Goal: Task Accomplishment & Management: Complete application form

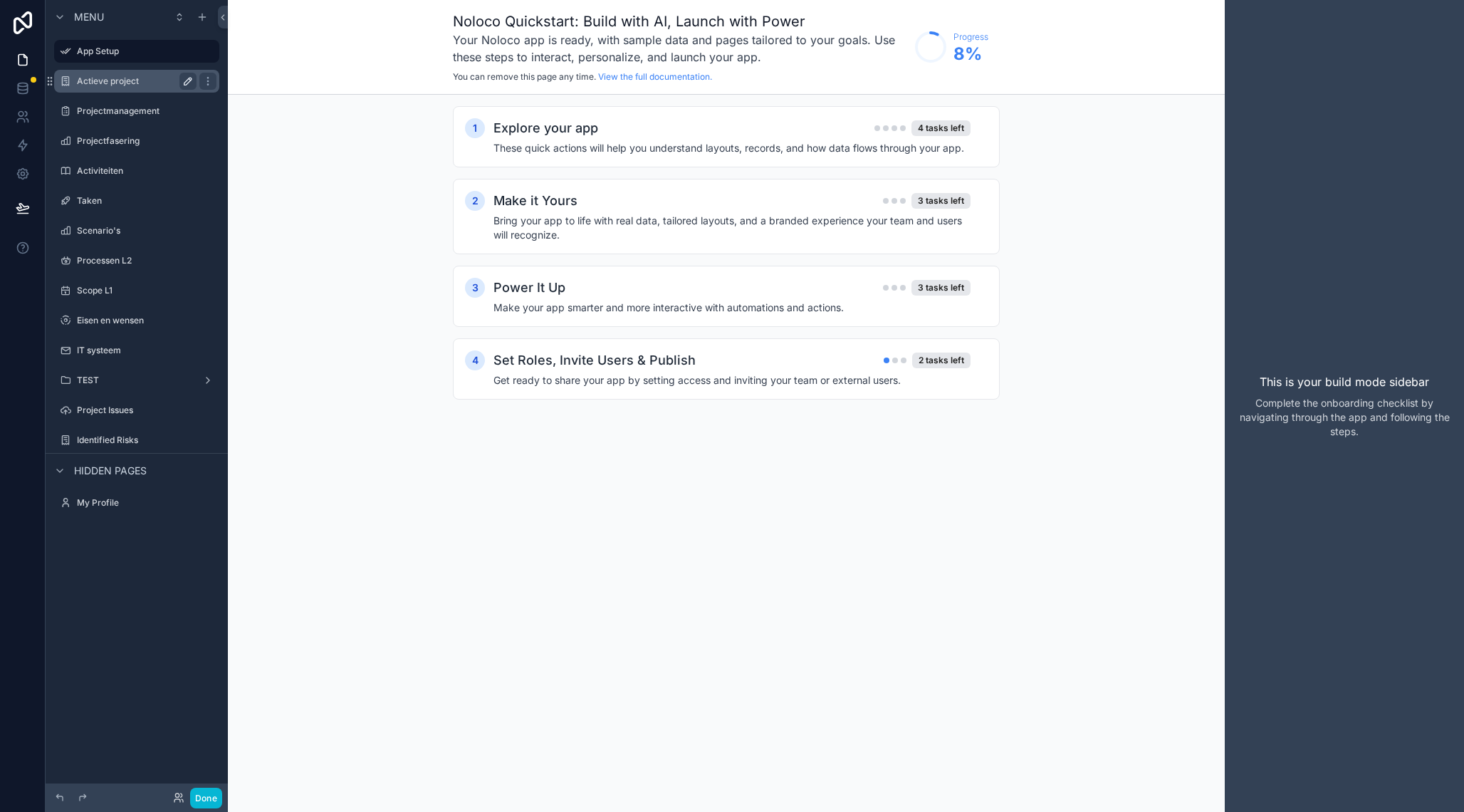
click at [187, 81] on icon "scrollable content" at bounding box center [188, 81] width 12 height 12
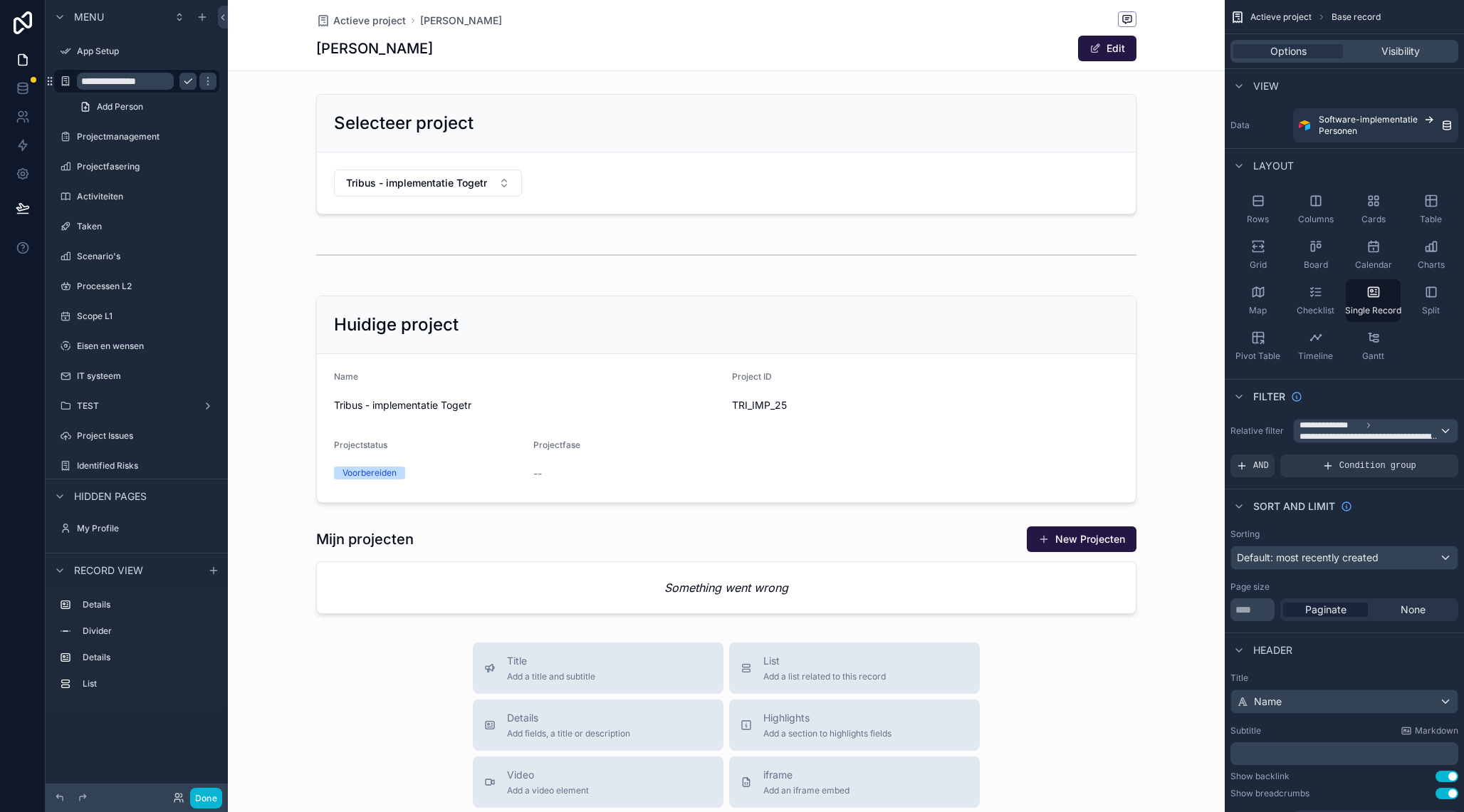
click at [105, 82] on input "**********" at bounding box center [125, 81] width 97 height 17
click at [96, 81] on input "**********" at bounding box center [125, 81] width 97 height 17
type input "**********"
click at [943, 568] on div "scrollable content" at bounding box center [727, 632] width 997 height 1264
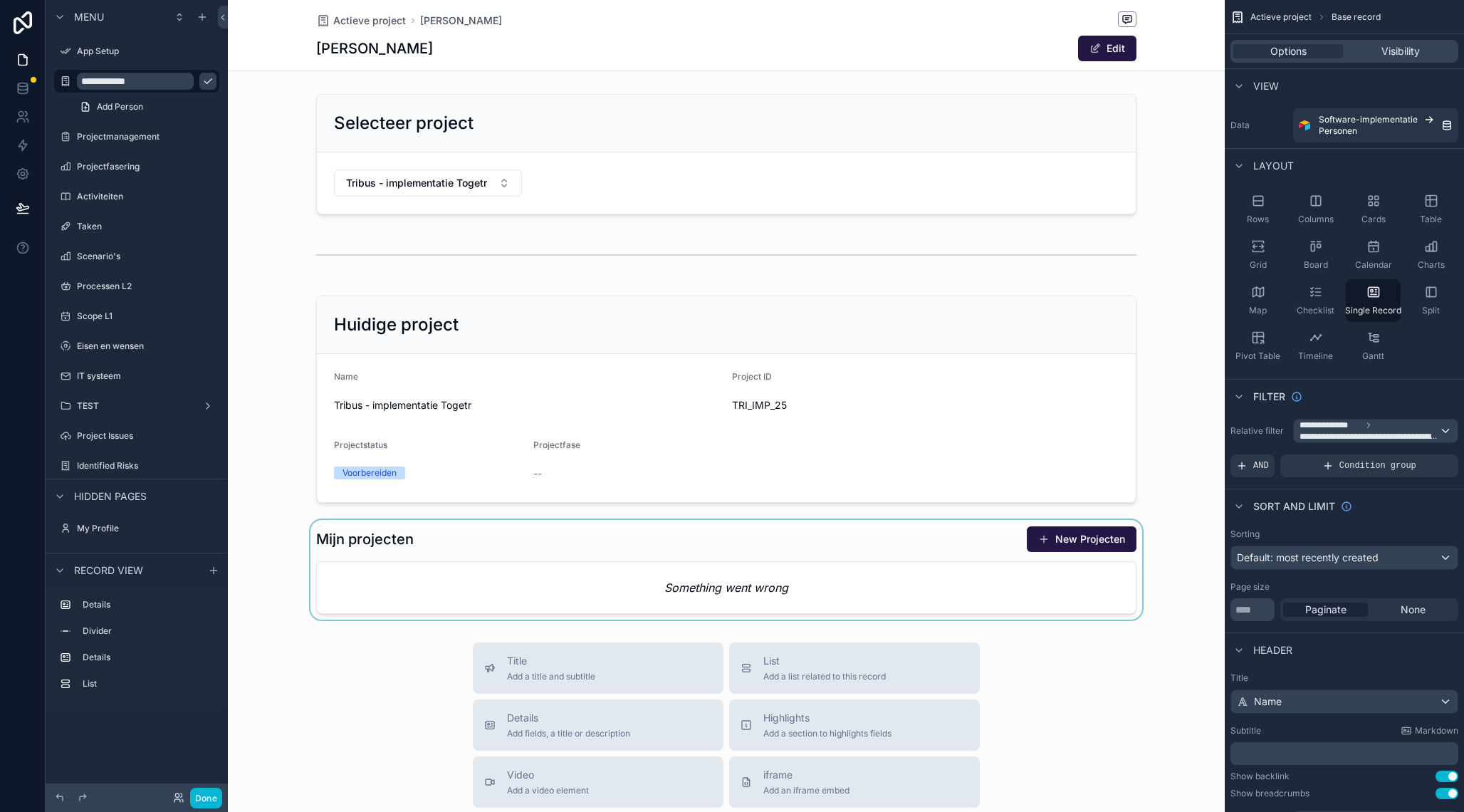
click at [439, 561] on div "scrollable content" at bounding box center [727, 569] width 997 height 100
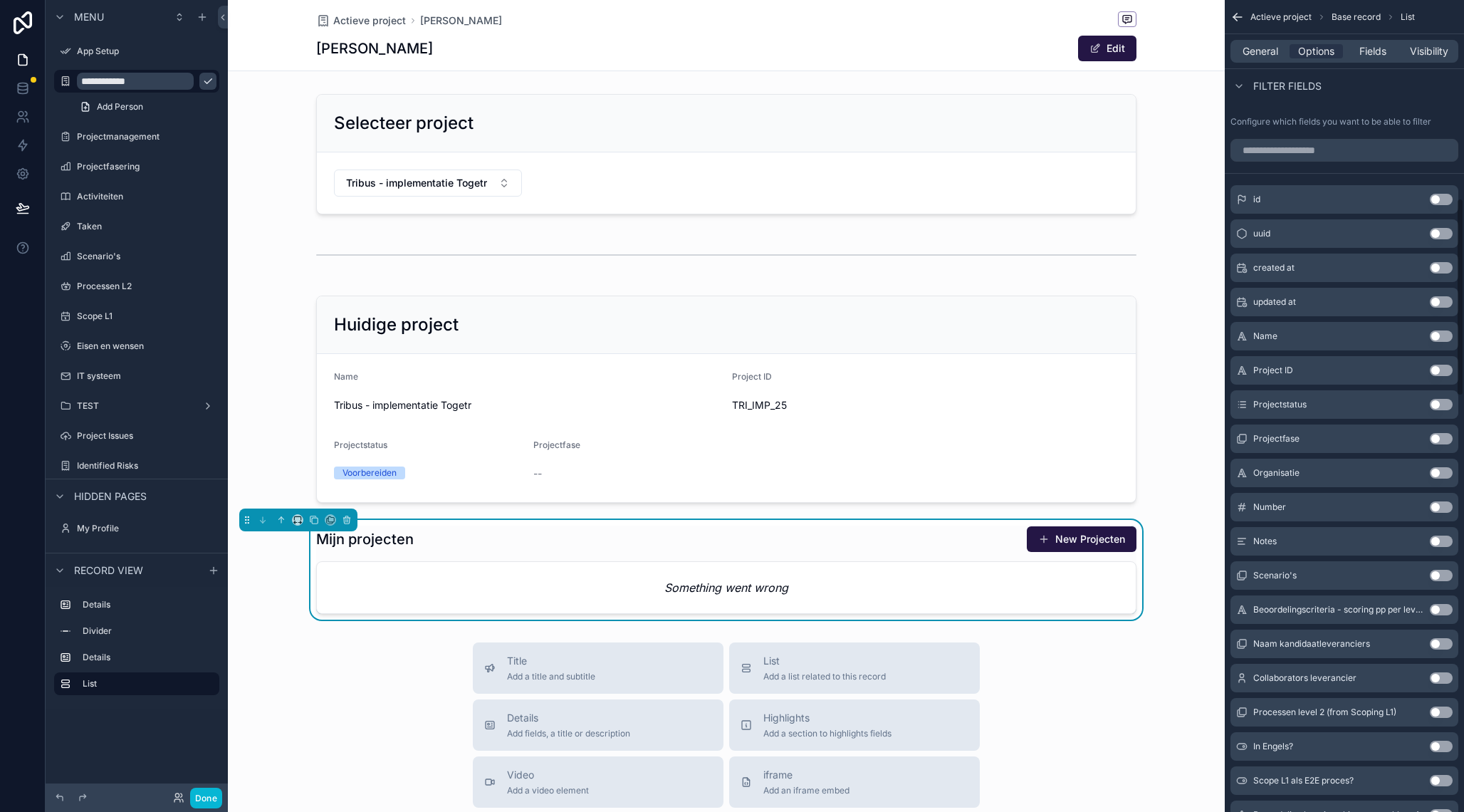
scroll to position [811, 0]
click at [543, 337] on div "scrollable content" at bounding box center [727, 399] width 997 height 219
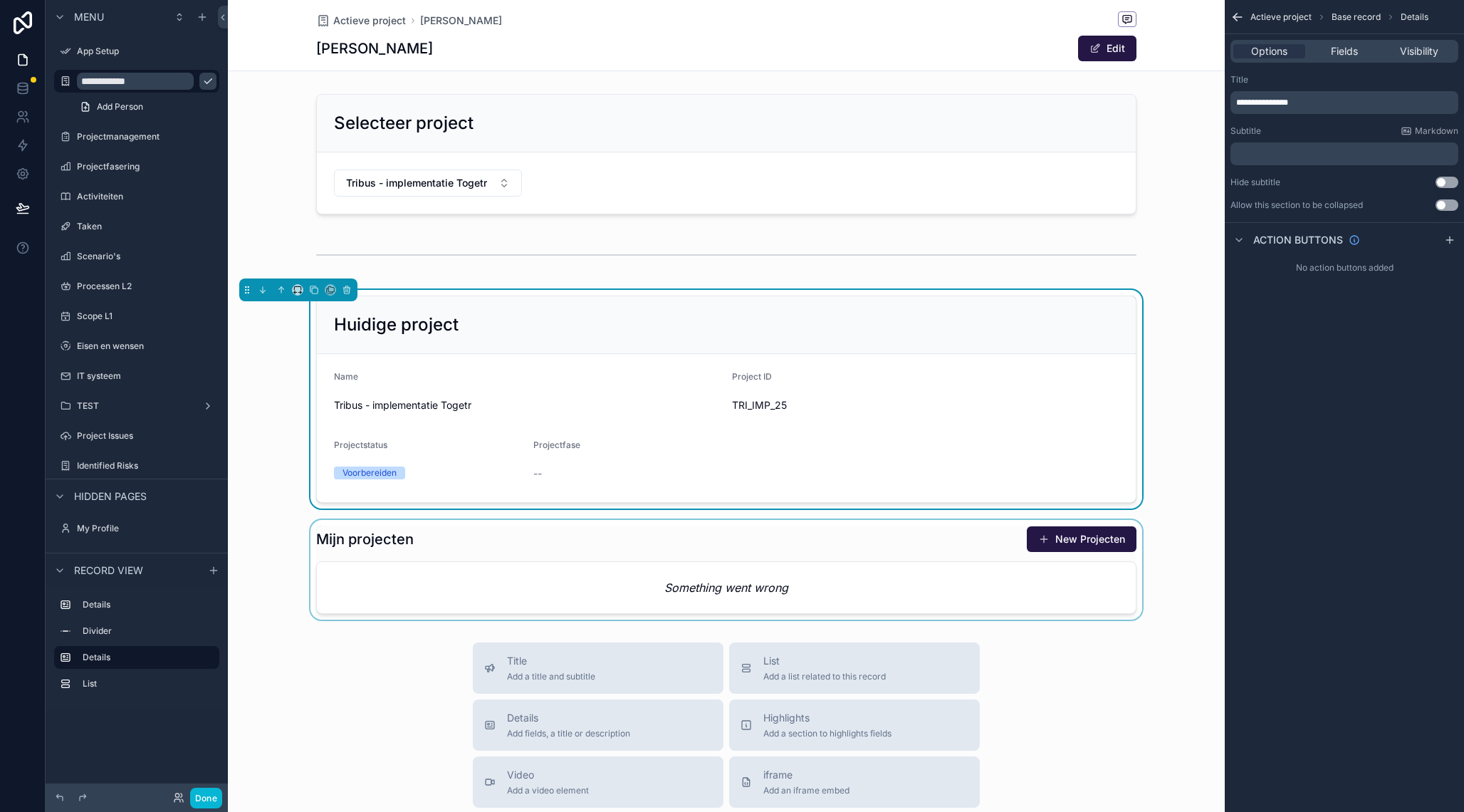
click at [1251, 102] on span "**********" at bounding box center [1263, 103] width 52 height 9
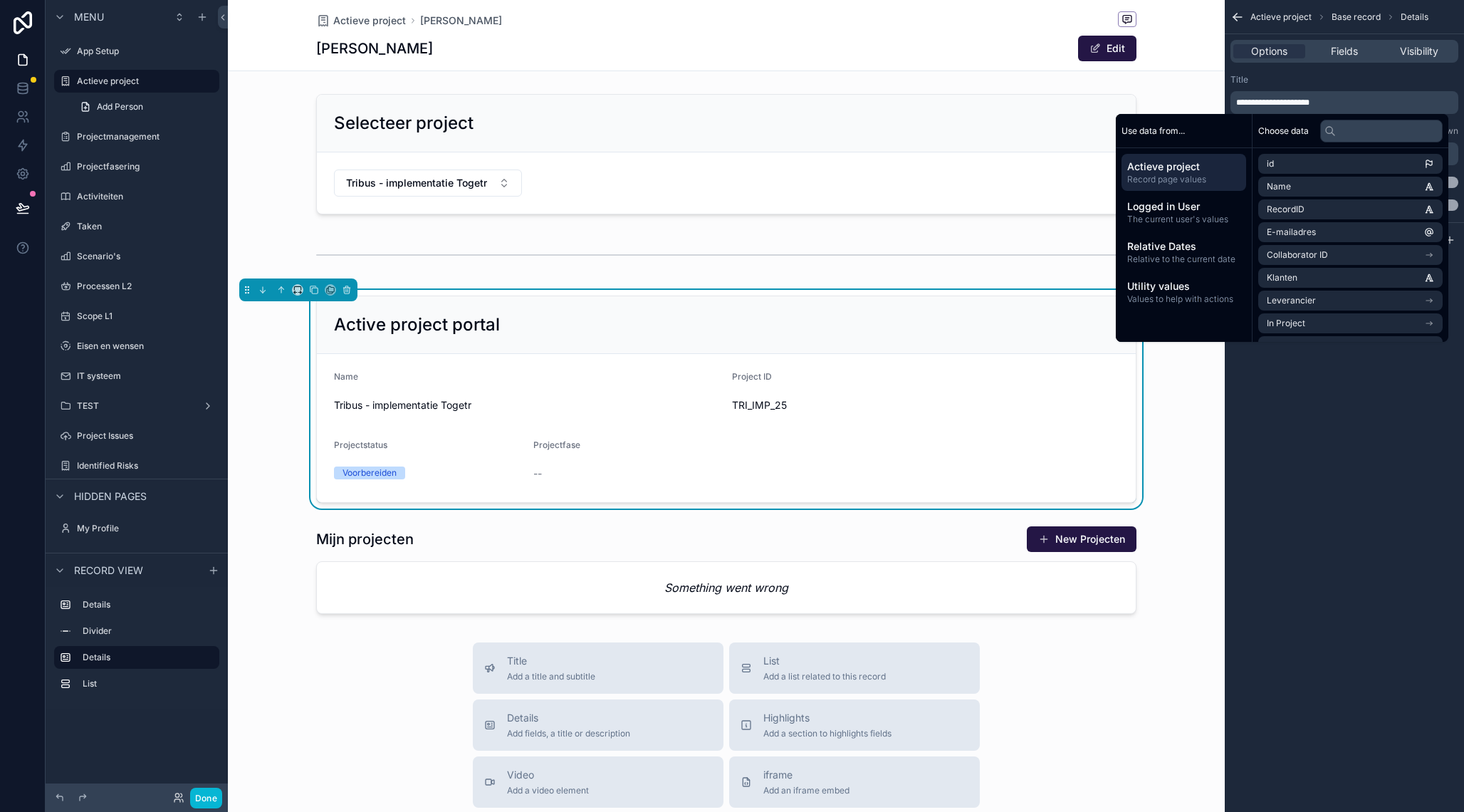
click at [1257, 101] on span "**********" at bounding box center [1273, 103] width 74 height 9
click at [1329, 487] on div "**********" at bounding box center [1345, 406] width 240 height 812
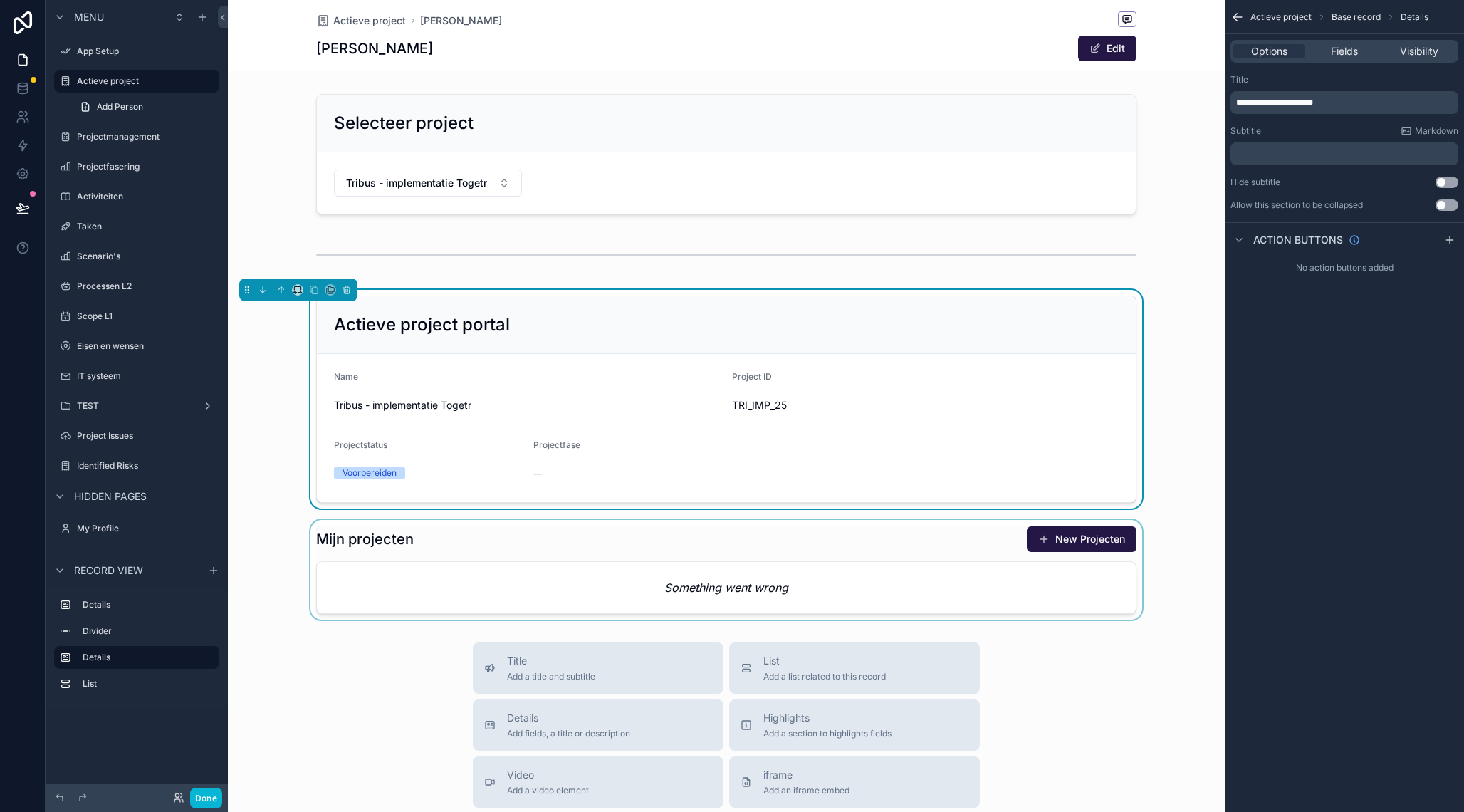
click at [873, 543] on div "scrollable content" at bounding box center [727, 569] width 997 height 100
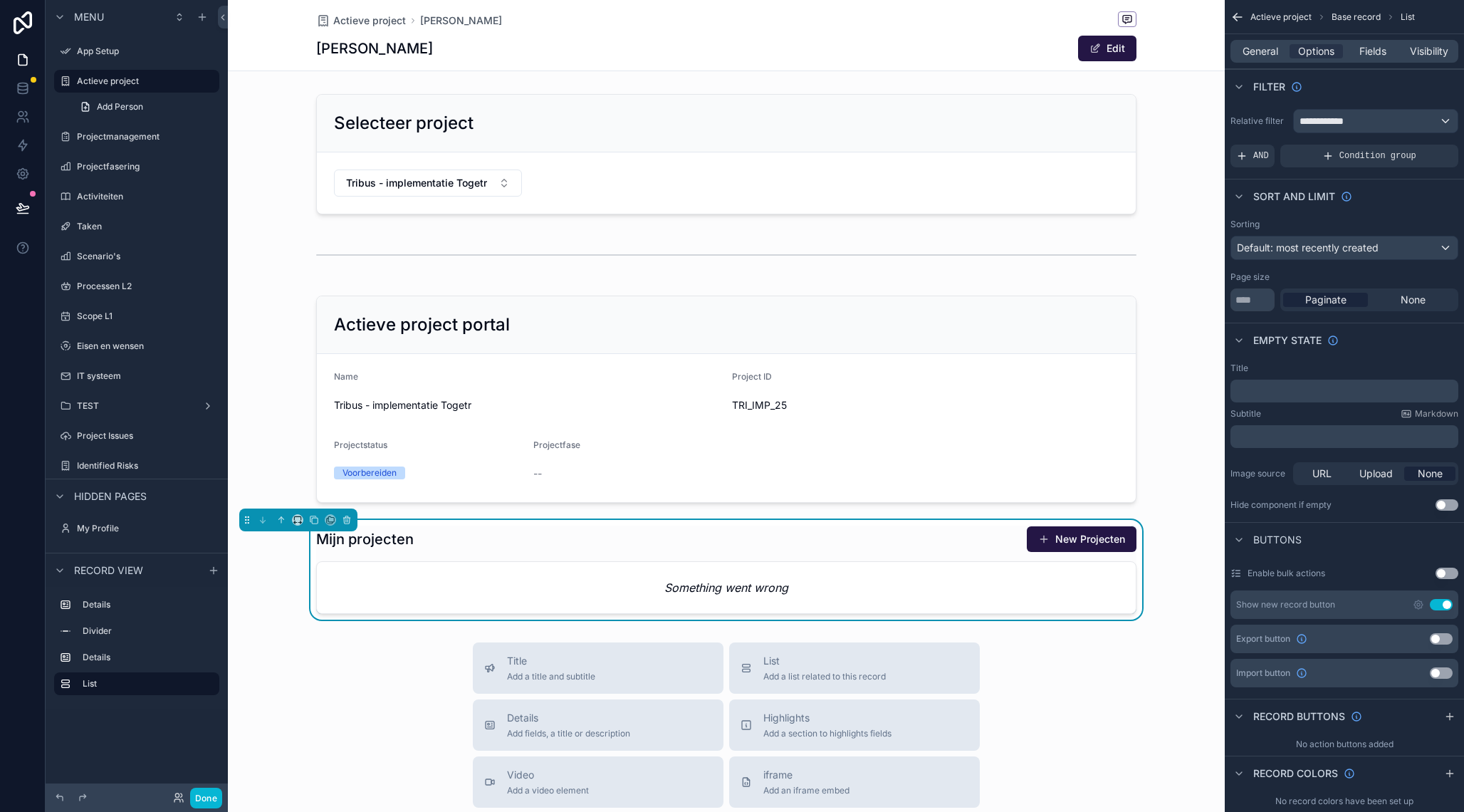
click at [1310, 394] on p "﻿" at bounding box center [1346, 391] width 220 height 12
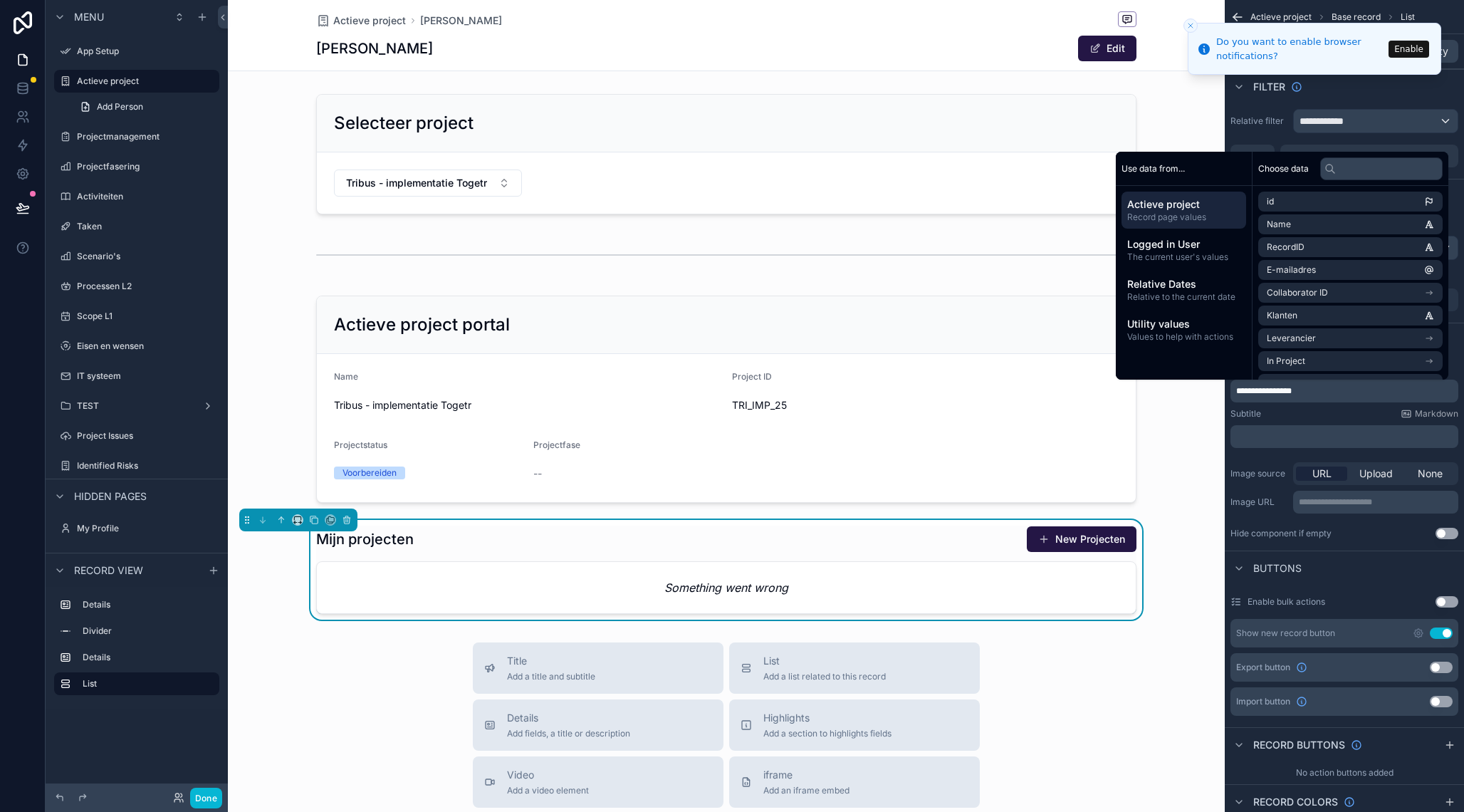
click at [1336, 428] on div "﻿" at bounding box center [1345, 436] width 228 height 23
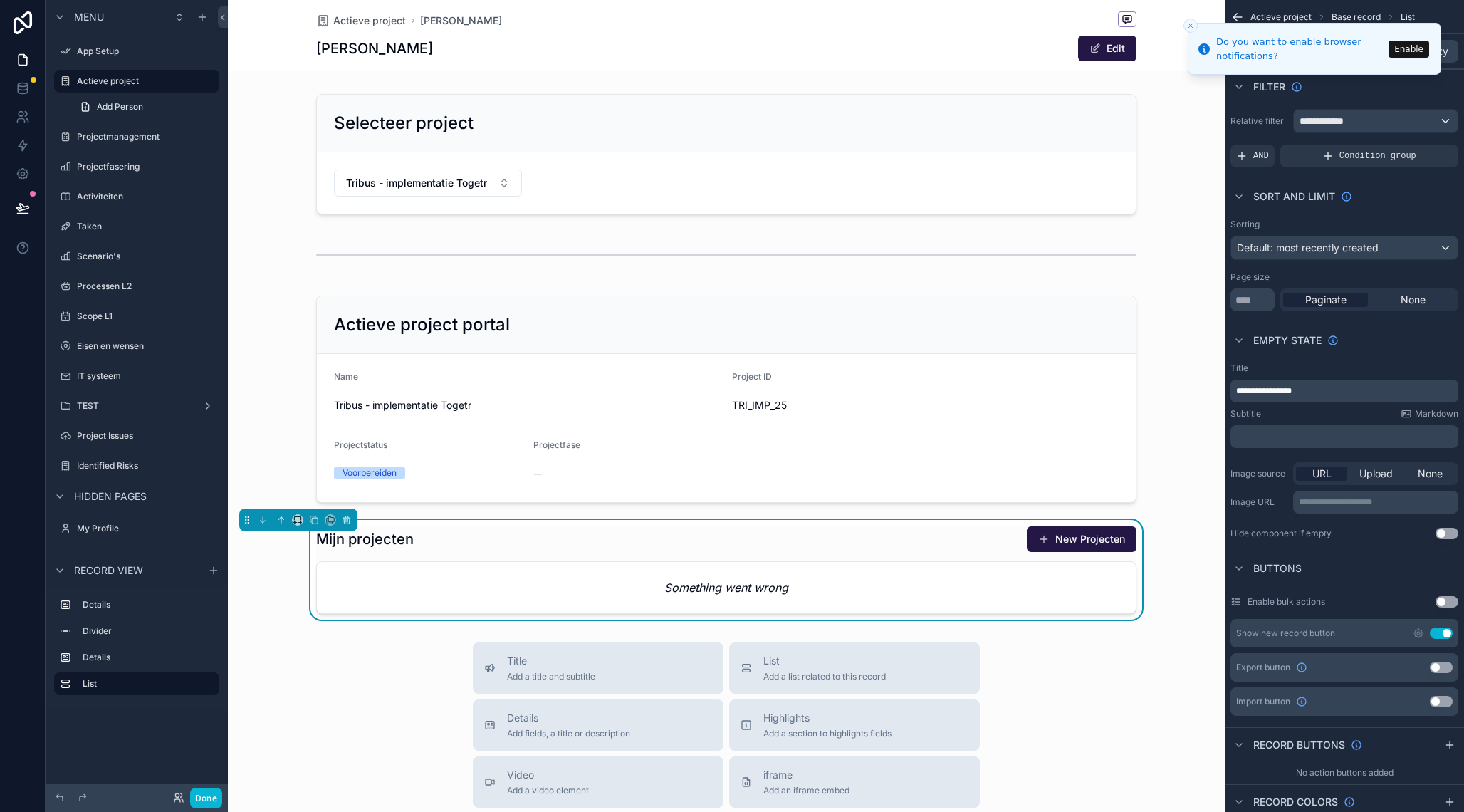
click at [1287, 434] on p "﻿" at bounding box center [1346, 436] width 220 height 12
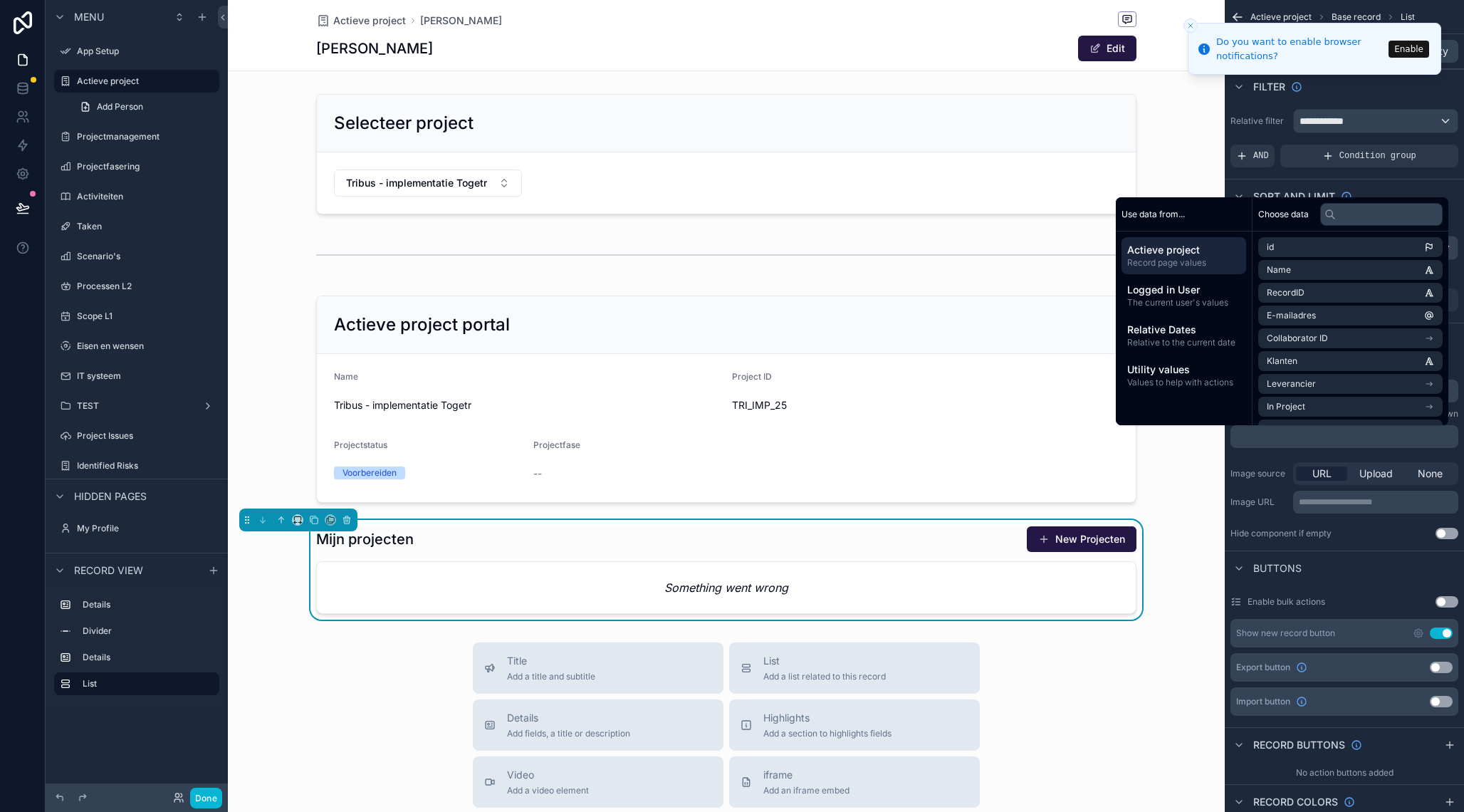
click at [1188, 535] on div "Mijn projecten New Projecten Something went wrong" at bounding box center [727, 569] width 997 height 100
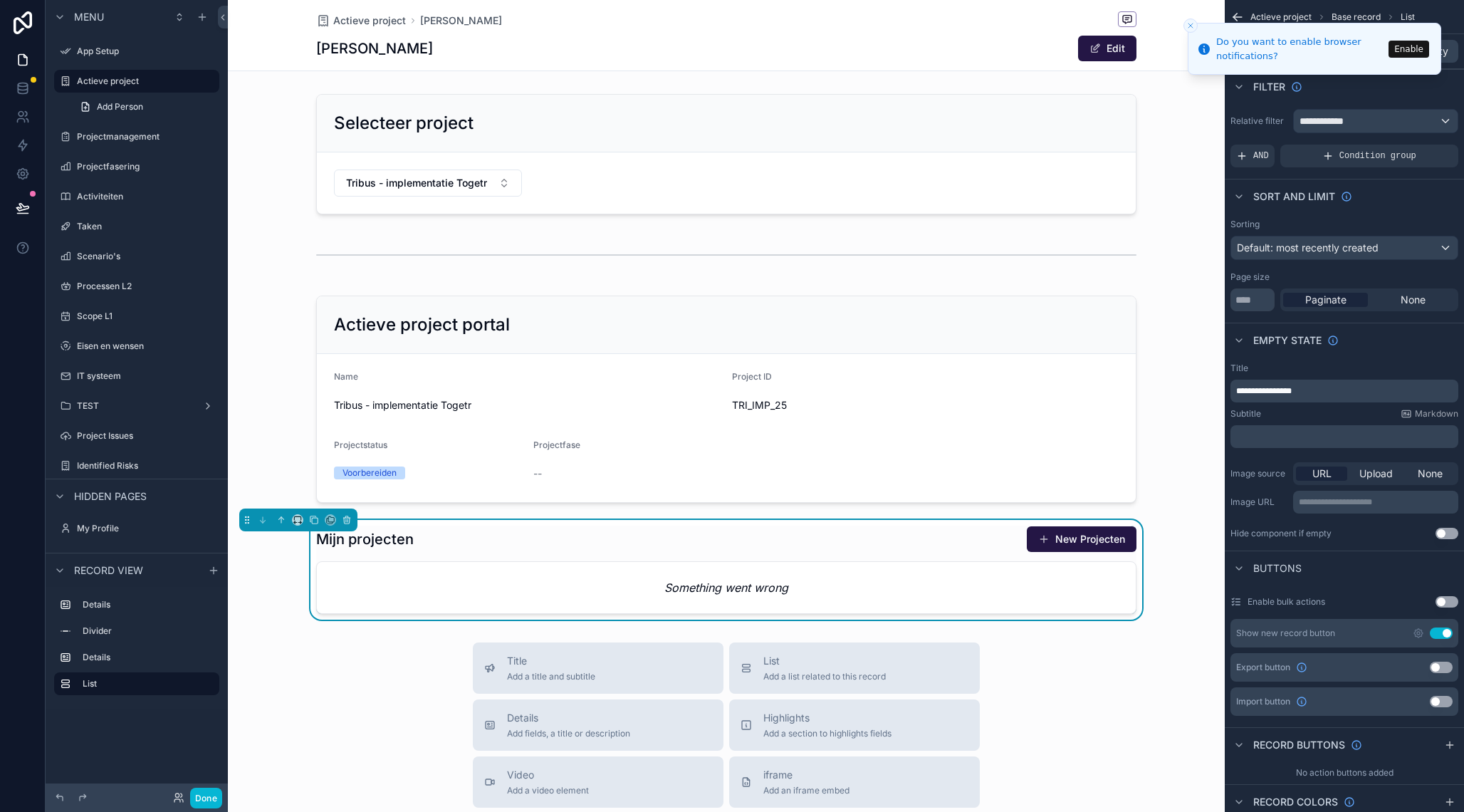
click at [593, 542] on div "Mijn projecten New Projecten" at bounding box center [727, 539] width 821 height 27
click at [670, 123] on div "scrollable content" at bounding box center [727, 153] width 997 height 131
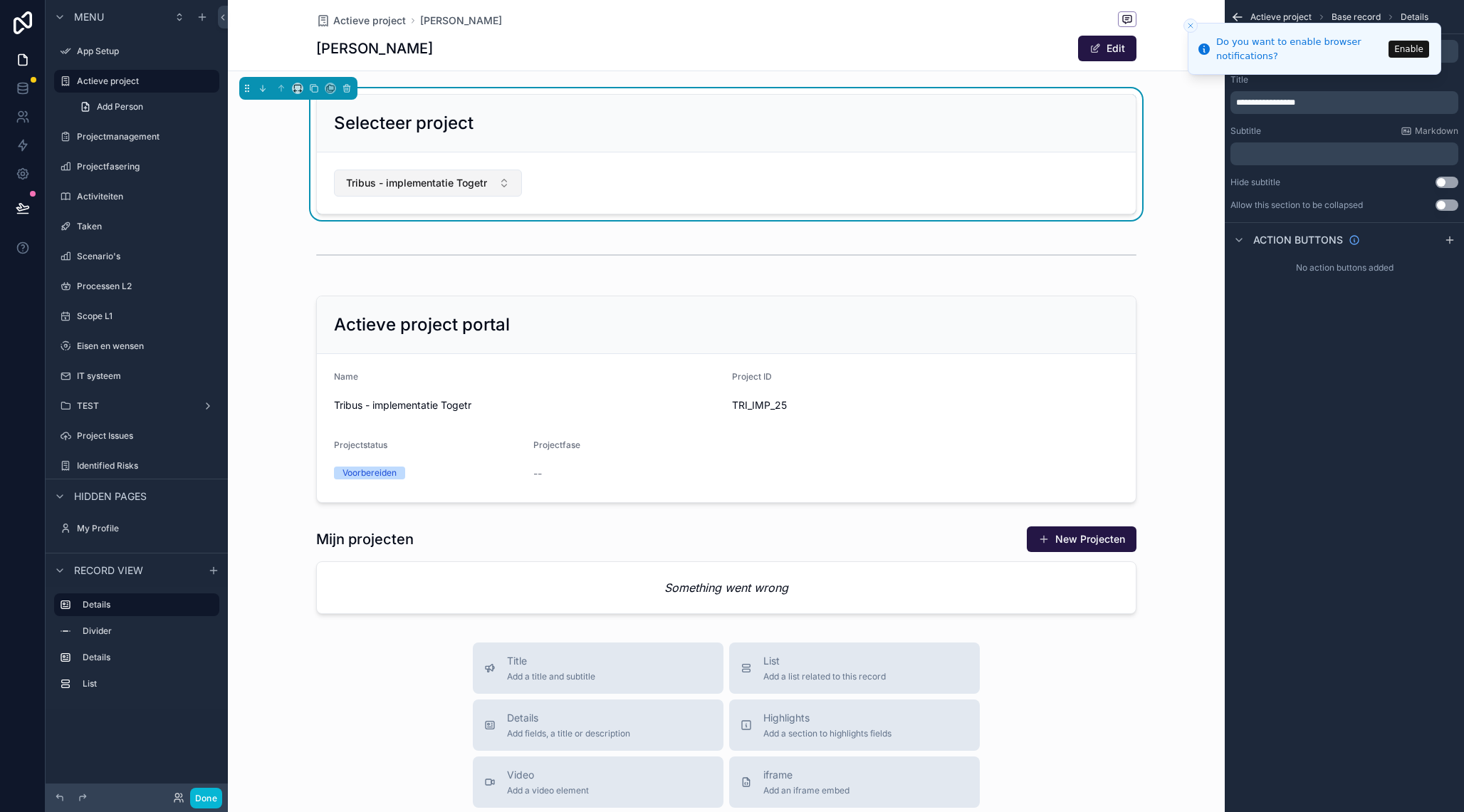
click at [508, 180] on button "Tribus - implementatie Togetr" at bounding box center [428, 183] width 188 height 27
click at [187, 84] on icon "scrollable content" at bounding box center [188, 81] width 12 height 12
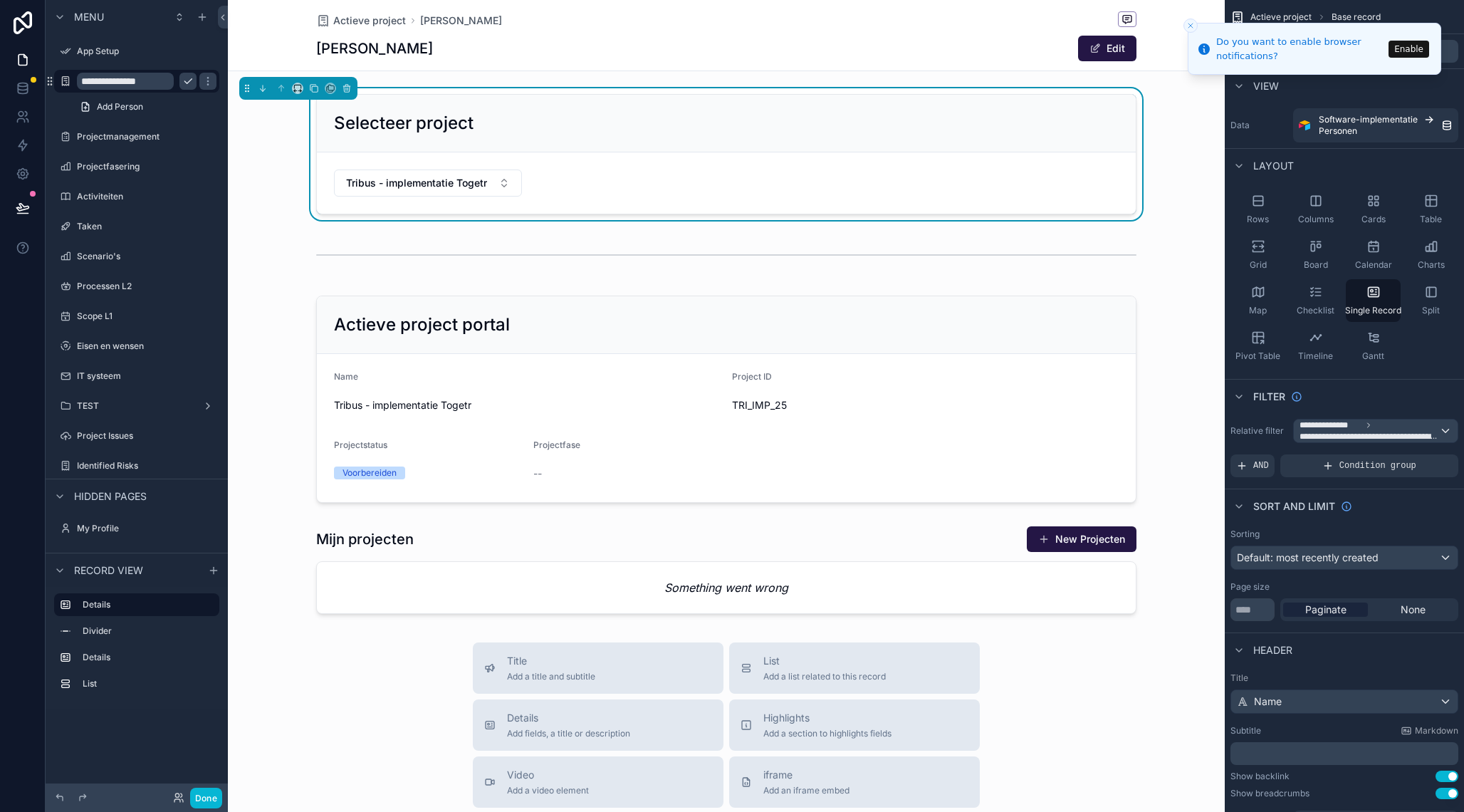
click at [149, 81] on input "**********" at bounding box center [125, 81] width 97 height 17
click at [99, 84] on input "**********" at bounding box center [125, 81] width 97 height 17
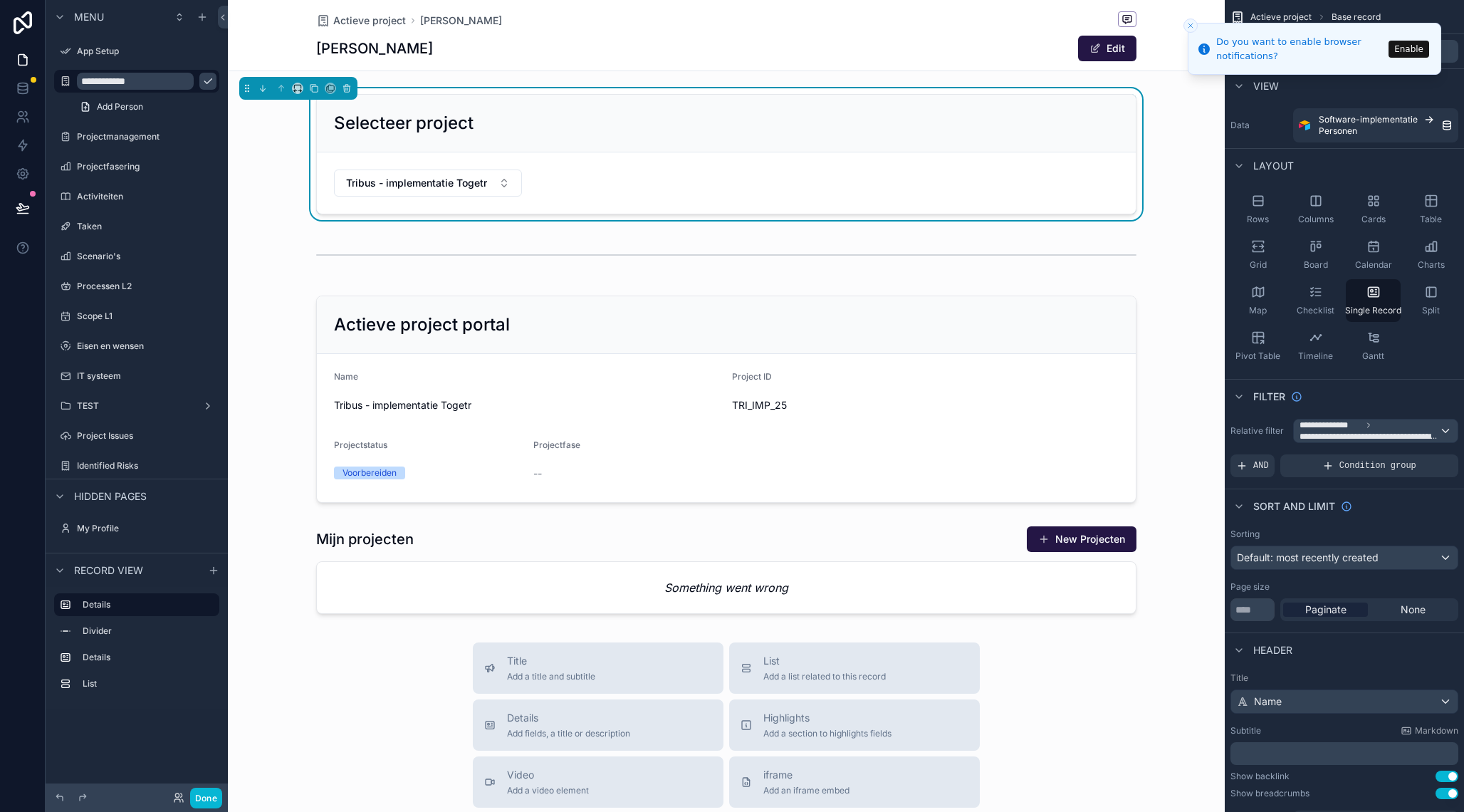
type input "**********"
click at [202, 80] on icon "scrollable content" at bounding box center [208, 81] width 12 height 12
click at [1411, 45] on button "Enable" at bounding box center [1409, 49] width 40 height 17
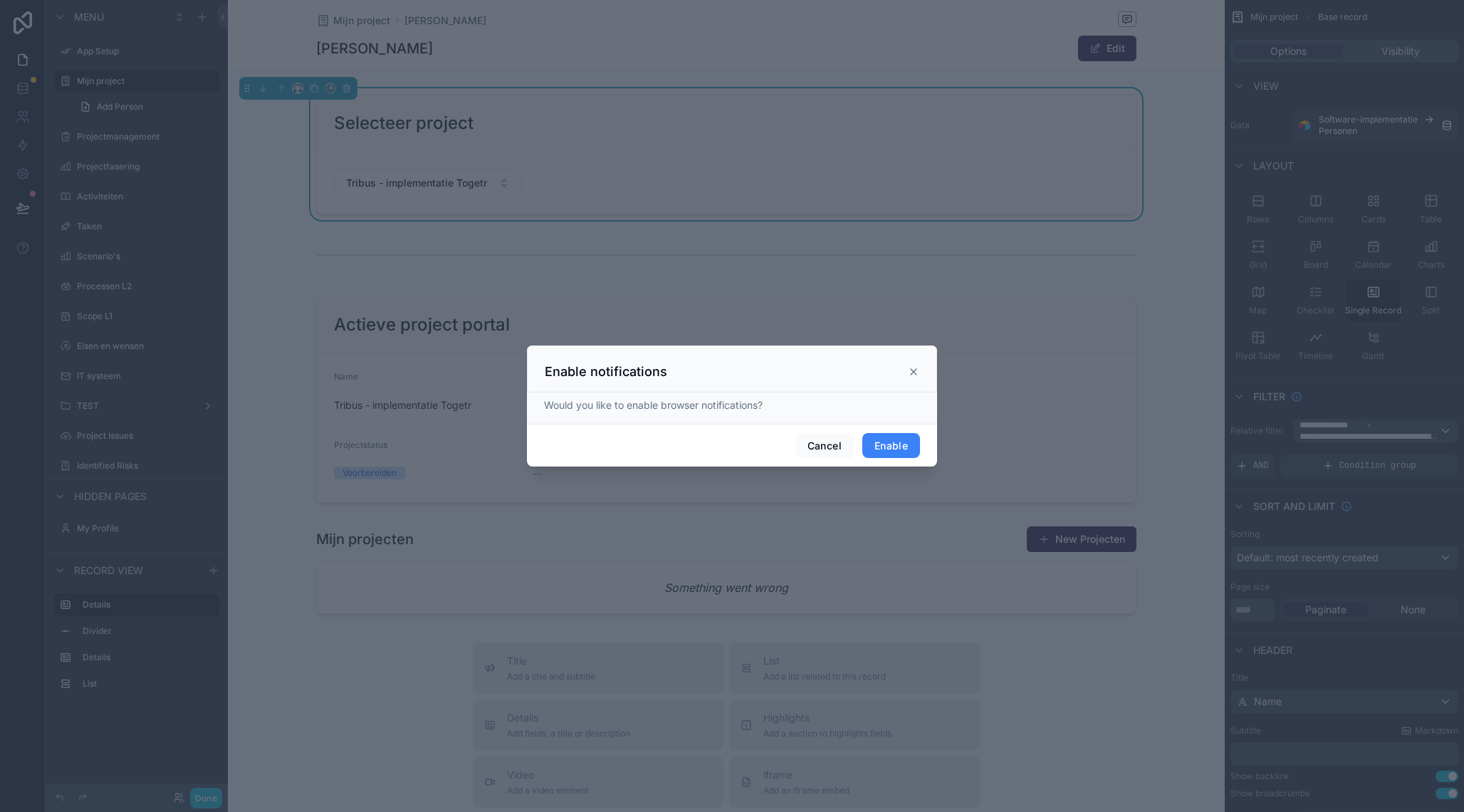
click at [903, 450] on button "Enable" at bounding box center [892, 446] width 58 height 26
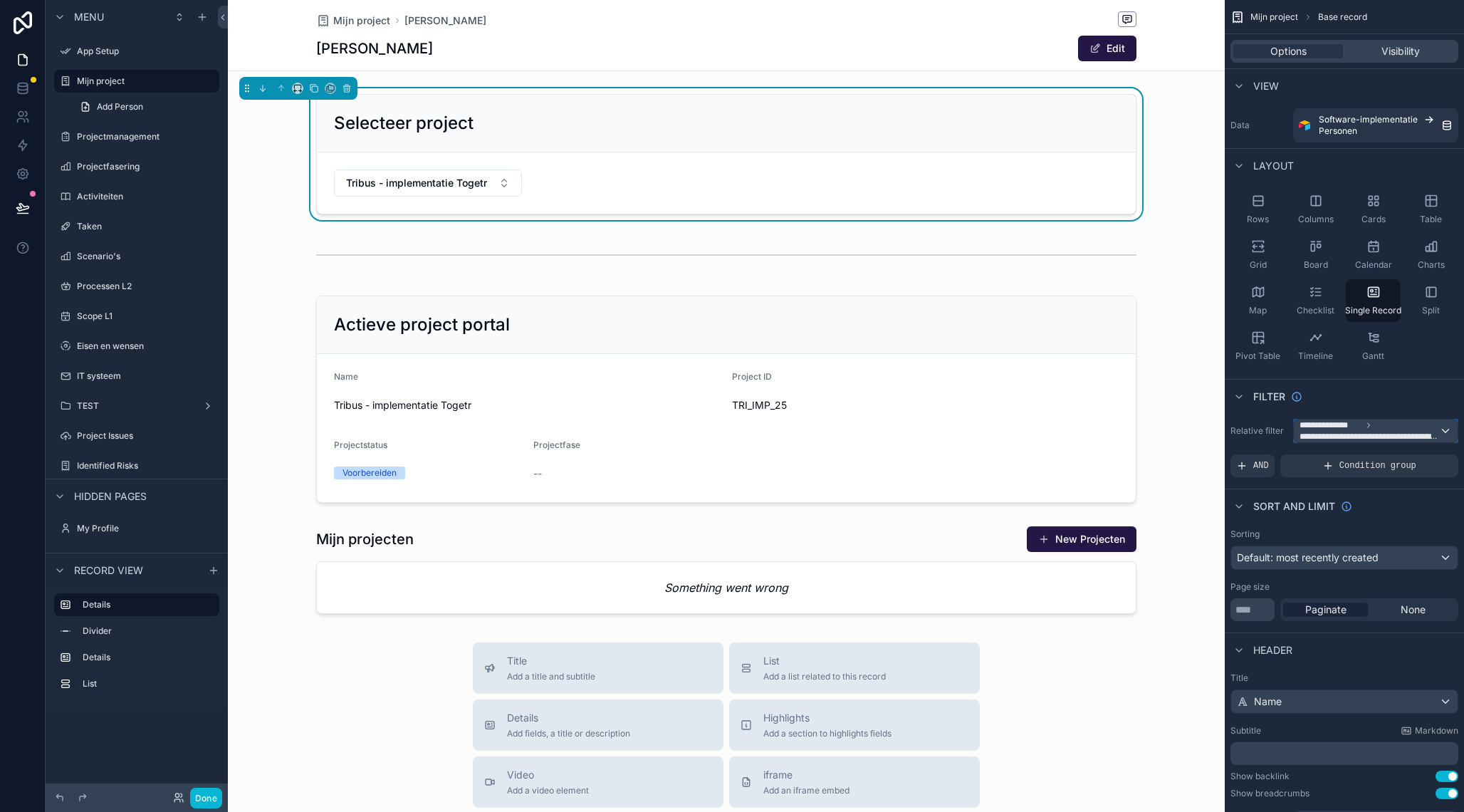
click at [1351, 439] on span "**********" at bounding box center [1370, 436] width 140 height 12
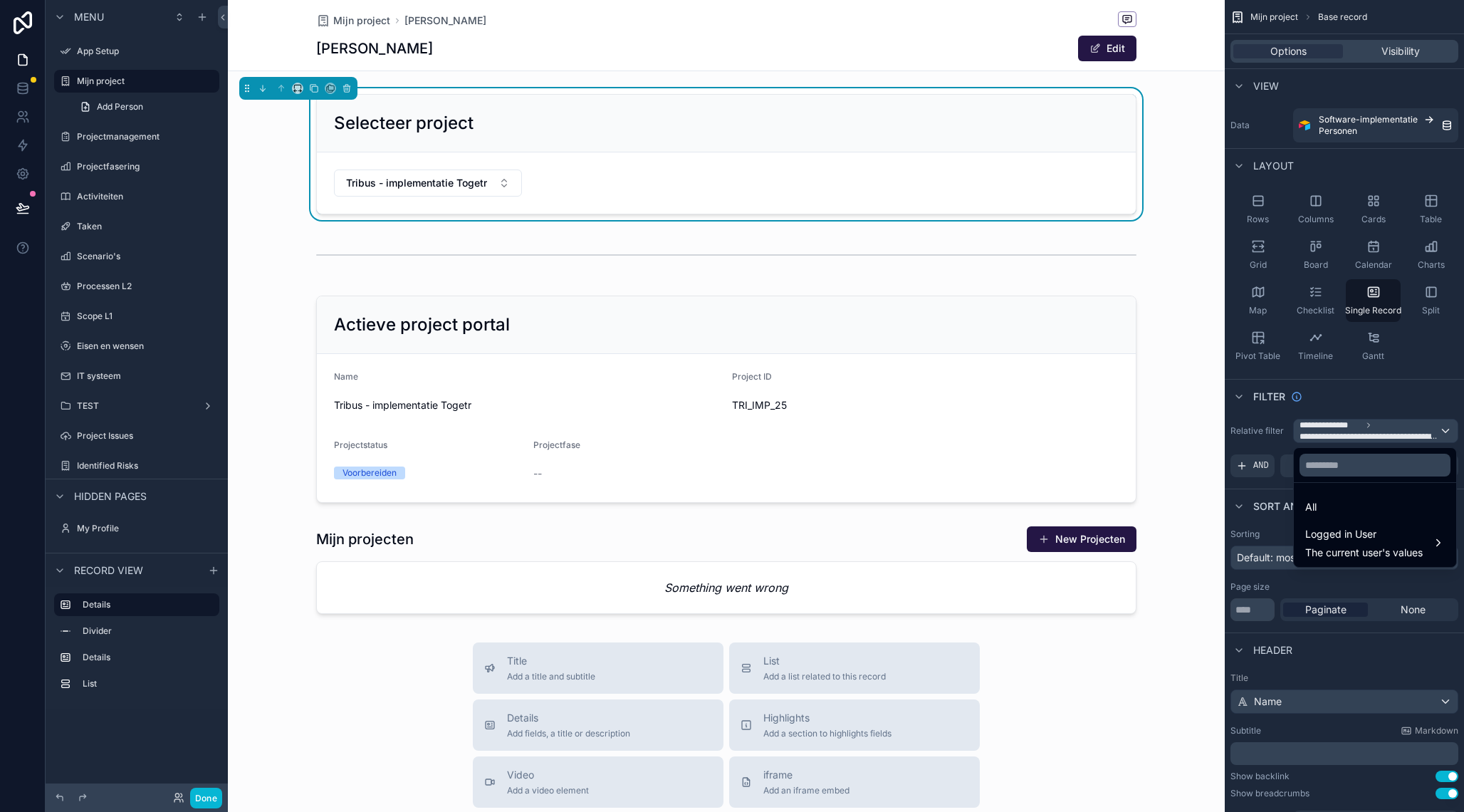
click at [1433, 389] on div "scrollable content" at bounding box center [732, 406] width 1464 height 812
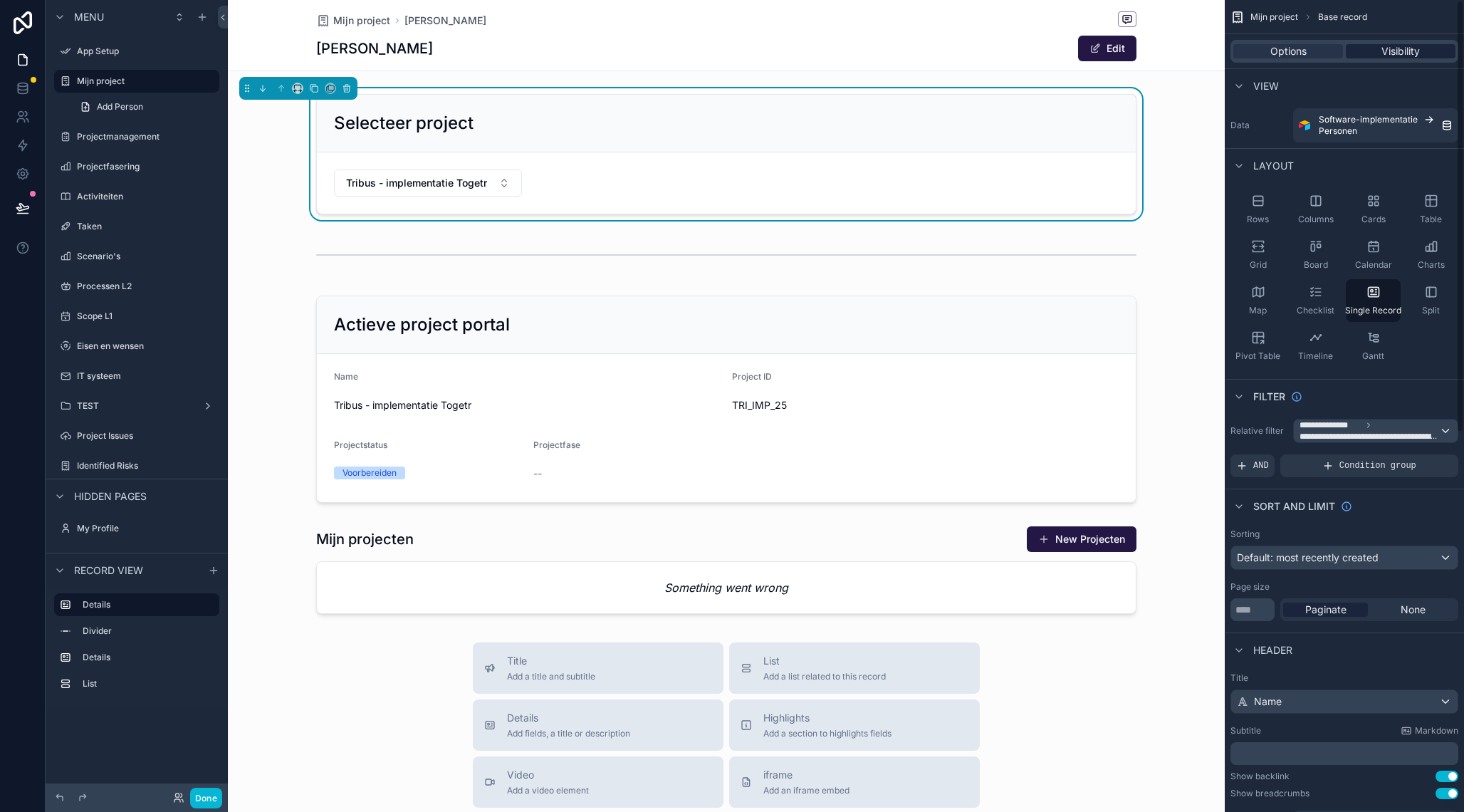
click at [1413, 58] on span "Visibility" at bounding box center [1401, 51] width 38 height 14
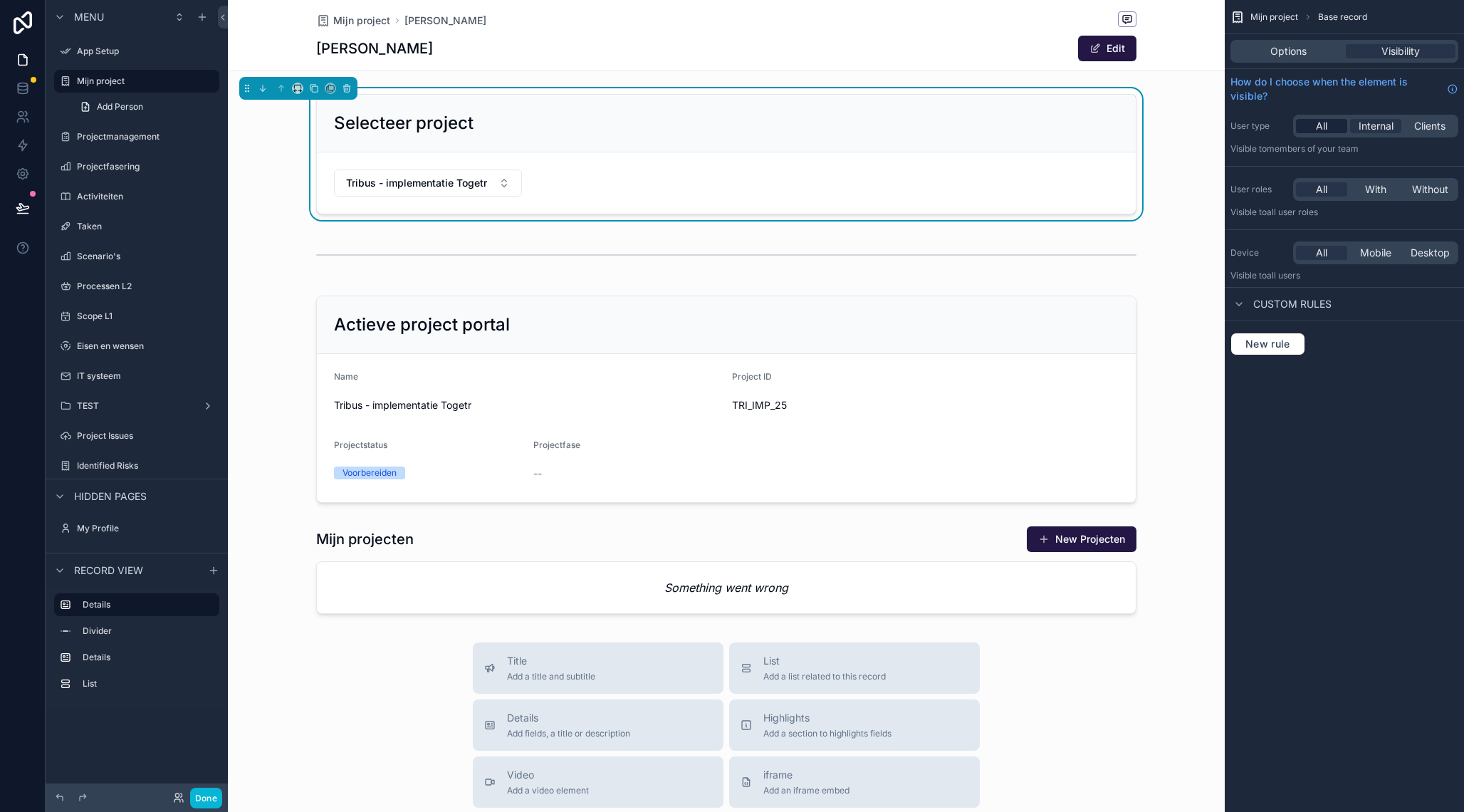
click at [1327, 124] on span "All" at bounding box center [1322, 126] width 12 height 14
click at [256, 181] on div "Selecteer project Tribus - implementatie Togetr" at bounding box center [727, 153] width 997 height 131
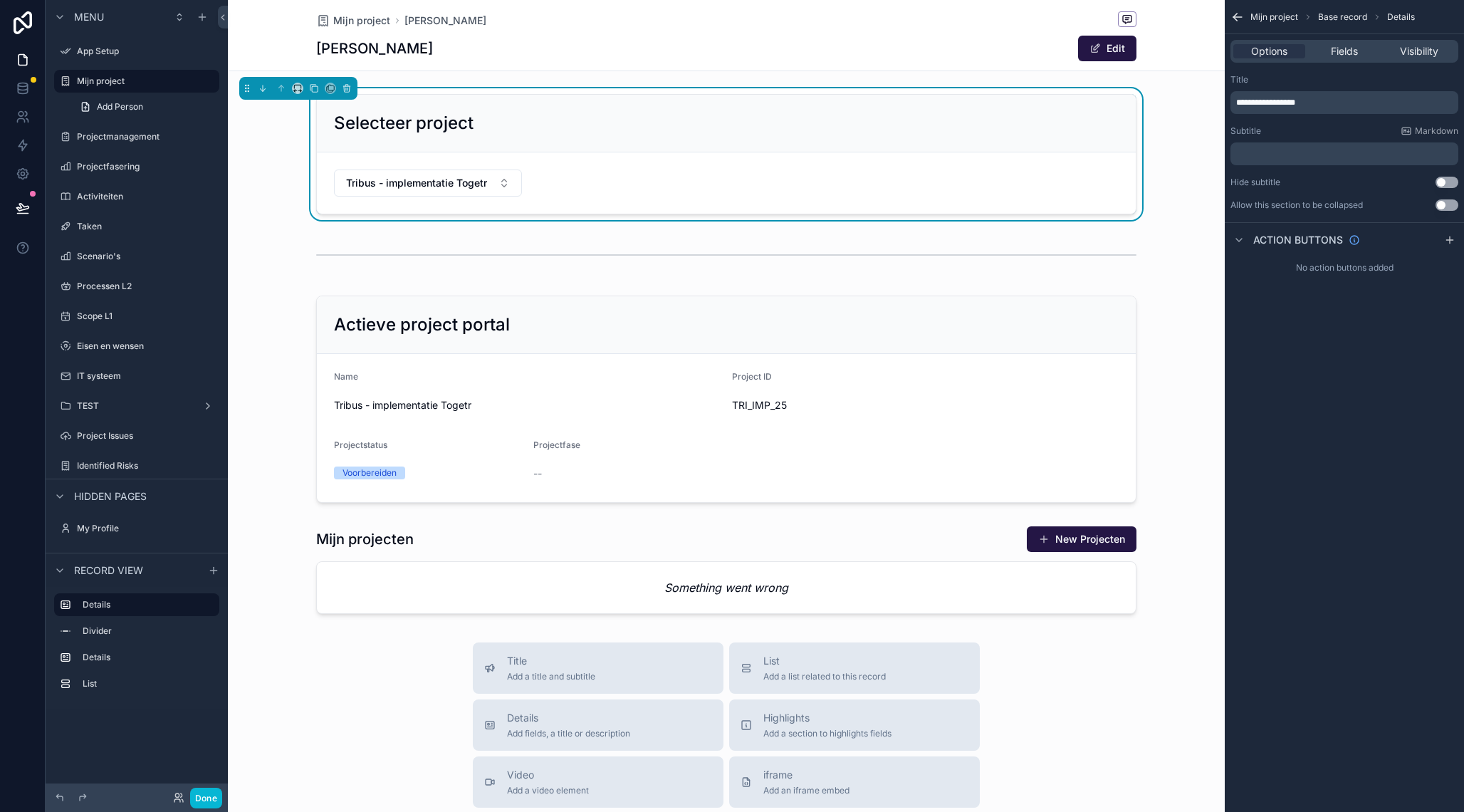
click at [590, 180] on form "Tribus - implementatie Togetr" at bounding box center [727, 183] width 819 height 61
click at [498, 184] on button "Tribus - implementatie Togetr" at bounding box center [428, 183] width 188 height 27
click at [716, 181] on form "Tribus - implementatie Togetr" at bounding box center [727, 183] width 819 height 61
click at [1343, 45] on span "Fields" at bounding box center [1344, 51] width 27 height 14
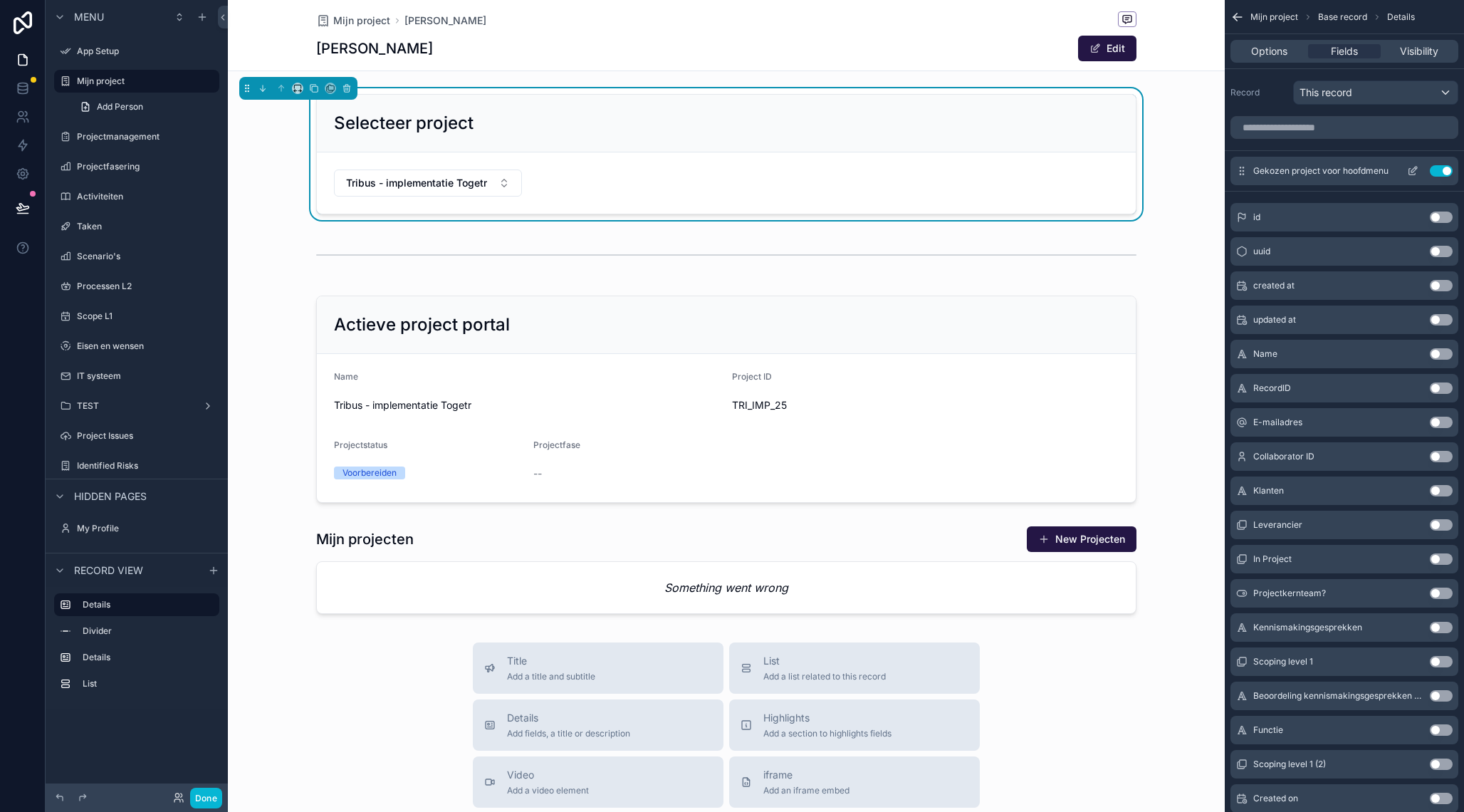
click at [1414, 173] on icon "scrollable content" at bounding box center [1413, 171] width 12 height 12
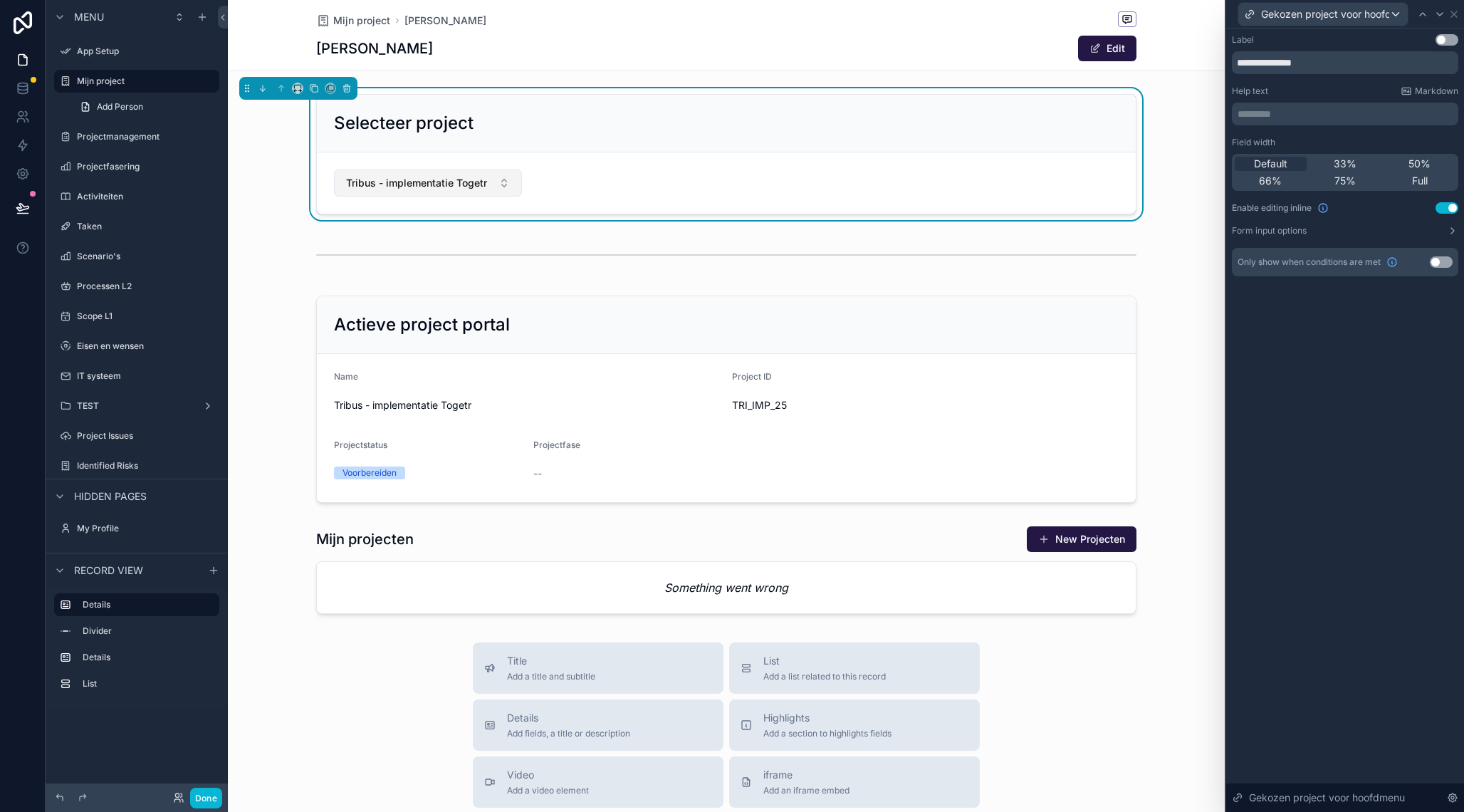
click at [493, 188] on button "Tribus - implementatie Togetr" at bounding box center [428, 183] width 188 height 27
click at [1454, 14] on icon at bounding box center [1454, 14] width 6 height 6
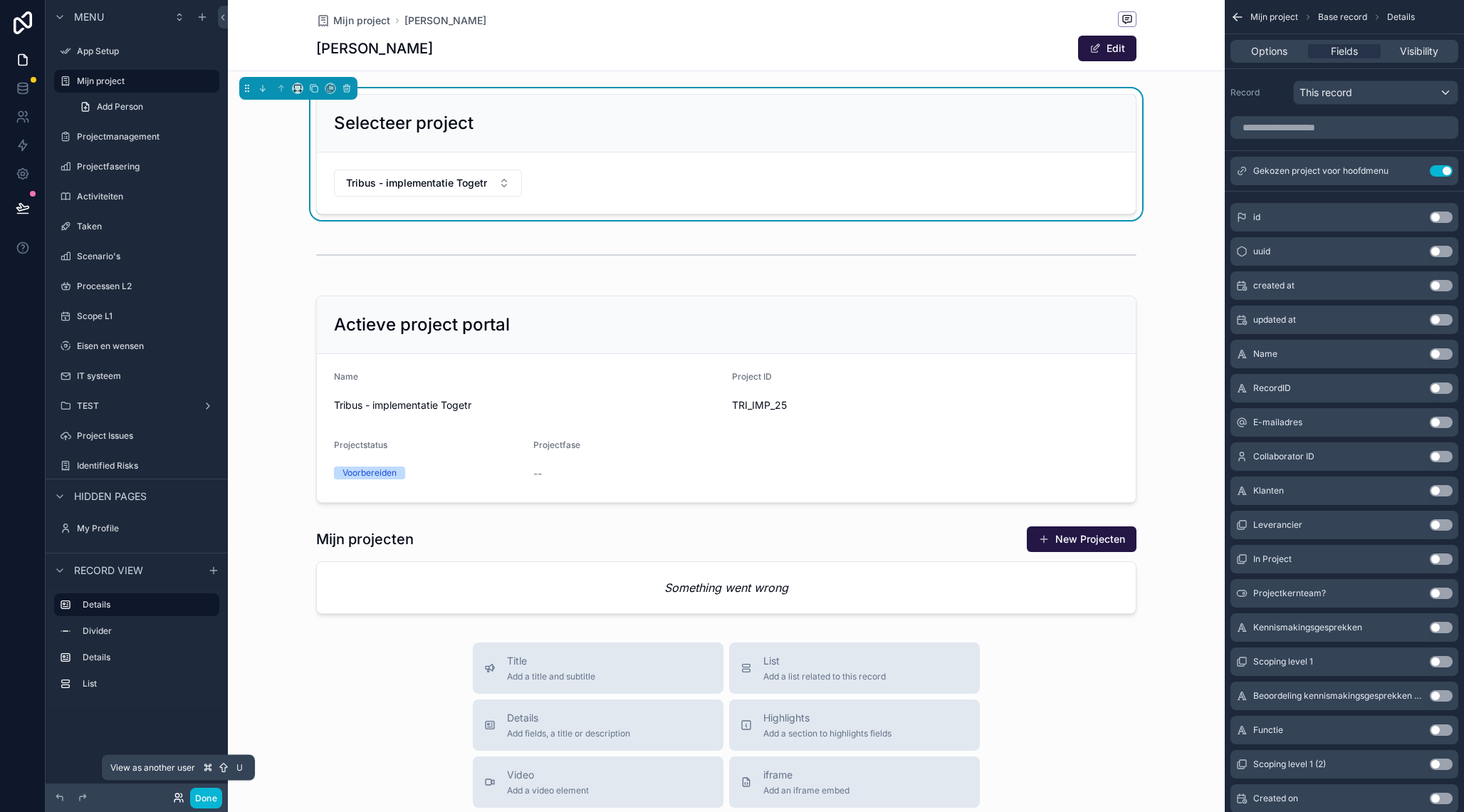
click at [179, 797] on icon at bounding box center [179, 798] width 12 height 12
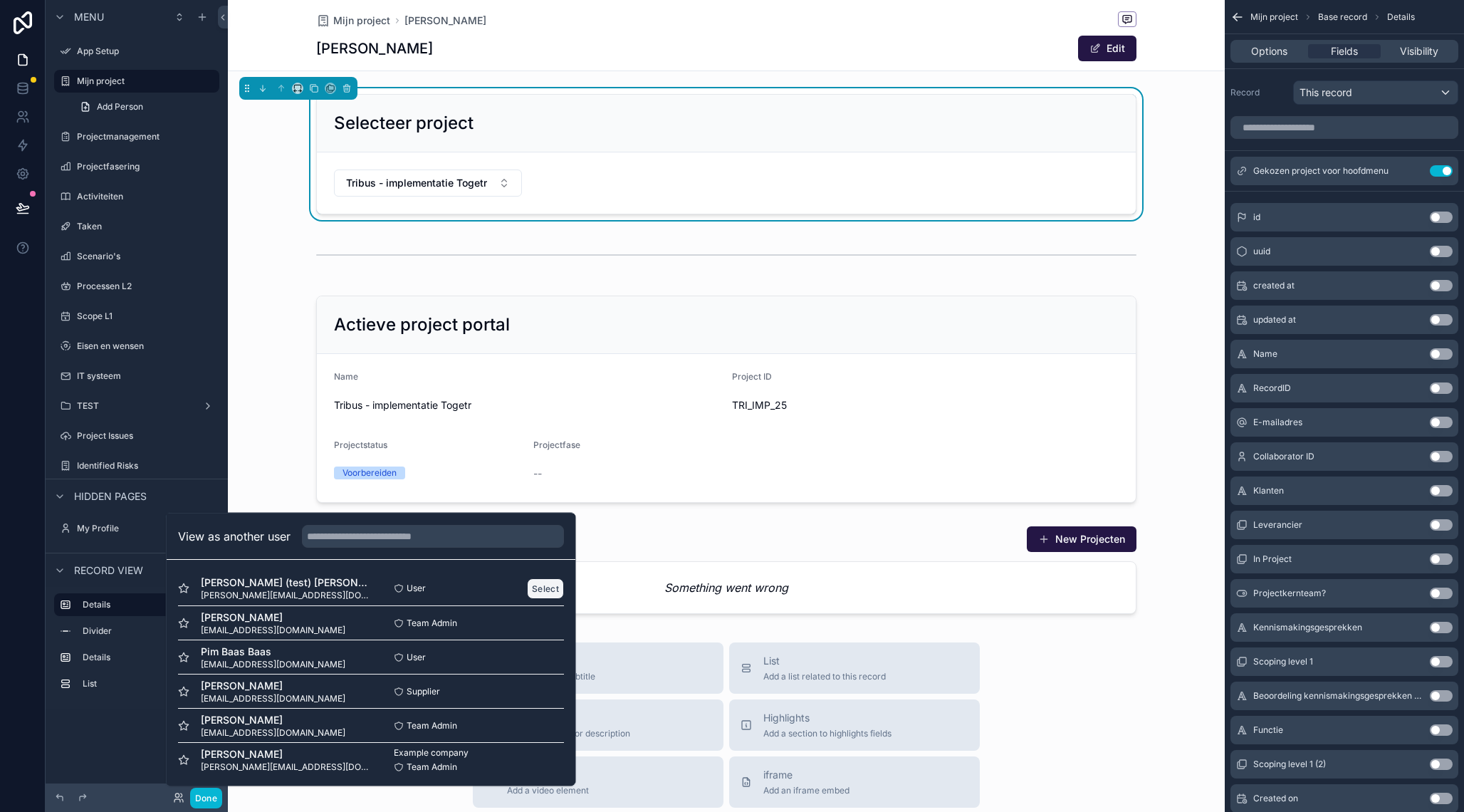
click at [555, 589] on button "Select" at bounding box center [546, 588] width 37 height 21
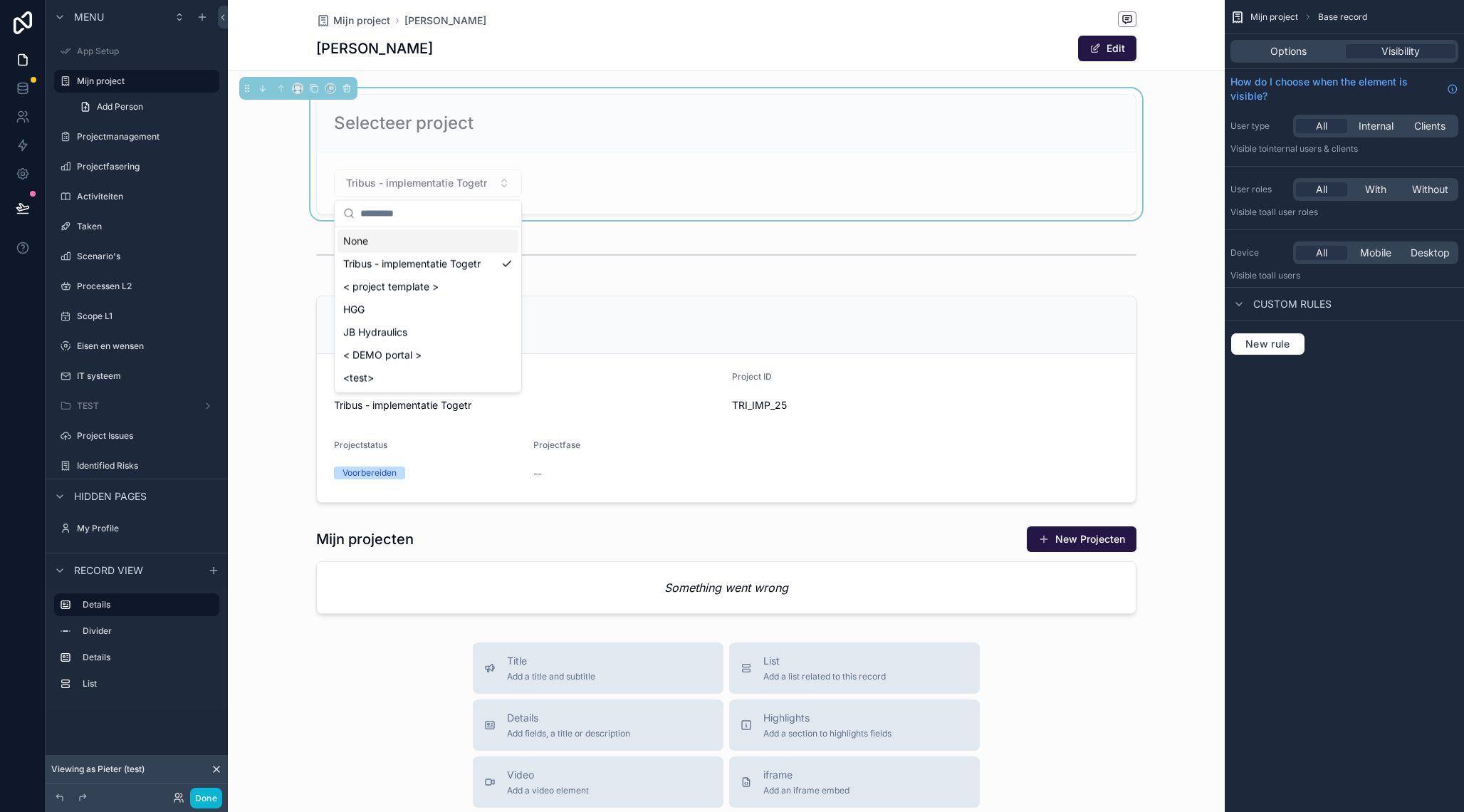
click at [580, 173] on form "Tribus - implementatie Togetr" at bounding box center [727, 183] width 819 height 61
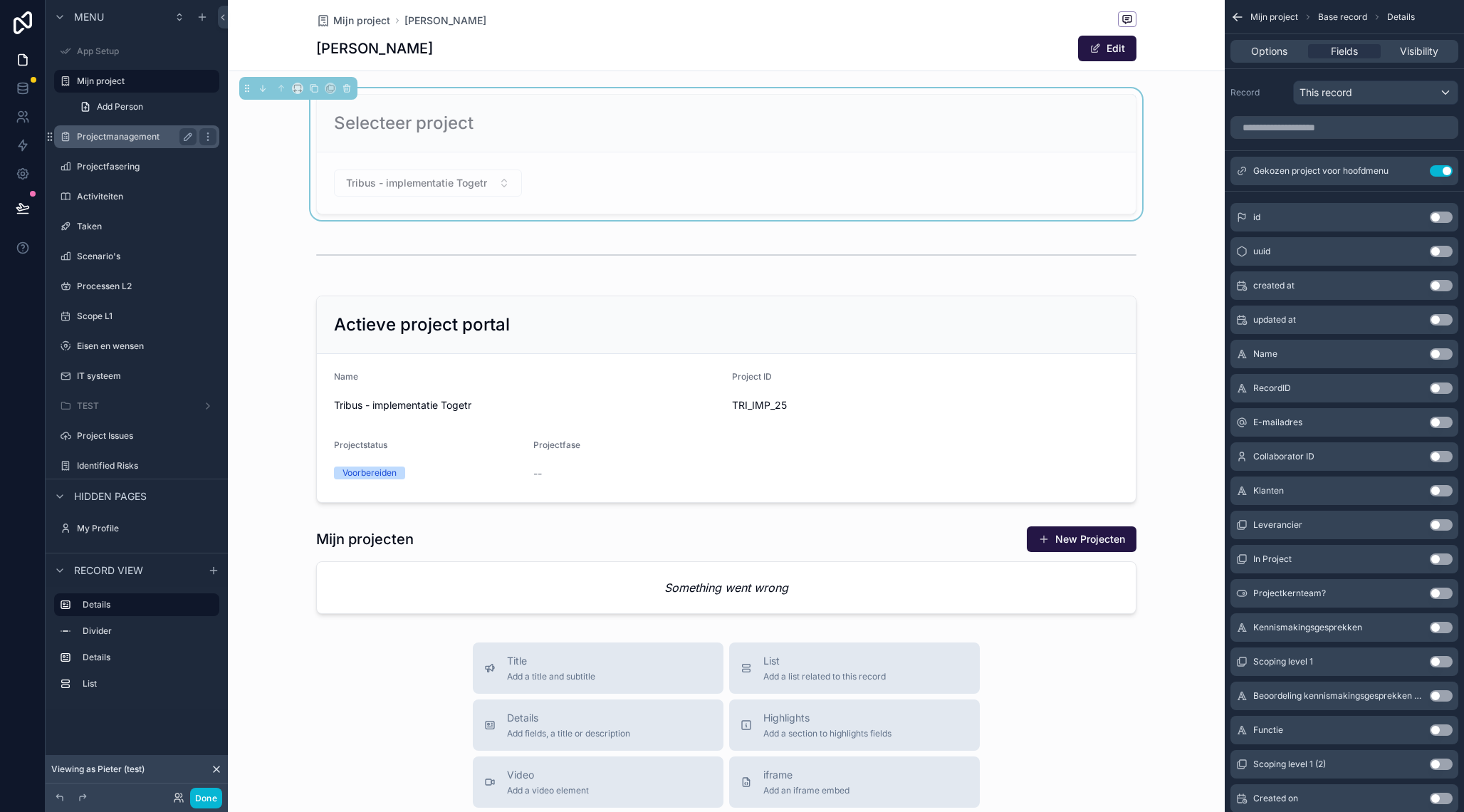
click at [125, 140] on label "Projectmanagement" at bounding box center [133, 137] width 114 height 12
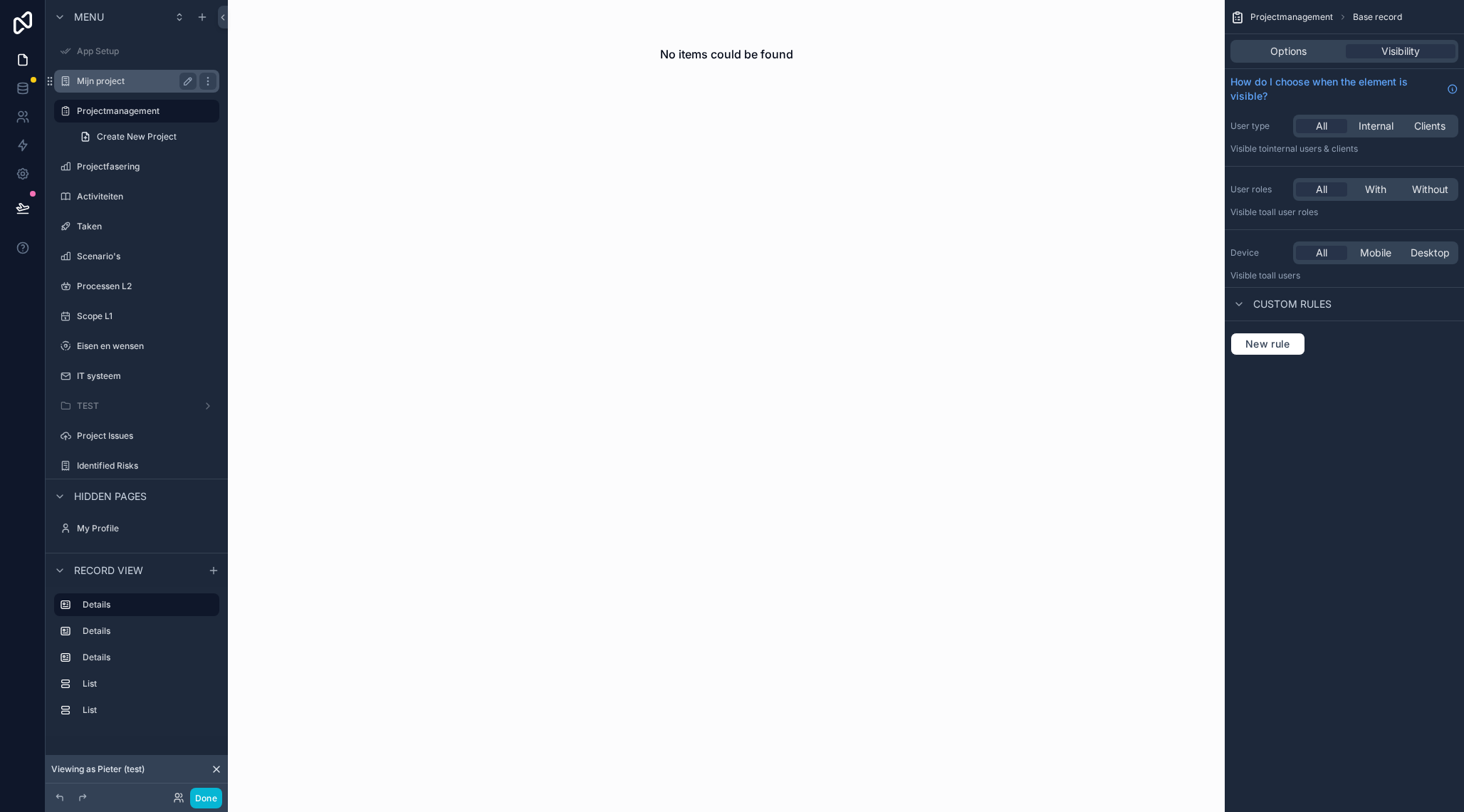
click at [111, 79] on label "Mijn project" at bounding box center [133, 81] width 114 height 12
click at [140, 81] on label "Mijn project" at bounding box center [133, 81] width 114 height 12
click at [203, 19] on icon "scrollable content" at bounding box center [202, 17] width 12 height 12
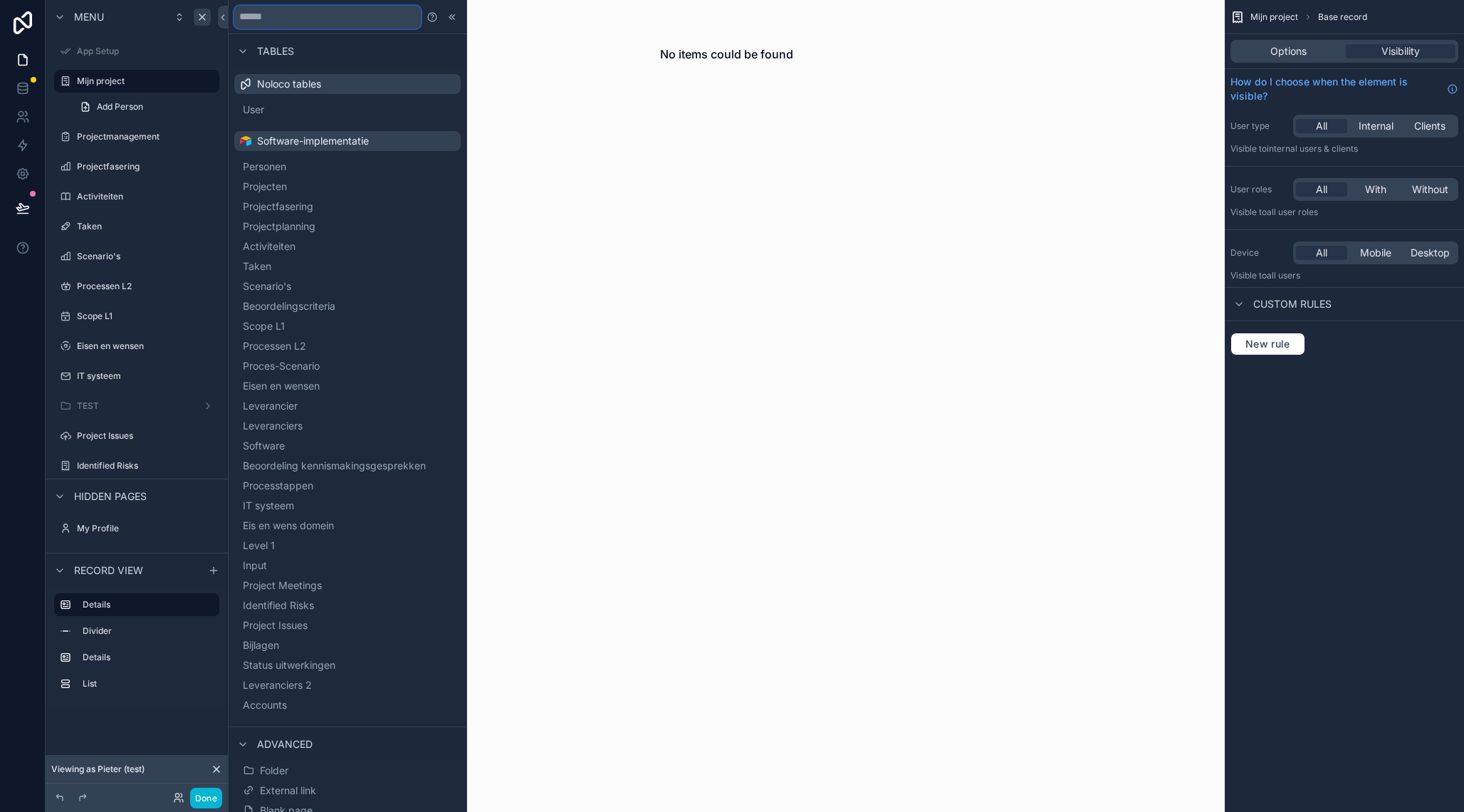
click at [304, 21] on input "text" at bounding box center [327, 17] width 187 height 23
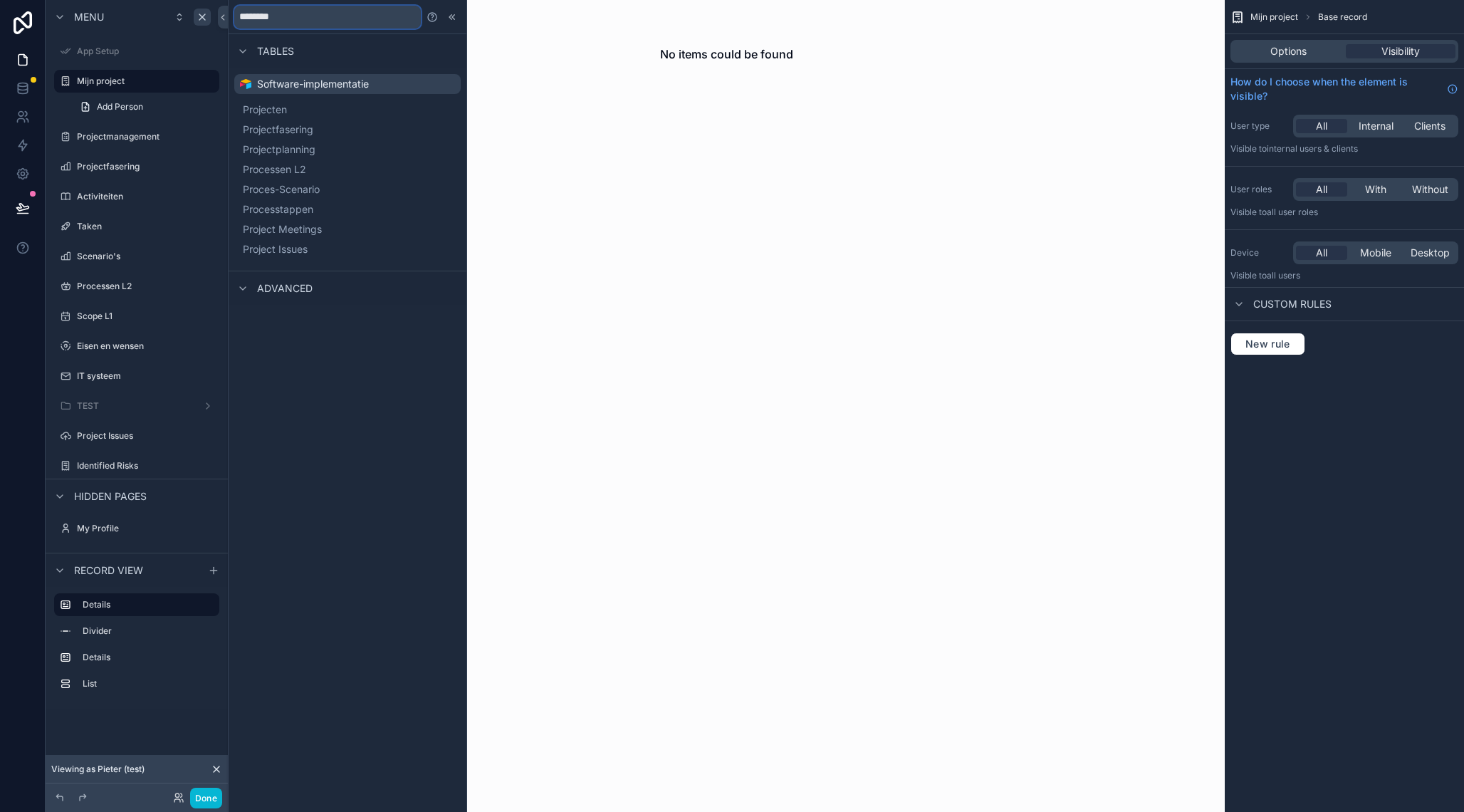
type input "*********"
click at [300, 113] on span "Projecten" at bounding box center [282, 109] width 44 height 14
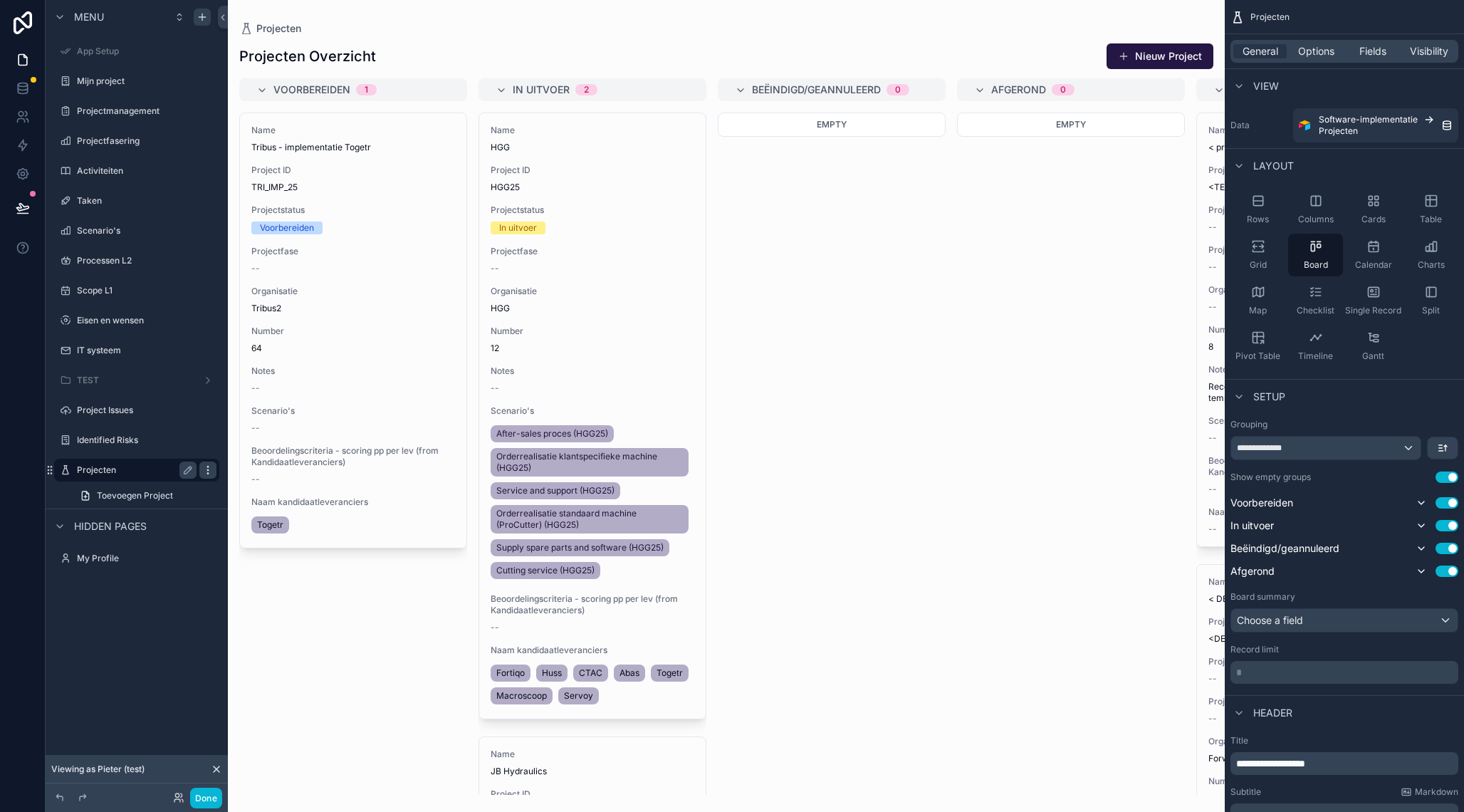
click at [210, 467] on icon "scrollable content" at bounding box center [208, 470] width 12 height 12
click at [158, 628] on div "Menu App Setup Mijn project Projectmanagement Projectfasering Activiteiten Take…" at bounding box center [137, 397] width 182 height 795
click at [206, 18] on icon "scrollable content" at bounding box center [202, 17] width 12 height 12
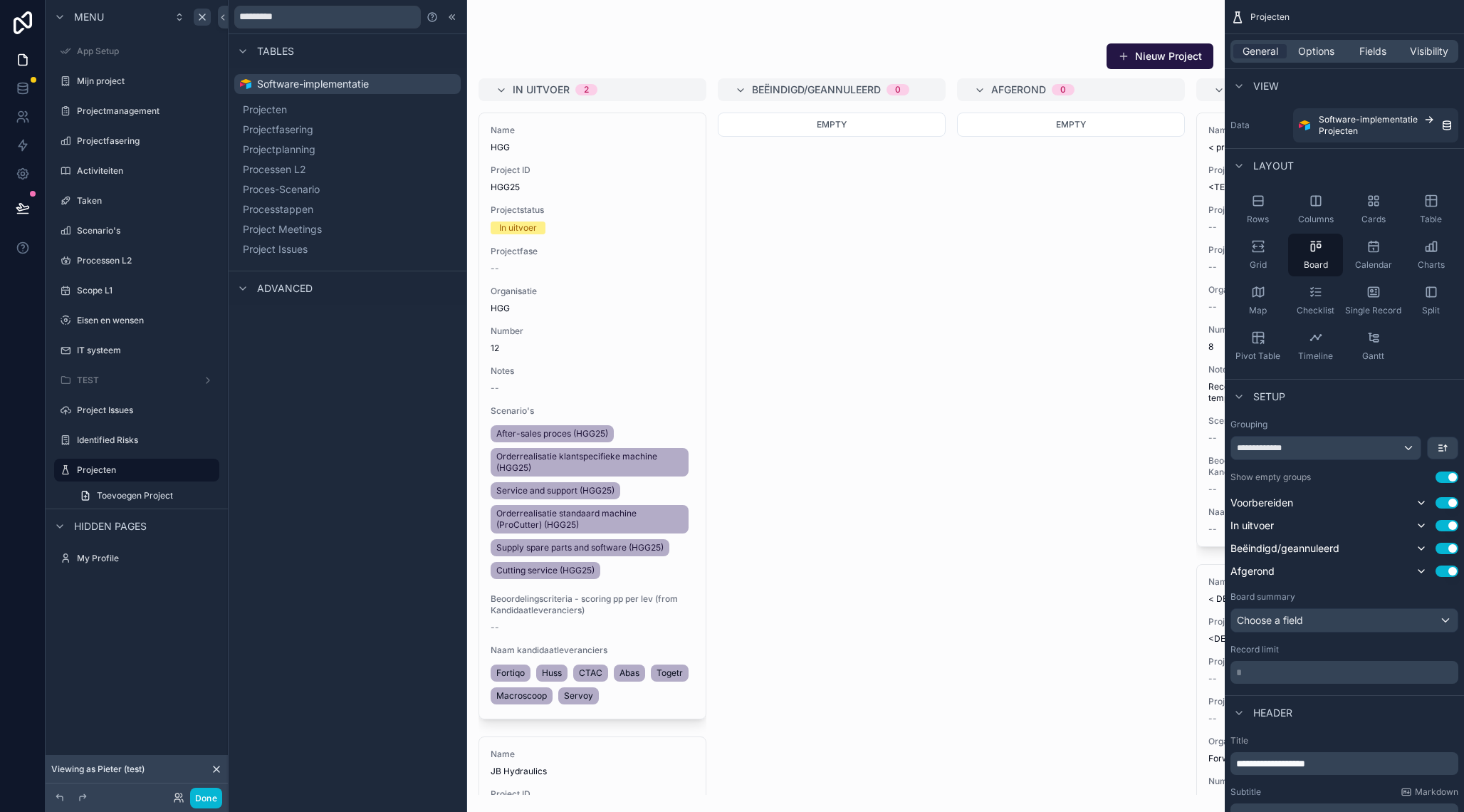
click at [296, 290] on span "Advanced" at bounding box center [285, 288] width 56 height 14
click at [250, 292] on div at bounding box center [243, 289] width 17 height 17
click at [240, 291] on icon at bounding box center [243, 289] width 12 height 12
click at [248, 51] on icon at bounding box center [243, 52] width 12 height 12
click at [247, 87] on icon at bounding box center [243, 86] width 12 height 12
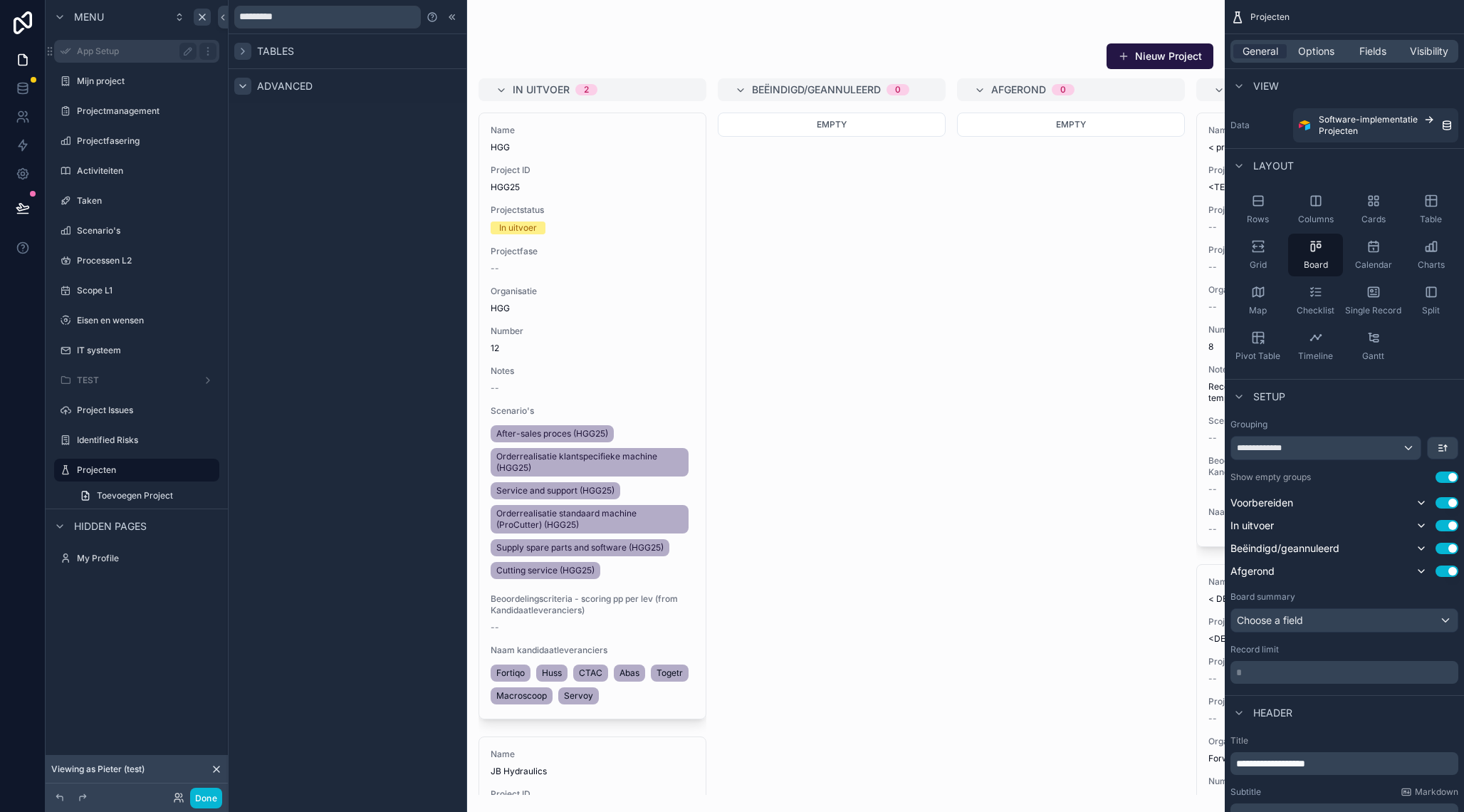
click at [143, 46] on label "App Setup" at bounding box center [133, 52] width 114 height 12
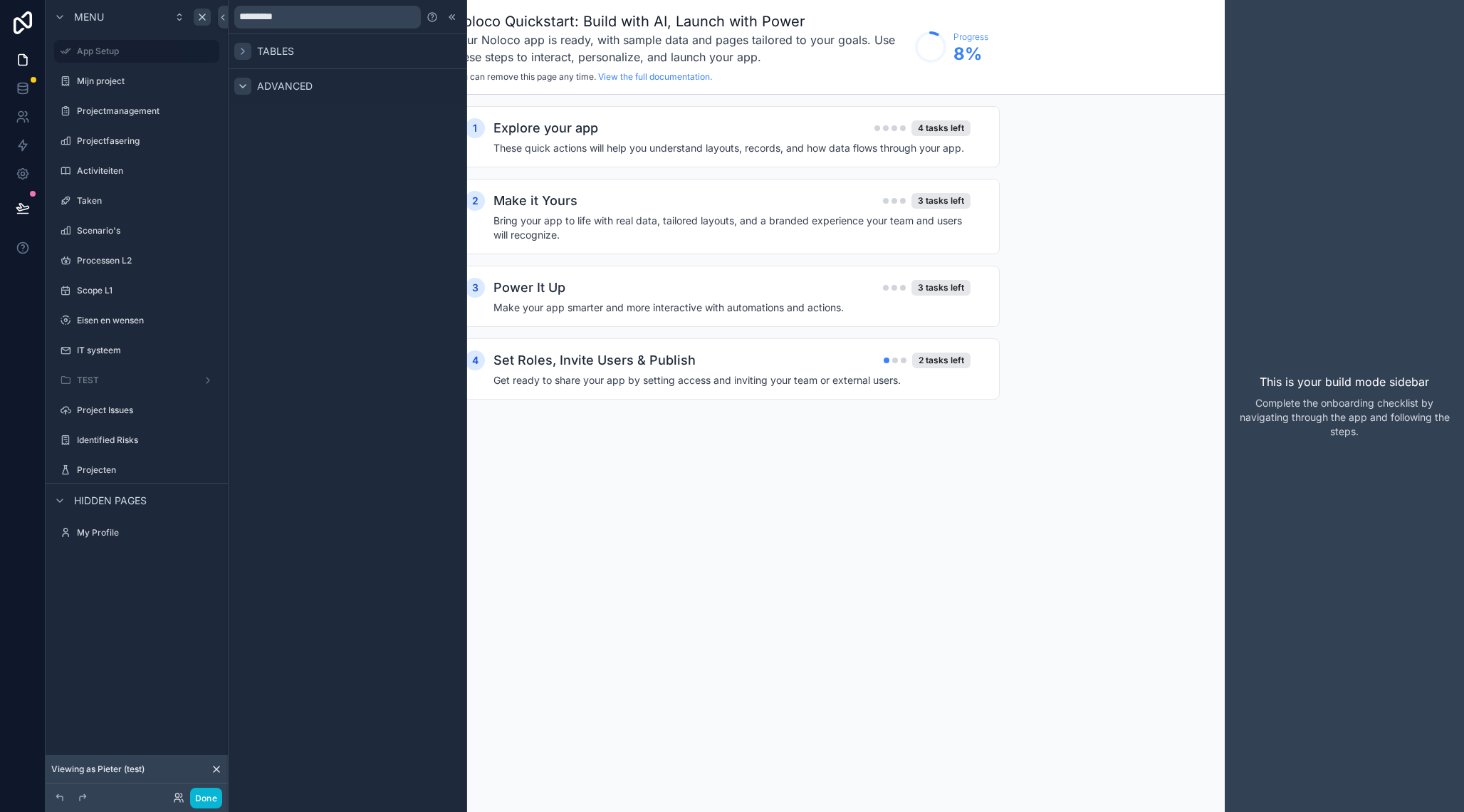
click at [249, 90] on div at bounding box center [243, 86] width 17 height 17
click at [331, 18] on input "*********" at bounding box center [327, 17] width 187 height 23
click at [241, 86] on icon at bounding box center [243, 86] width 12 height 12
click at [290, 112] on button "Folder" at bounding box center [347, 112] width 215 height 20
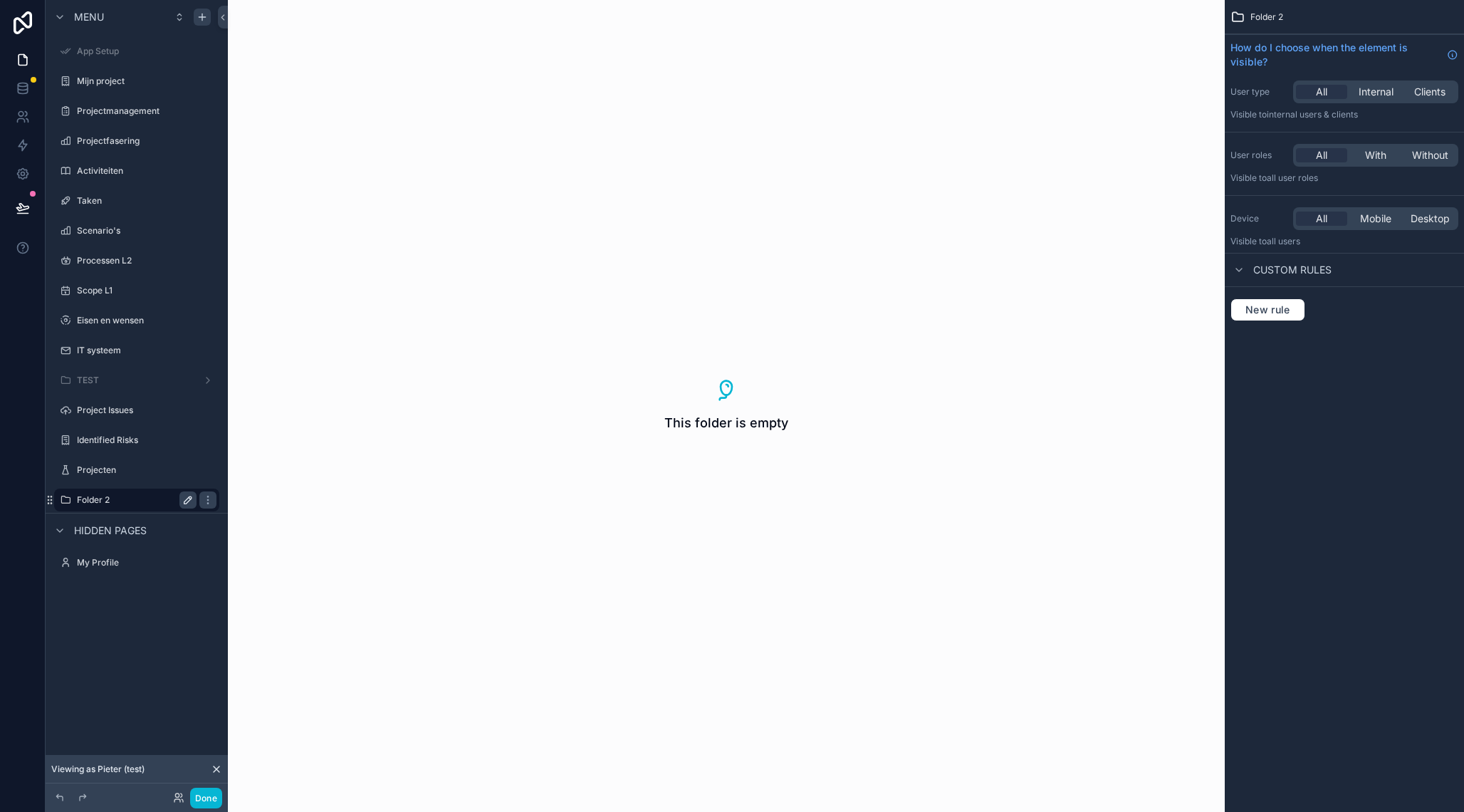
click at [189, 497] on icon "scrollable content" at bounding box center [188, 500] width 12 height 12
click at [140, 506] on input "********" at bounding box center [125, 500] width 97 height 17
click at [123, 501] on input "********" at bounding box center [125, 500] width 97 height 17
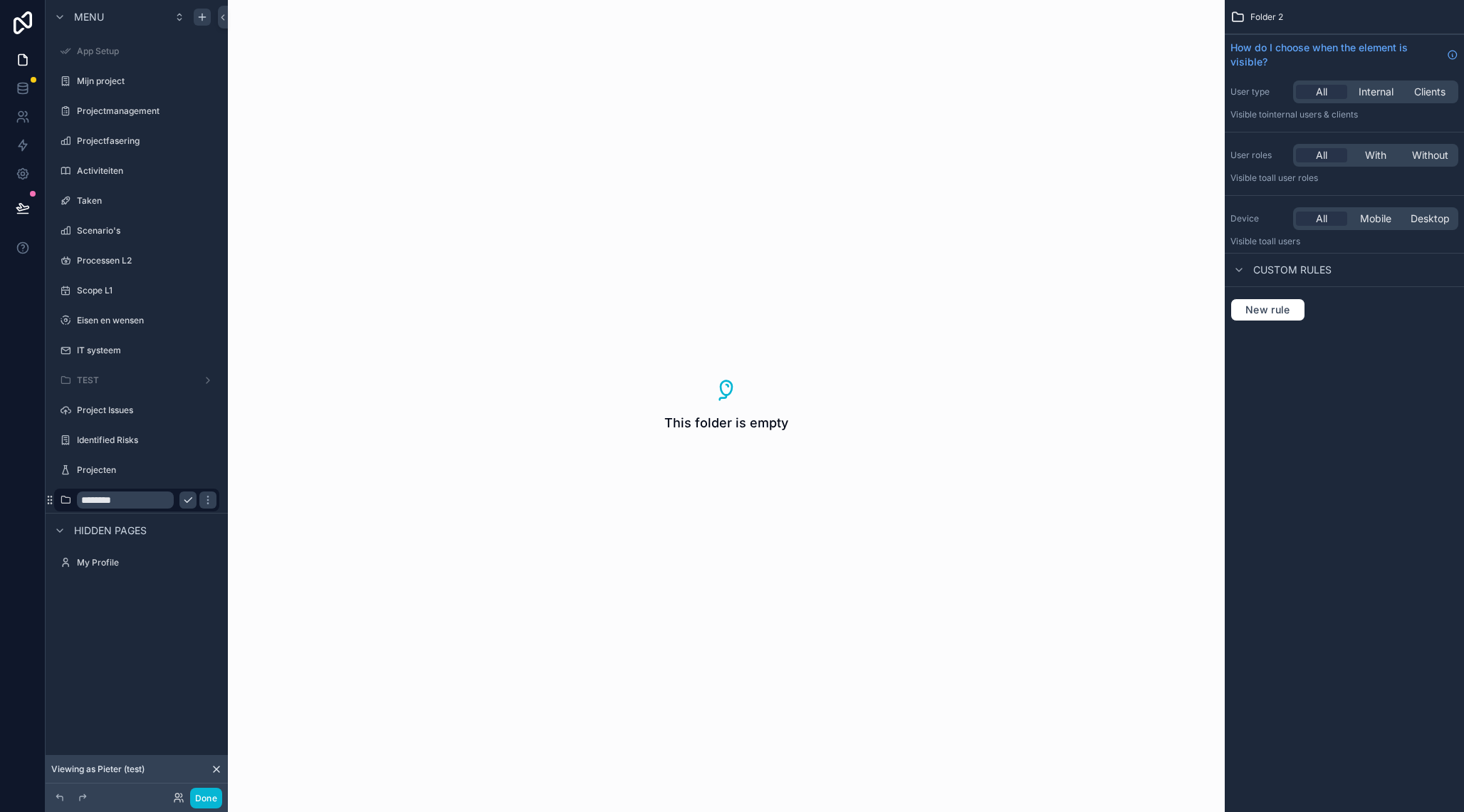
click at [123, 501] on input "********" at bounding box center [125, 500] width 97 height 17
click at [83, 502] on input "********" at bounding box center [125, 500] width 97 height 17
type input "*"
type input "******"
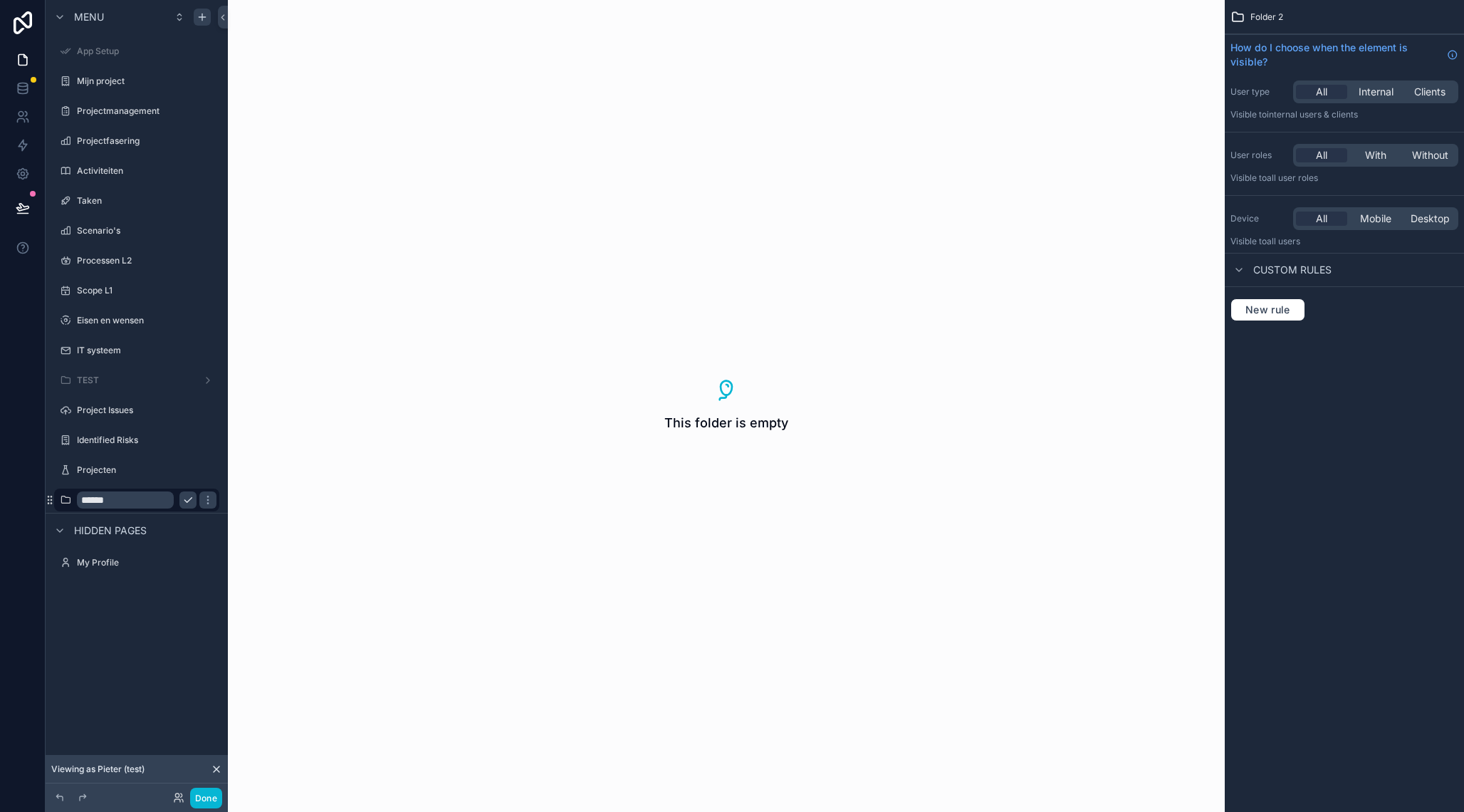
click at [105, 498] on input "******" at bounding box center [125, 500] width 97 height 17
click at [207, 499] on icon "scrollable content" at bounding box center [208, 500] width 12 height 12
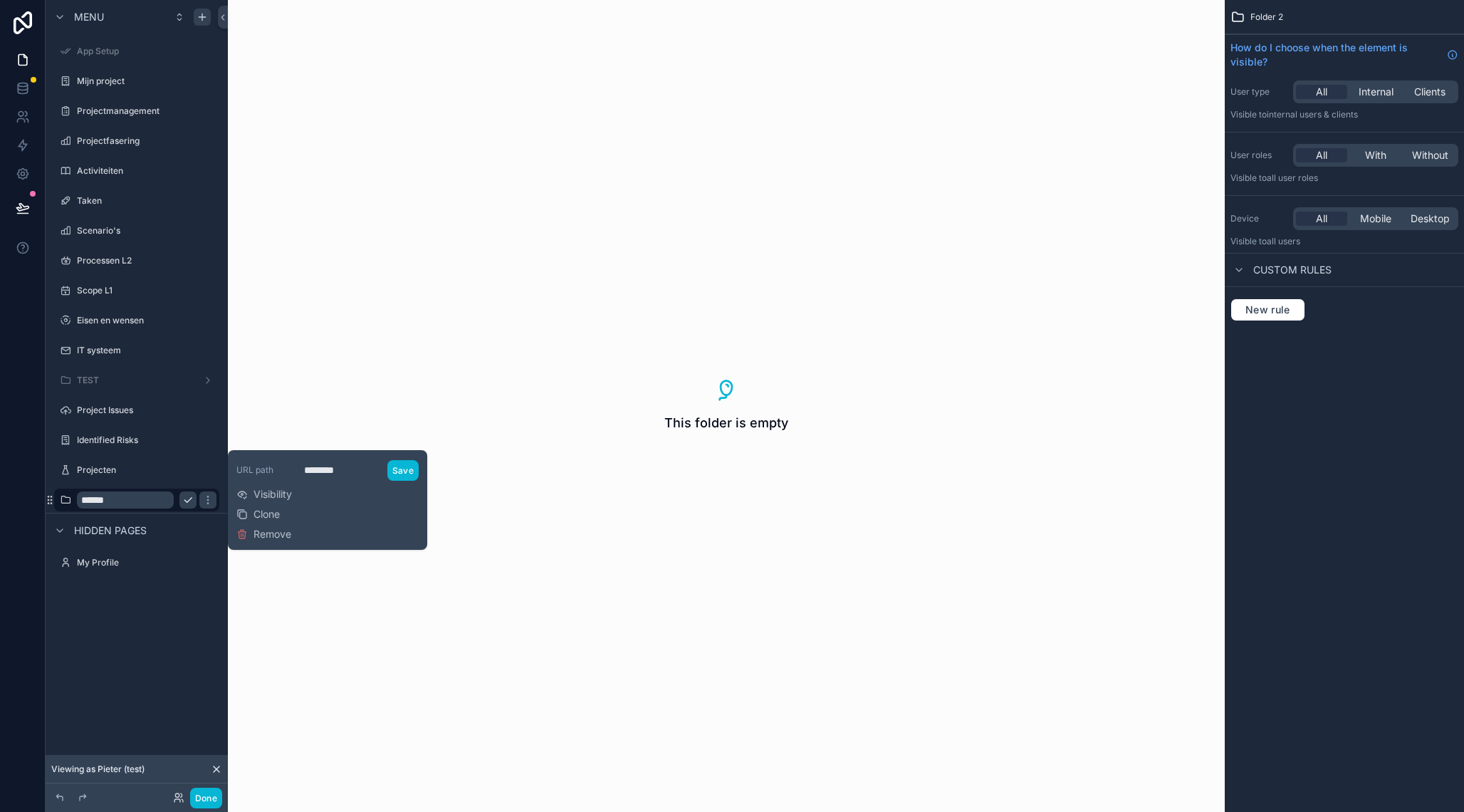
click at [137, 732] on div "Menu App Setup Mijn project Projectmanagement Projectfasering Activiteiten Take…" at bounding box center [137, 397] width 182 height 795
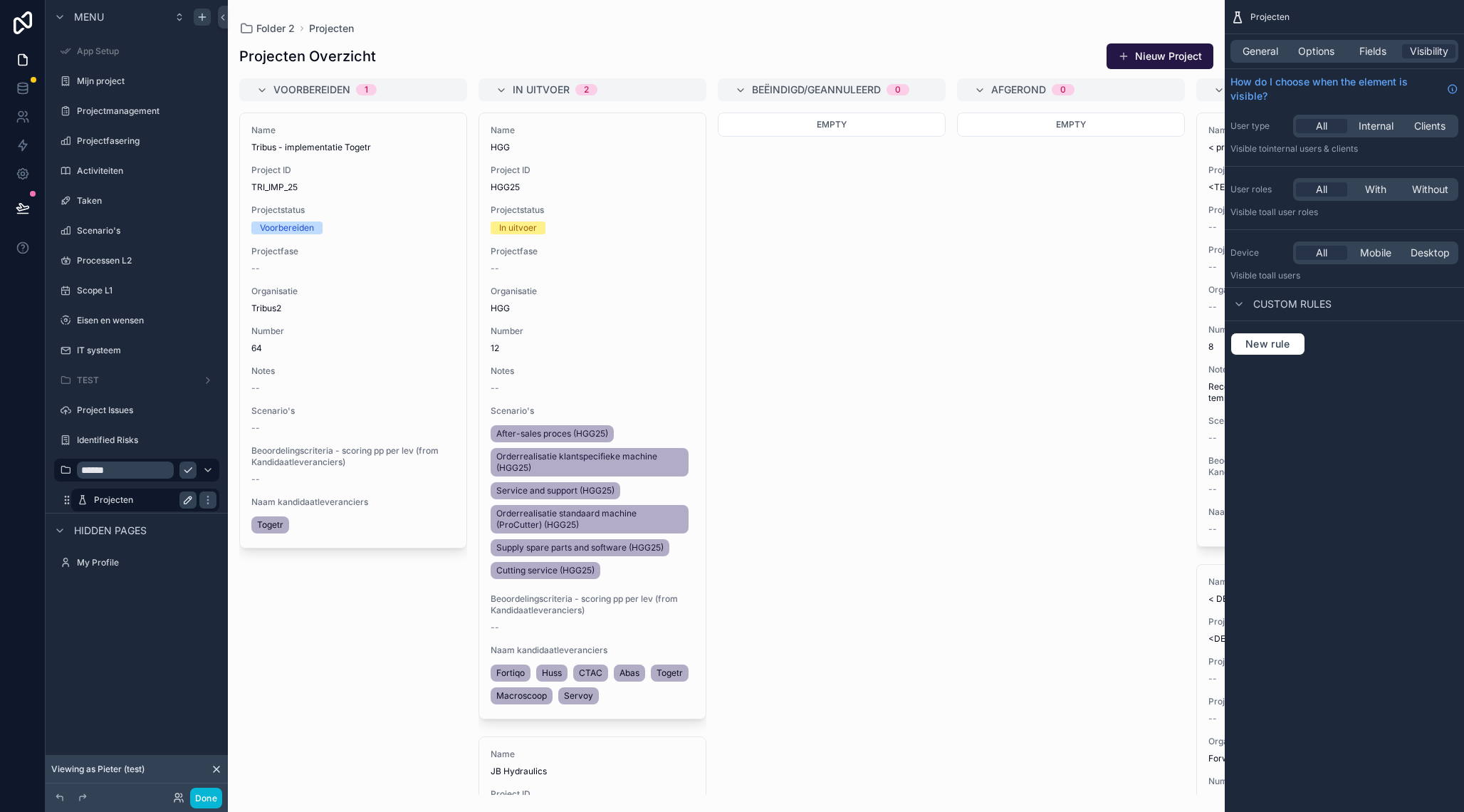
click at [188, 503] on icon "scrollable content" at bounding box center [188, 500] width 12 height 12
click at [101, 508] on input "*********" at bounding box center [133, 500] width 80 height 17
click at [100, 500] on input "*********" at bounding box center [133, 500] width 80 height 17
type input "**********"
click at [212, 499] on icon "scrollable content" at bounding box center [208, 500] width 12 height 12
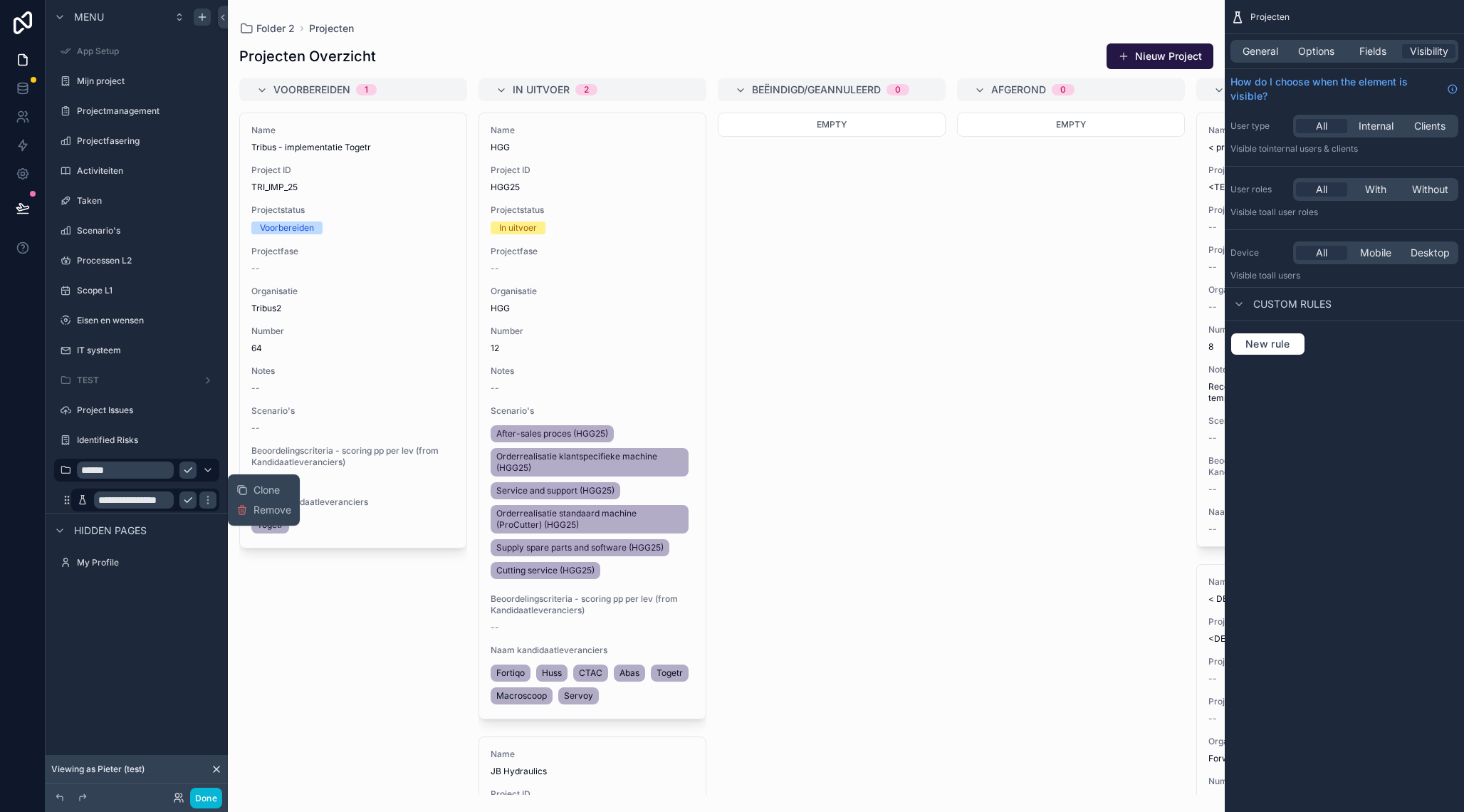
click at [192, 501] on icon "scrollable content" at bounding box center [188, 500] width 12 height 12
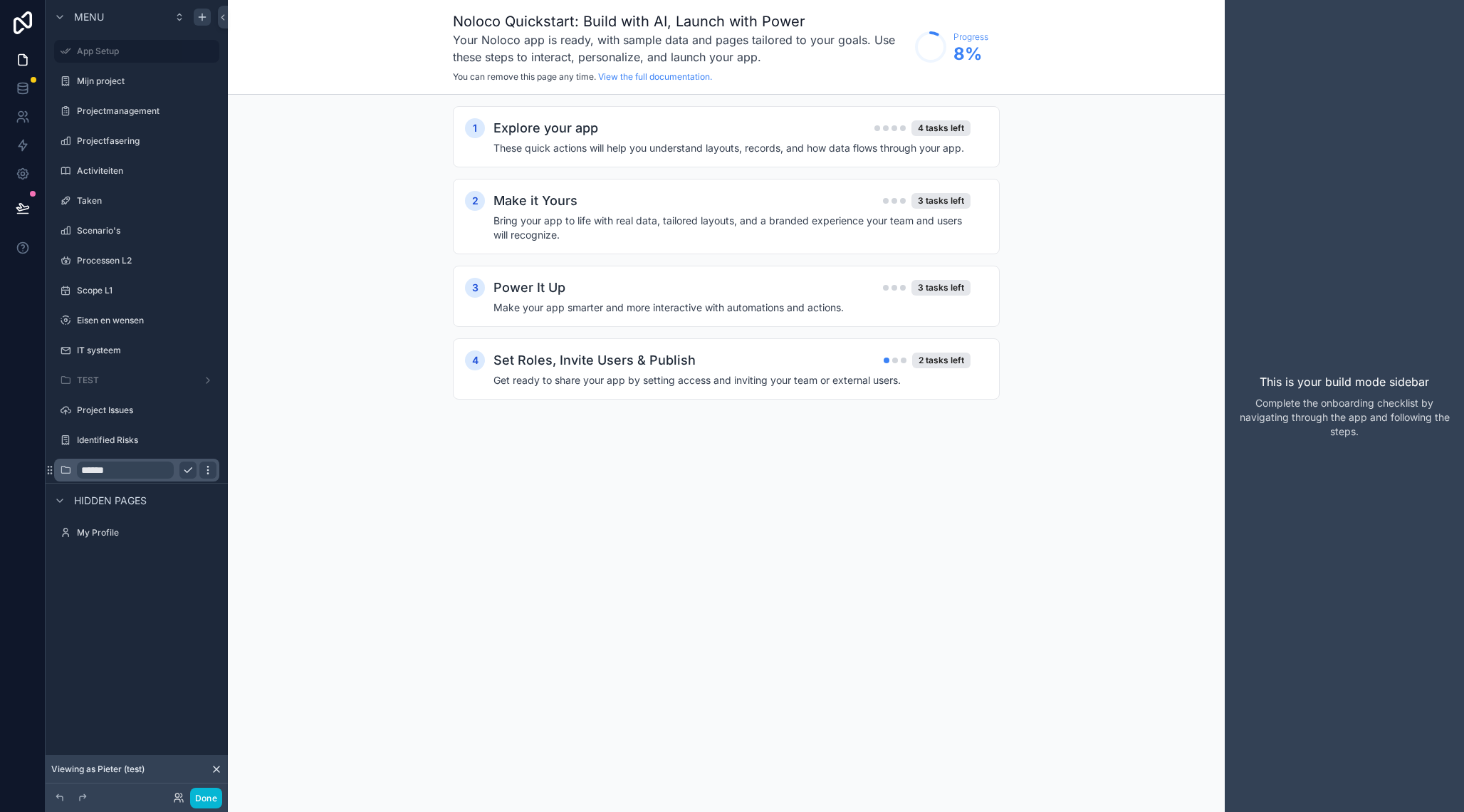
click at [209, 469] on icon "scrollable content" at bounding box center [208, 470] width 12 height 12
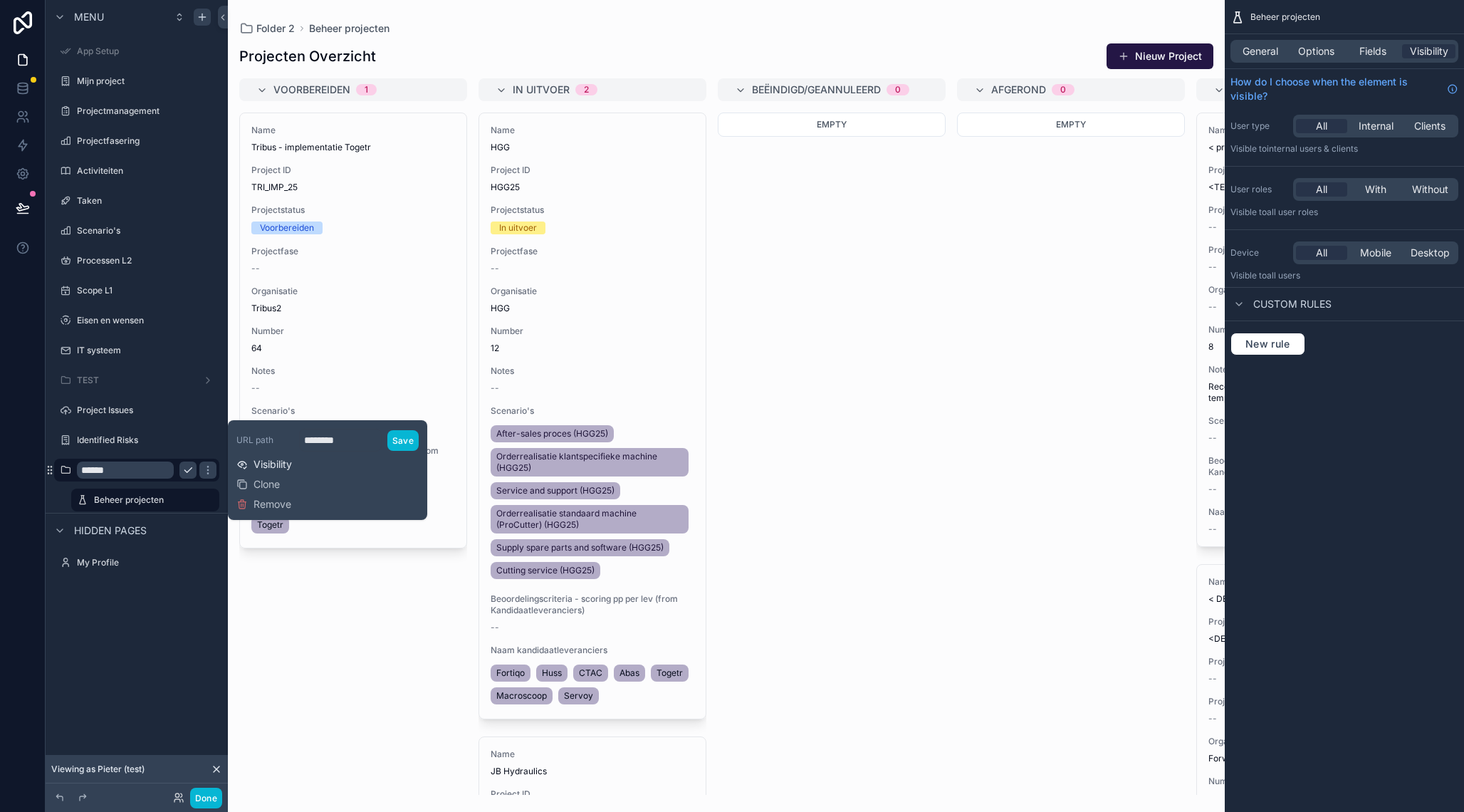
click at [267, 462] on span "Visibility" at bounding box center [272, 464] width 38 height 14
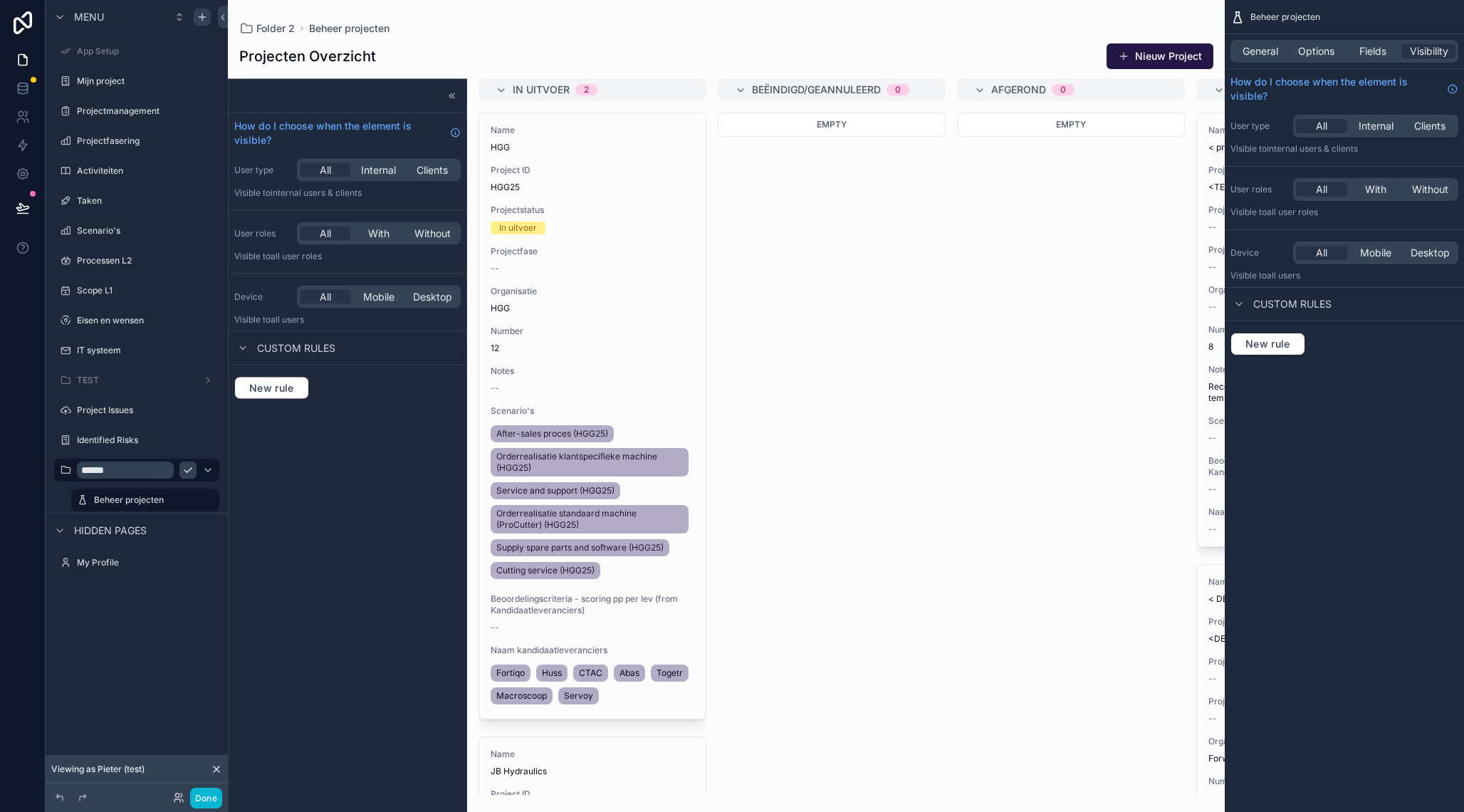
scroll to position [79, 0]
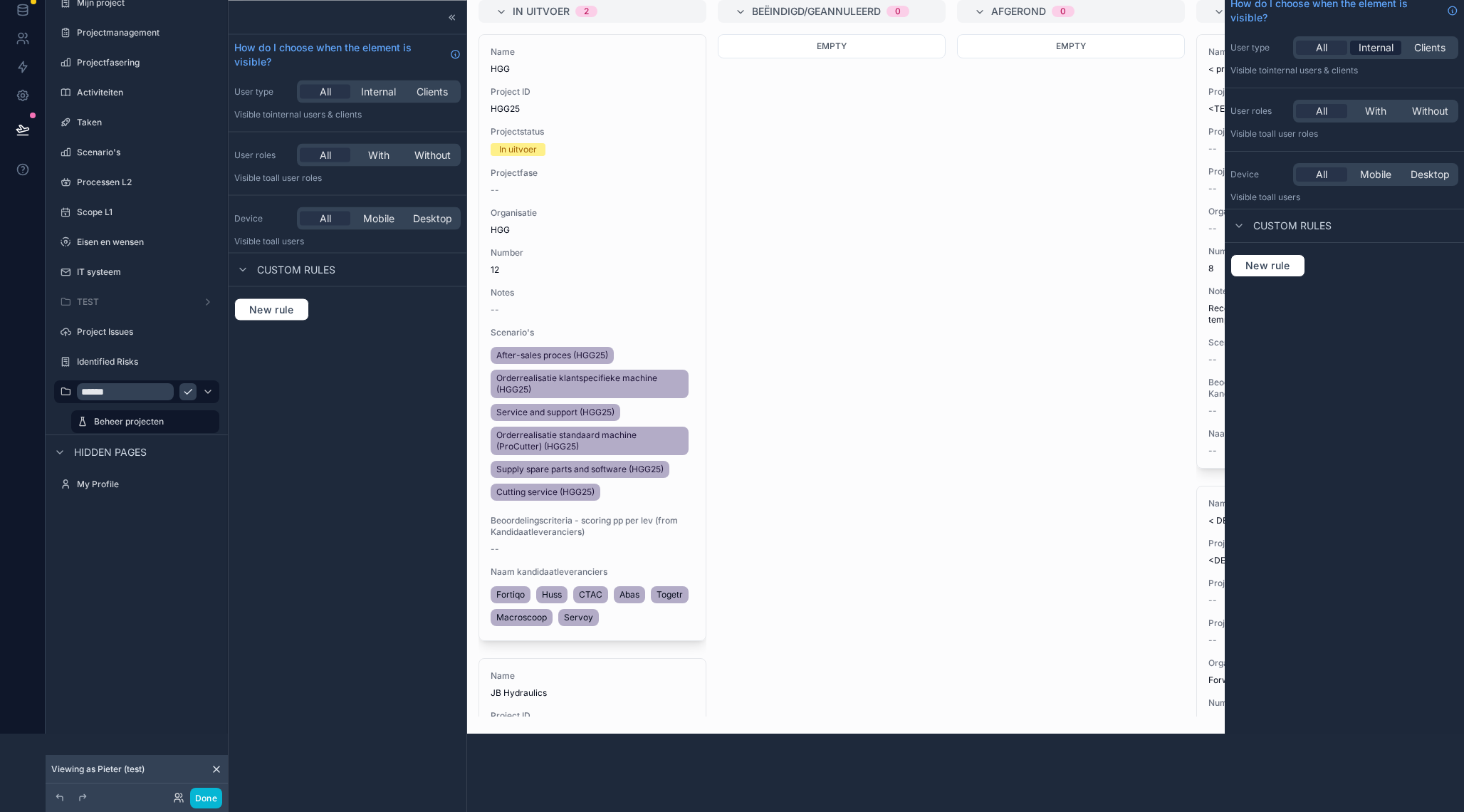
click at [1384, 41] on span "Internal" at bounding box center [1376, 47] width 35 height 14
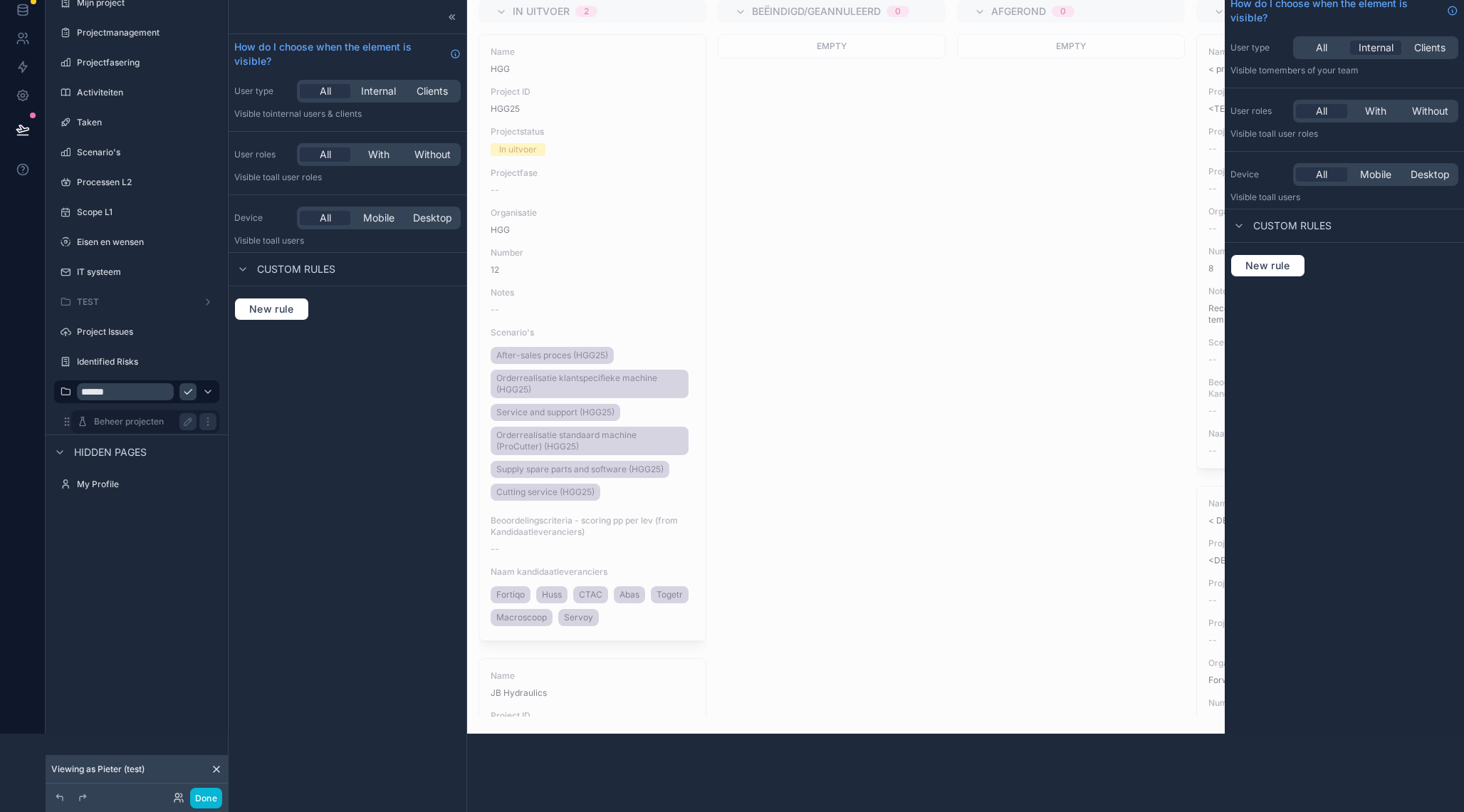
click at [153, 423] on label "Beheer projecten" at bounding box center [142, 422] width 97 height 12
click at [216, 772] on icon at bounding box center [217, 769] width 12 height 12
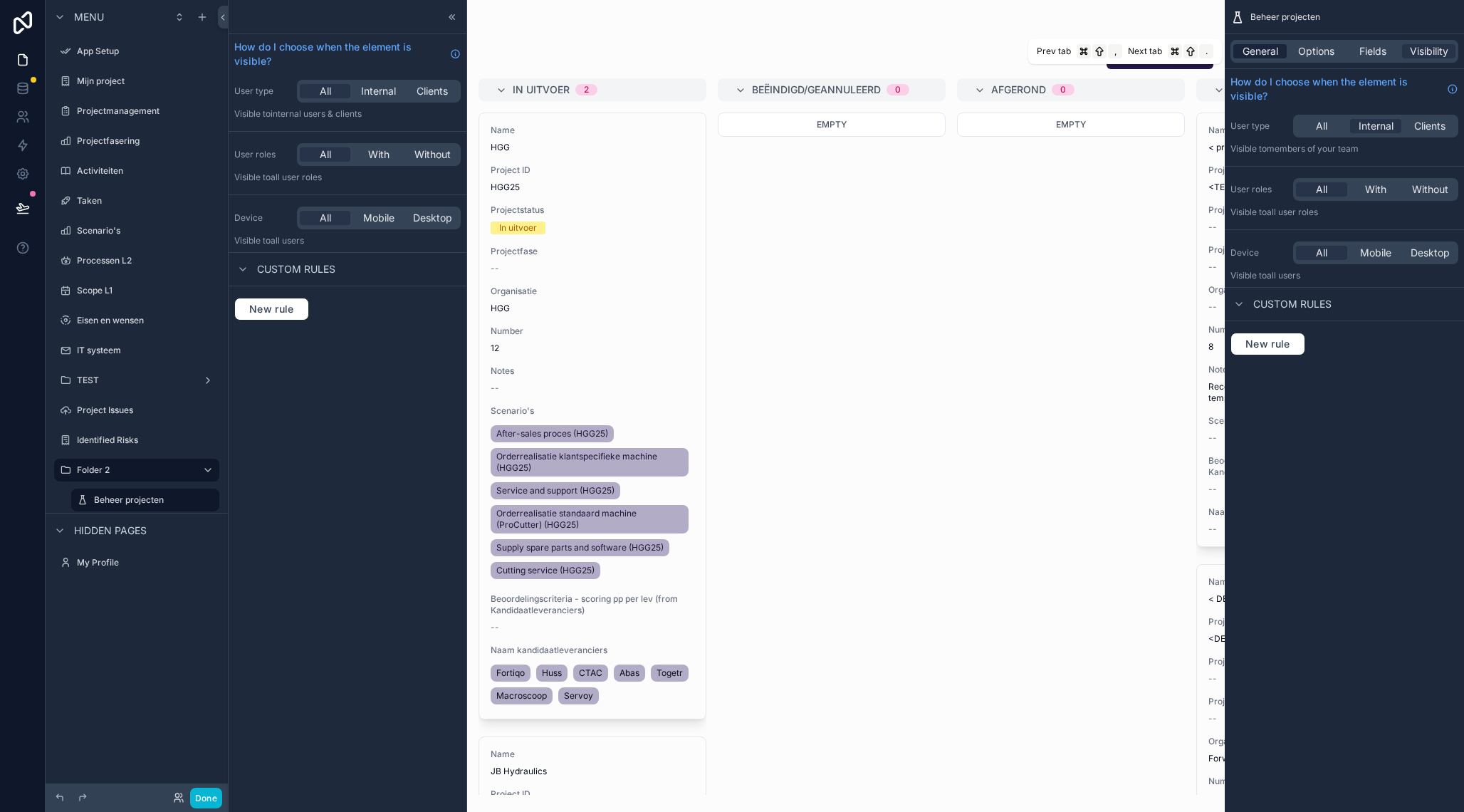
click at [1261, 48] on span "General" at bounding box center [1260, 51] width 35 height 14
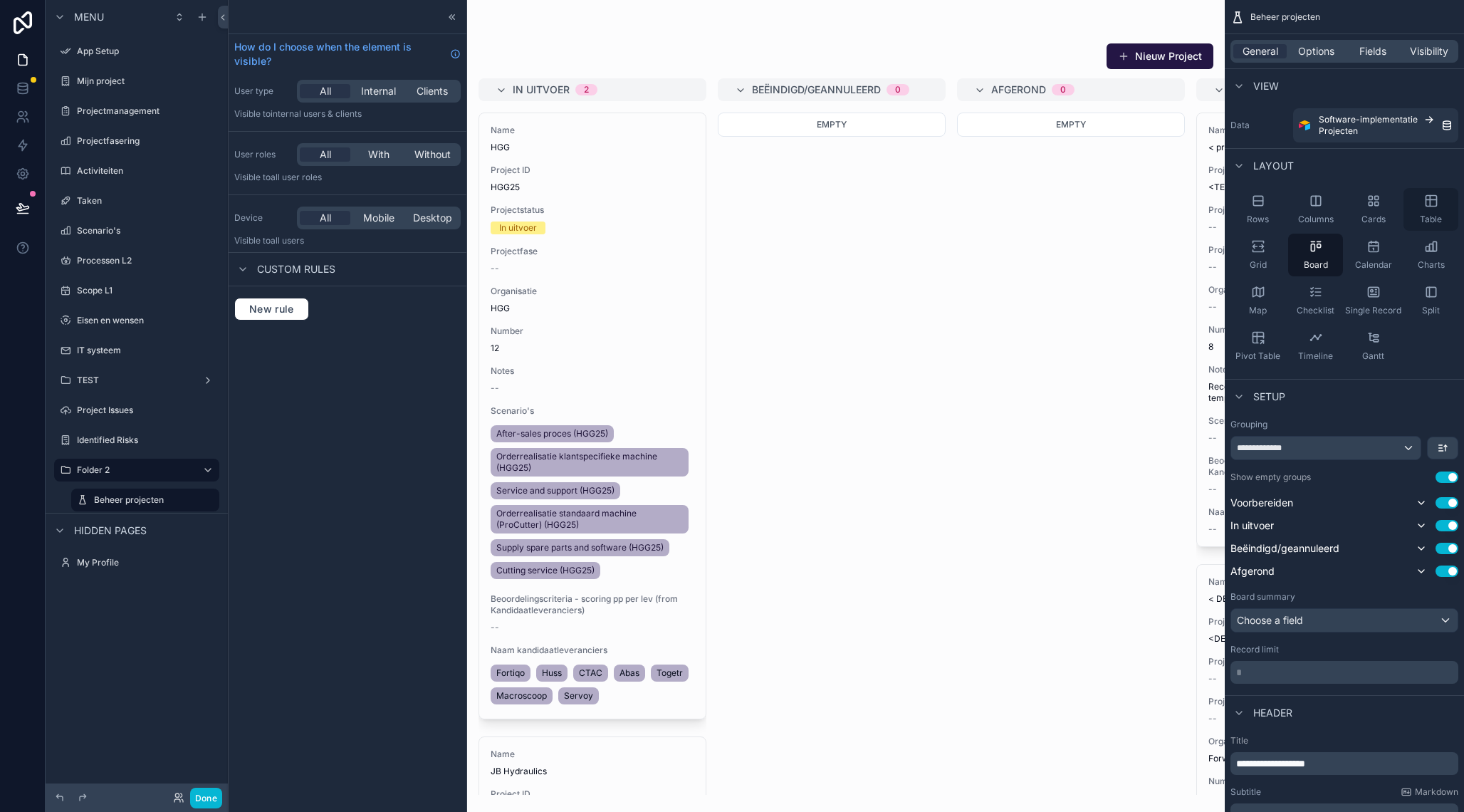
click at [1431, 208] on icon "scrollable content" at bounding box center [1431, 200] width 14 height 14
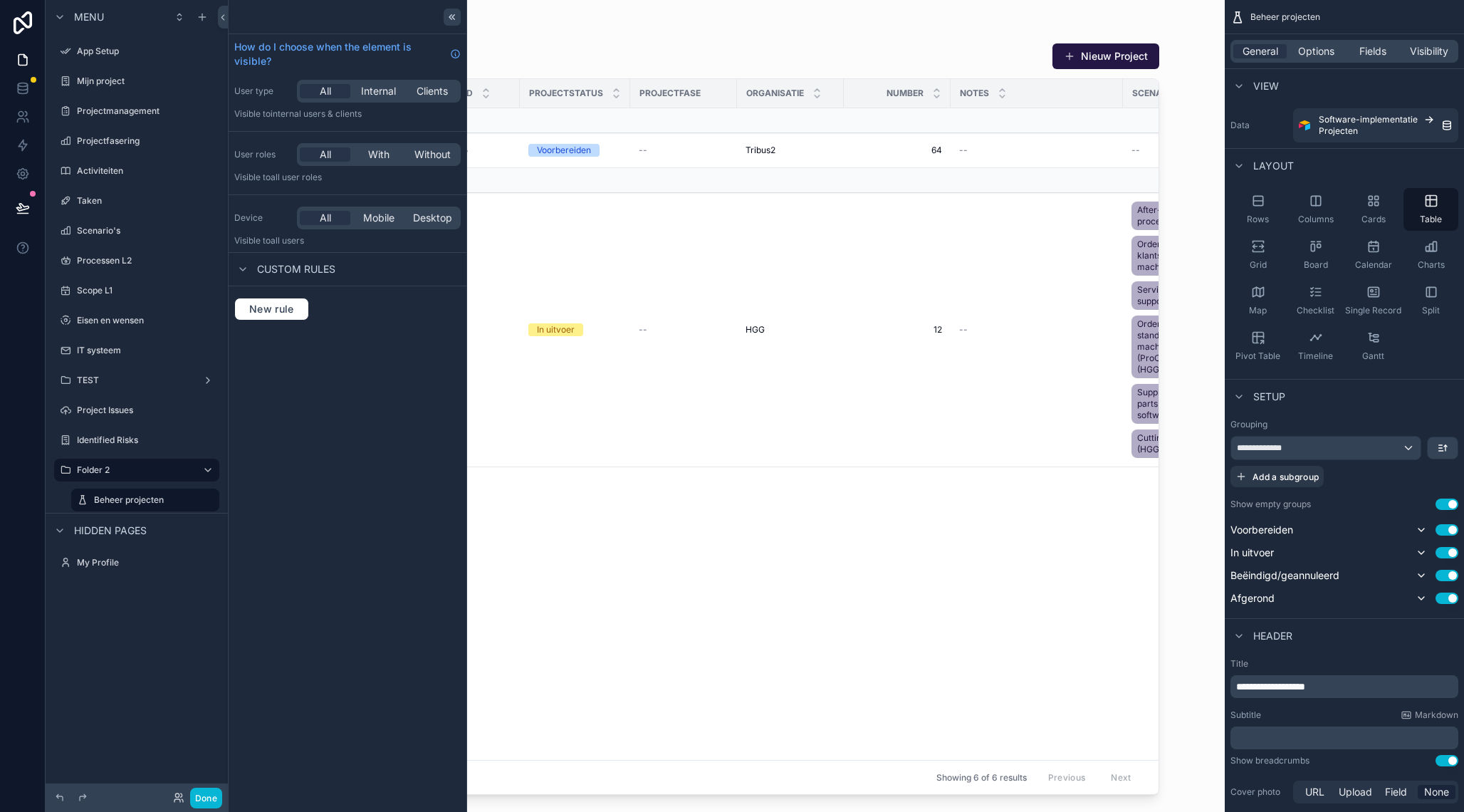
click at [453, 18] on icon at bounding box center [453, 17] width 12 height 12
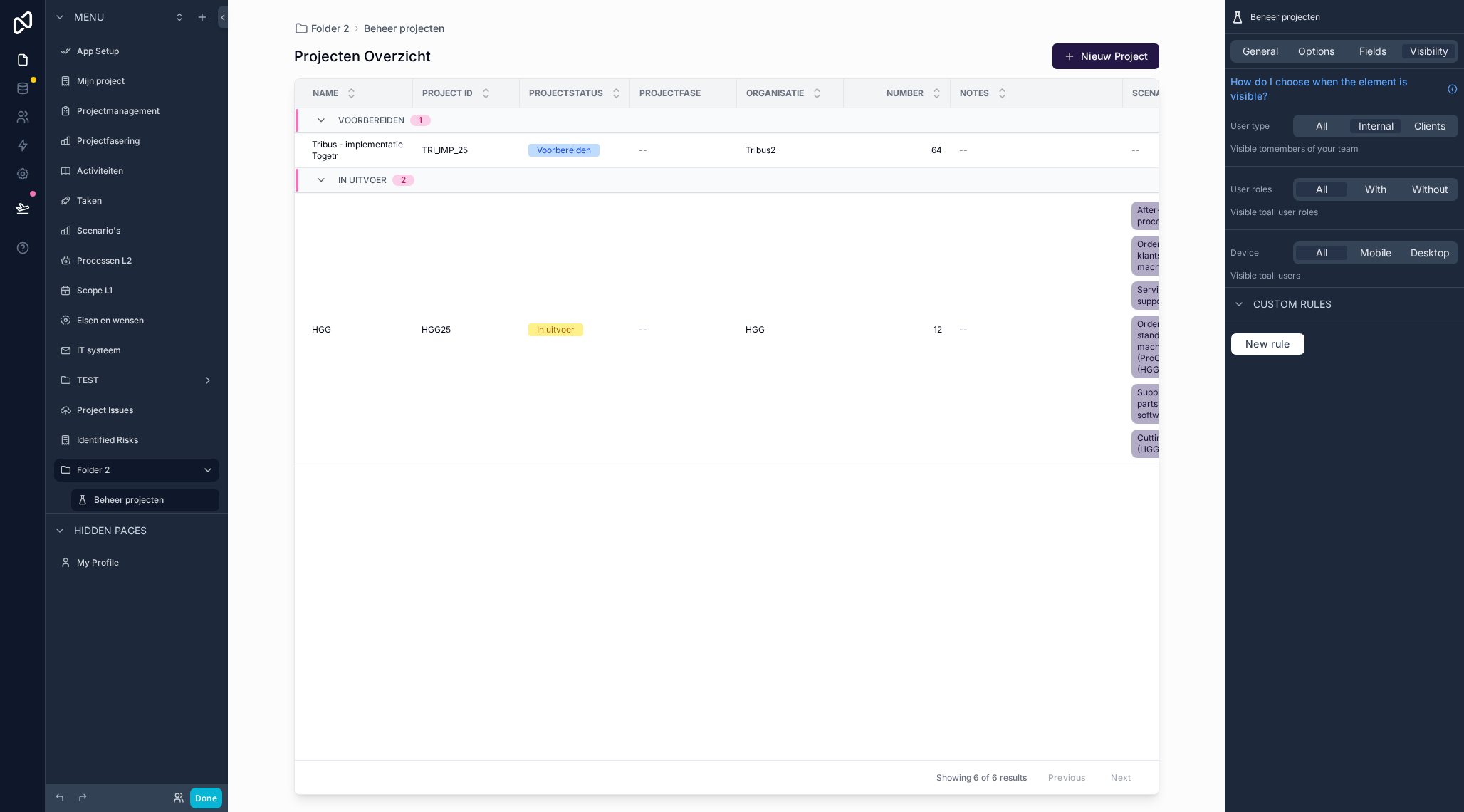
click at [522, 275] on div "scrollable content" at bounding box center [727, 397] width 911 height 795
click at [1273, 52] on span "General" at bounding box center [1260, 51] width 35 height 14
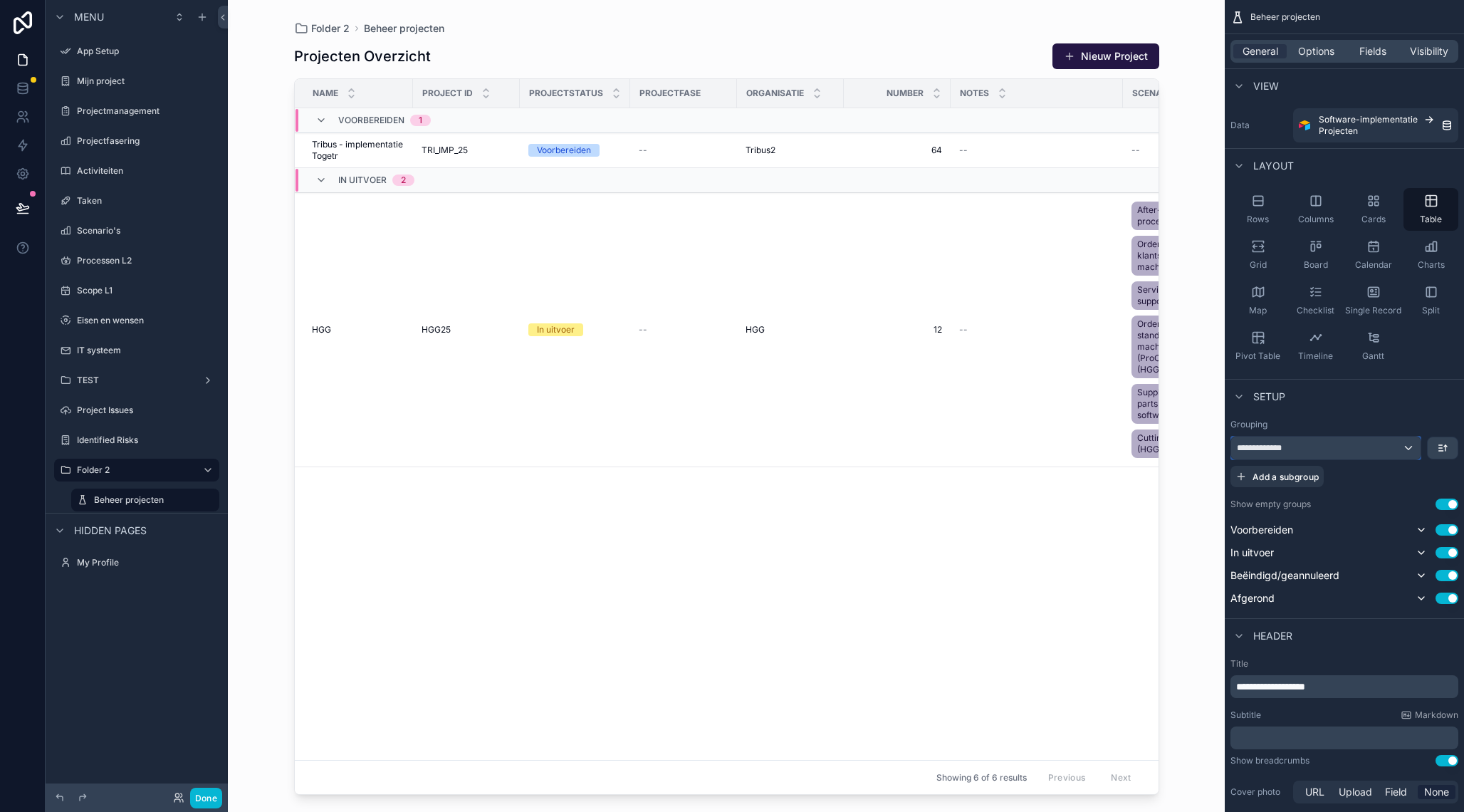
click at [1414, 447] on div "**********" at bounding box center [1326, 448] width 190 height 23
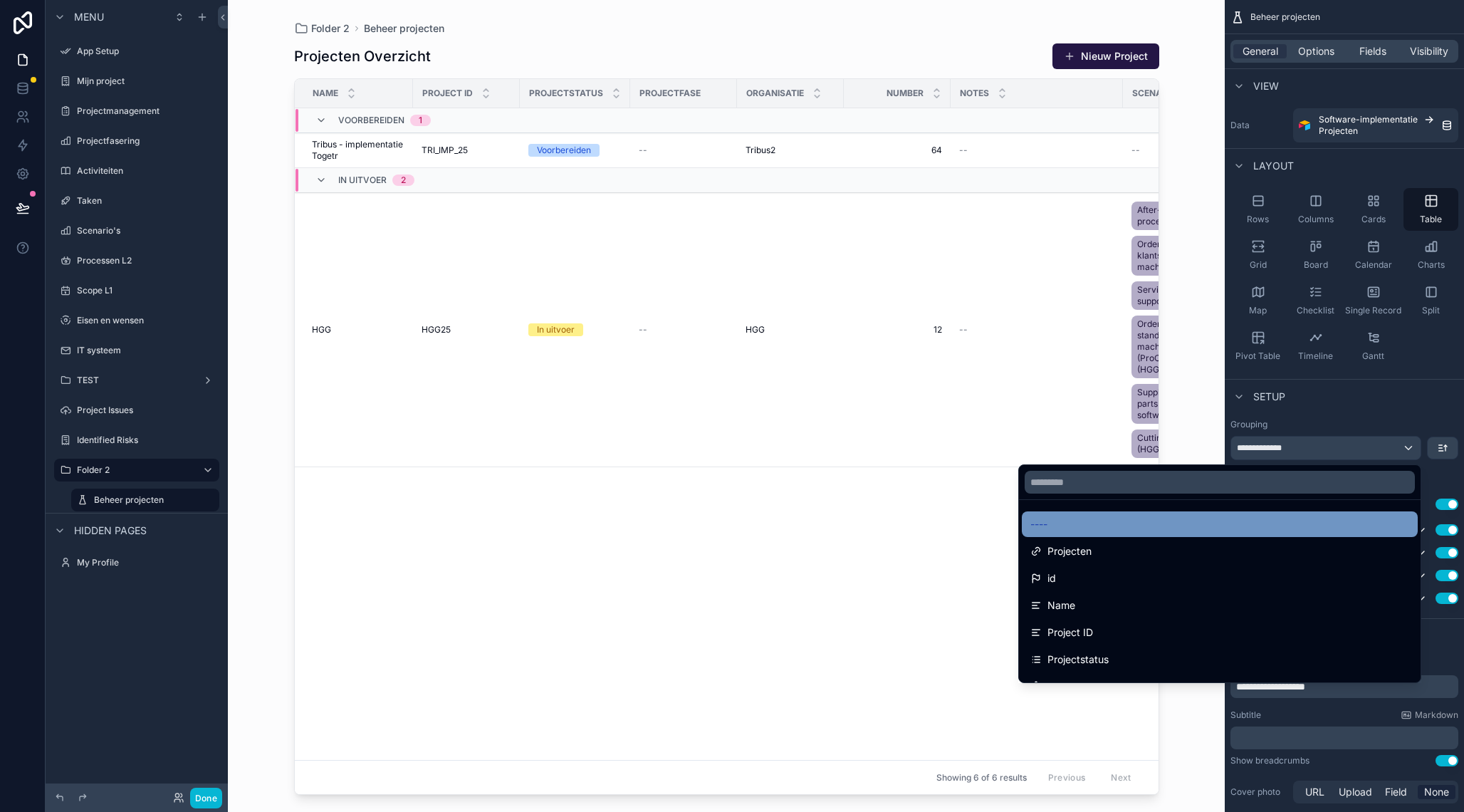
click at [1231, 522] on div "----" at bounding box center [1220, 524] width 379 height 17
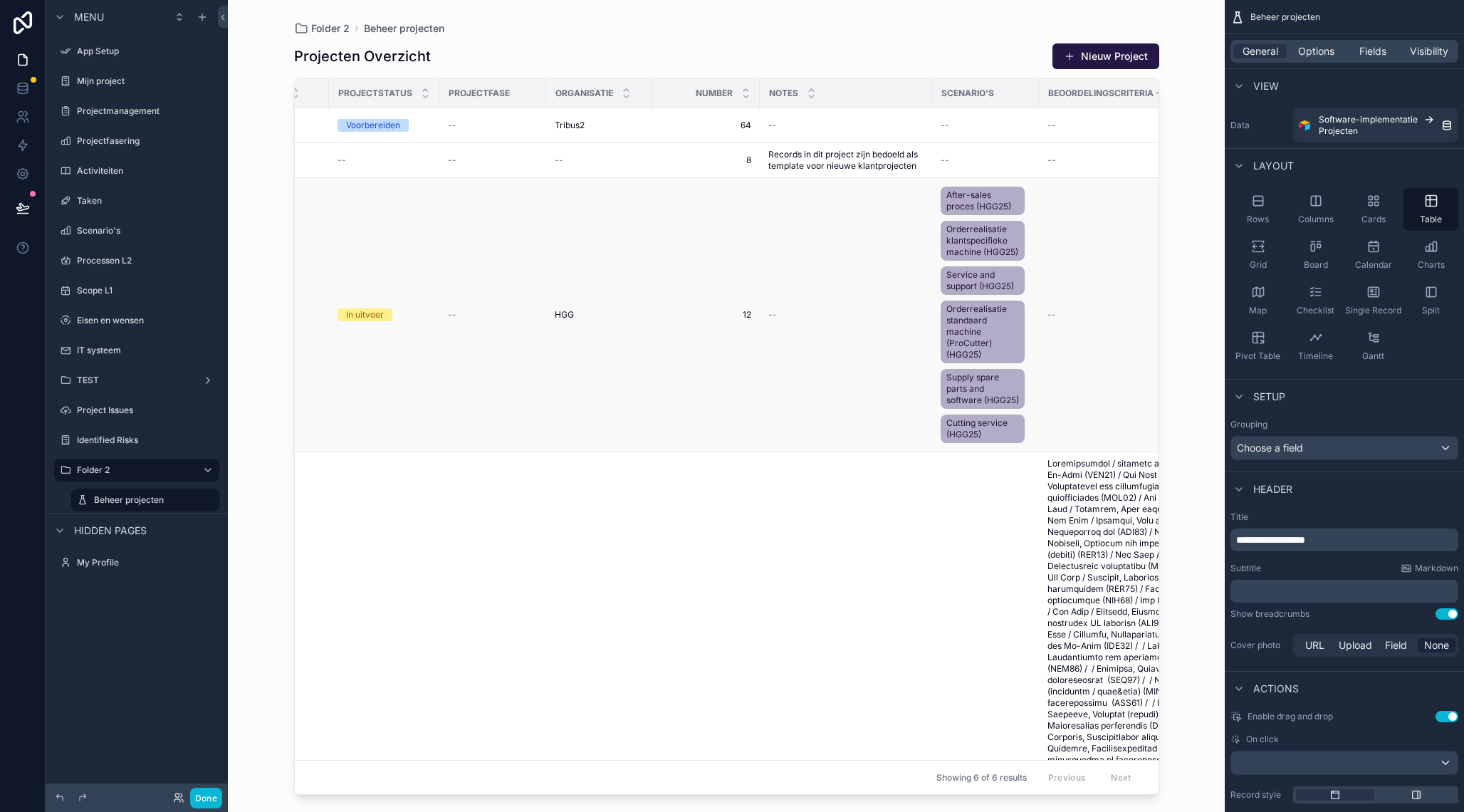
scroll to position [0, 300]
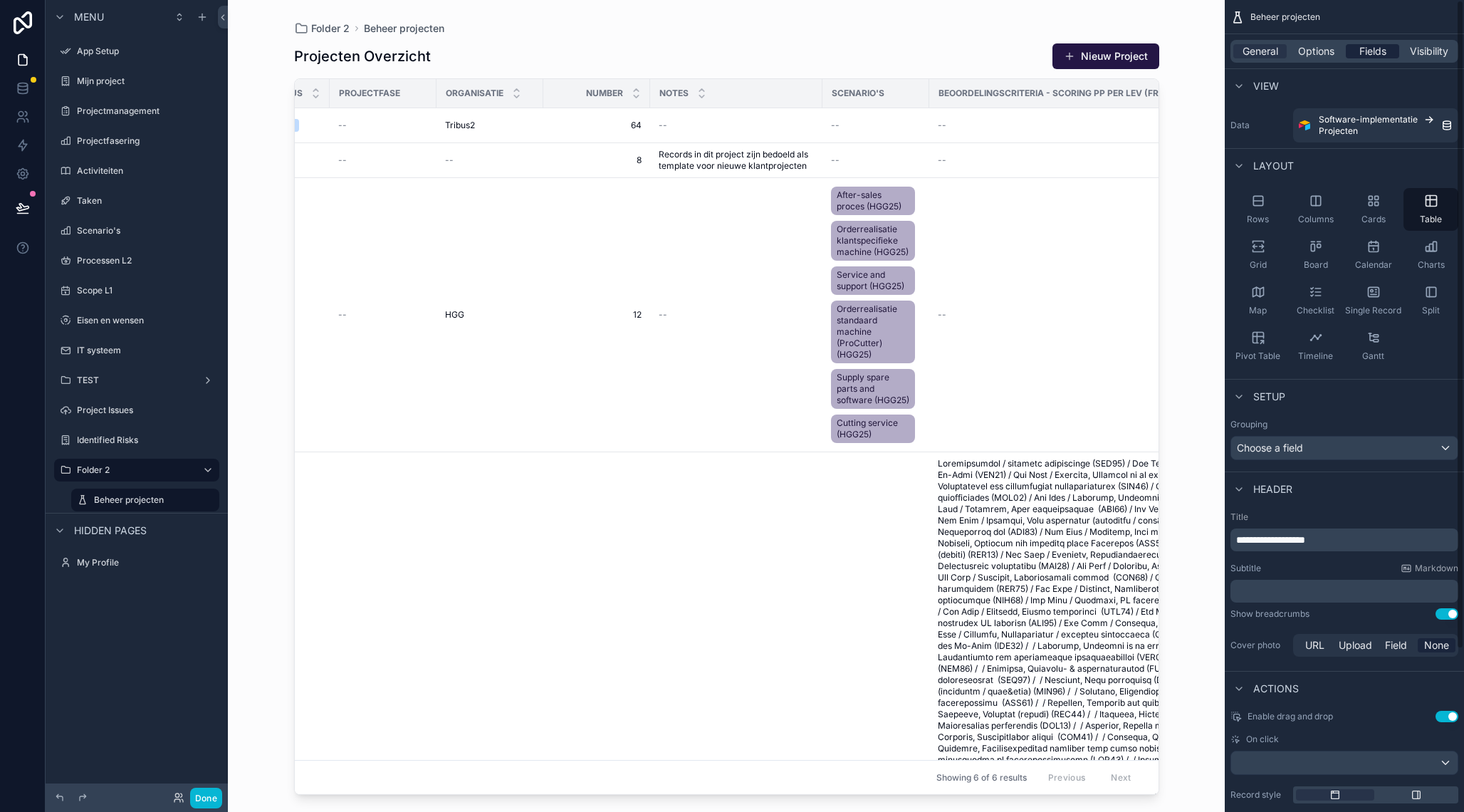
click at [1372, 52] on span "Fields" at bounding box center [1373, 51] width 27 height 14
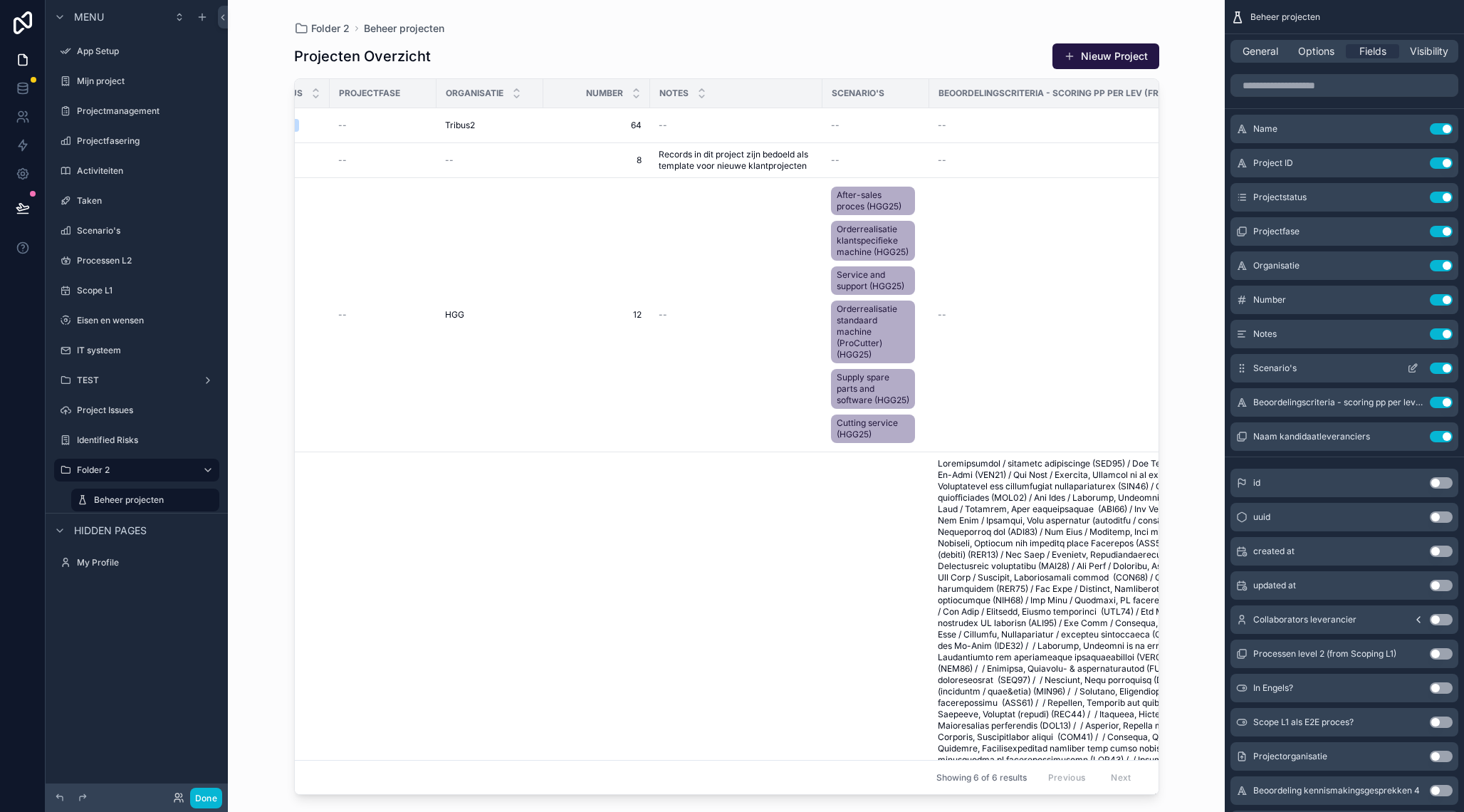
click at [1445, 367] on button "Use setting" at bounding box center [1442, 368] width 23 height 12
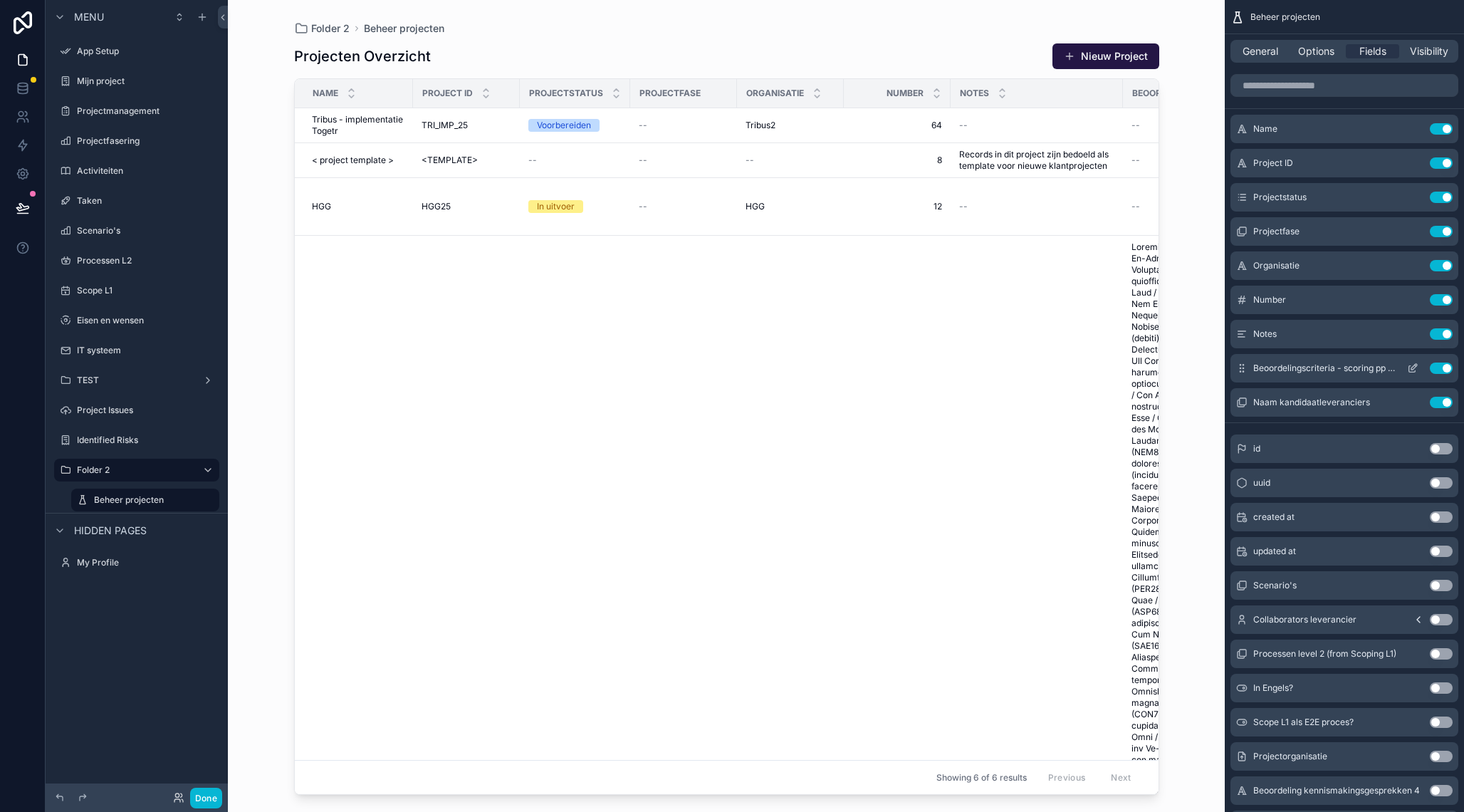
click at [1440, 371] on button "Use setting" at bounding box center [1442, 368] width 23 height 12
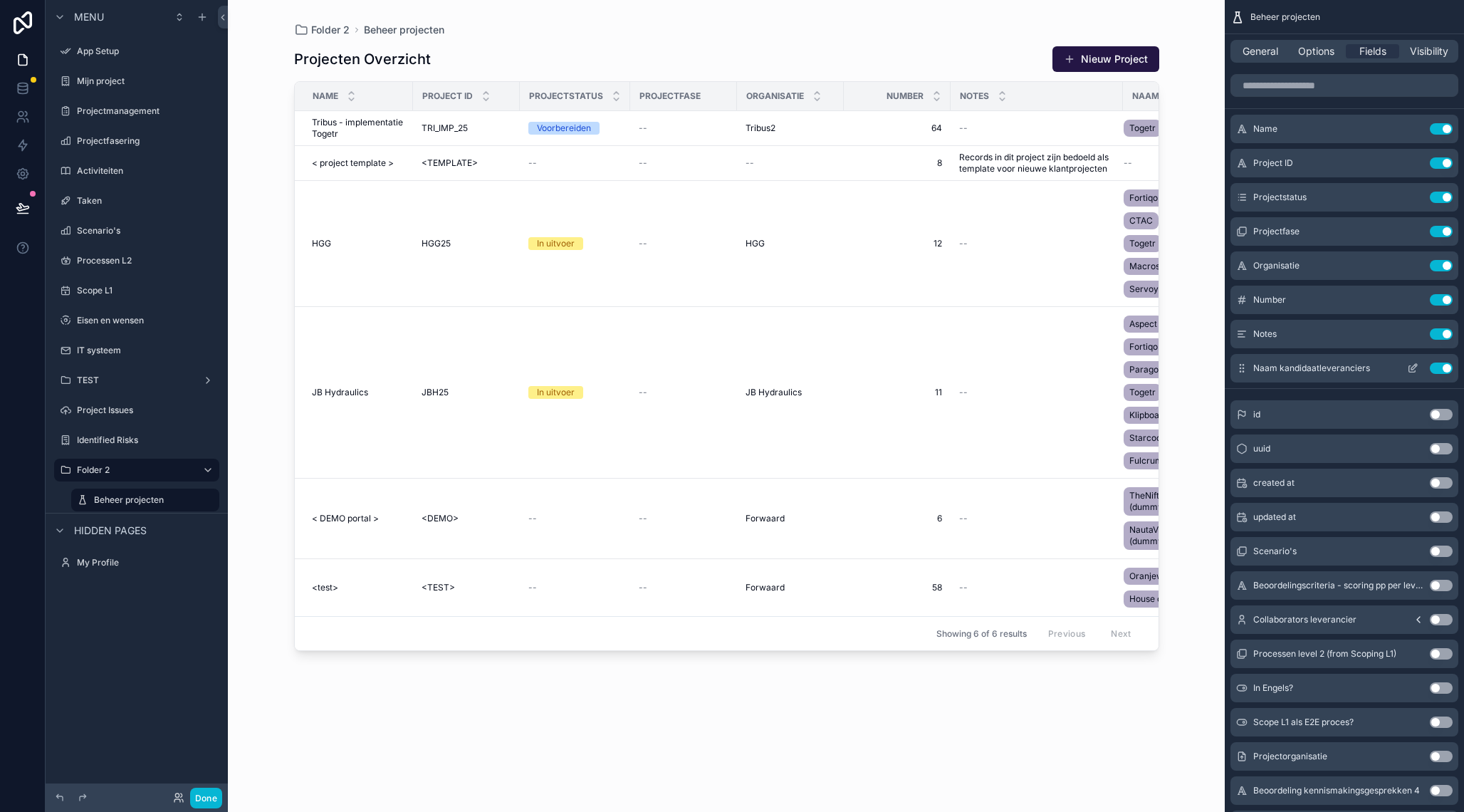
click at [1440, 369] on button "Use setting" at bounding box center [1442, 368] width 23 height 12
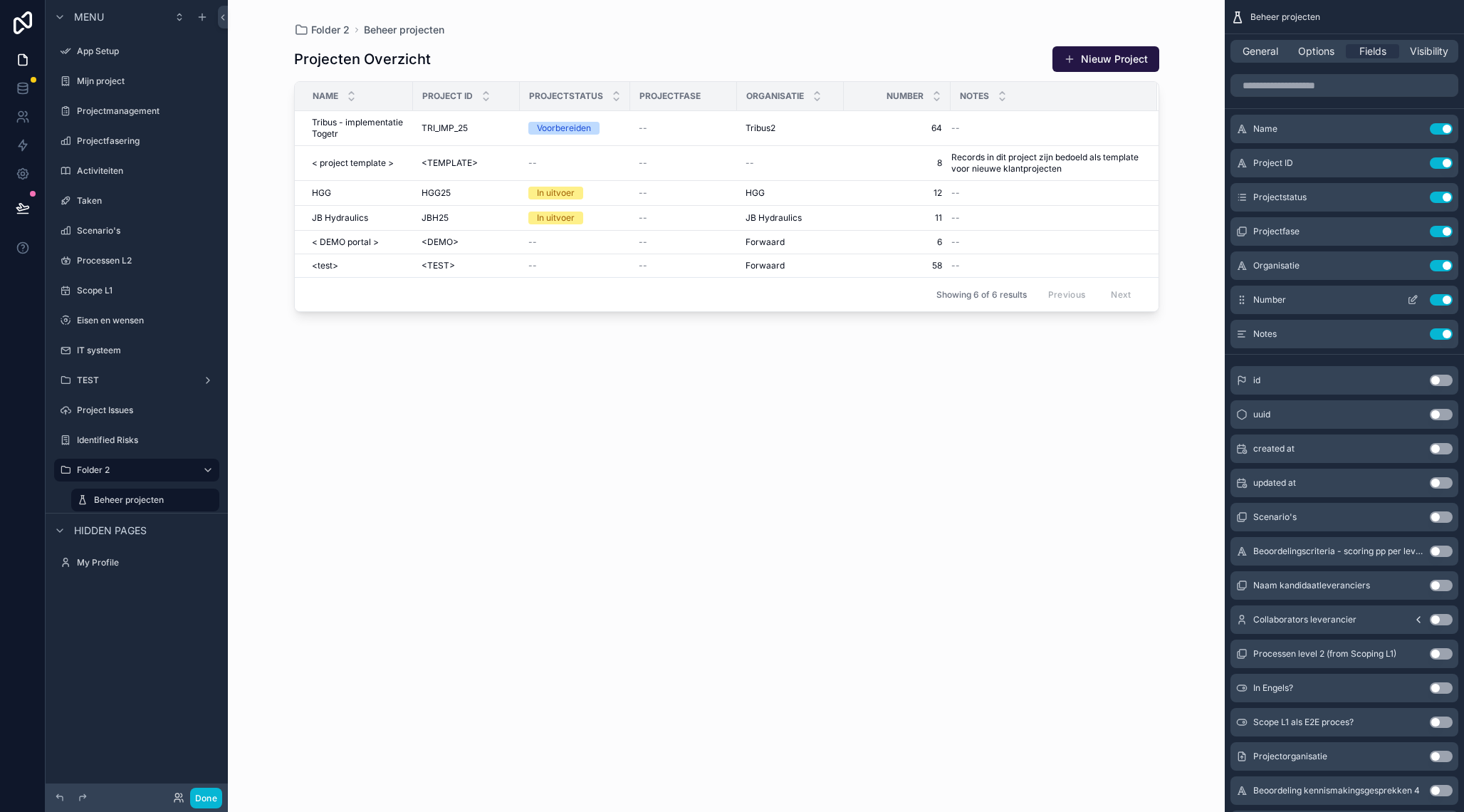
click at [1442, 300] on button "Use setting" at bounding box center [1442, 300] width 23 height 12
click at [1417, 300] on icon "scrollable content" at bounding box center [1413, 300] width 12 height 12
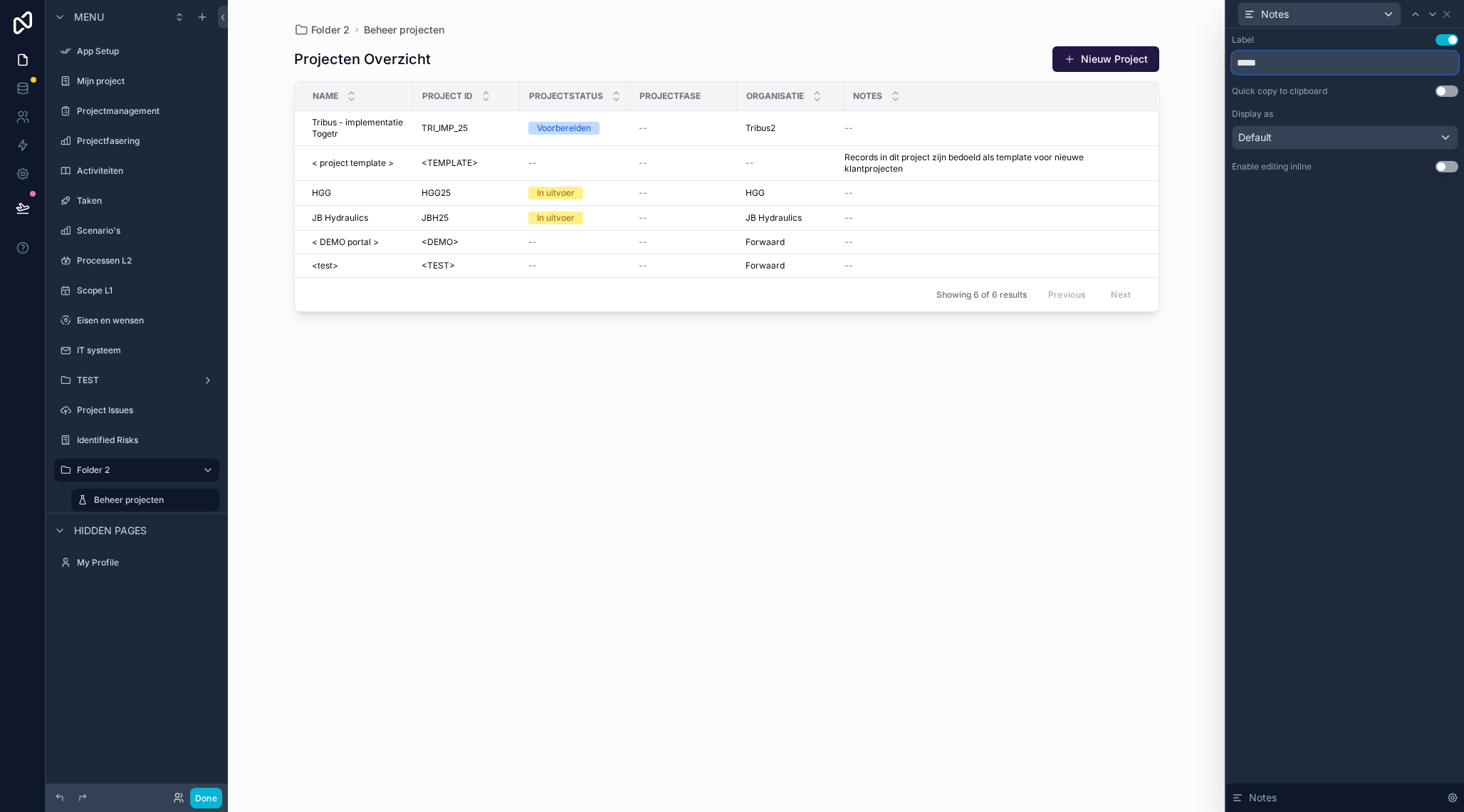
click at [1235, 65] on input "*****" at bounding box center [1345, 62] width 226 height 23
click at [1287, 65] on input "*****" at bounding box center [1345, 62] width 226 height 23
type input "**********"
click at [1452, 15] on icon at bounding box center [1448, 14] width 12 height 12
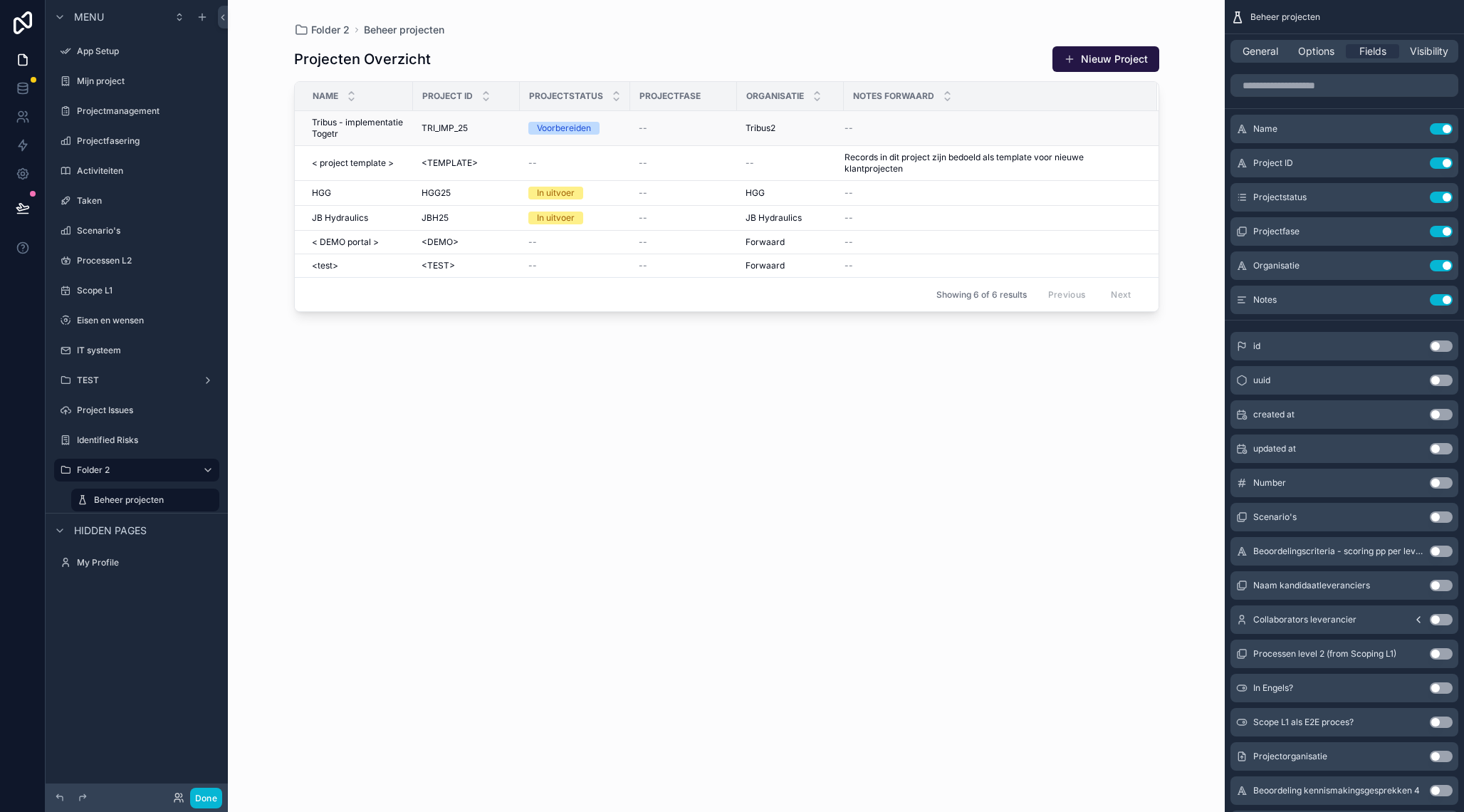
click at [887, 122] on td "--" at bounding box center [1000, 128] width 314 height 35
click at [770, 134] on td "Tribus2 Tribus2" at bounding box center [790, 128] width 106 height 35
click at [895, 130] on div "--" at bounding box center [992, 128] width 295 height 12
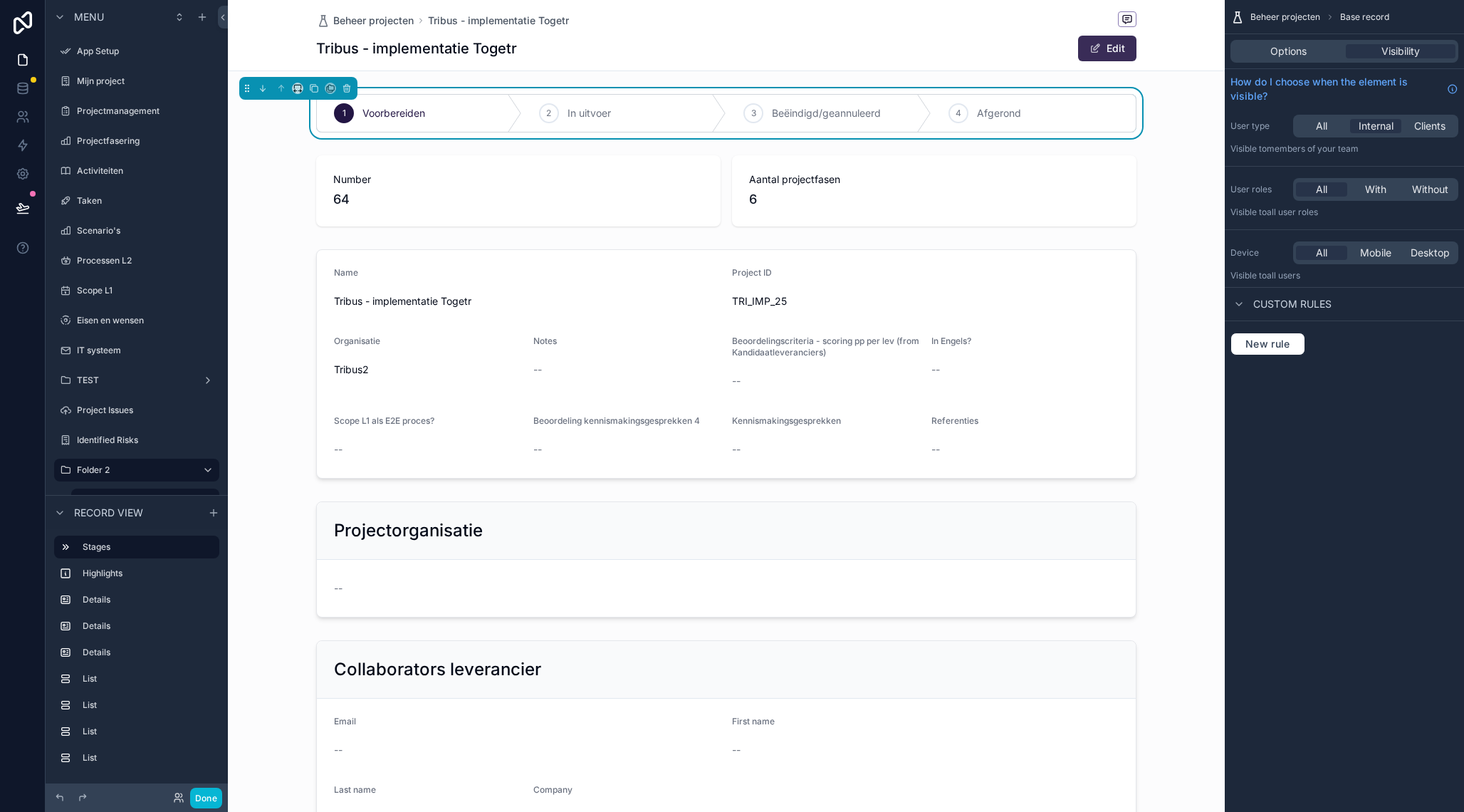
click at [1114, 46] on button "Edit" at bounding box center [1107, 48] width 58 height 26
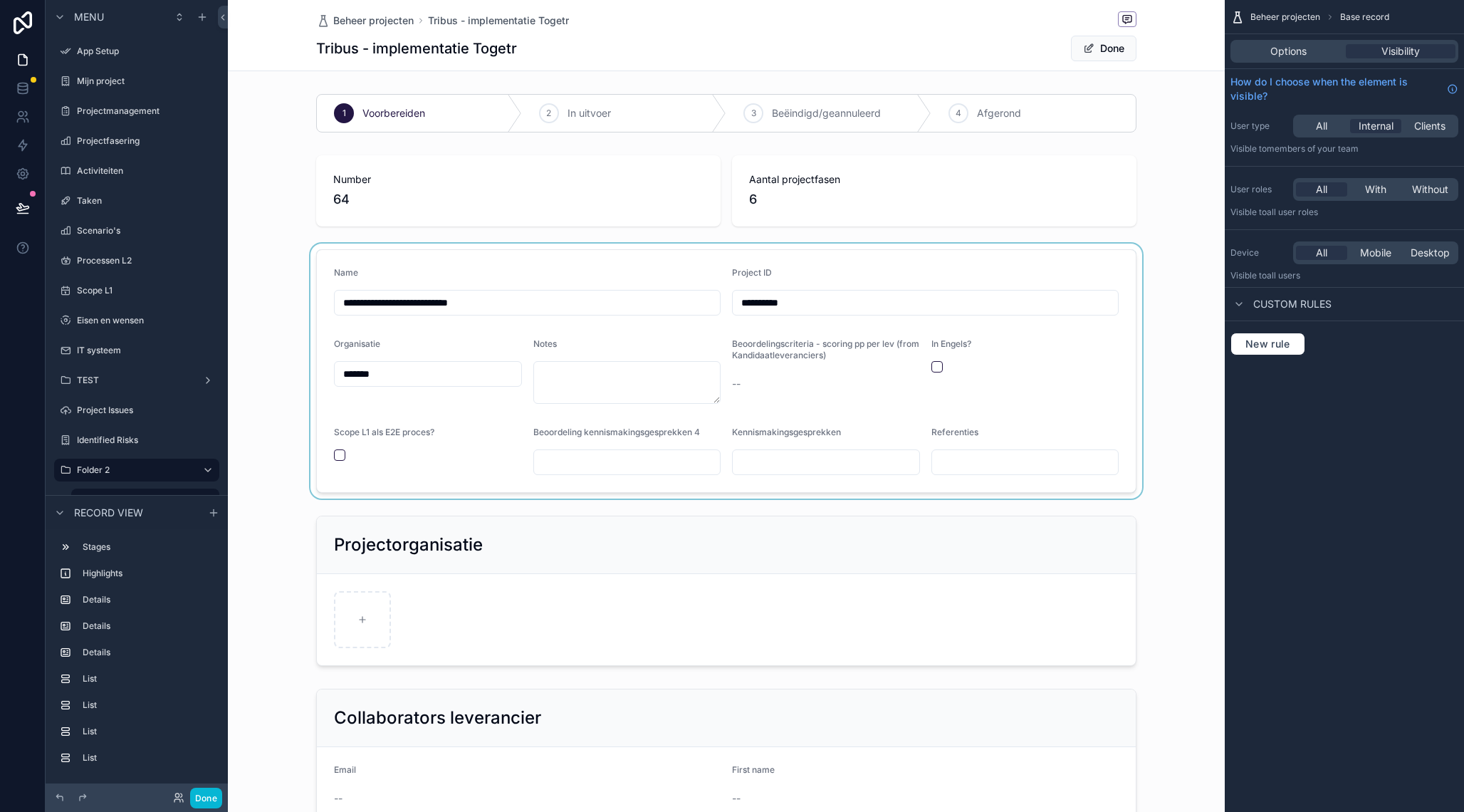
click at [391, 370] on div "scrollable content" at bounding box center [727, 371] width 997 height 255
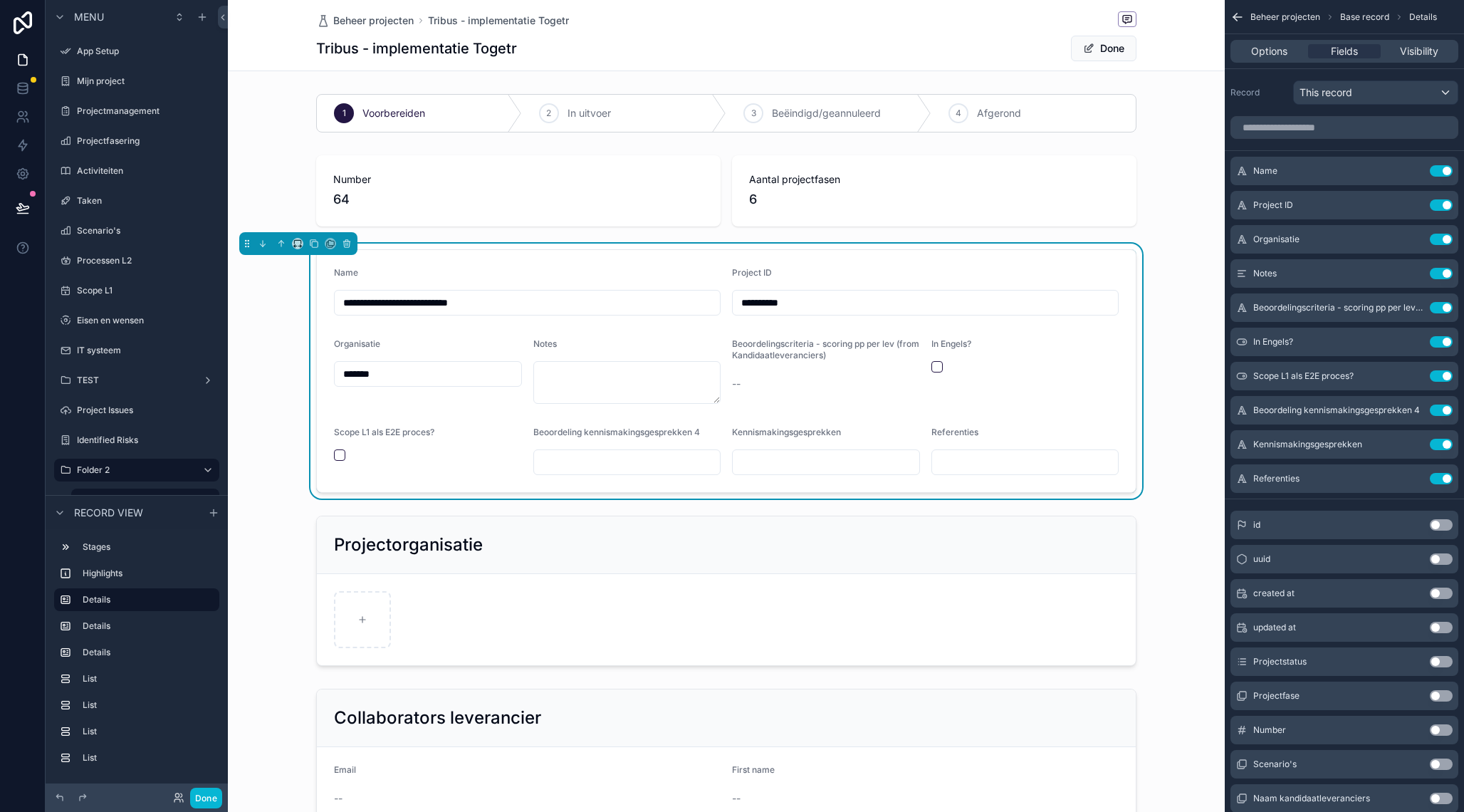
click at [383, 376] on input "*******" at bounding box center [428, 374] width 187 height 20
type input "******"
click at [620, 389] on textarea "scrollable content" at bounding box center [627, 383] width 188 height 43
click at [1106, 51] on span "Done" at bounding box center [1104, 48] width 65 height 26
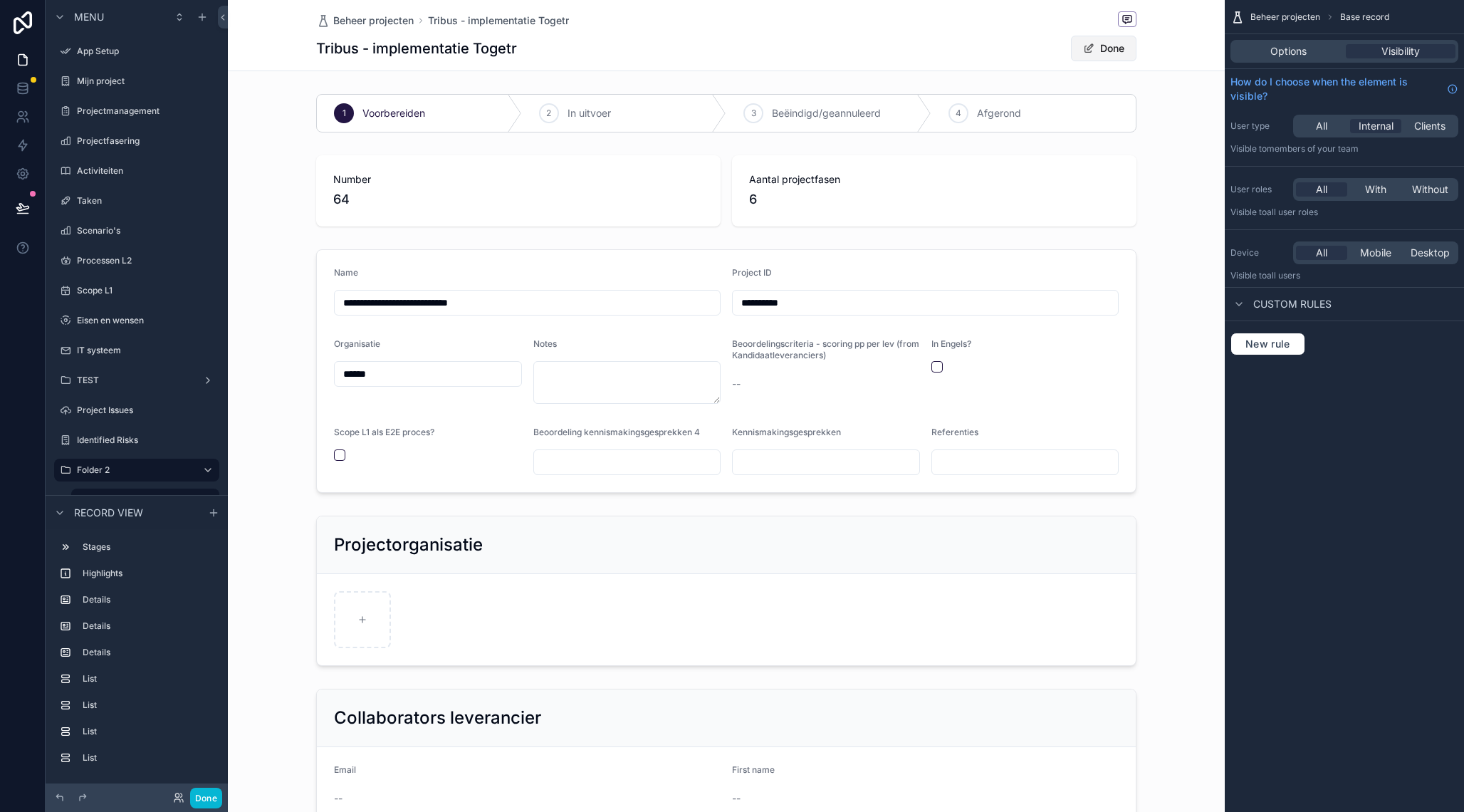
click at [1085, 50] on span "scrollable content" at bounding box center [1089, 49] width 12 height 12
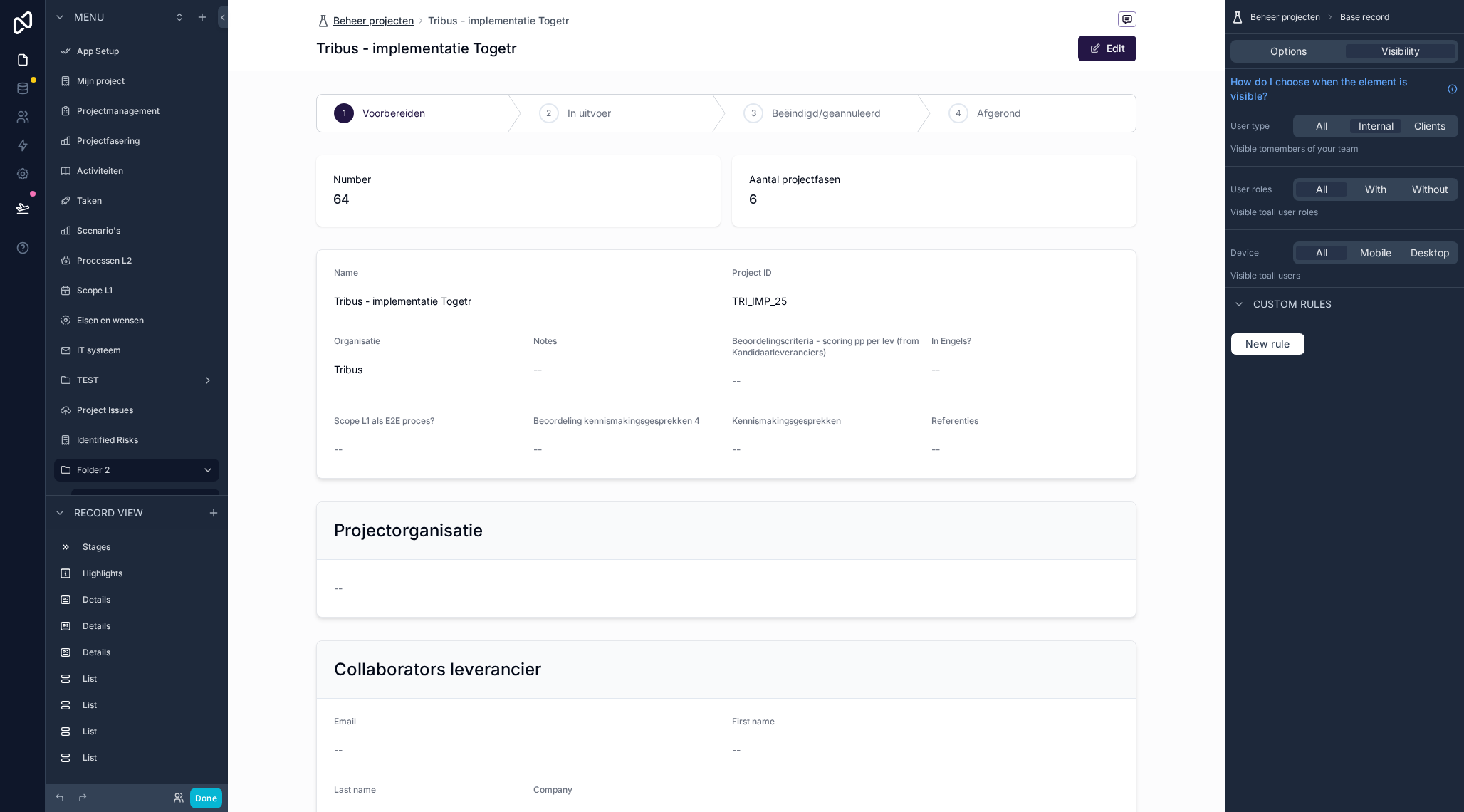
click at [394, 23] on span "Beheer projecten" at bounding box center [374, 20] width 81 height 14
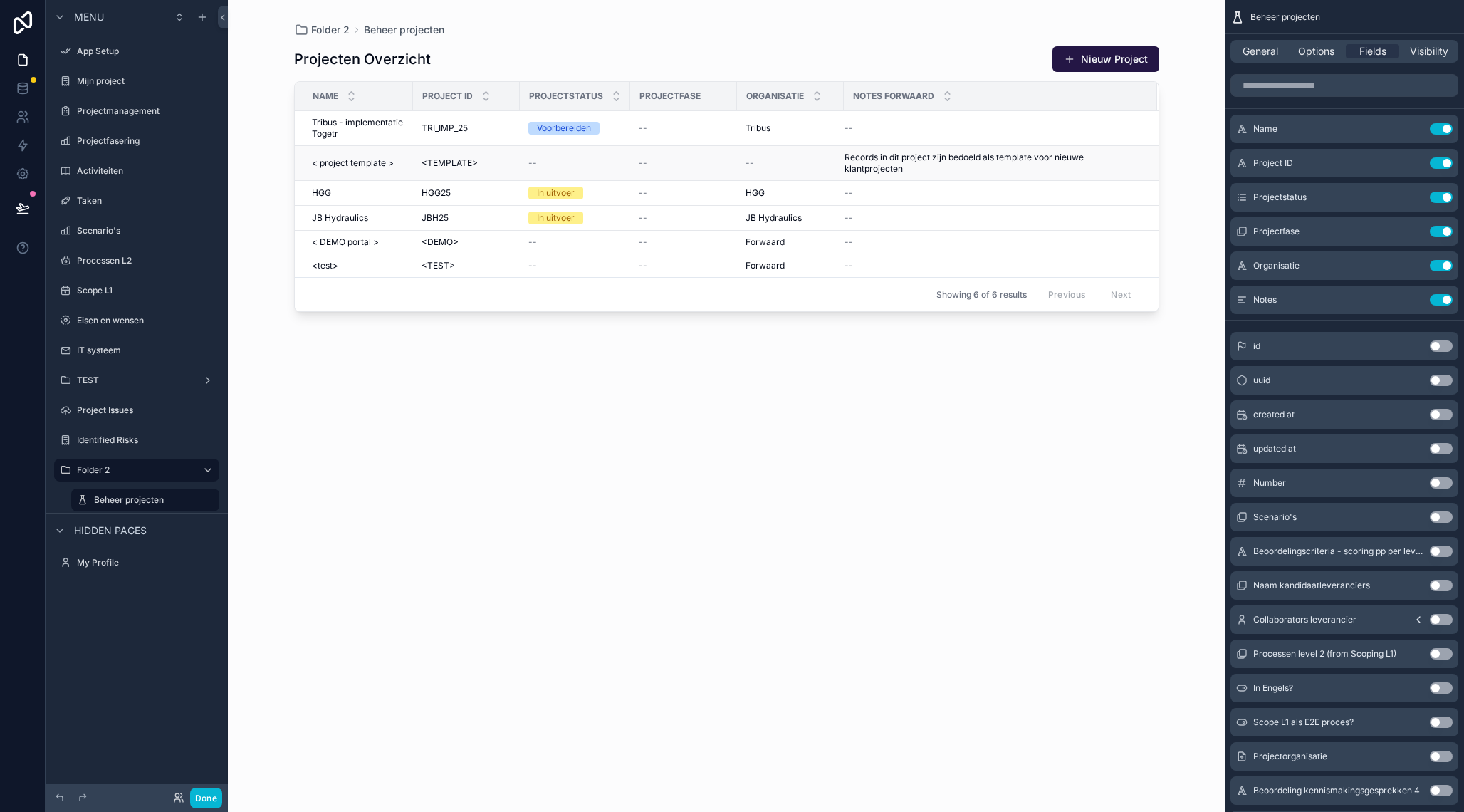
click at [956, 159] on span "Records in dit project zijn bedoeld als template voor nieuwe klantprojecten" at bounding box center [992, 163] width 295 height 23
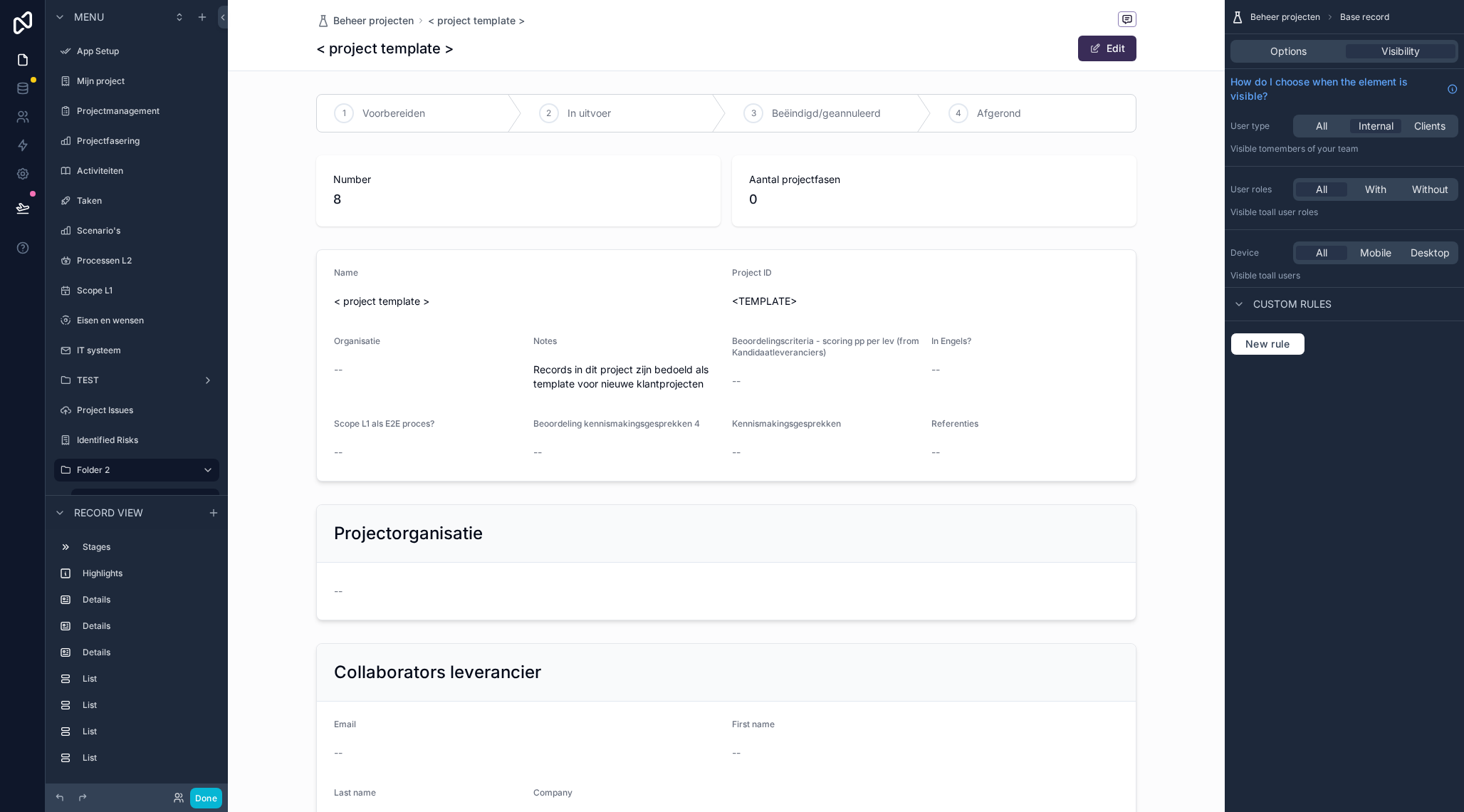
click at [1113, 51] on button "Edit" at bounding box center [1107, 48] width 58 height 26
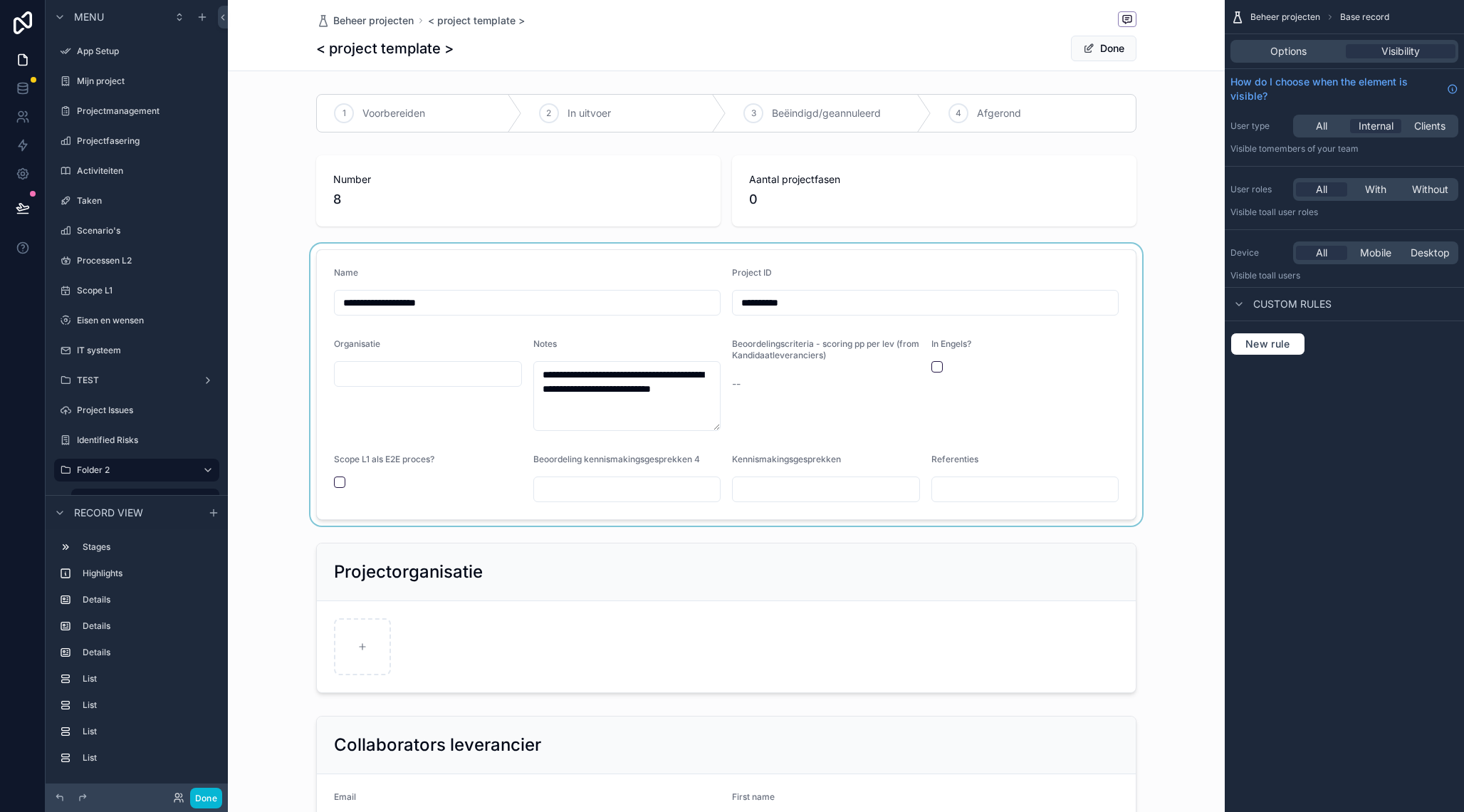
click at [620, 386] on div "scrollable content" at bounding box center [727, 384] width 997 height 282
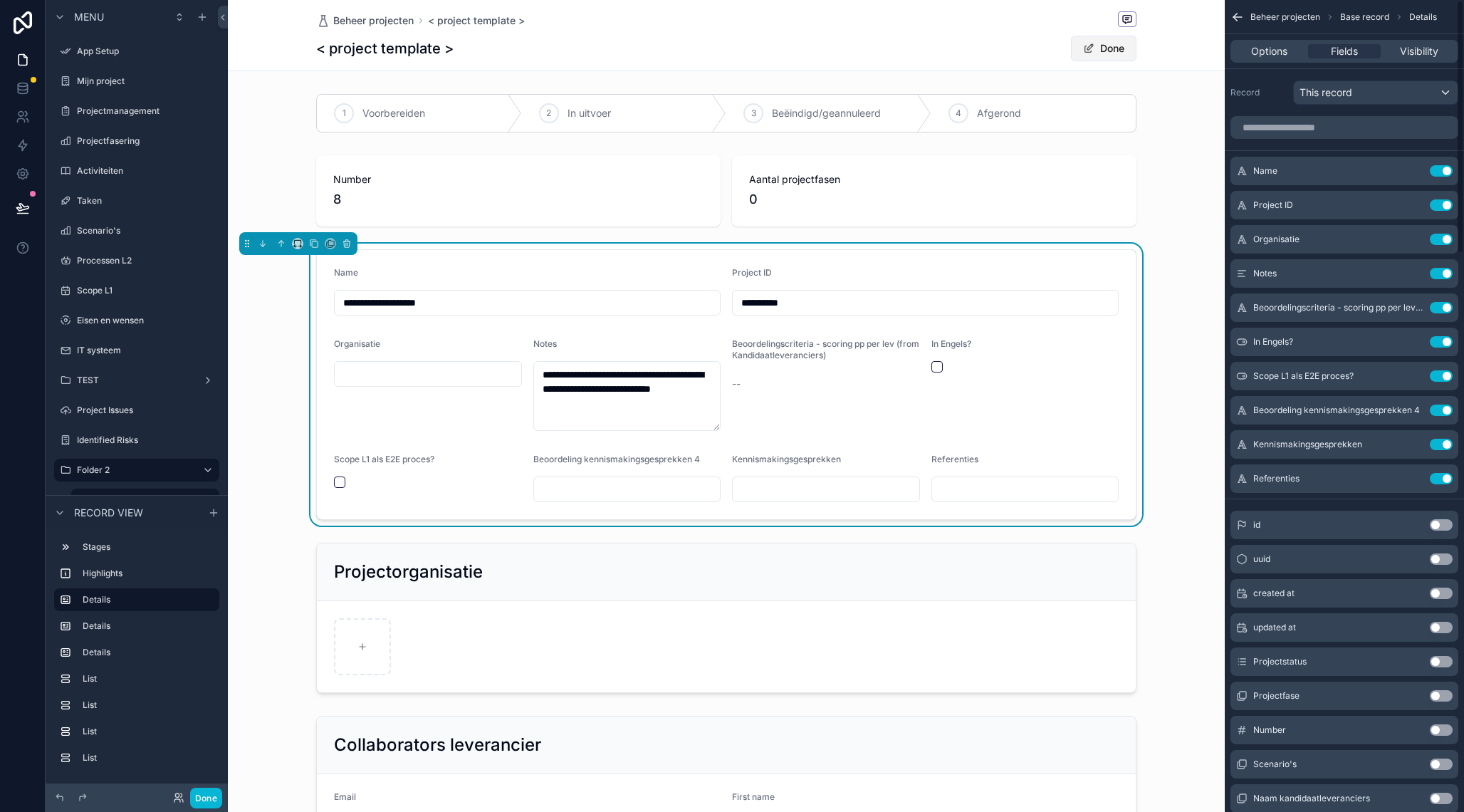
click at [1116, 53] on button "Done" at bounding box center [1104, 48] width 65 height 26
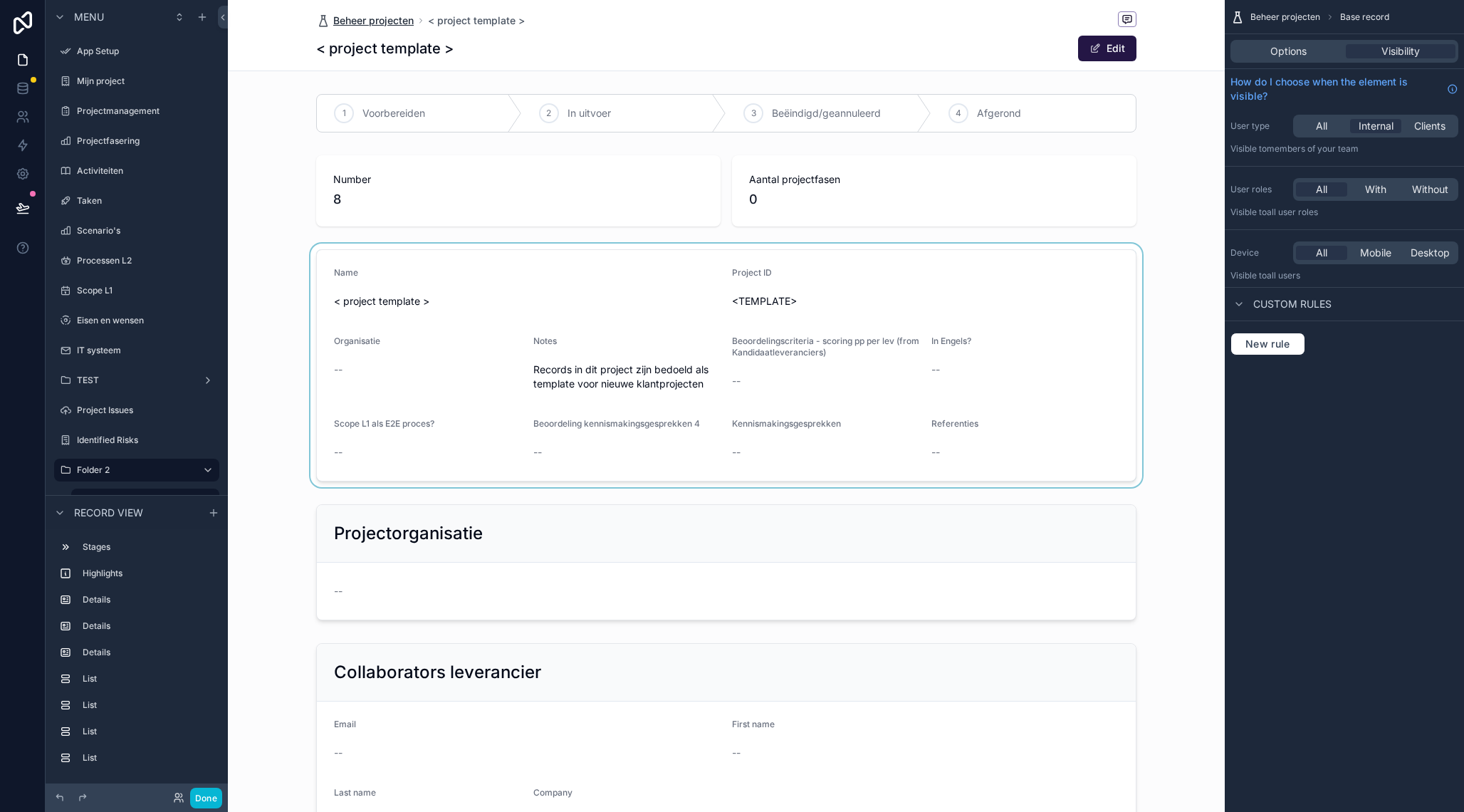
click at [389, 22] on span "Beheer projecten" at bounding box center [374, 20] width 81 height 14
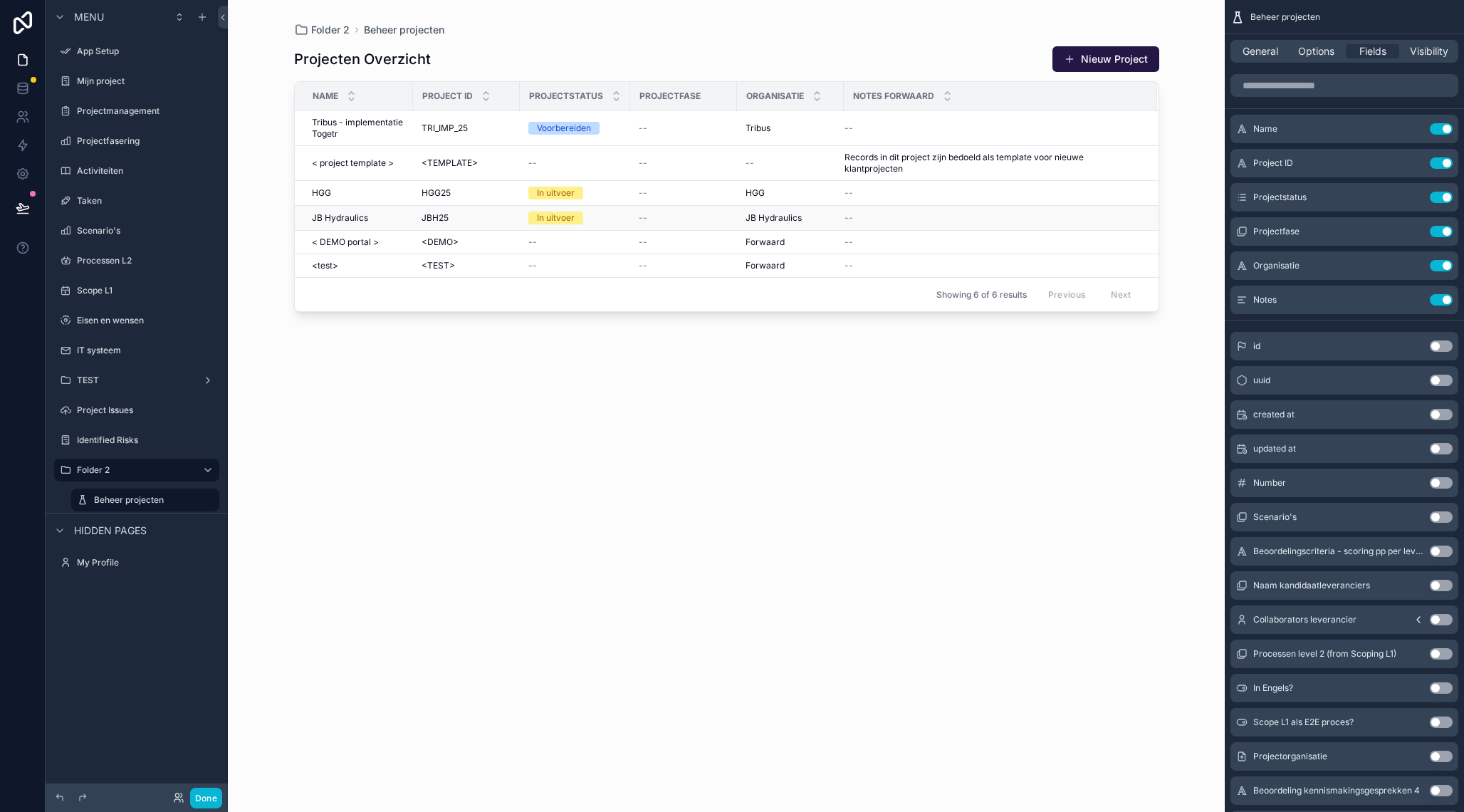
click at [874, 220] on div "--" at bounding box center [992, 218] width 295 height 12
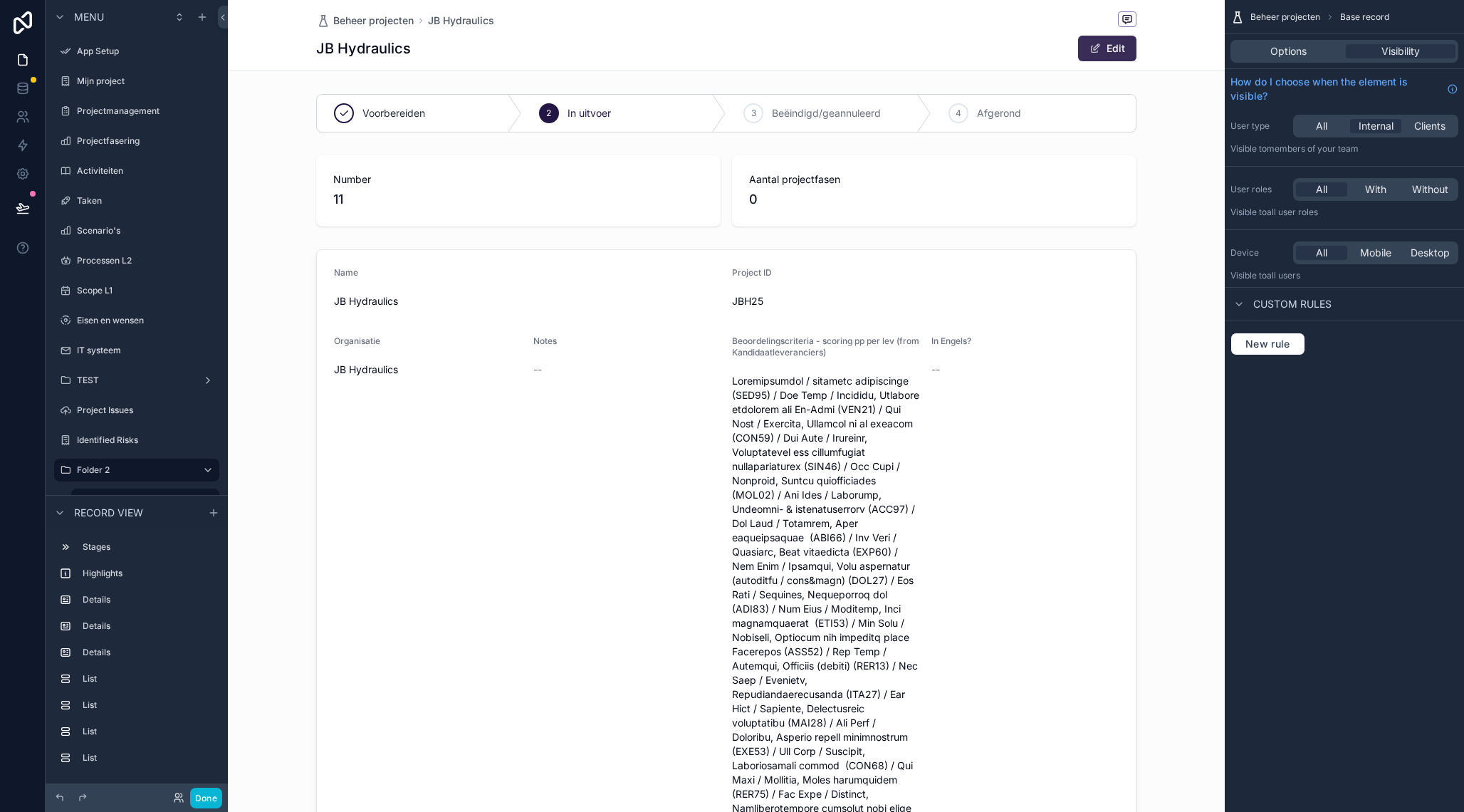
click at [1112, 49] on button "Edit" at bounding box center [1107, 48] width 58 height 26
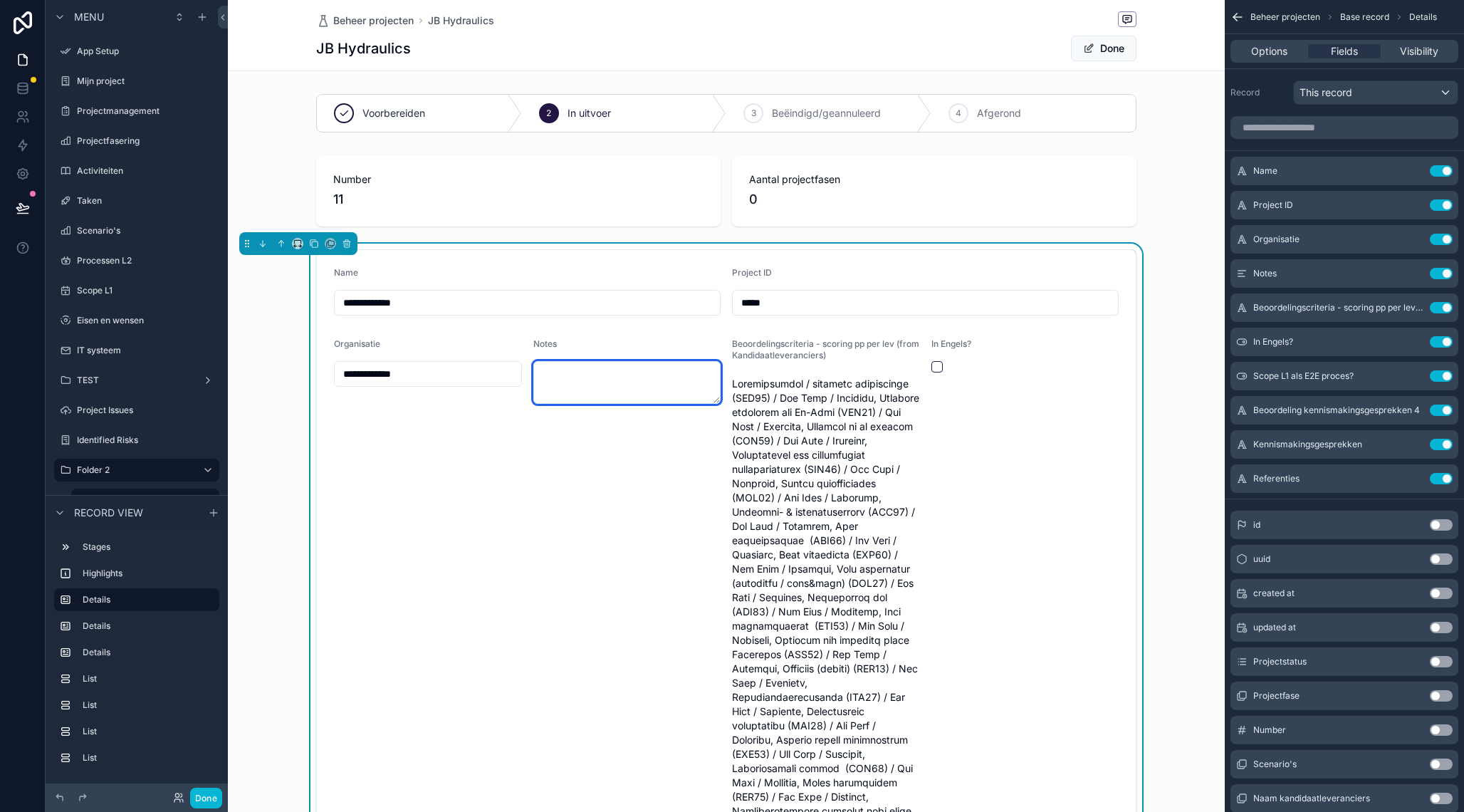
click at [569, 374] on textarea "scrollable content" at bounding box center [627, 383] width 188 height 43
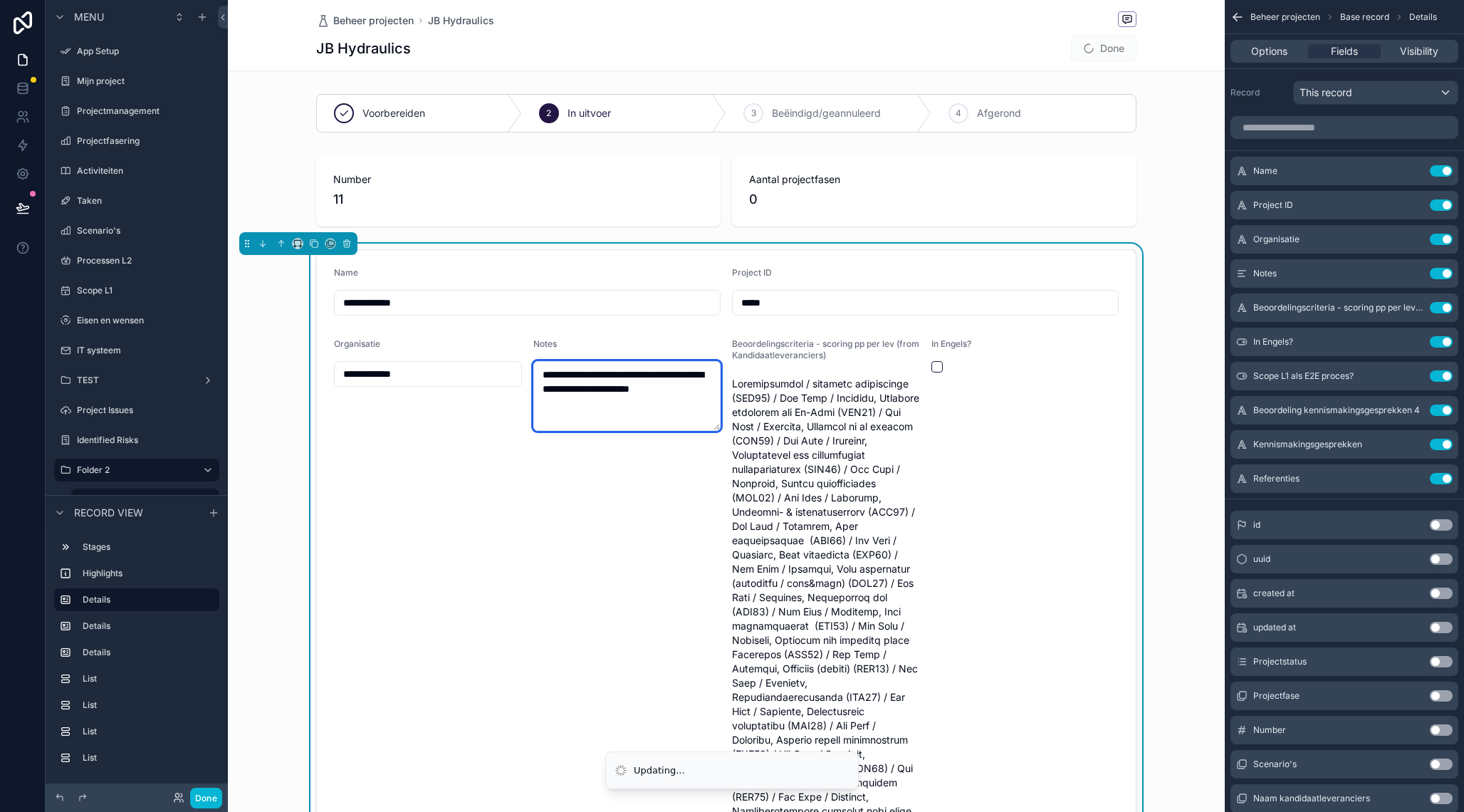
drag, startPoint x: 621, startPoint y: 406, endPoint x: 490, endPoint y: 355, distance: 140.6
click at [533, 361] on textarea "**********" at bounding box center [627, 396] width 188 height 70
type textarea "**********"
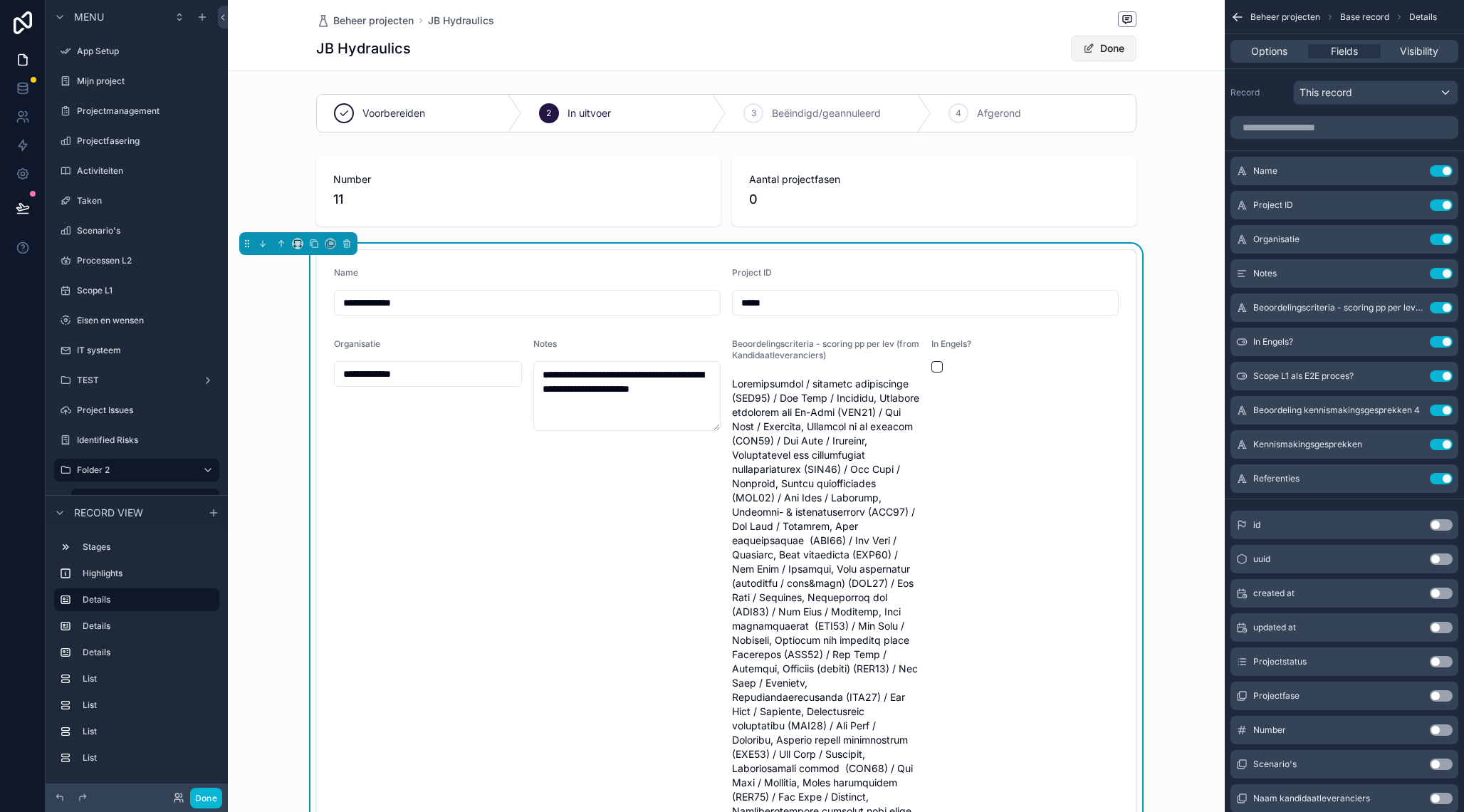
click at [1122, 54] on button "Done" at bounding box center [1104, 48] width 65 height 26
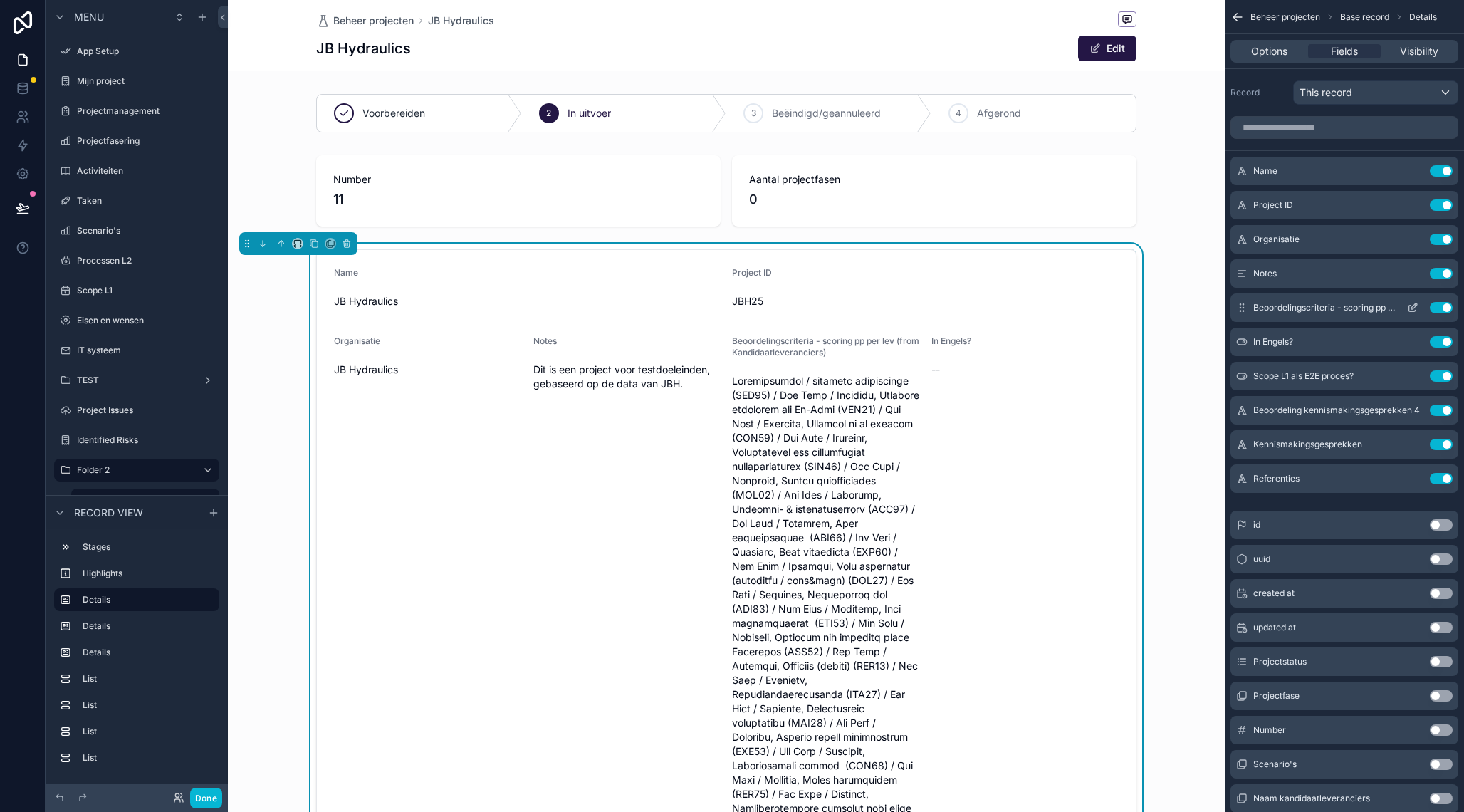
click at [1436, 309] on button "Use setting" at bounding box center [1442, 308] width 23 height 12
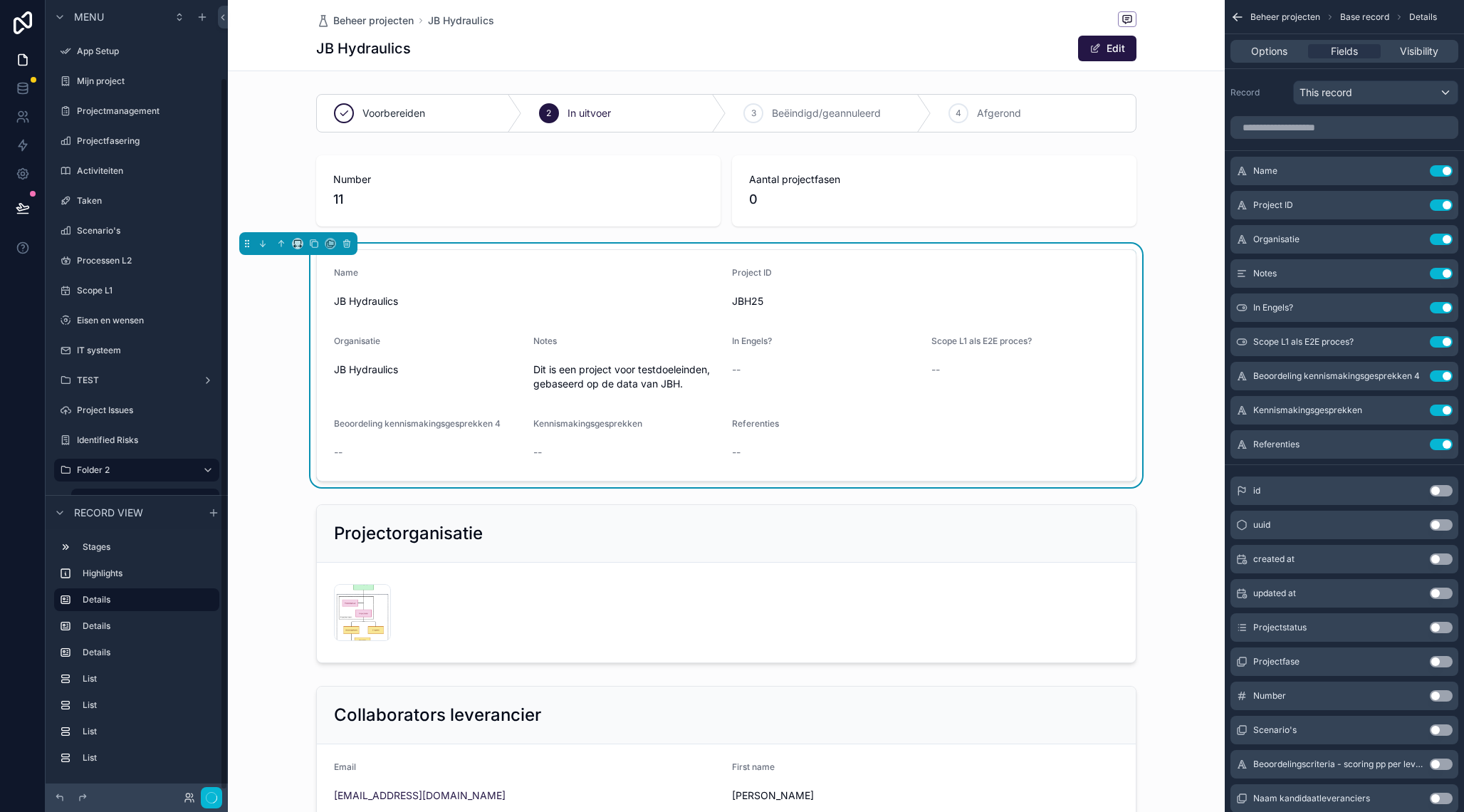
scroll to position [87, 0]
click at [1439, 411] on button "Use setting" at bounding box center [1442, 410] width 23 height 12
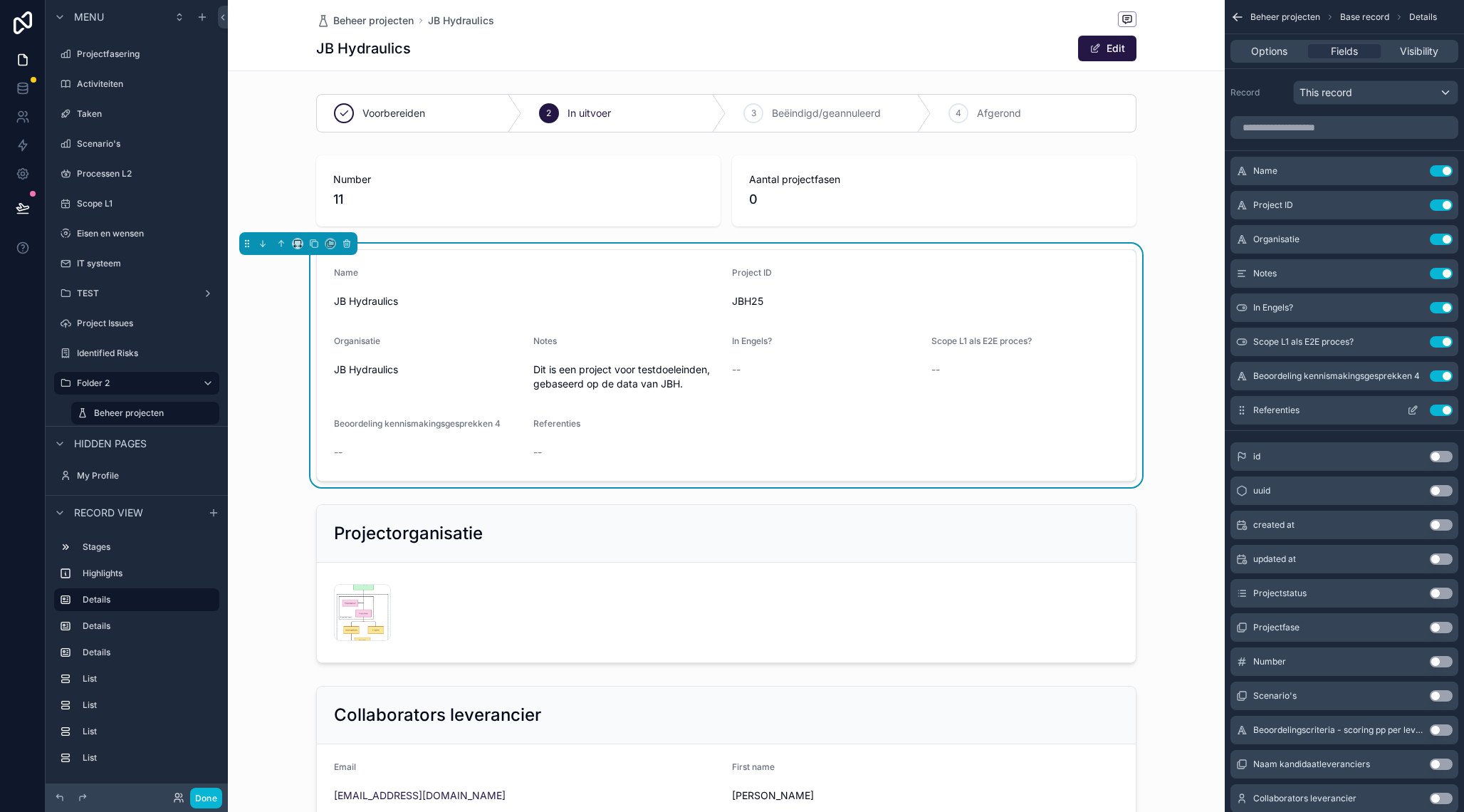
click at [1442, 408] on button "Use setting" at bounding box center [1442, 410] width 23 height 12
click at [1443, 376] on button "Use setting" at bounding box center [1442, 376] width 23 height 12
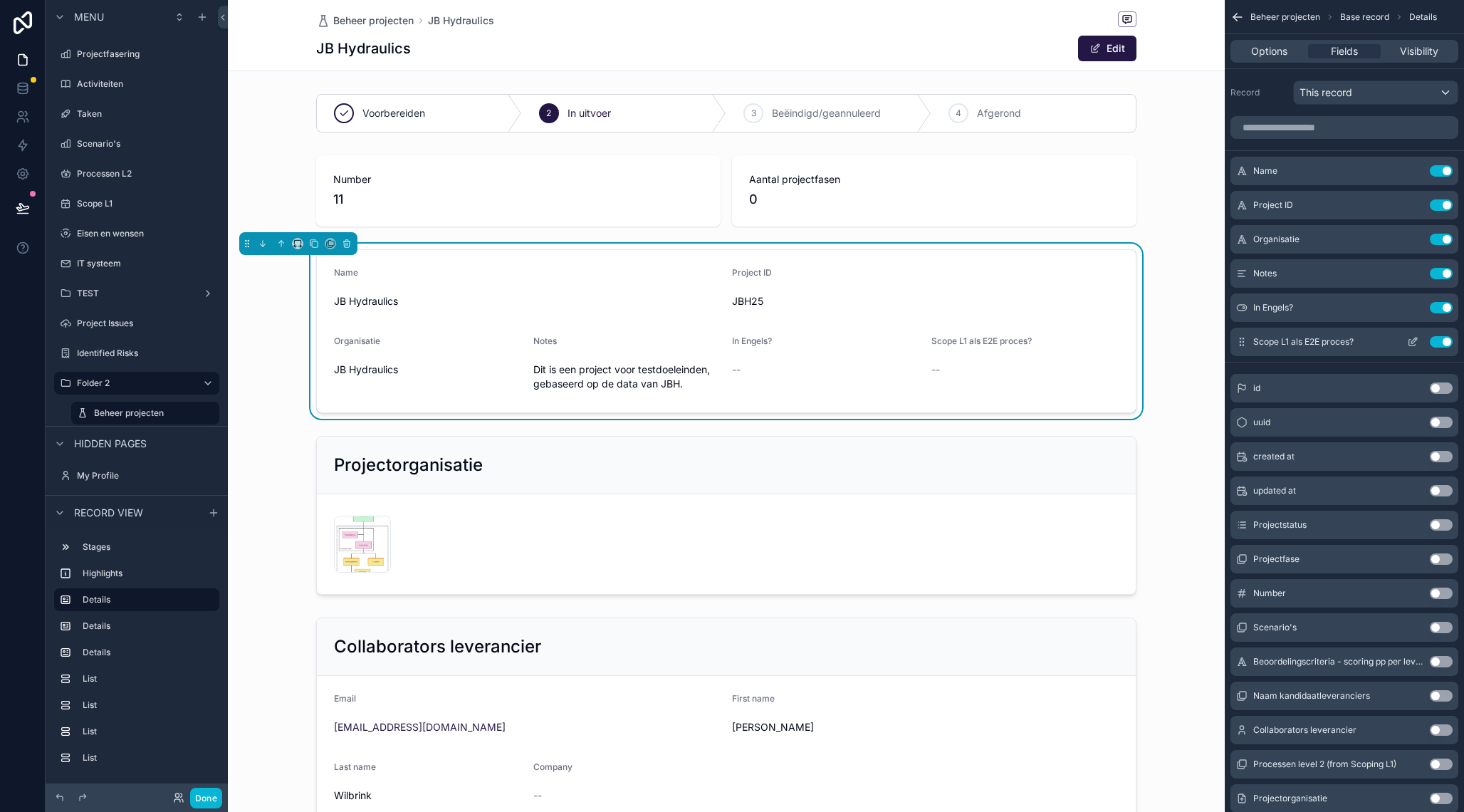
click at [1442, 342] on button "Use setting" at bounding box center [1442, 342] width 23 height 12
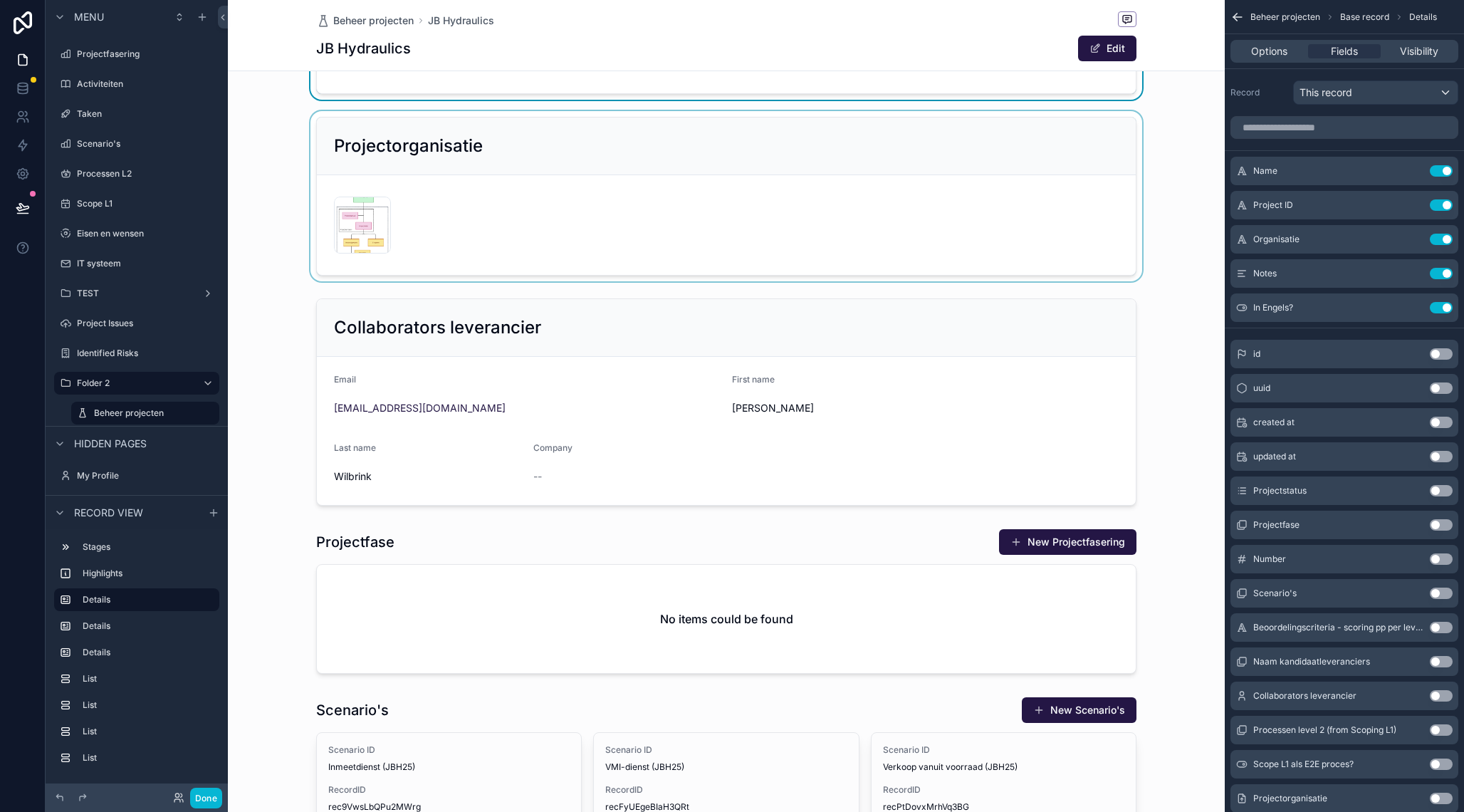
scroll to position [320, 0]
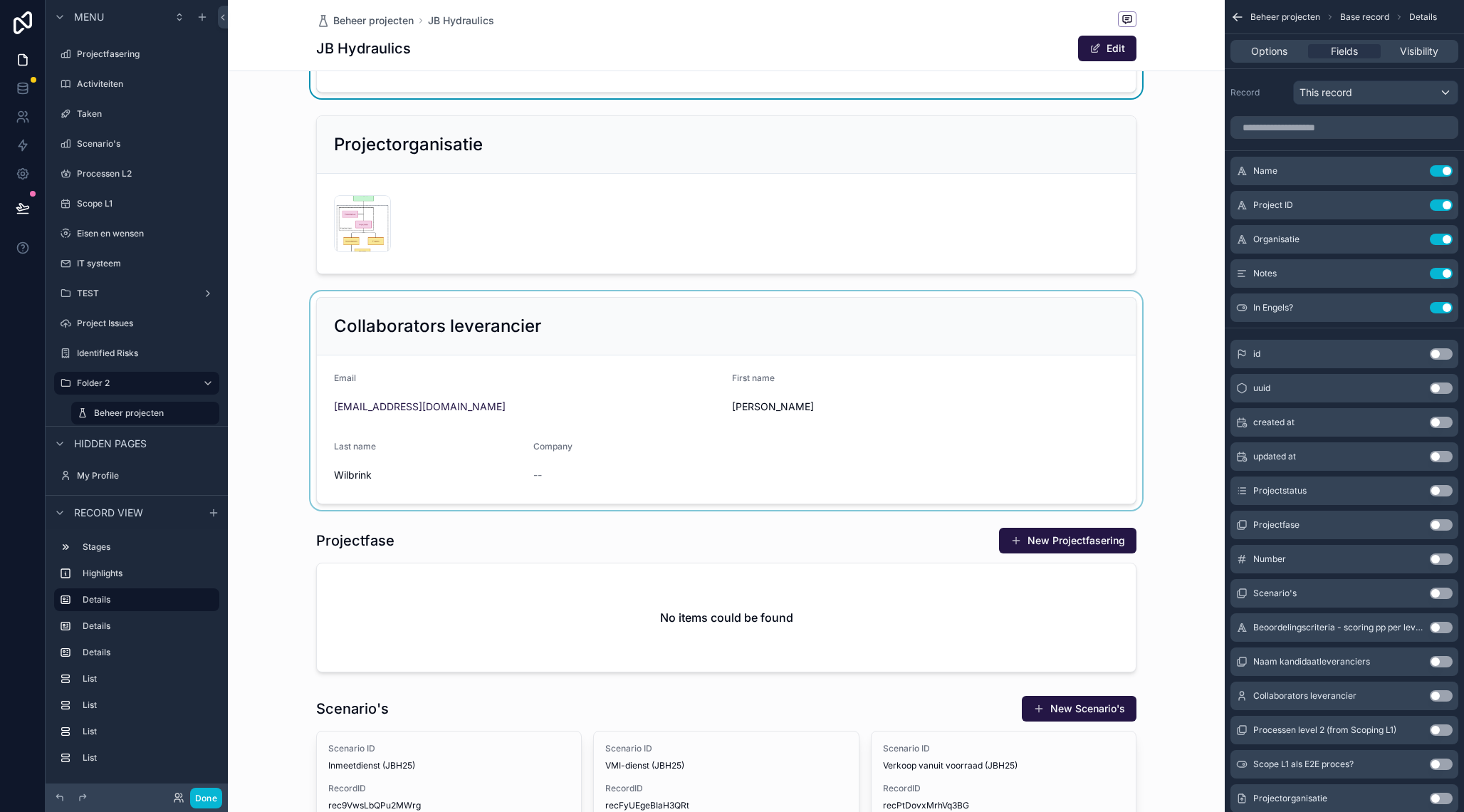
click at [1103, 316] on div "scrollable content" at bounding box center [727, 401] width 997 height 219
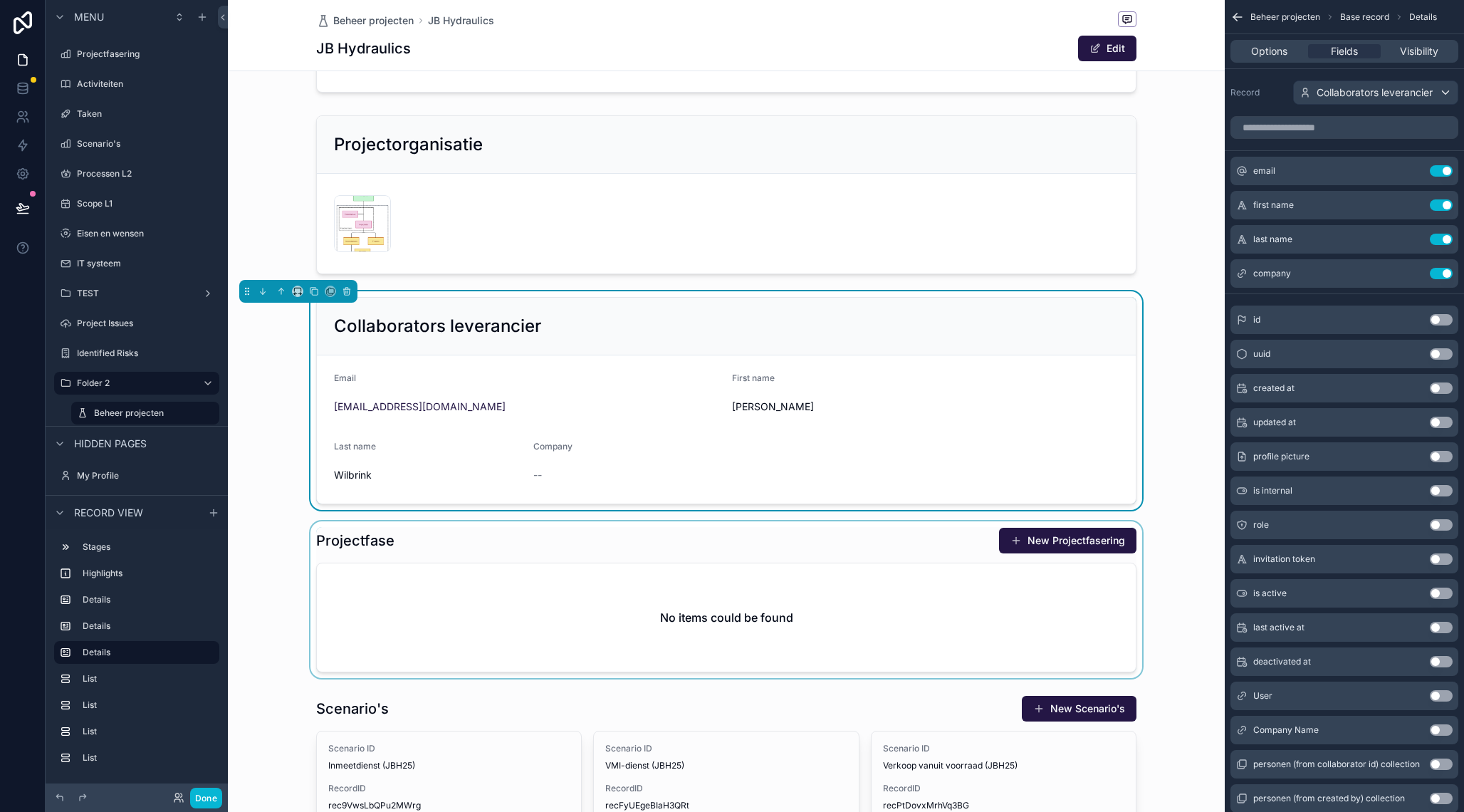
click at [930, 550] on div "scrollable content" at bounding box center [727, 599] width 997 height 156
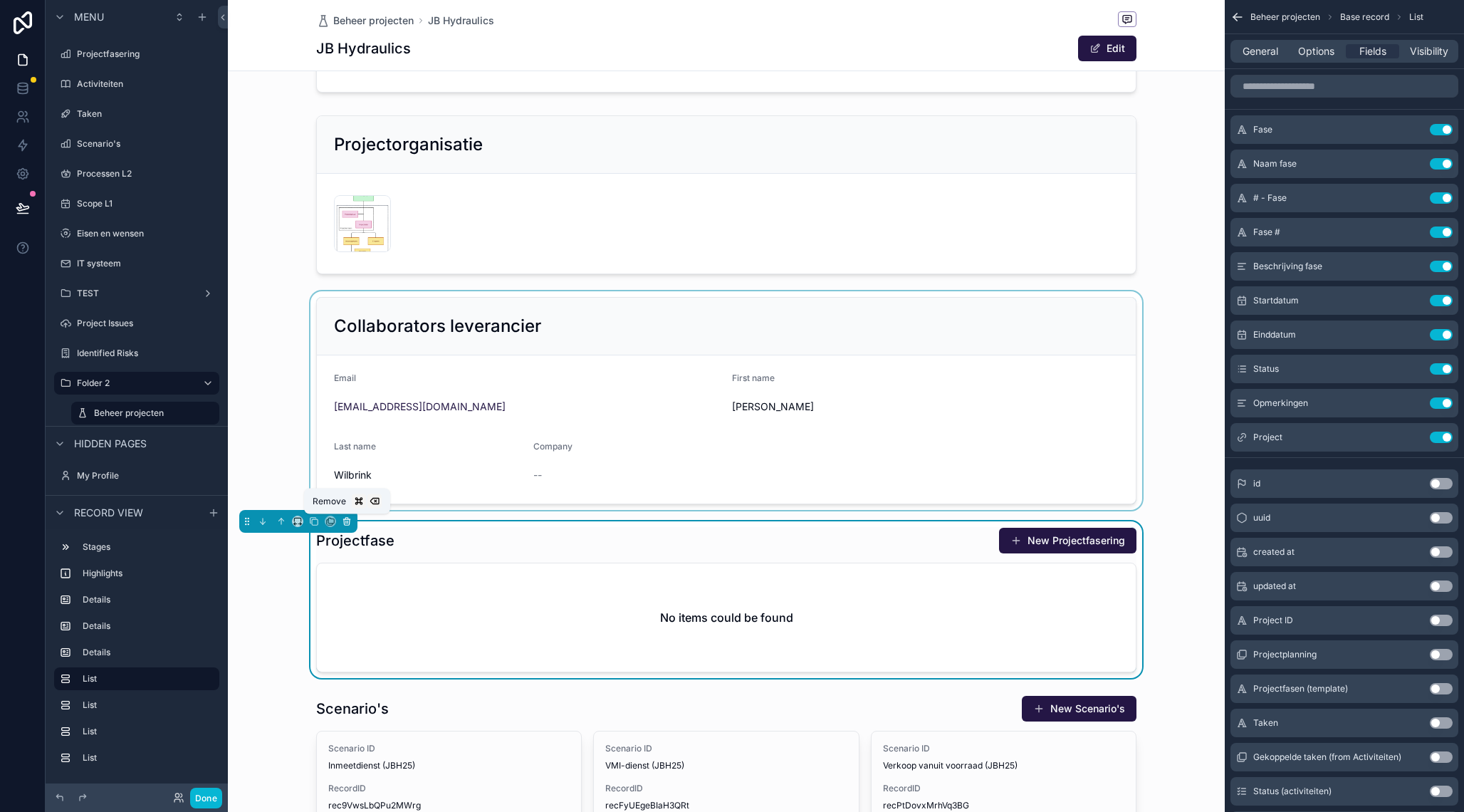
click at [352, 521] on button "scrollable content" at bounding box center [347, 522] width 15 height 15
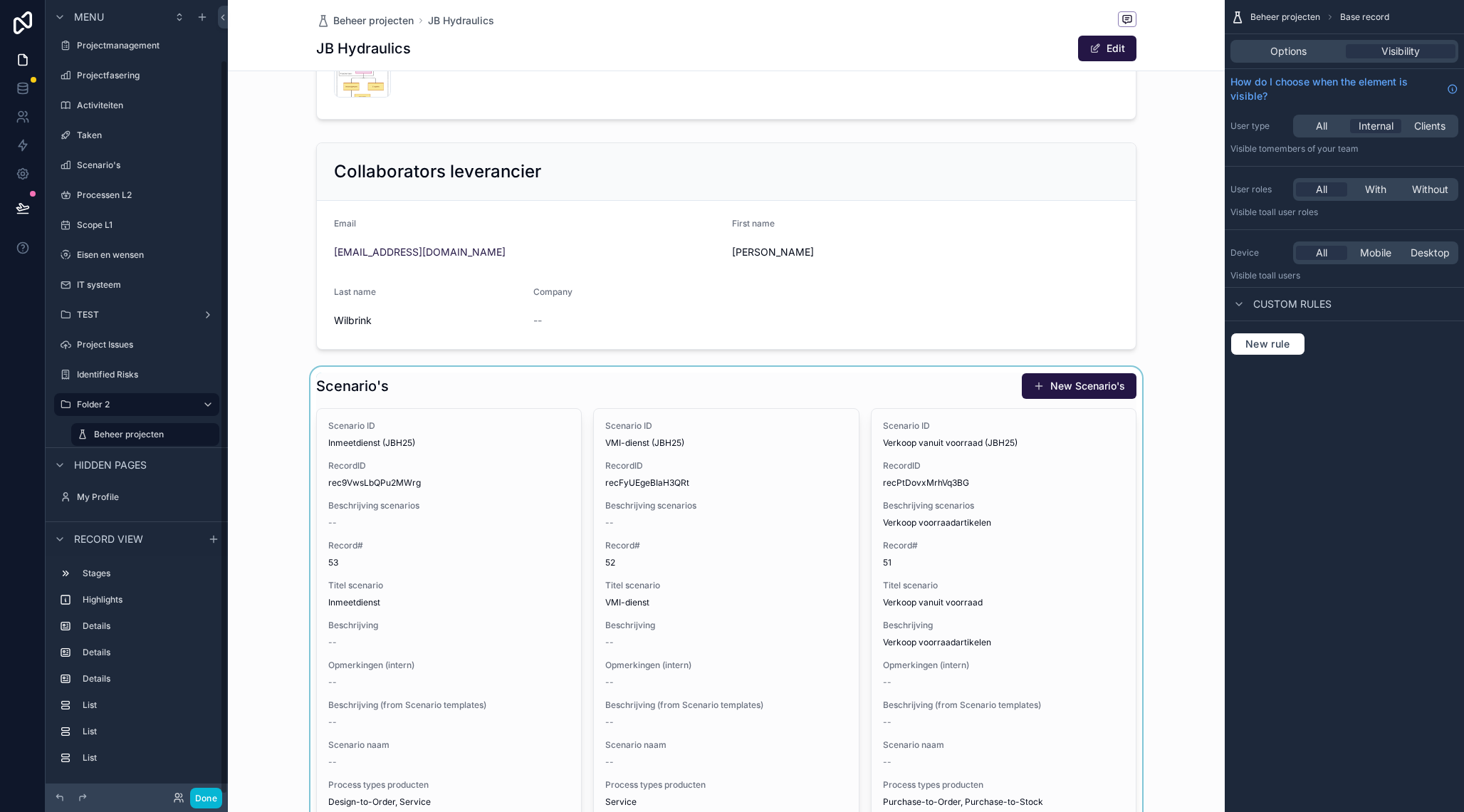
scroll to position [485, 0]
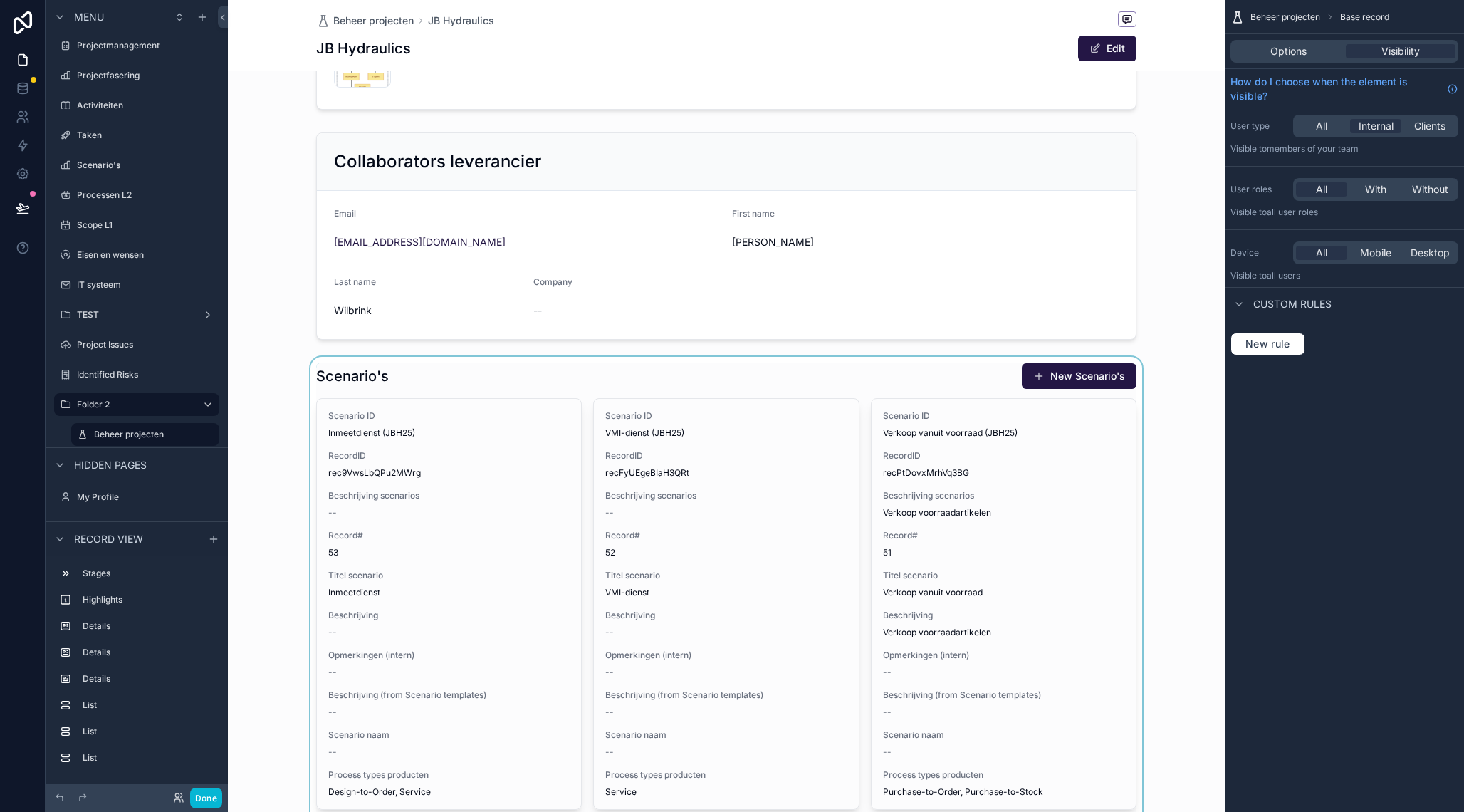
click at [527, 361] on div "scrollable content" at bounding box center [727, 820] width 997 height 926
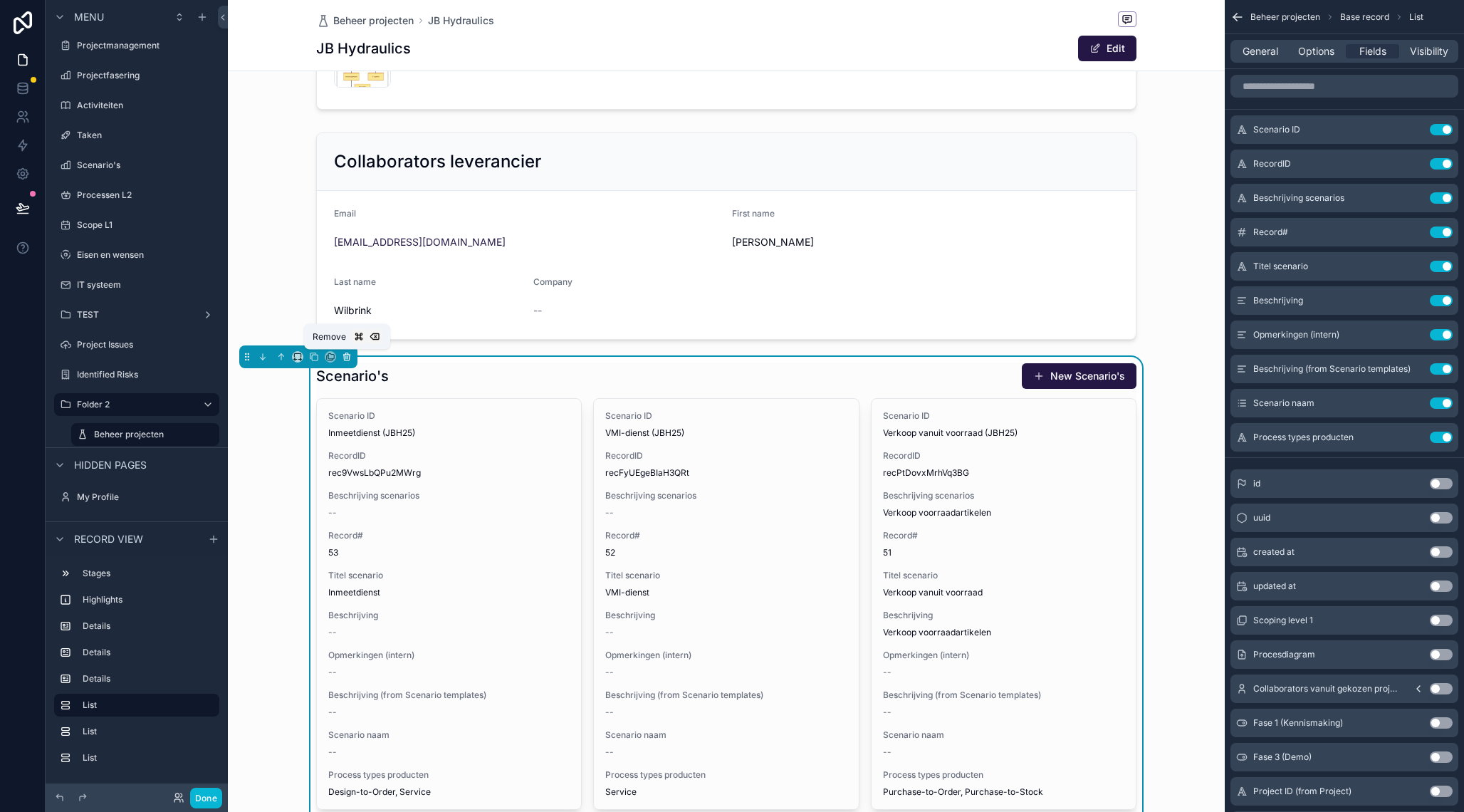
click at [349, 357] on icon "scrollable content" at bounding box center [347, 357] width 10 height 10
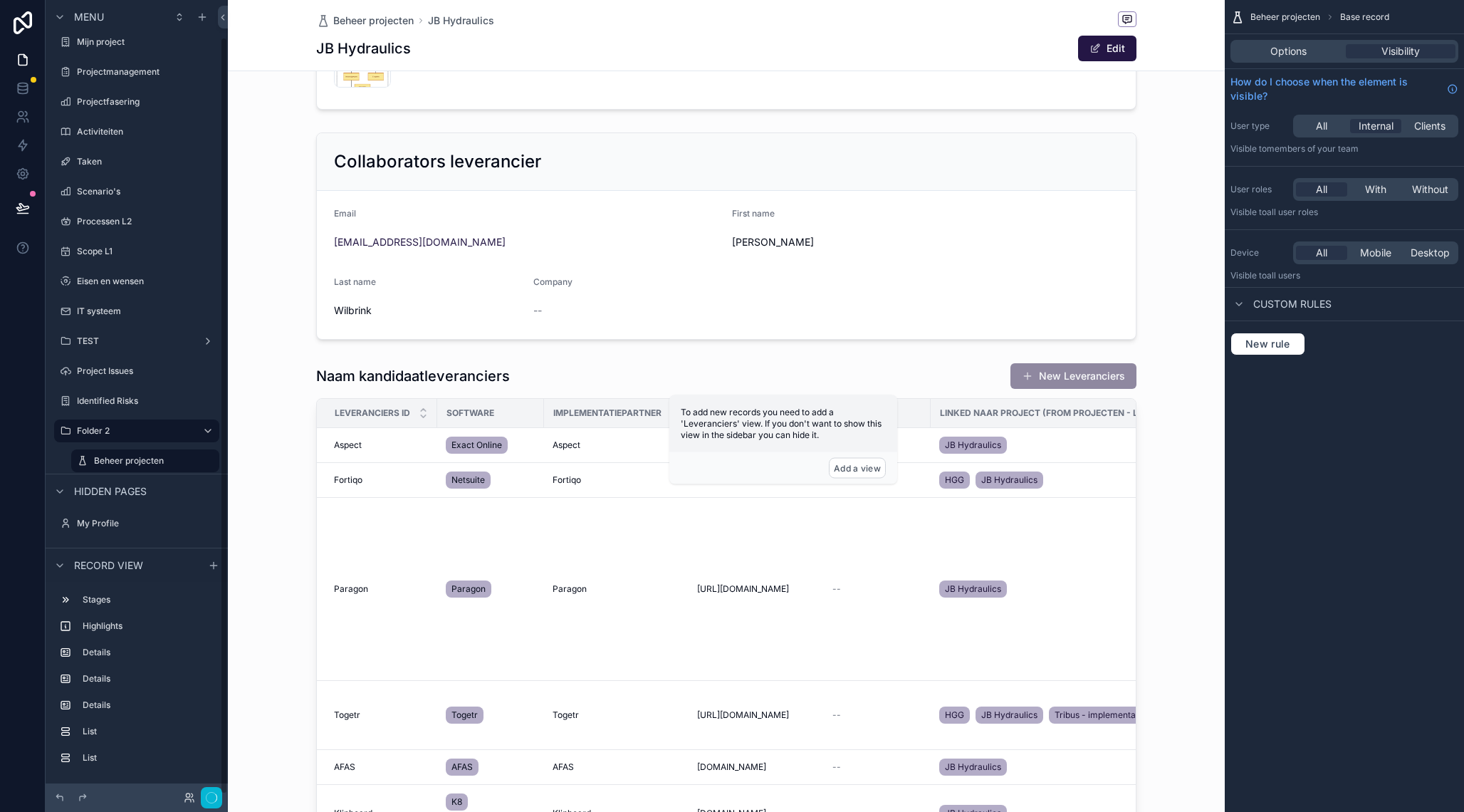
scroll to position [39, 0]
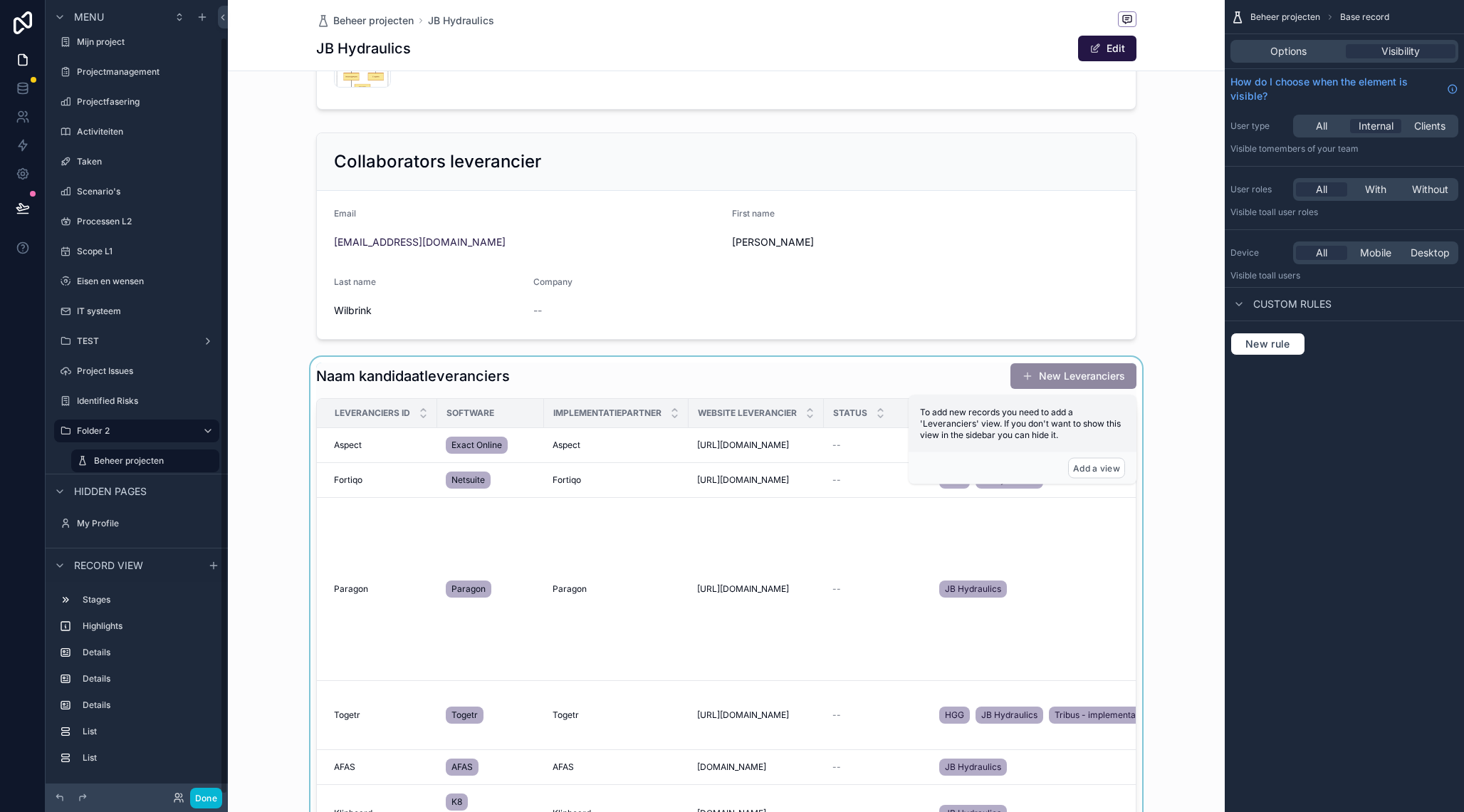
click at [486, 372] on div "scrollable content" at bounding box center [727, 671] width 997 height 630
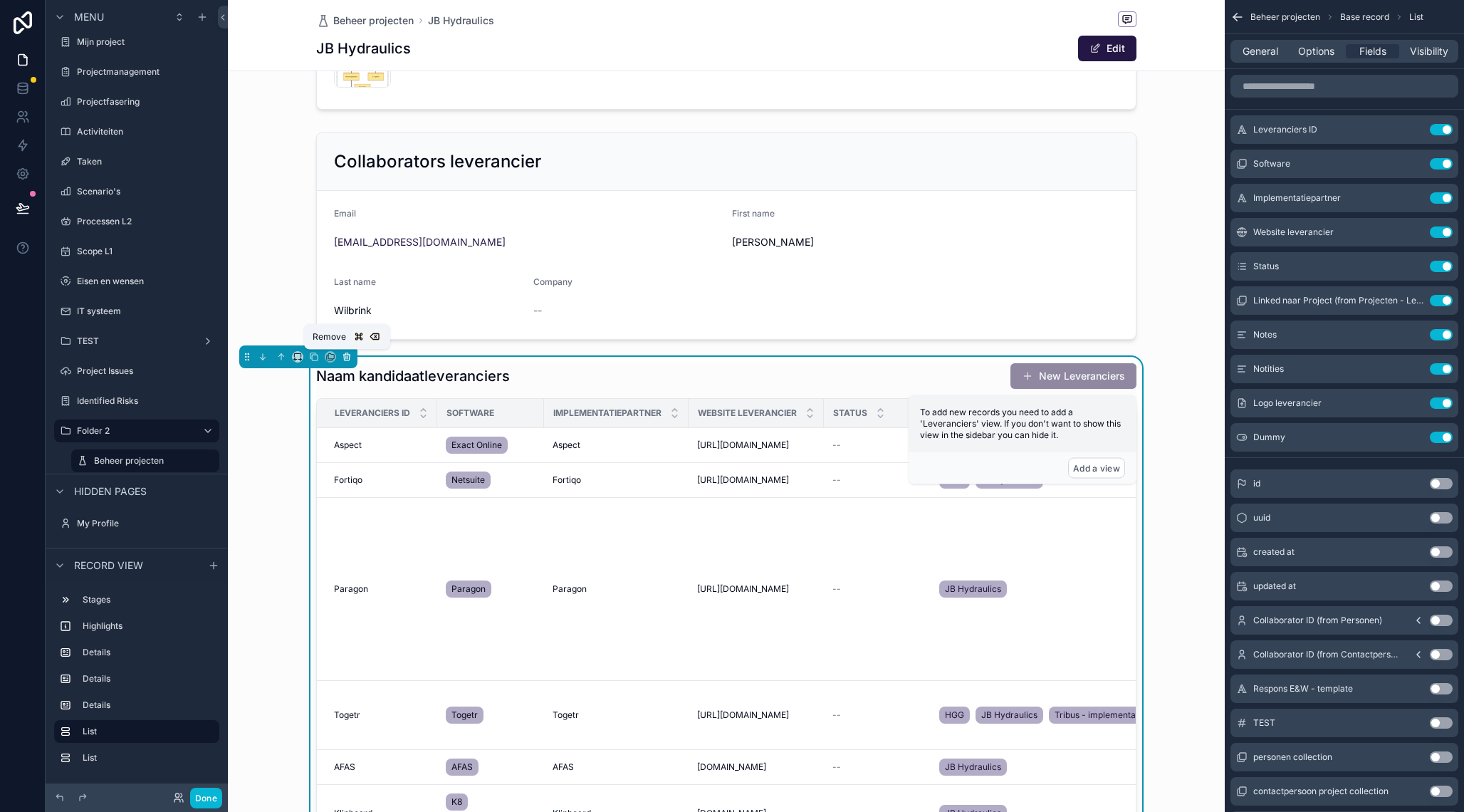
click at [348, 358] on icon "scrollable content" at bounding box center [347, 357] width 10 height 10
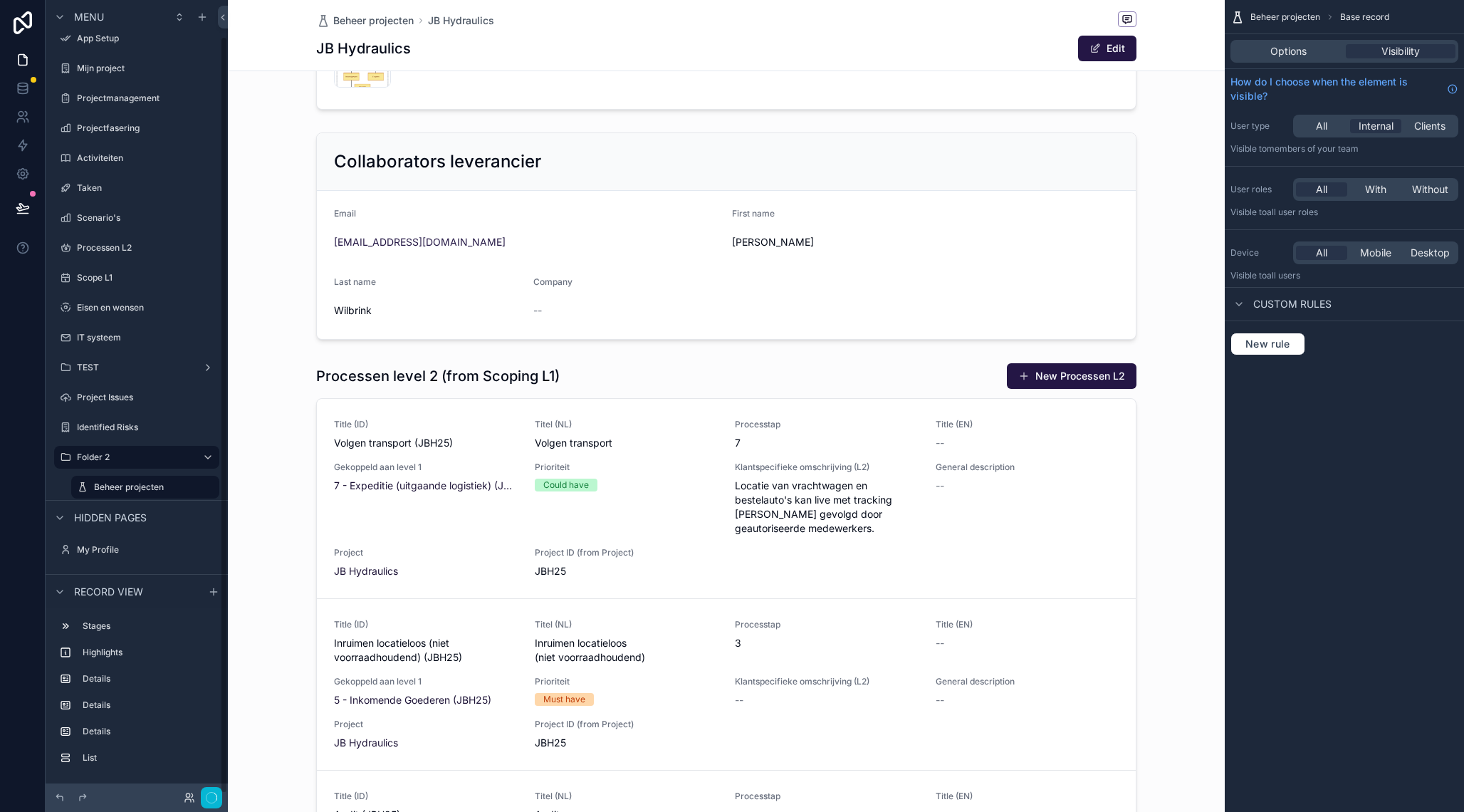
scroll to position [12, 0]
click at [350, 365] on div "scrollable content" at bounding box center [727, 684] width 997 height 656
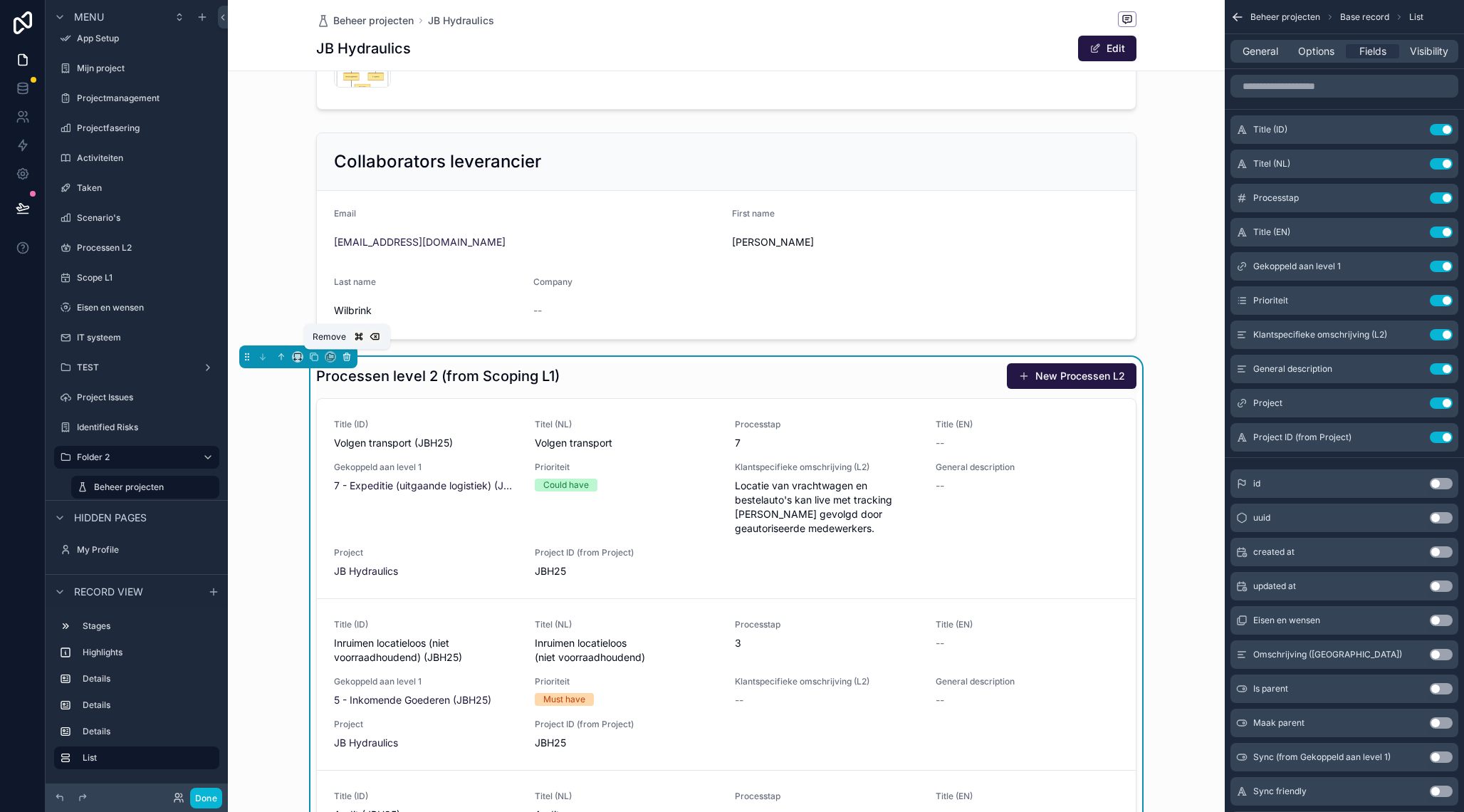
click at [344, 359] on icon "scrollable content" at bounding box center [347, 357] width 10 height 10
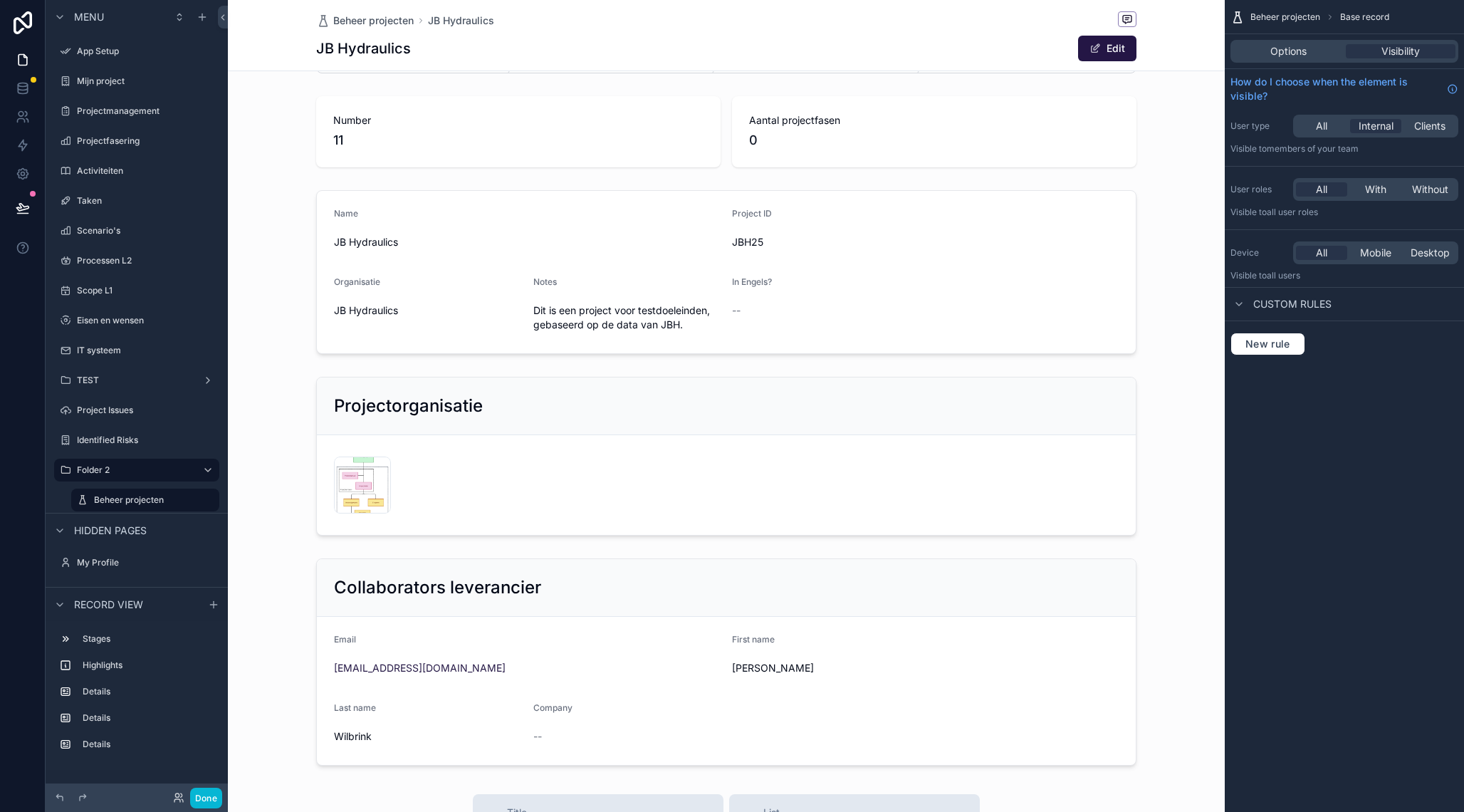
scroll to position [0, 0]
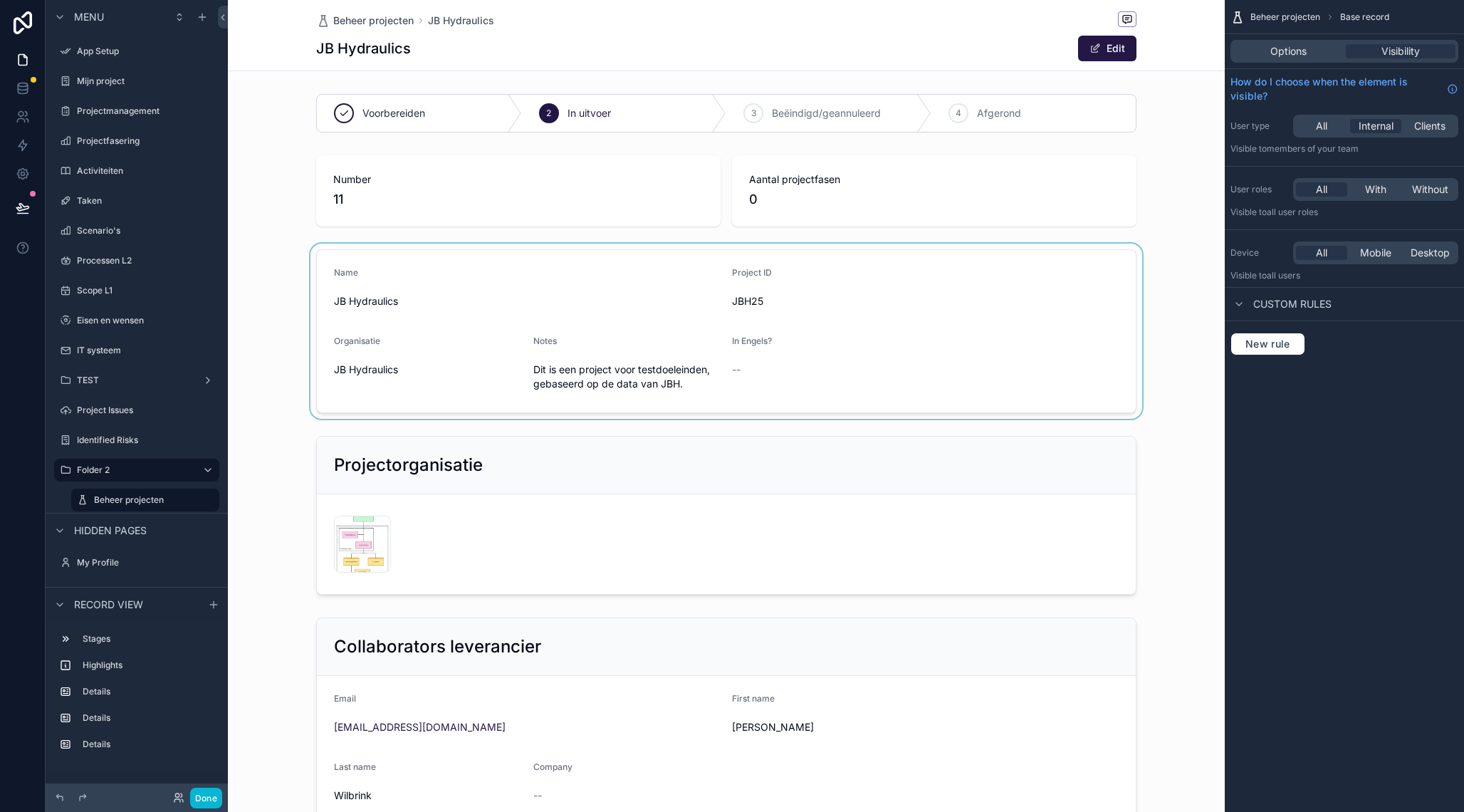
click at [1021, 300] on div "scrollable content" at bounding box center [727, 331] width 997 height 175
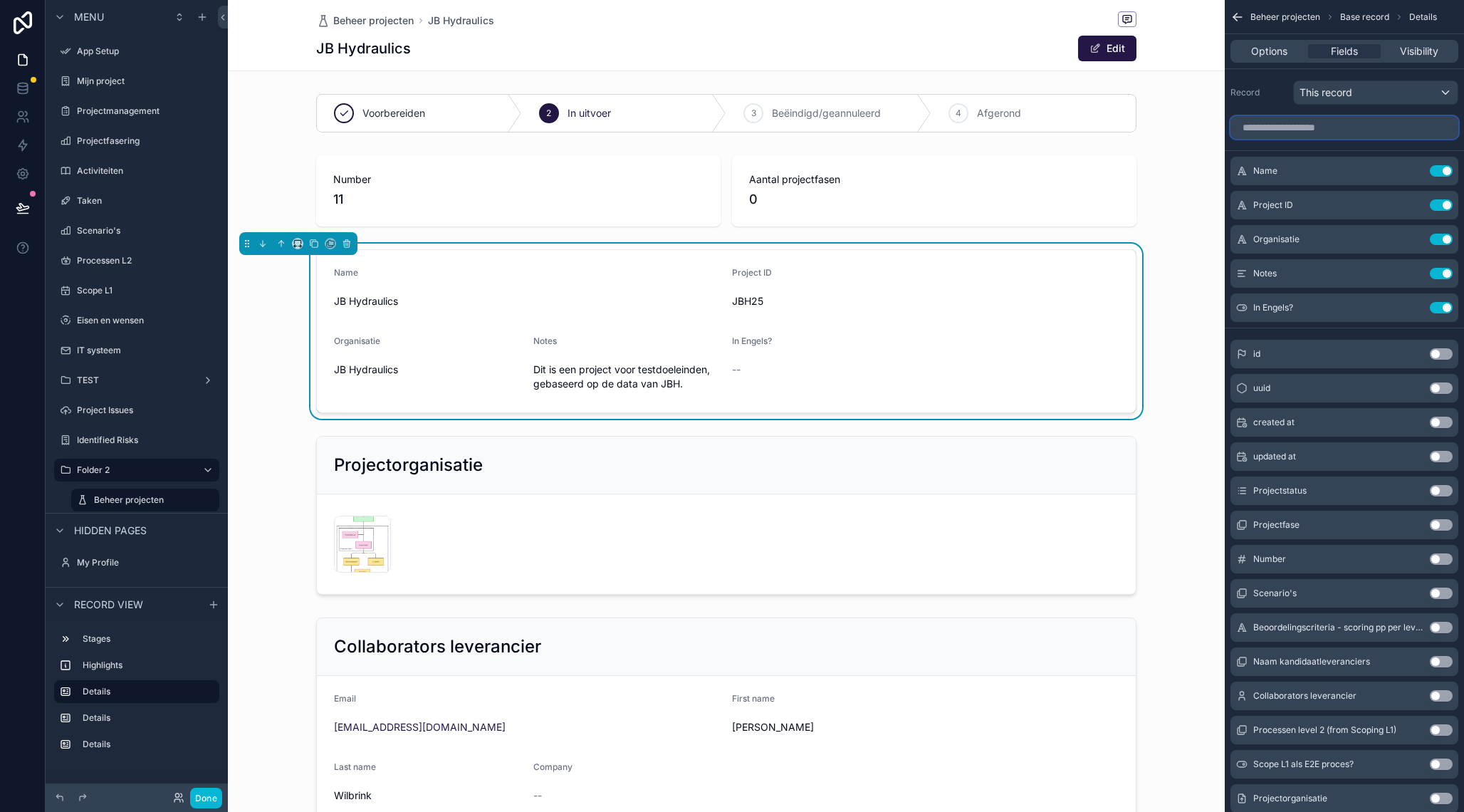
click at [1359, 126] on input "scrollable content" at bounding box center [1345, 128] width 228 height 23
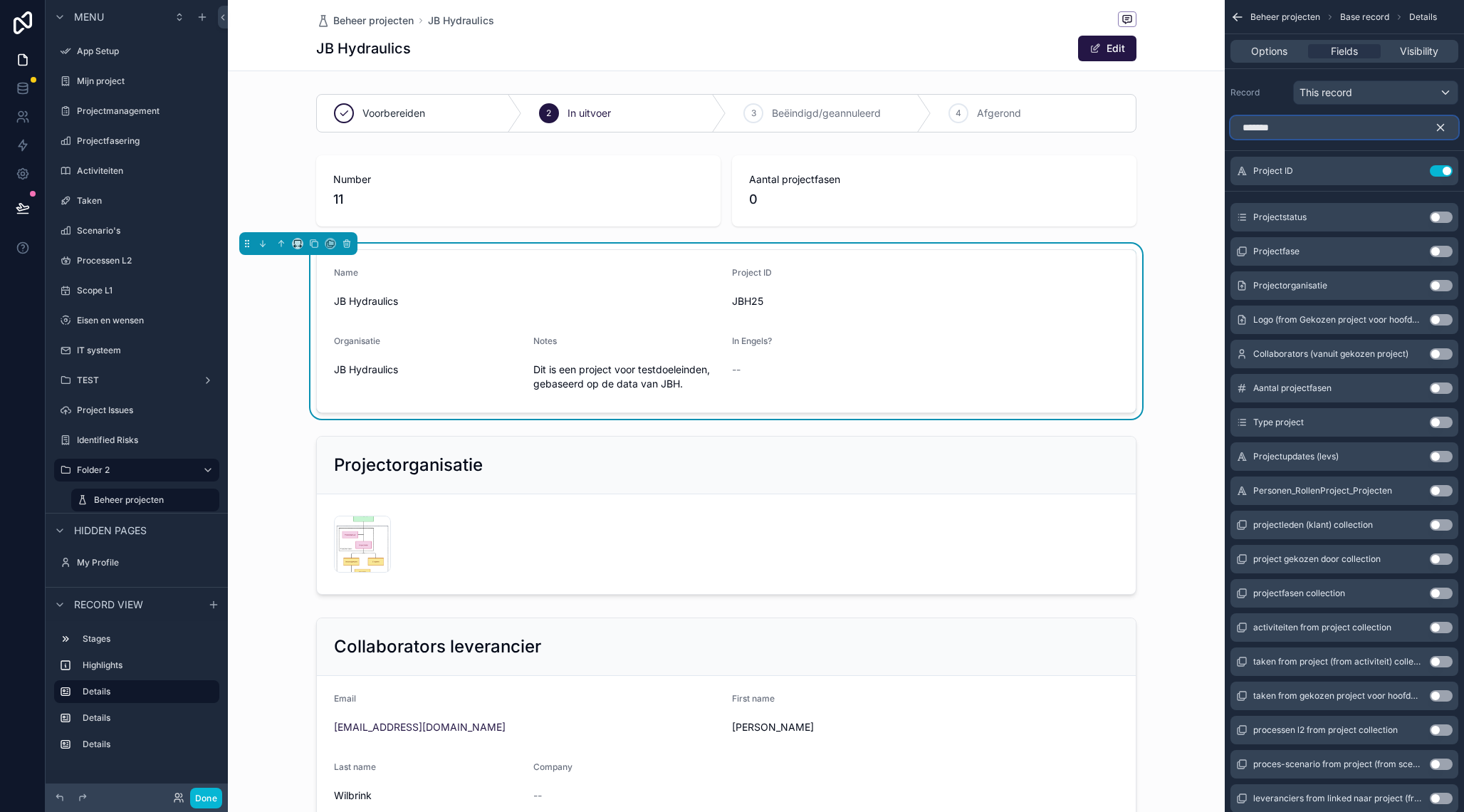
type input "*******"
click at [1442, 354] on button "Use setting" at bounding box center [1442, 354] width 23 height 12
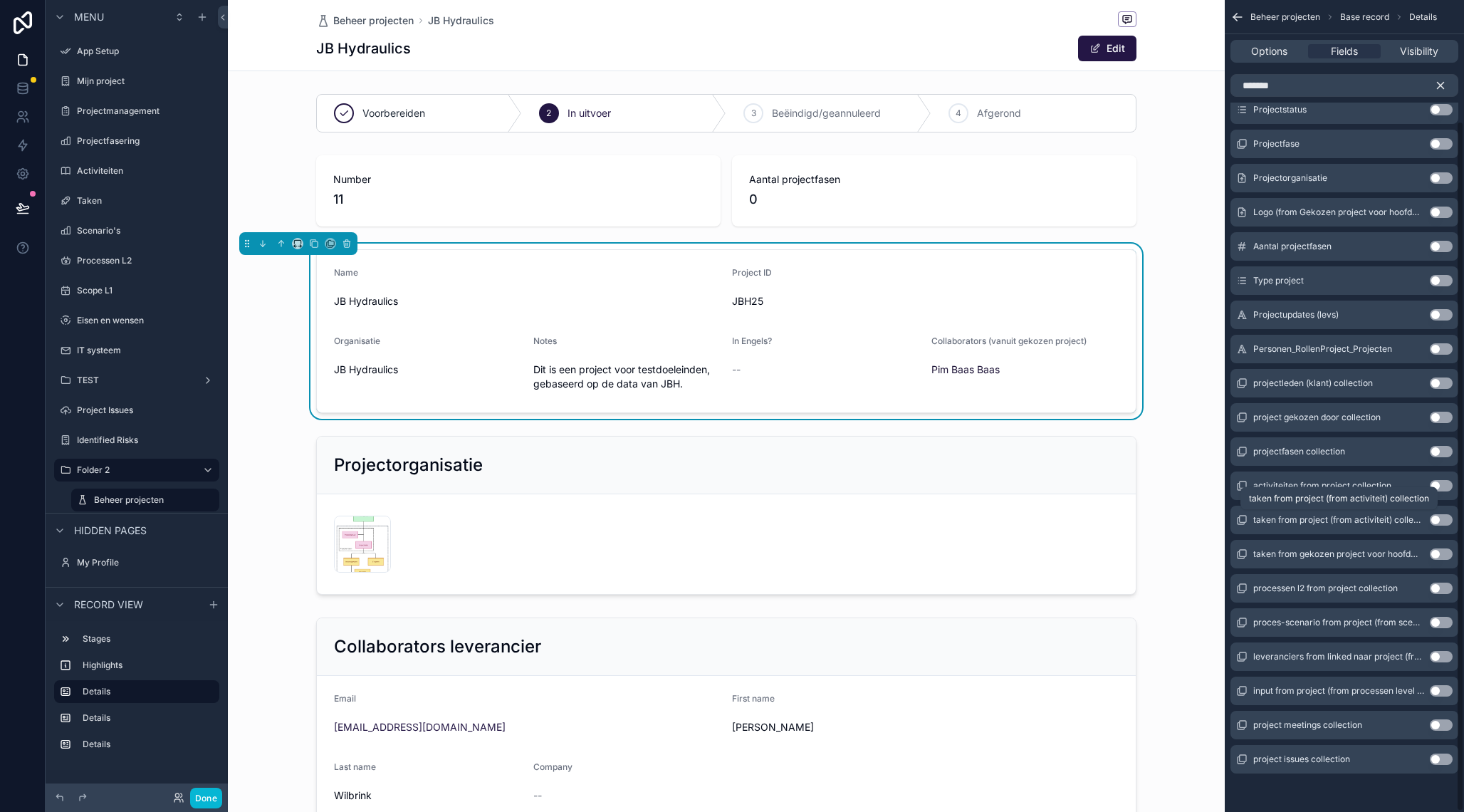
scroll to position [143, 0]
click at [1441, 381] on button "Use setting" at bounding box center [1442, 382] width 23 height 12
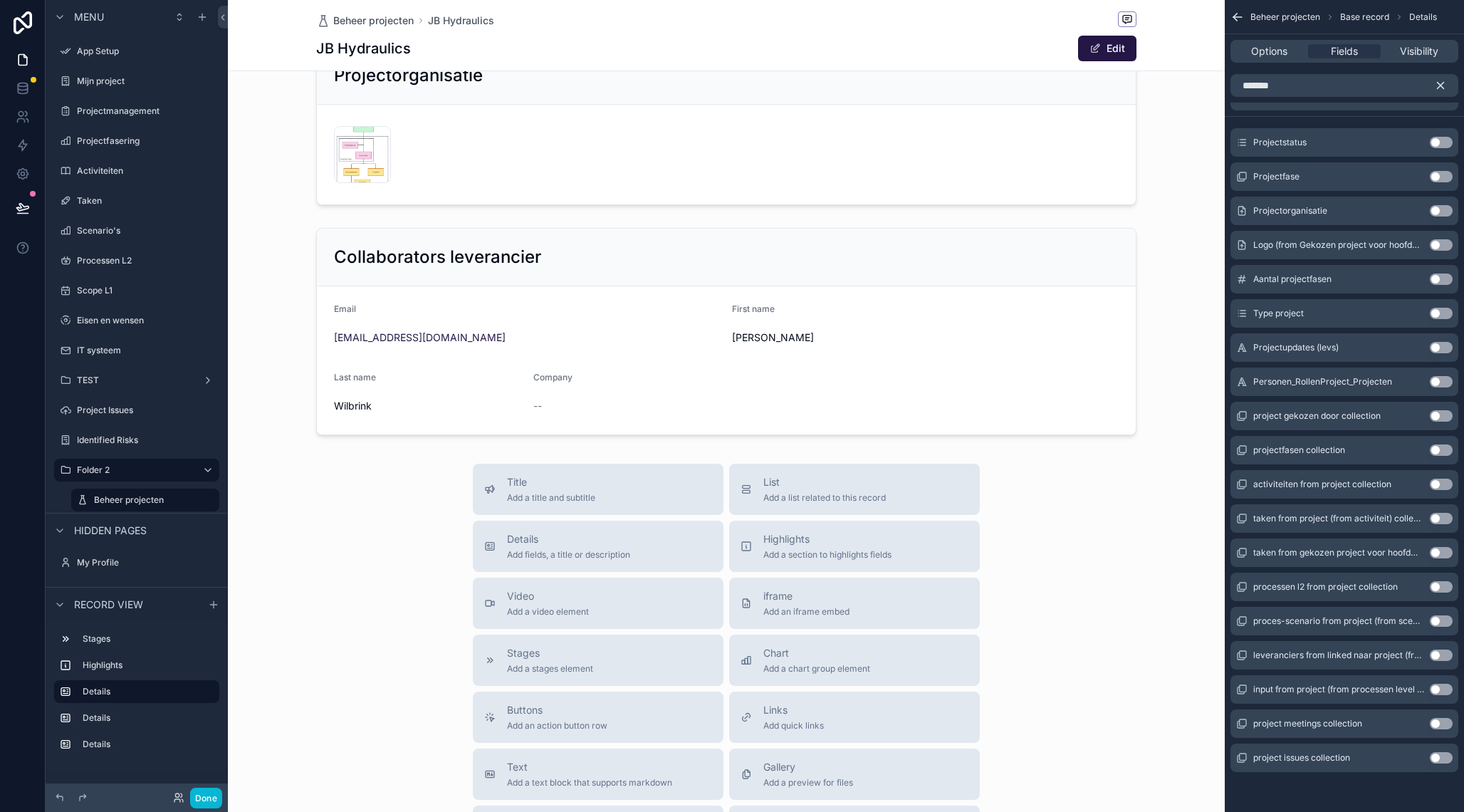
scroll to position [0, 0]
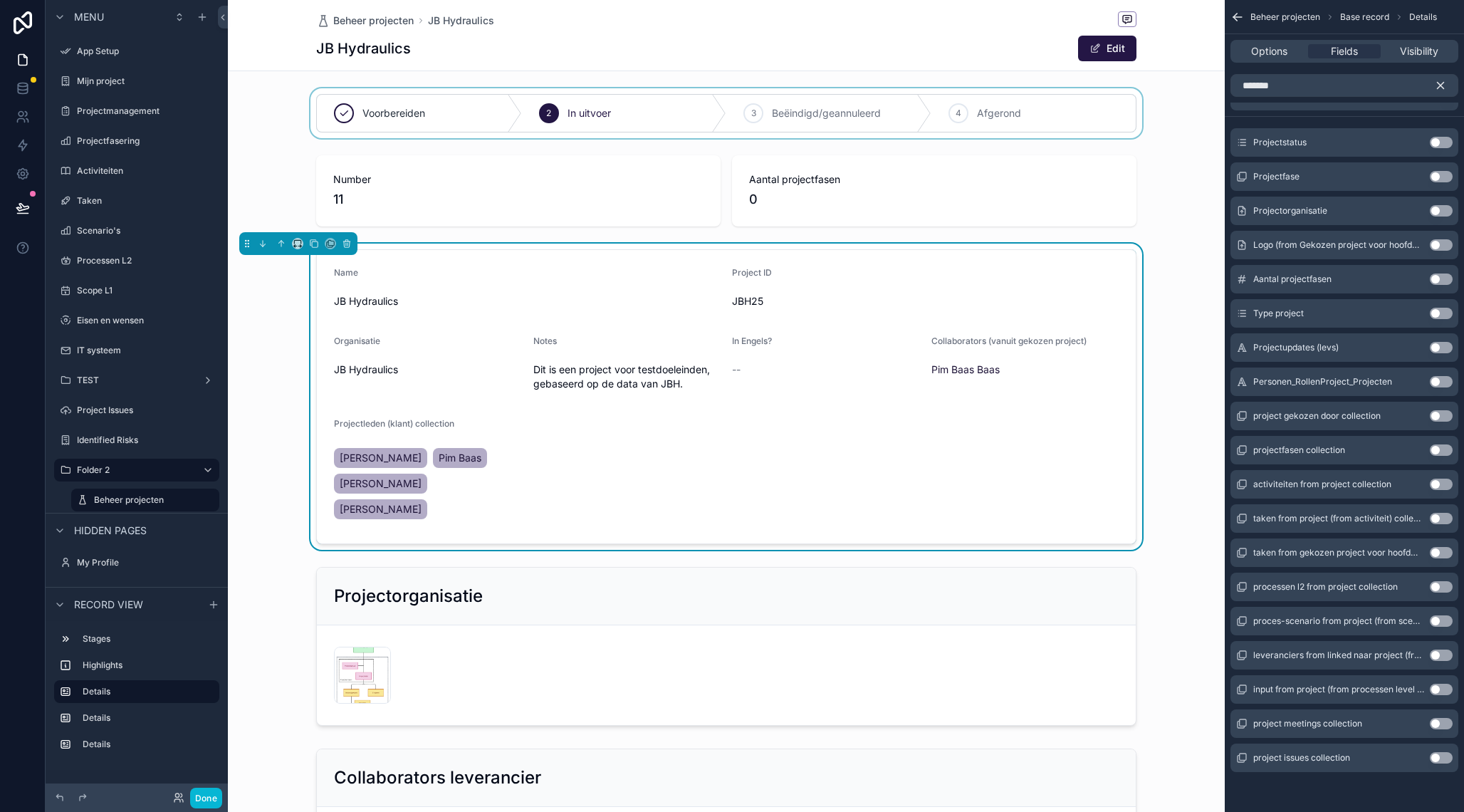
click at [1201, 138] on div "scrollable content" at bounding box center [727, 113] width 997 height 50
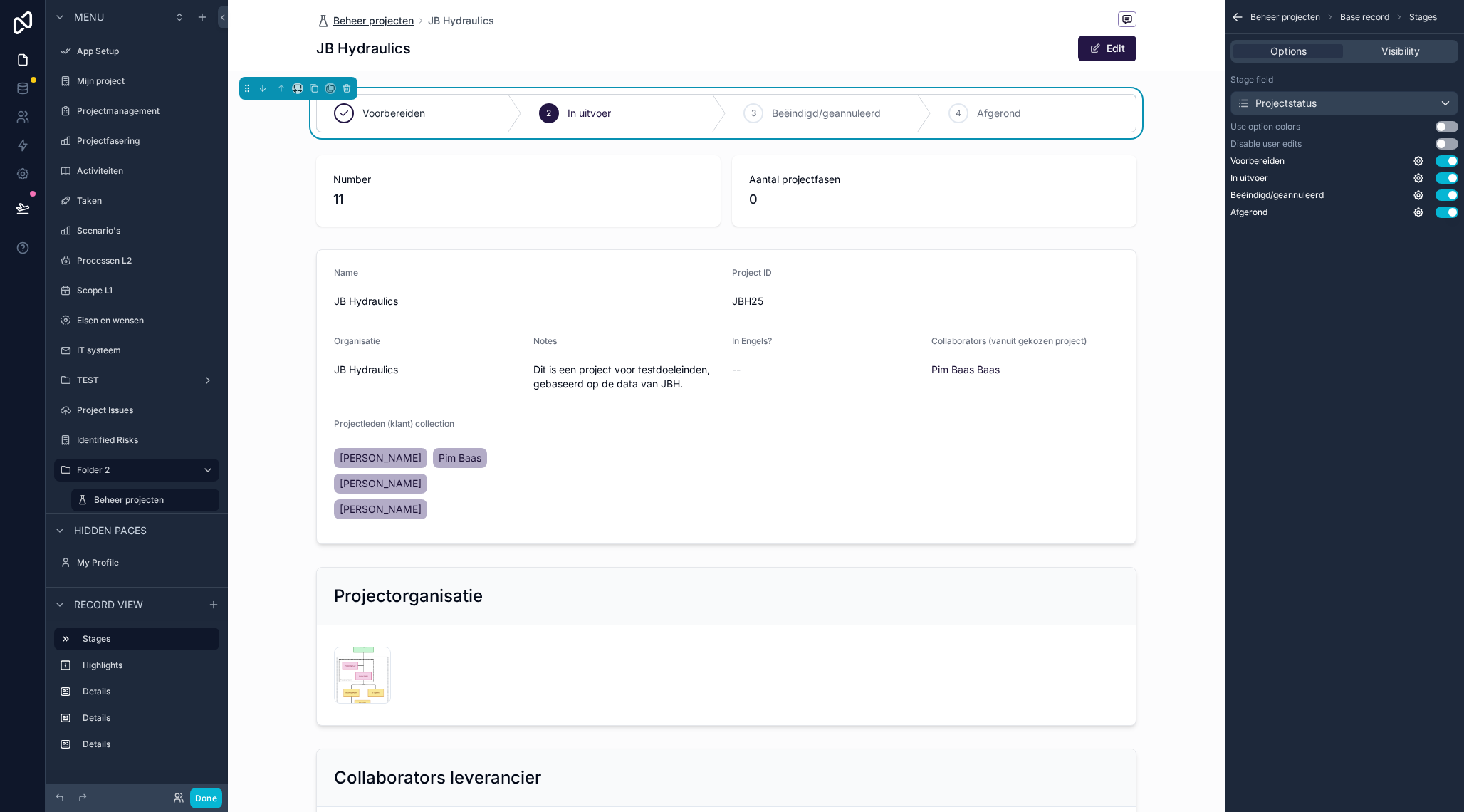
click at [373, 24] on span "Beheer projecten" at bounding box center [374, 20] width 81 height 14
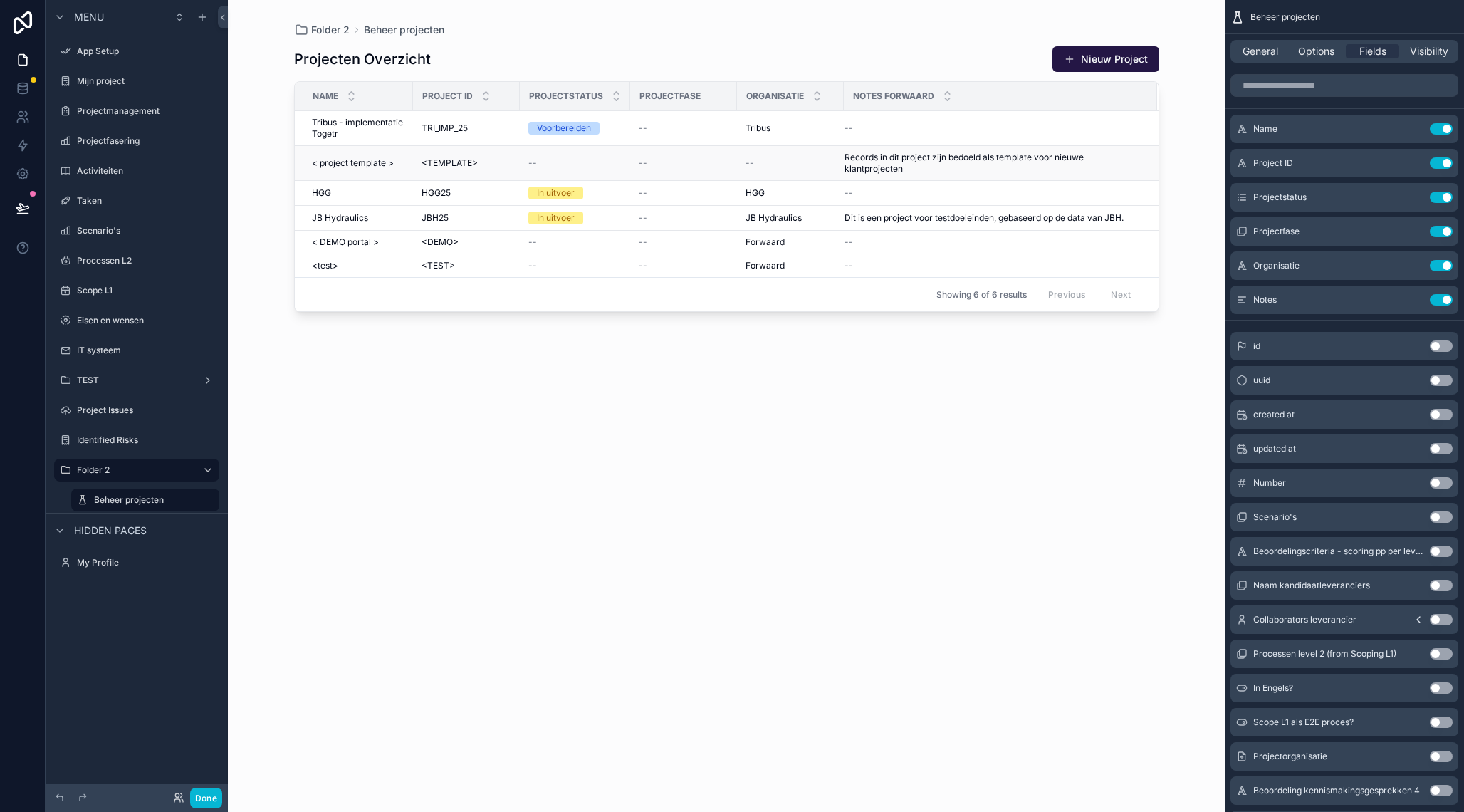
click at [366, 168] on span "< project template >" at bounding box center [352, 163] width 81 height 12
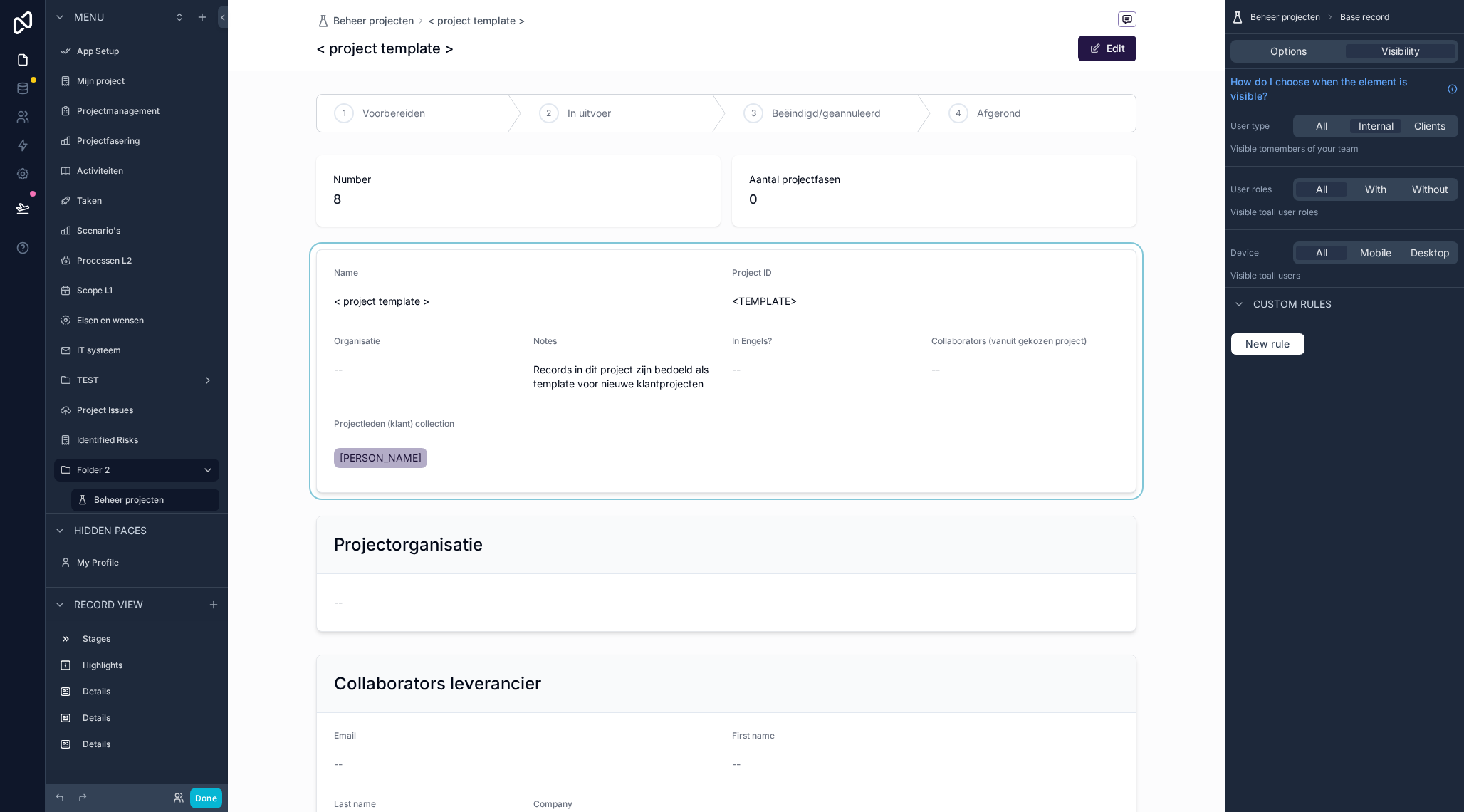
click at [539, 446] on div "scrollable content" at bounding box center [727, 371] width 997 height 255
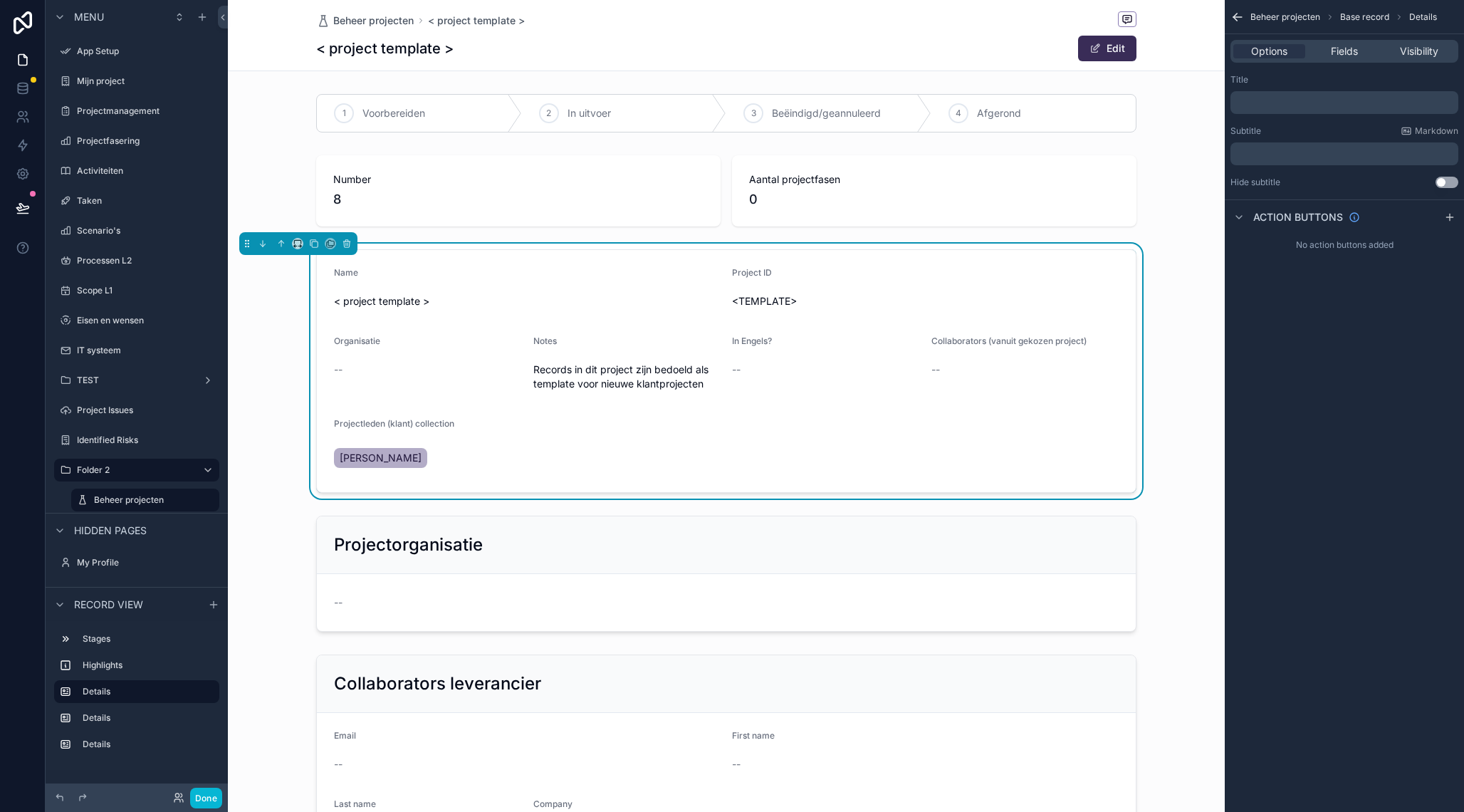
click at [1110, 40] on button "Edit" at bounding box center [1107, 48] width 58 height 26
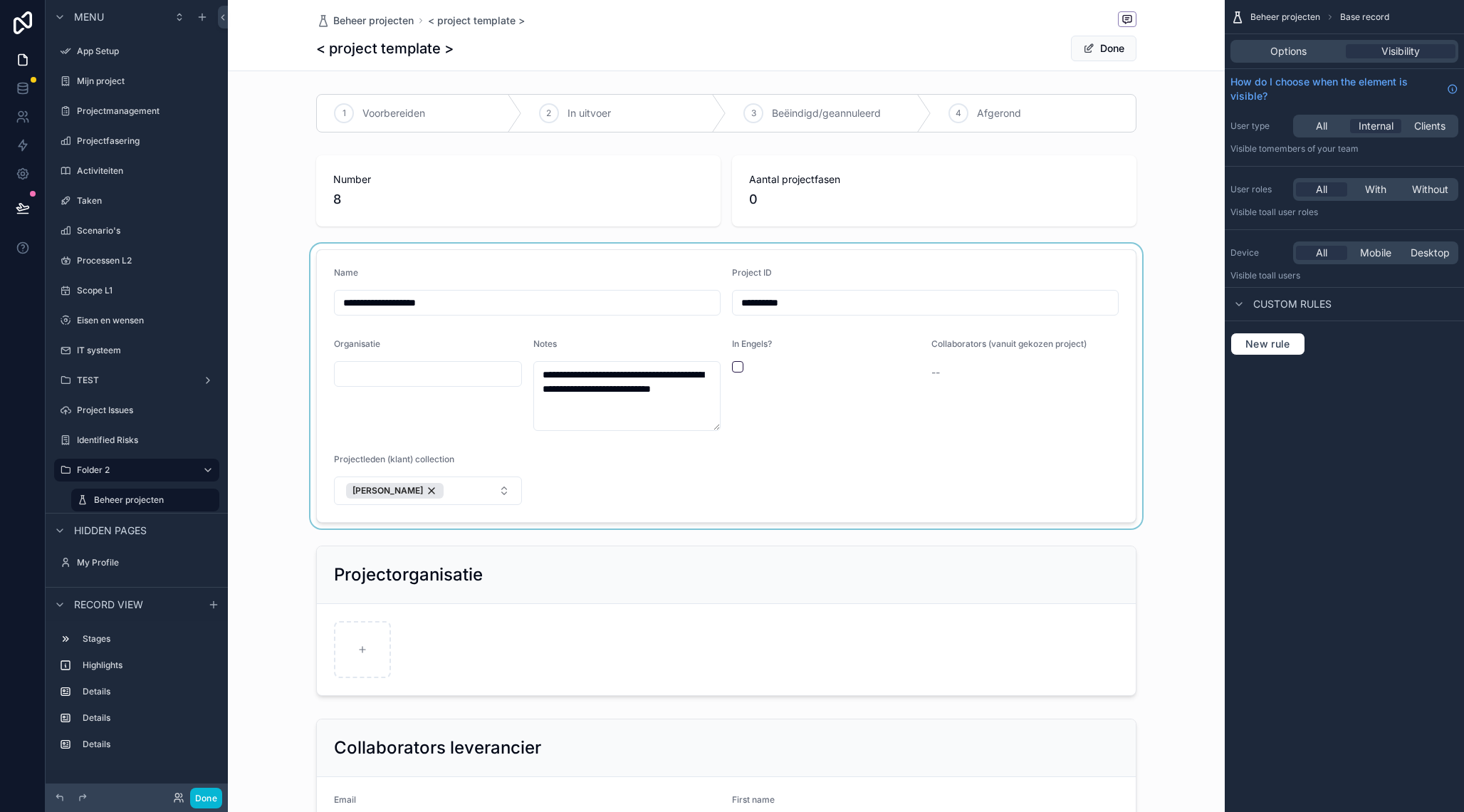
click at [468, 495] on div "scrollable content" at bounding box center [727, 385] width 997 height 285
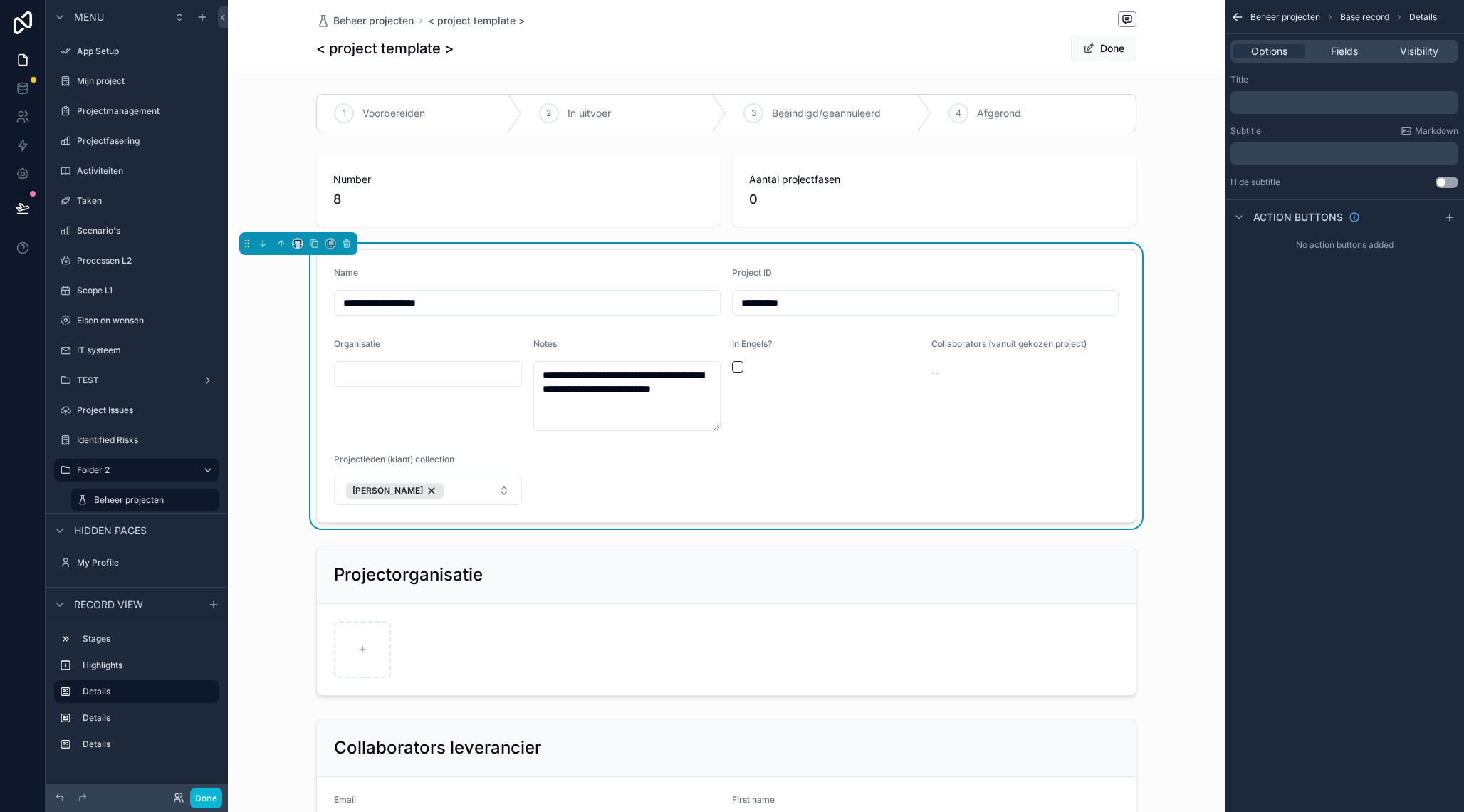
click at [468, 495] on button "[PERSON_NAME]" at bounding box center [428, 491] width 188 height 29
type input "******"
click at [655, 438] on form "**********" at bounding box center [727, 386] width 819 height 272
click at [621, 469] on form "**********" at bounding box center [727, 386] width 819 height 272
click at [142, 474] on label "Folder 2" at bounding box center [133, 470] width 114 height 12
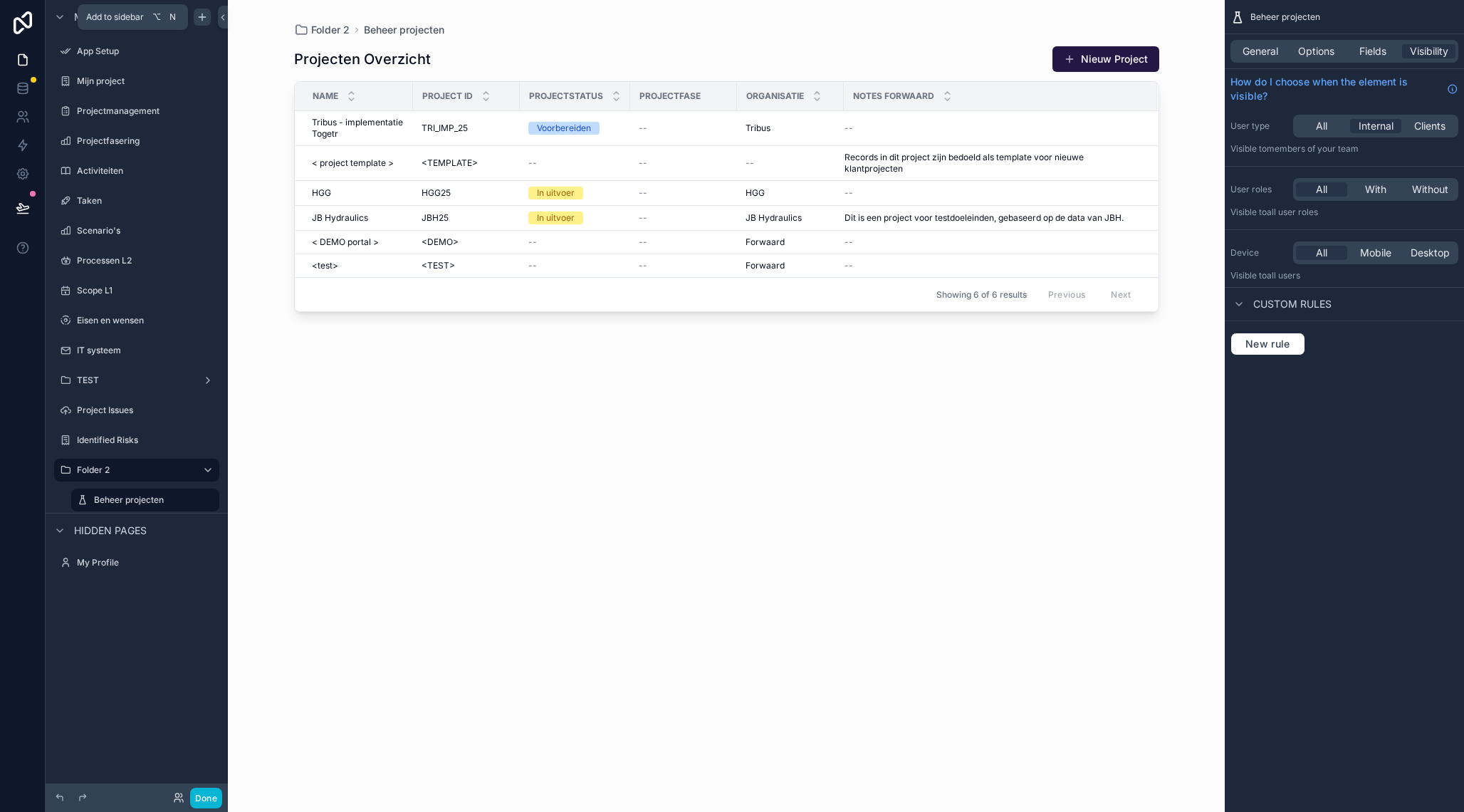
click at [200, 14] on icon "scrollable content" at bounding box center [202, 17] width 12 height 12
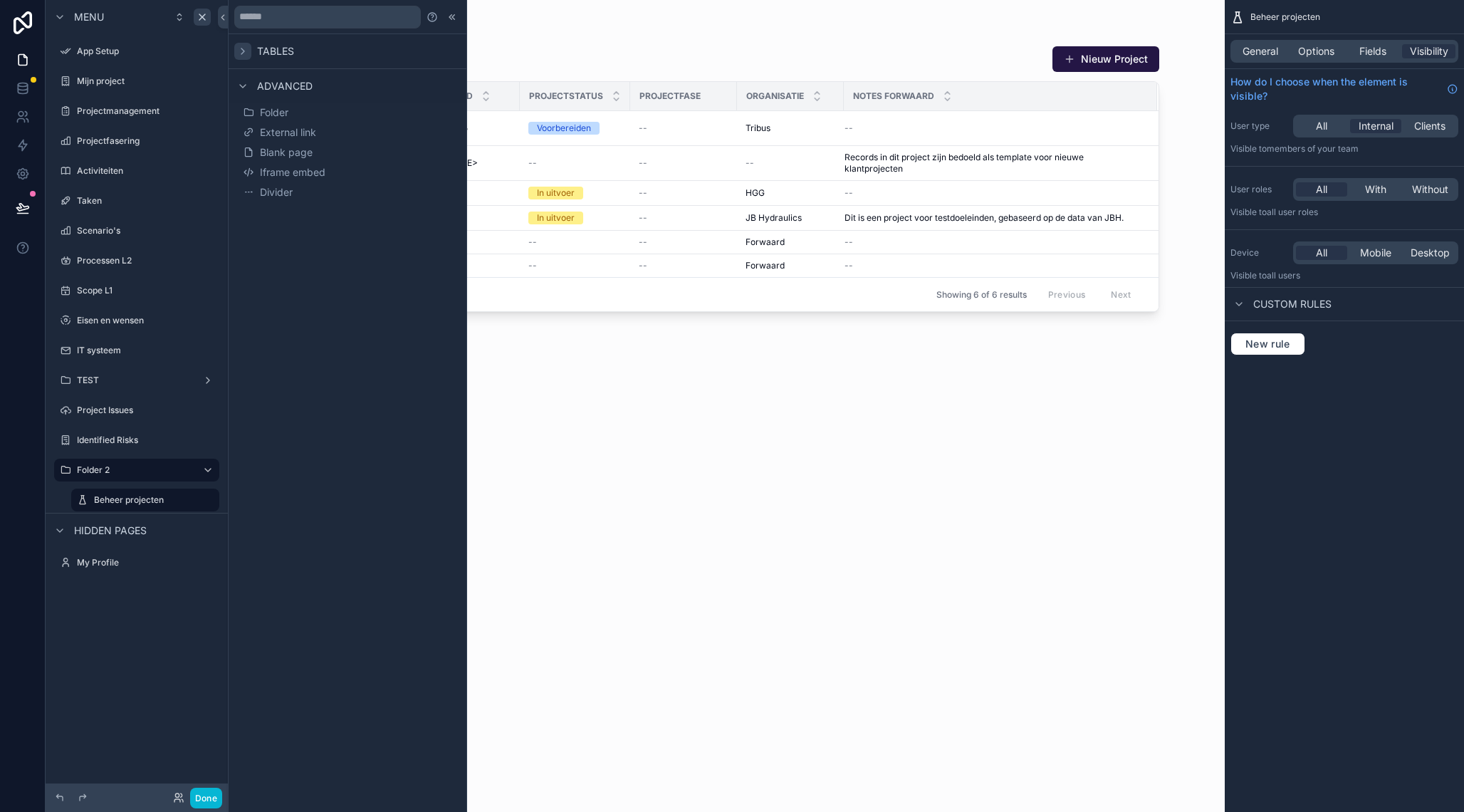
click at [244, 54] on icon at bounding box center [243, 52] width 12 height 12
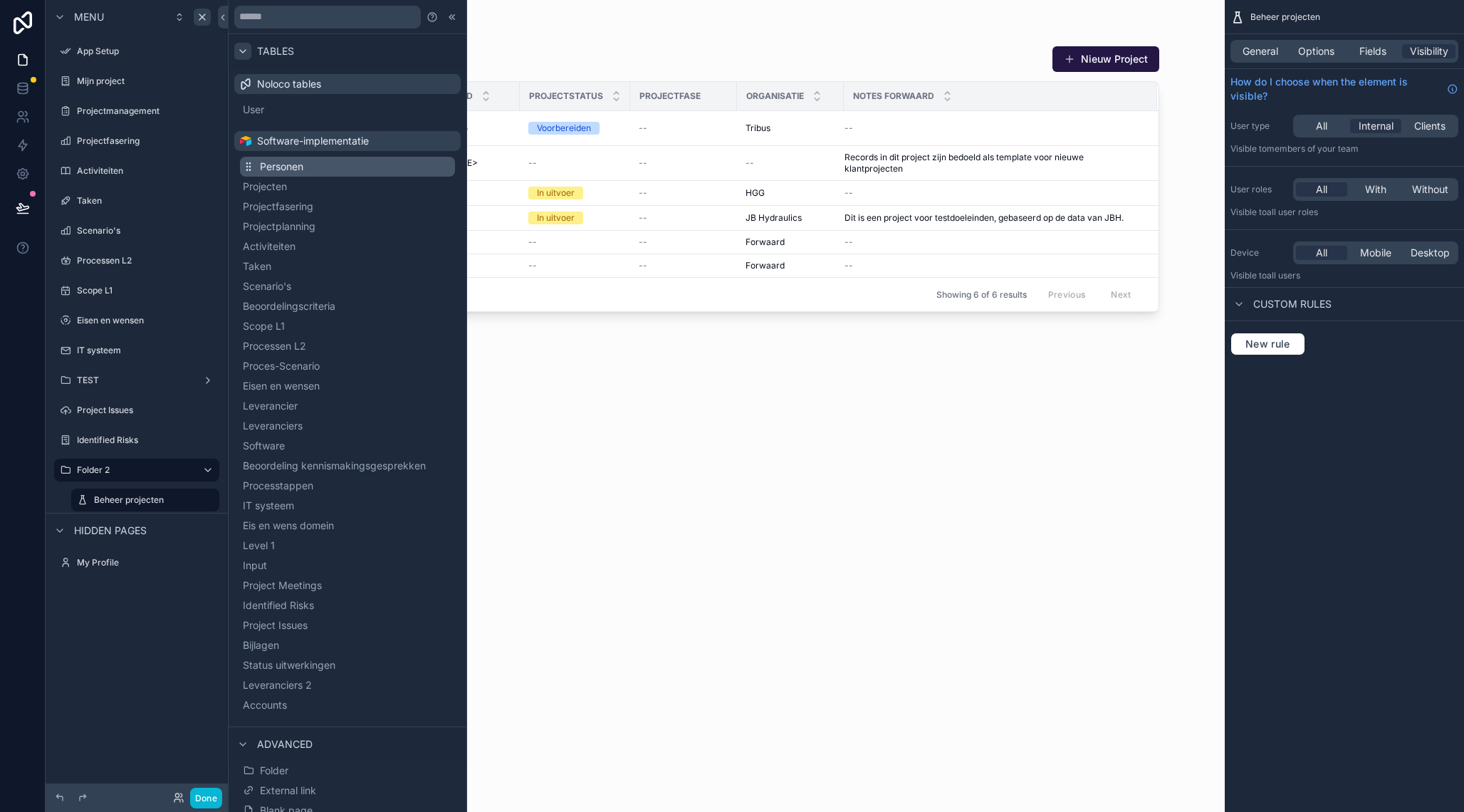
click at [310, 157] on button "Personen" at bounding box center [347, 166] width 215 height 20
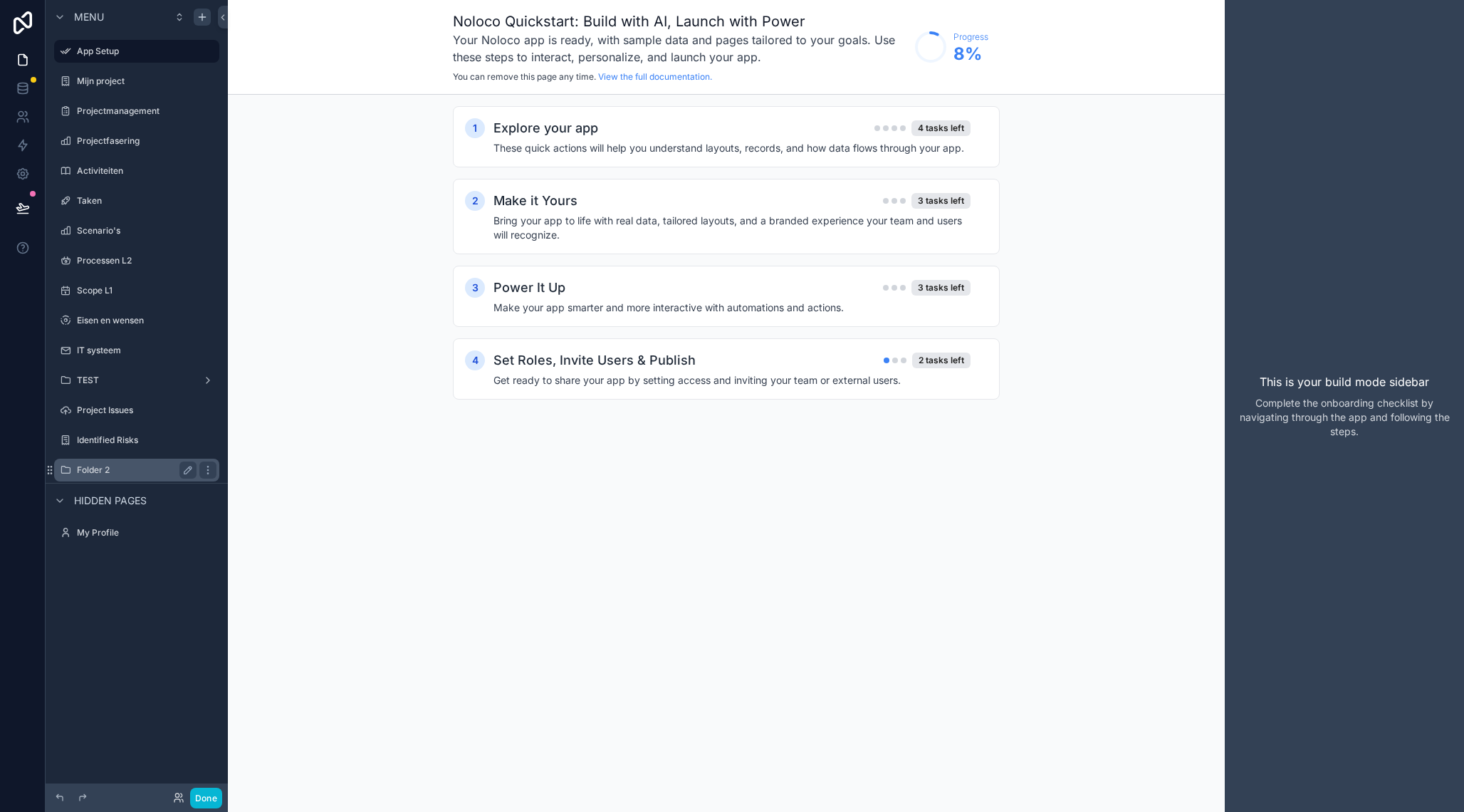
click at [124, 466] on label "Folder 2" at bounding box center [133, 470] width 114 height 12
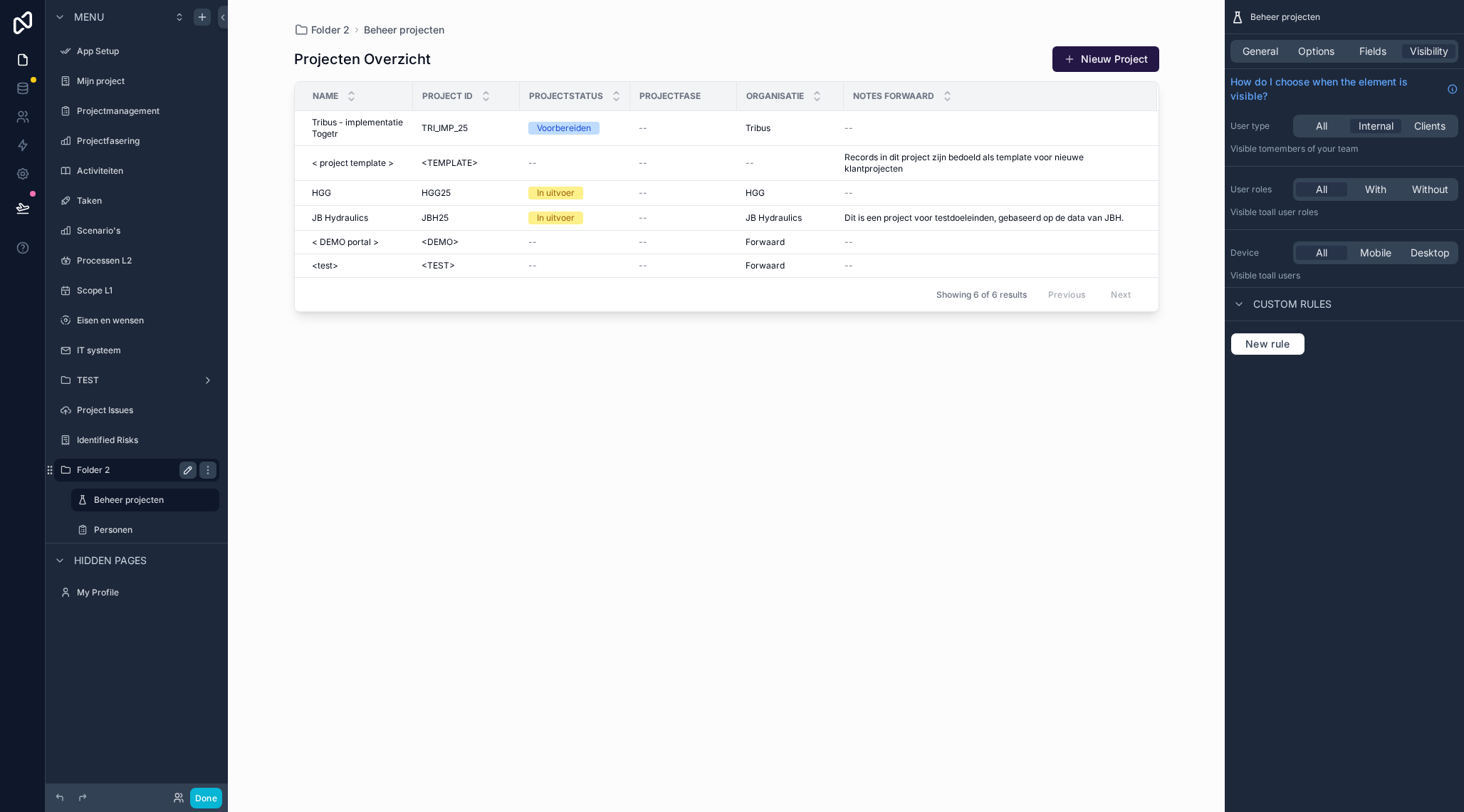
click at [194, 469] on icon "scrollable content" at bounding box center [188, 470] width 12 height 12
click at [136, 470] on input "********" at bounding box center [125, 470] width 97 height 17
type input "*"
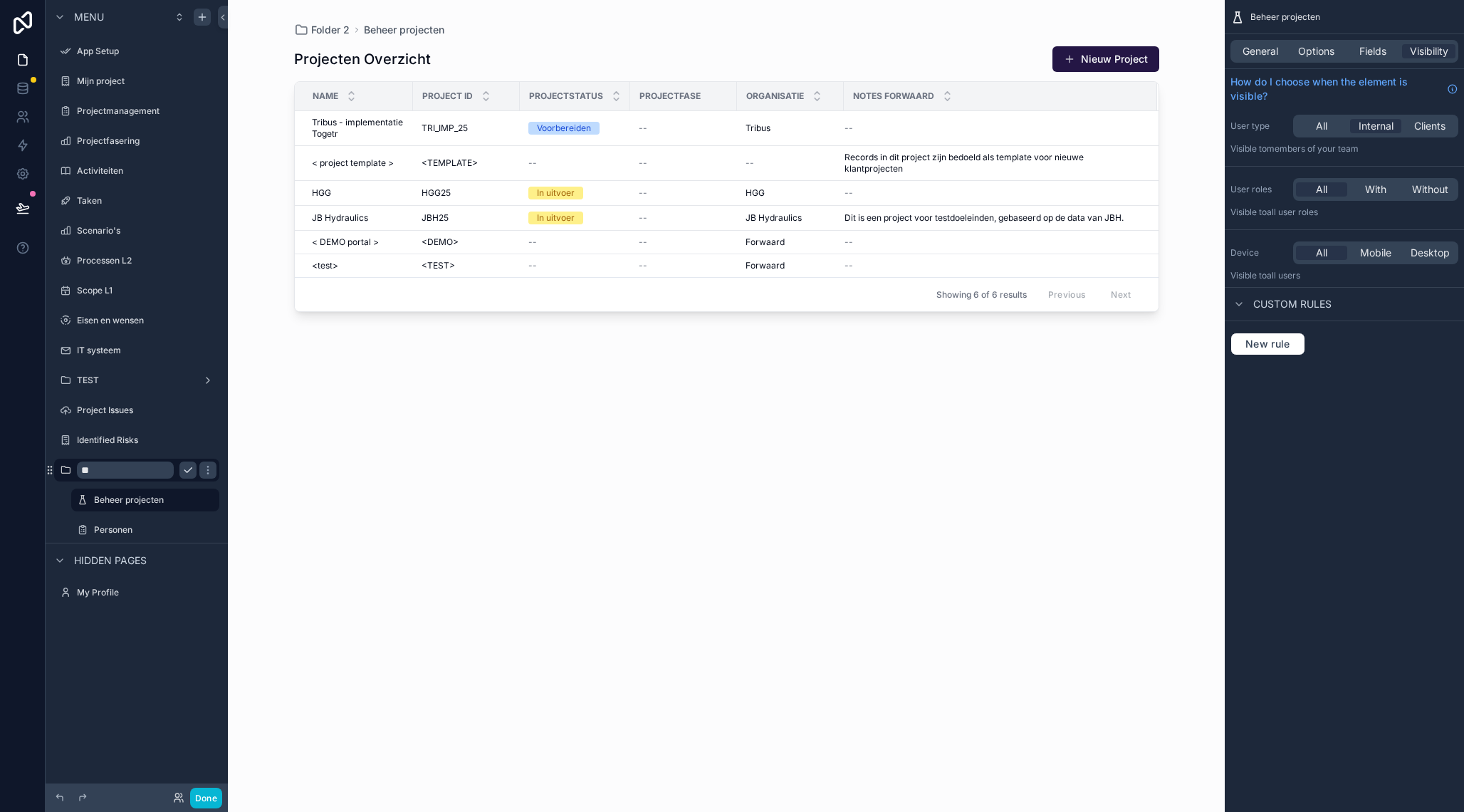
type input "*"
type input "******"
click at [188, 474] on icon "scrollable content" at bounding box center [188, 470] width 12 height 12
click at [145, 534] on label "Personen" at bounding box center [142, 530] width 97 height 12
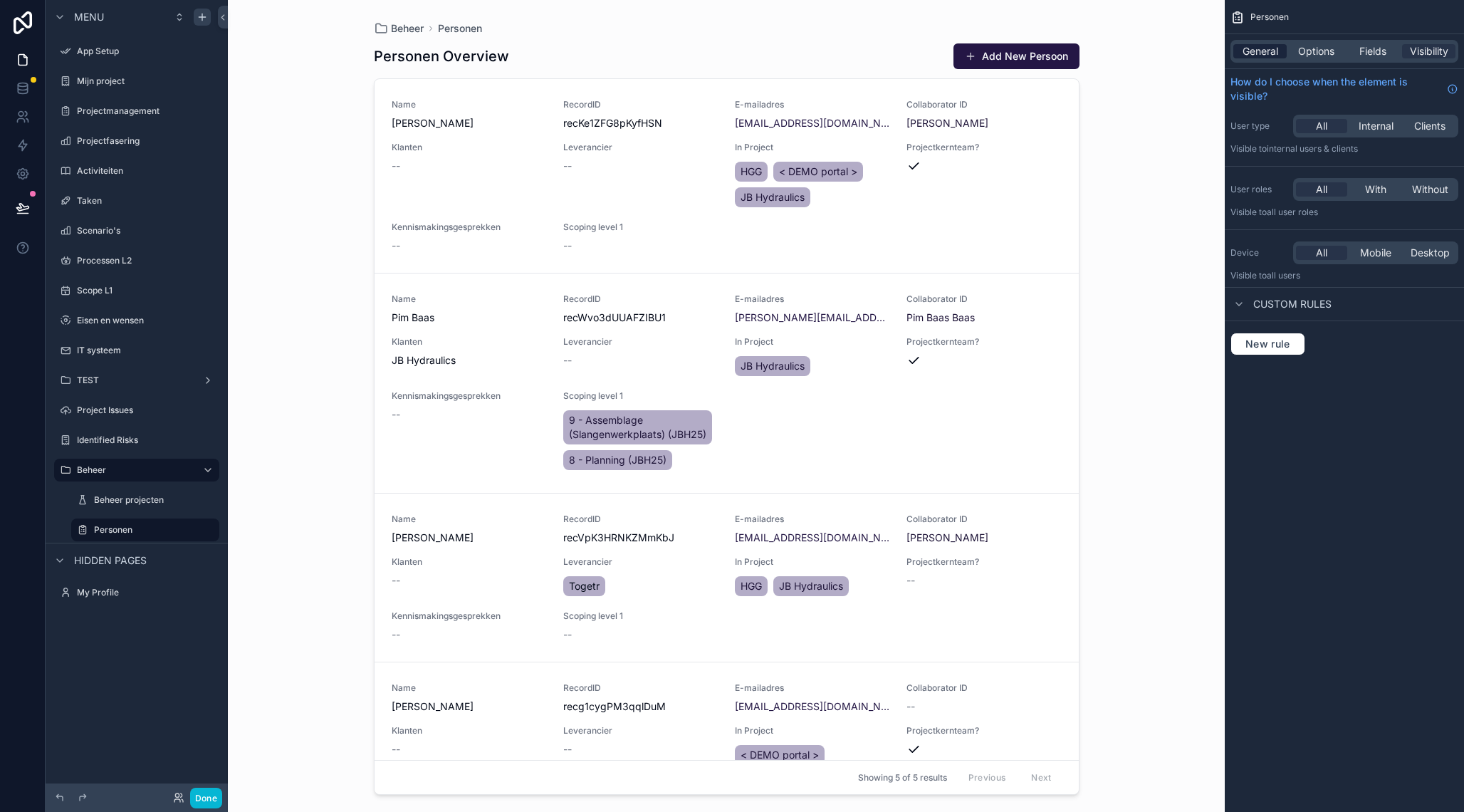
click at [1265, 52] on span "General" at bounding box center [1260, 51] width 35 height 14
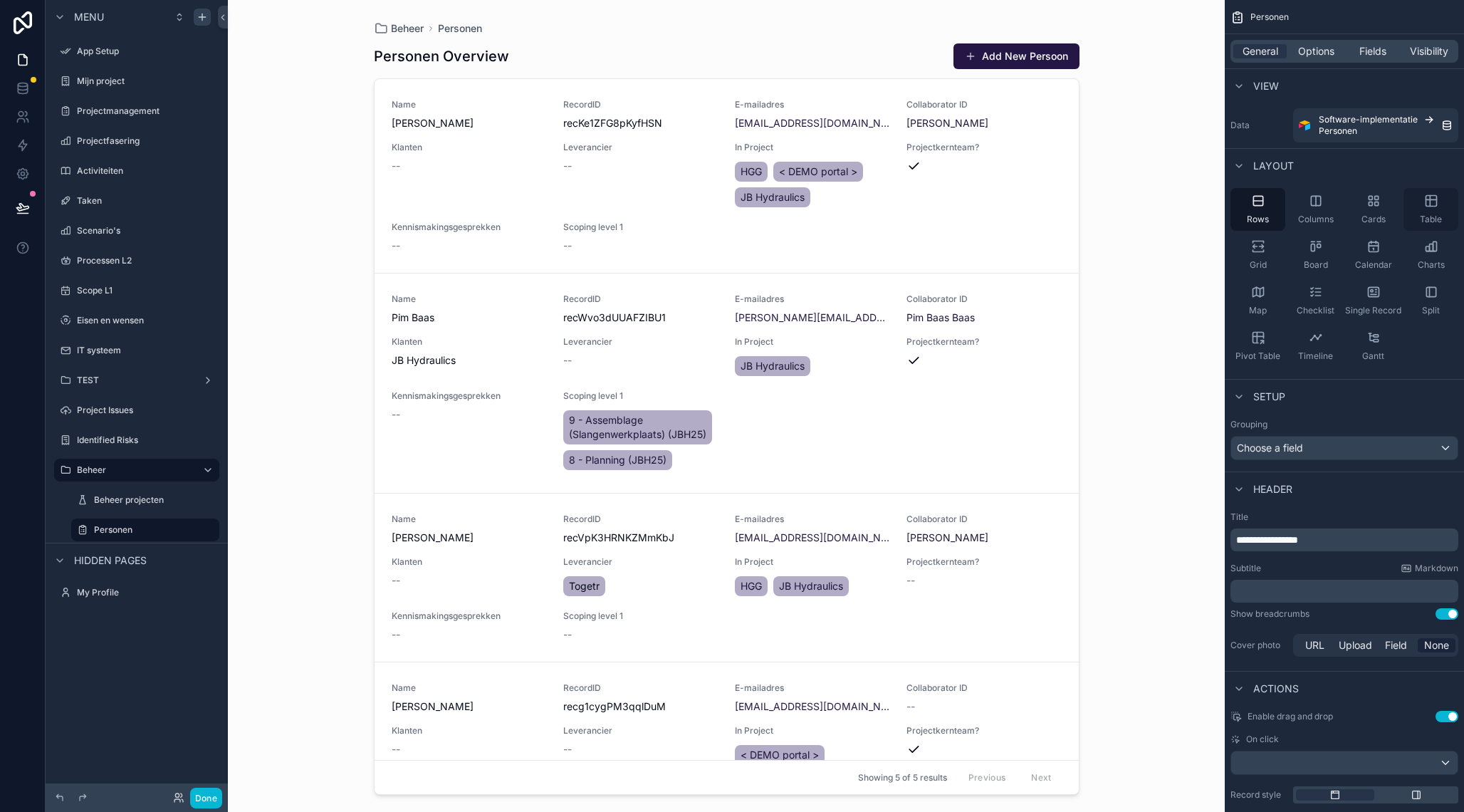
click at [1433, 205] on icon "scrollable content" at bounding box center [1431, 200] width 14 height 14
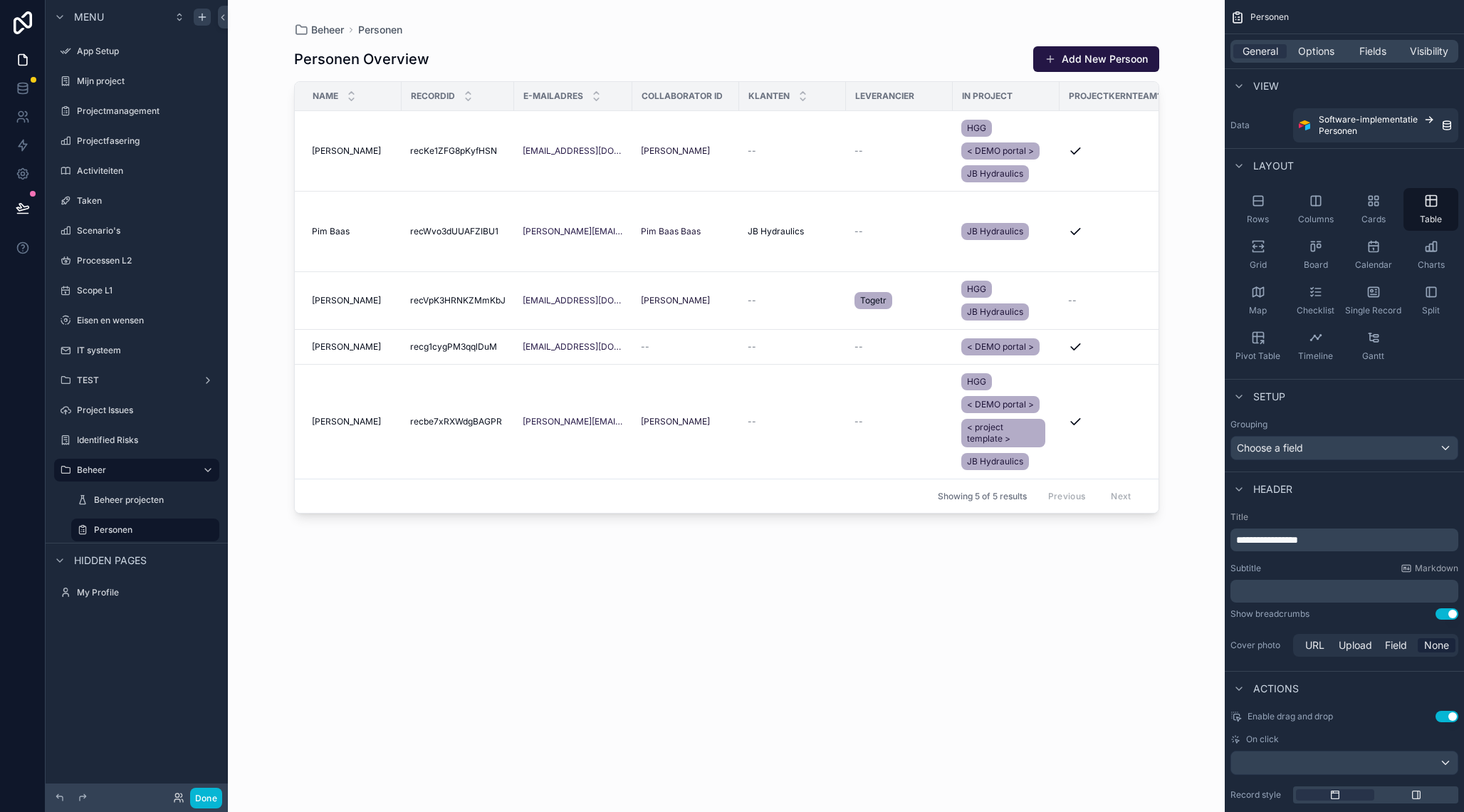
click at [1139, 165] on div "scrollable content" at bounding box center [727, 397] width 911 height 795
click at [1076, 68] on button "Add New Persoon" at bounding box center [1096, 58] width 126 height 26
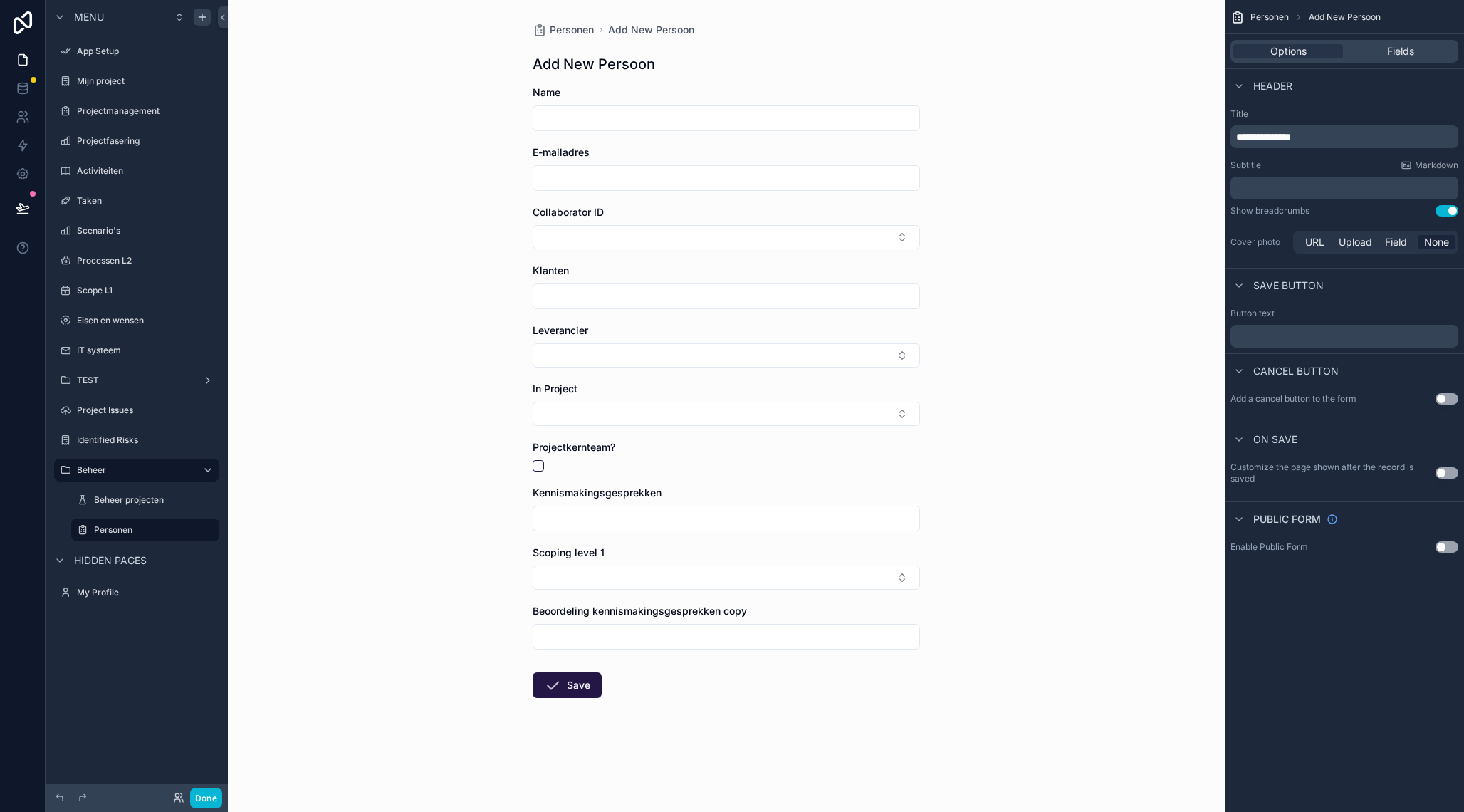
click at [566, 115] on input "scrollable content" at bounding box center [726, 118] width 386 height 20
type input "**********"
click at [550, 184] on input "scrollable content" at bounding box center [726, 177] width 386 height 20
type input "**********"
click at [559, 237] on button "Select Button" at bounding box center [727, 237] width 387 height 24
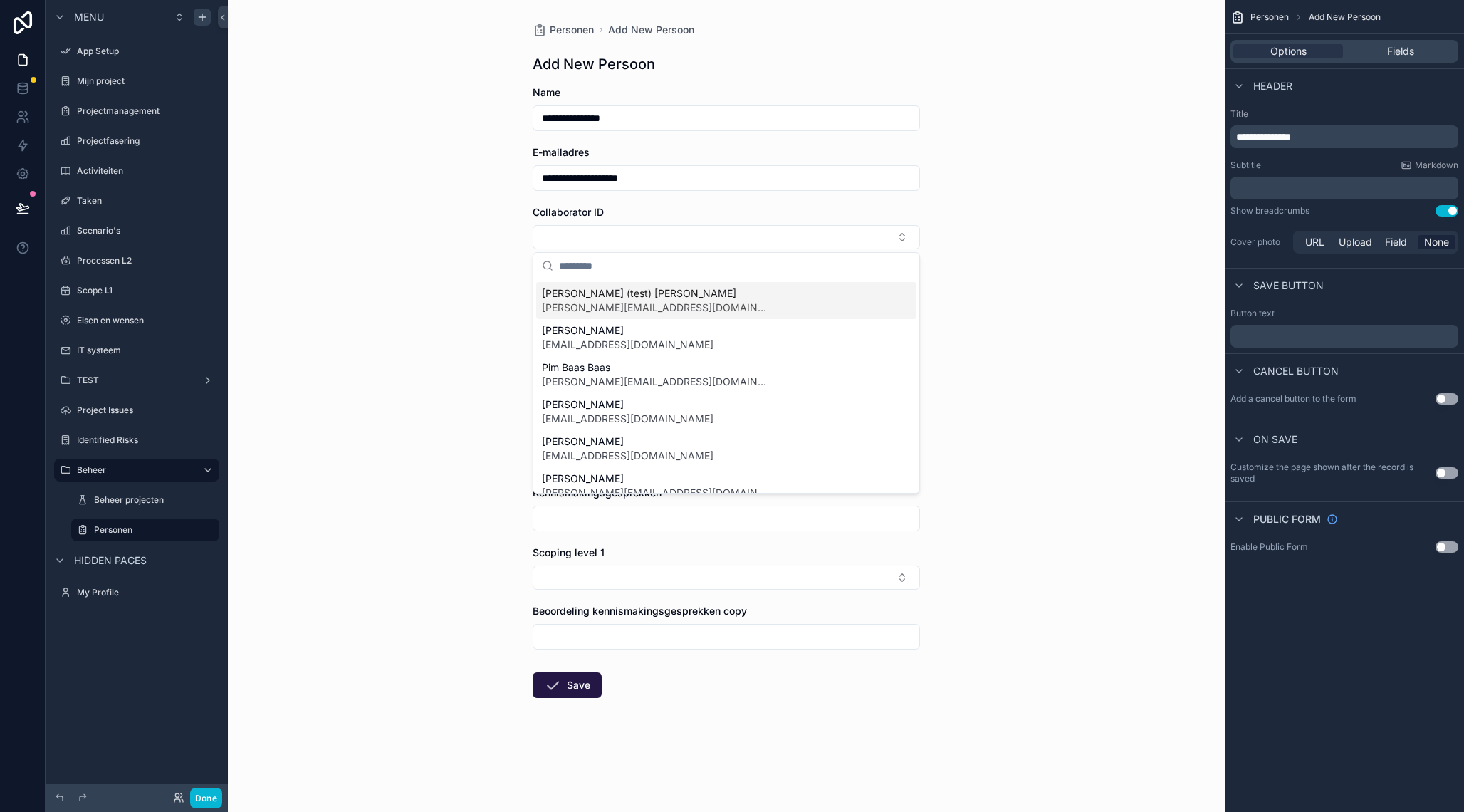
click at [598, 299] on span "[PERSON_NAME] (test) [PERSON_NAME]" at bounding box center [656, 293] width 228 height 14
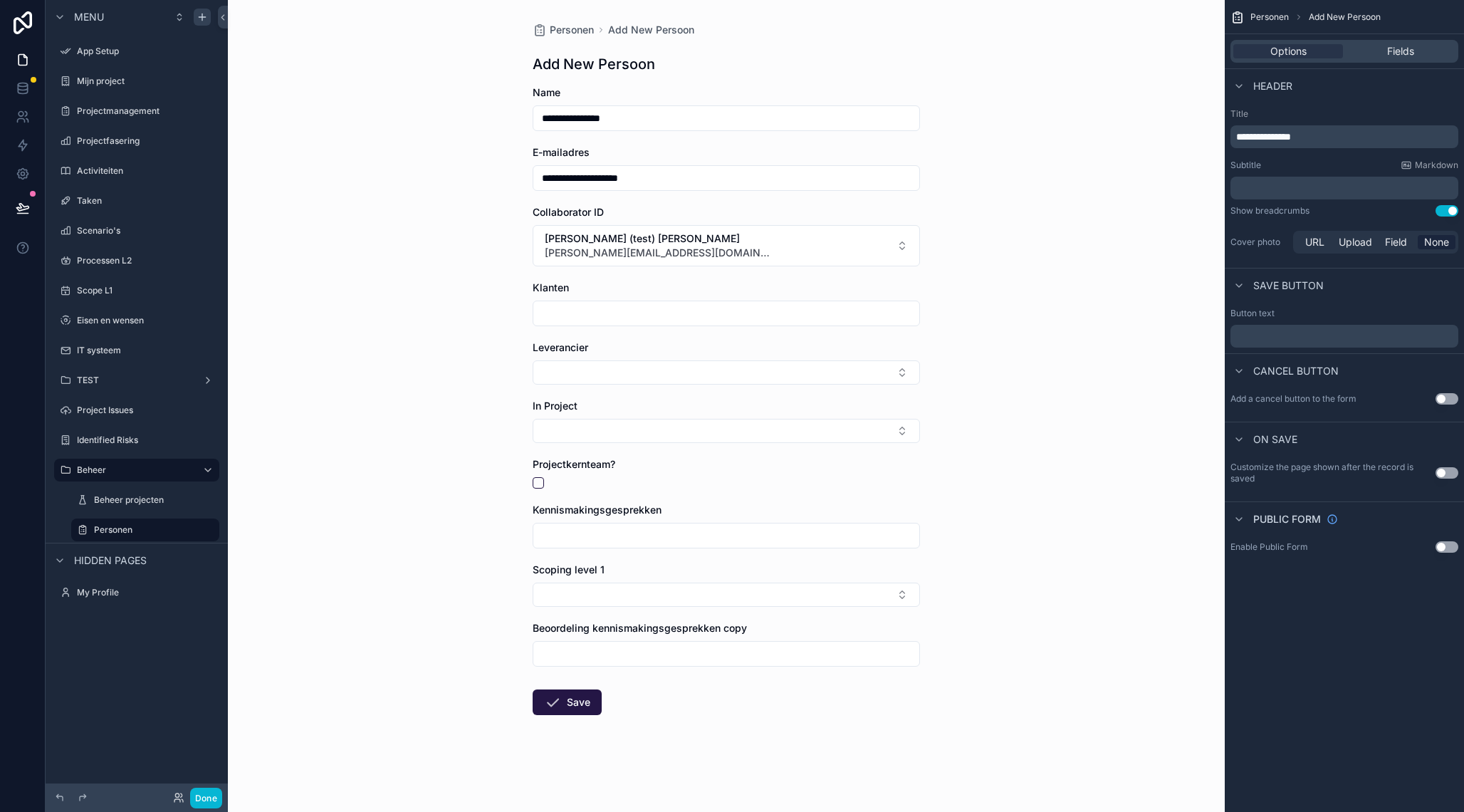
click at [579, 320] on input "scrollable content" at bounding box center [726, 313] width 386 height 20
click at [547, 423] on button "Select Button" at bounding box center [727, 430] width 387 height 24
click at [572, 597] on span "<test>" at bounding box center [557, 601] width 31 height 14
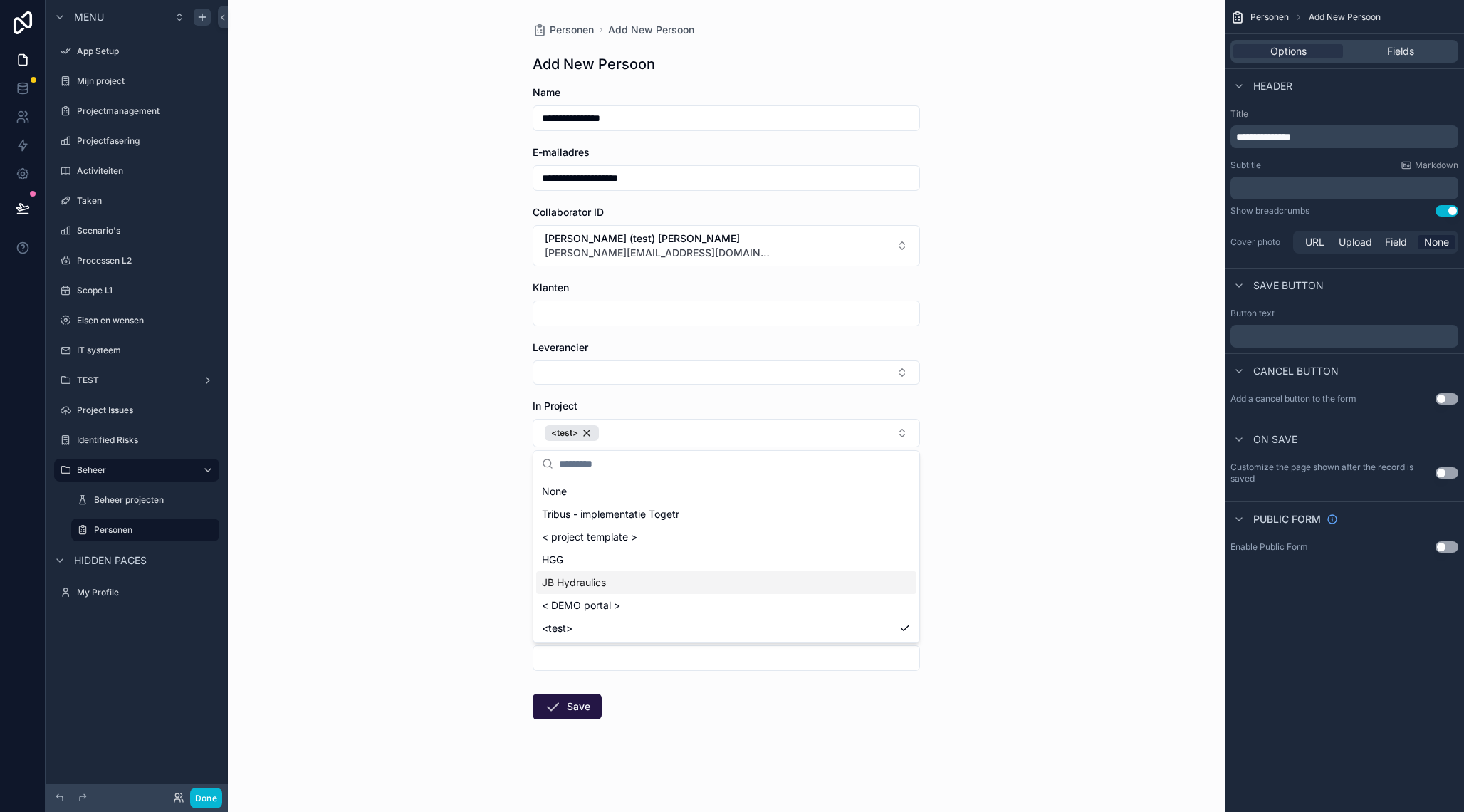
click at [401, 330] on div "**********" at bounding box center [727, 406] width 997 height 812
click at [1407, 57] on span "Fields" at bounding box center [1401, 51] width 27 height 14
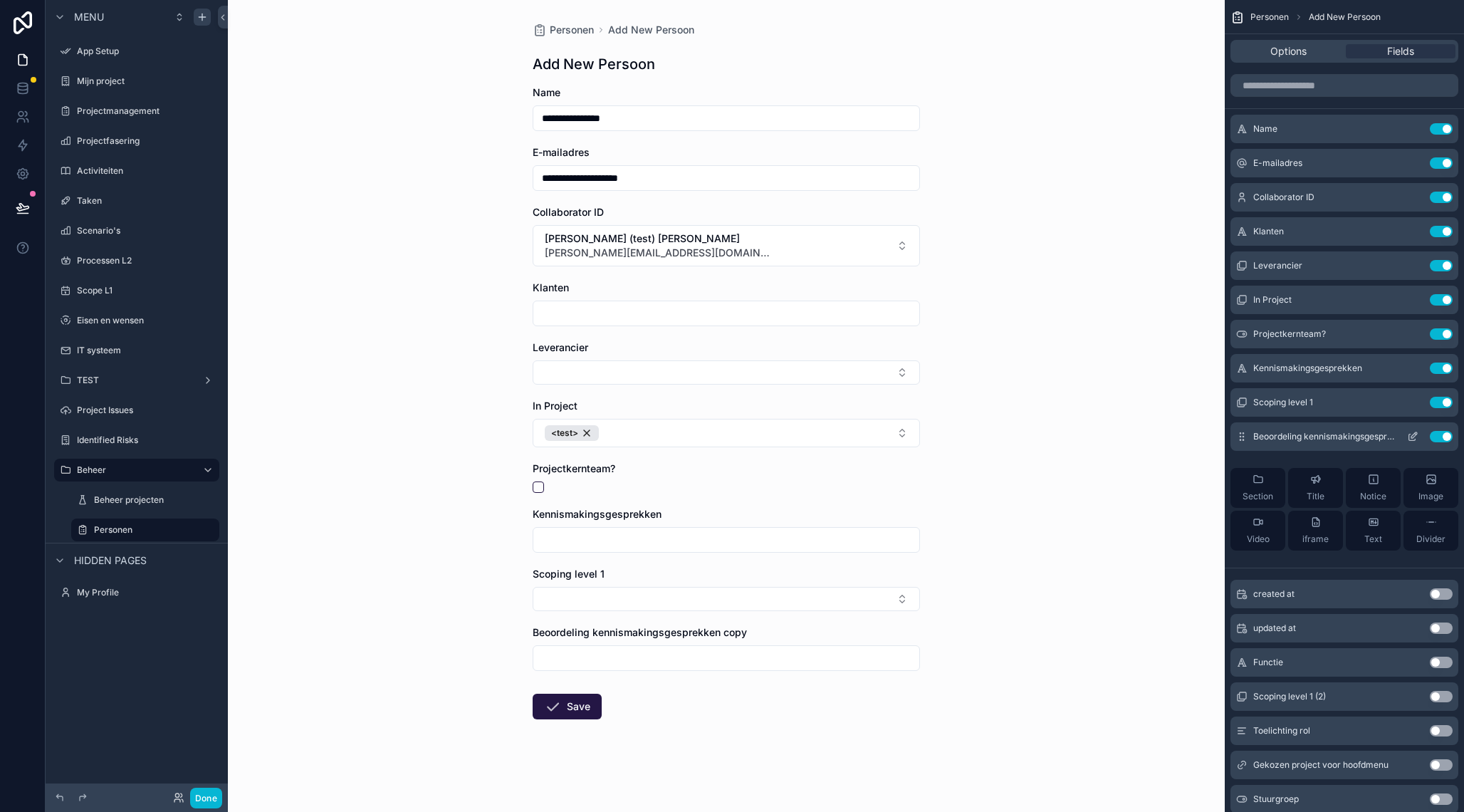
click at [1442, 436] on button "Use setting" at bounding box center [1442, 436] width 23 height 12
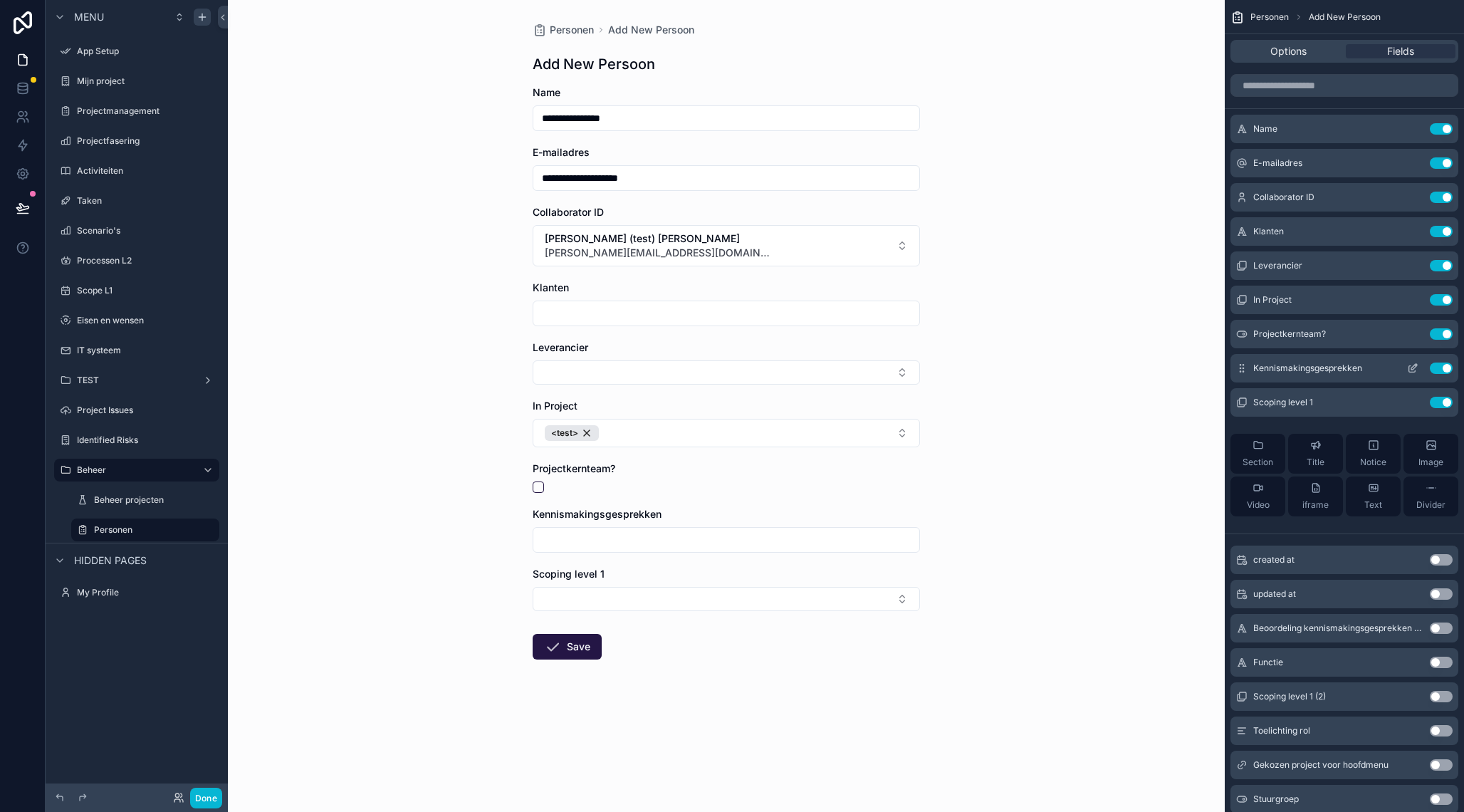
click at [1437, 368] on button "Use setting" at bounding box center [1442, 368] width 23 height 12
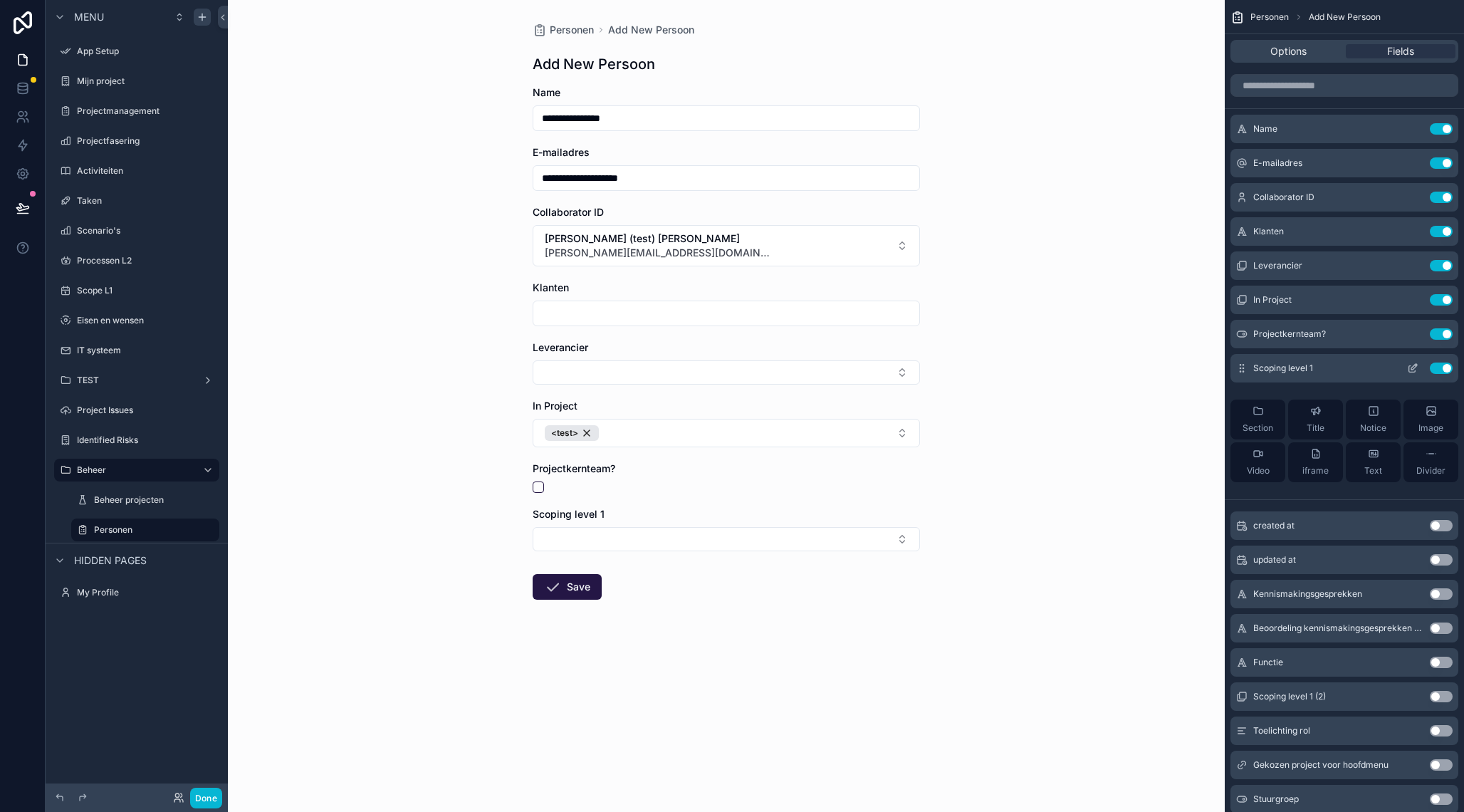
click at [1440, 372] on button "Use setting" at bounding box center [1442, 368] width 23 height 12
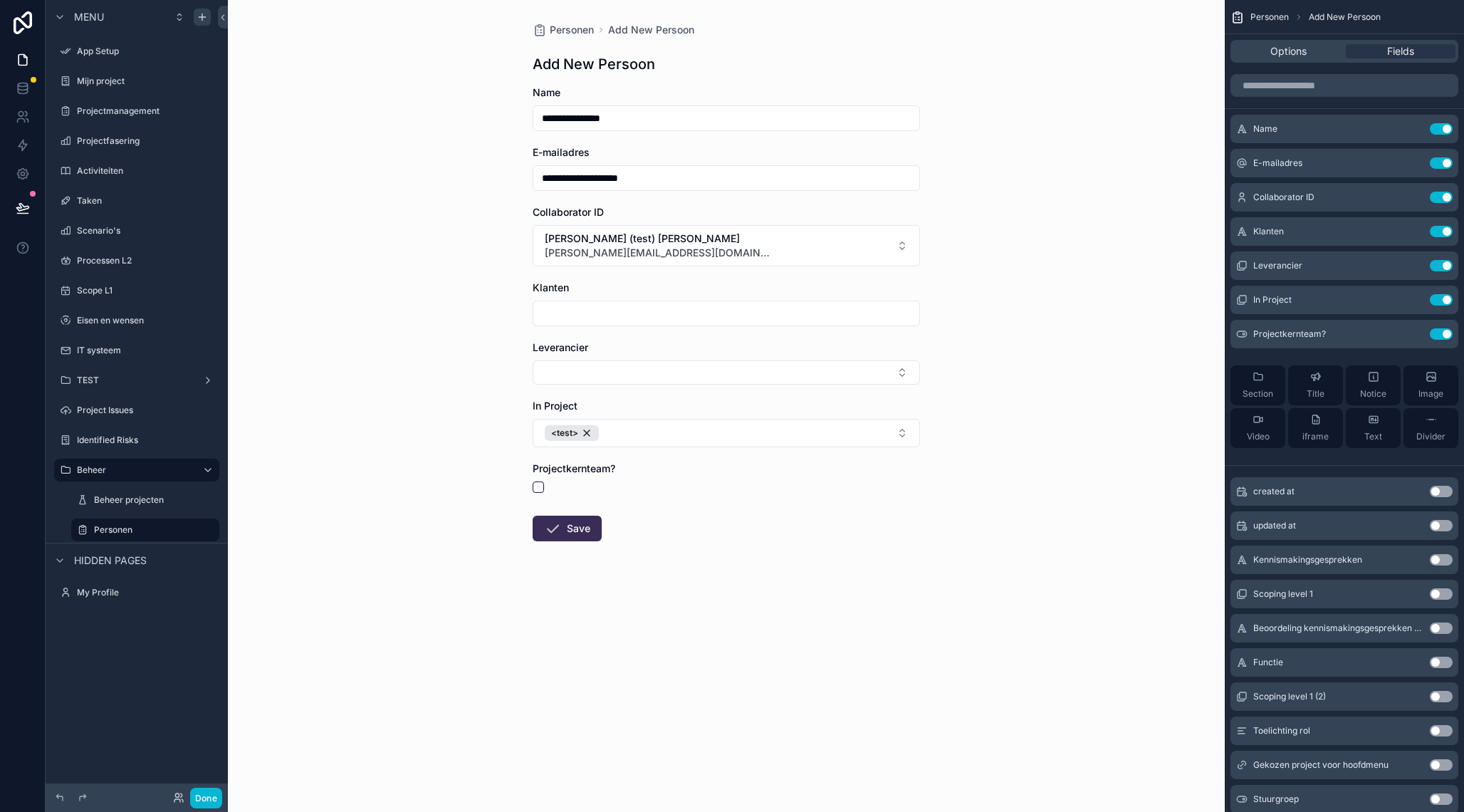
click at [567, 527] on button "Save" at bounding box center [568, 528] width 69 height 26
